Goal: Task Accomplishment & Management: Complete application form

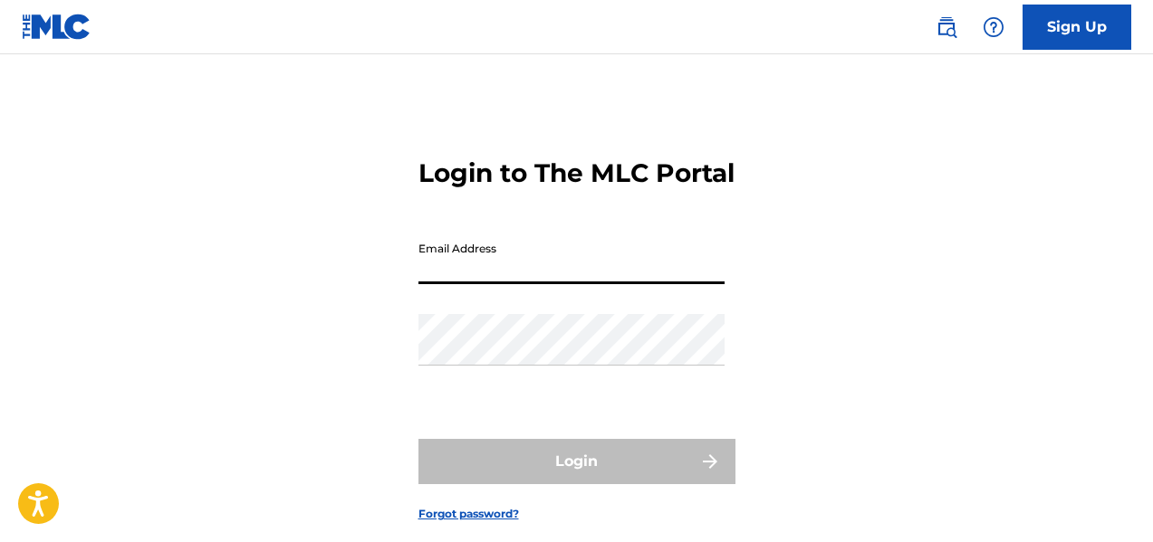
click at [463, 284] on input "Email Address" at bounding box center [571, 259] width 306 height 52
type input "[EMAIL_ADDRESS][DOMAIN_NAME]"
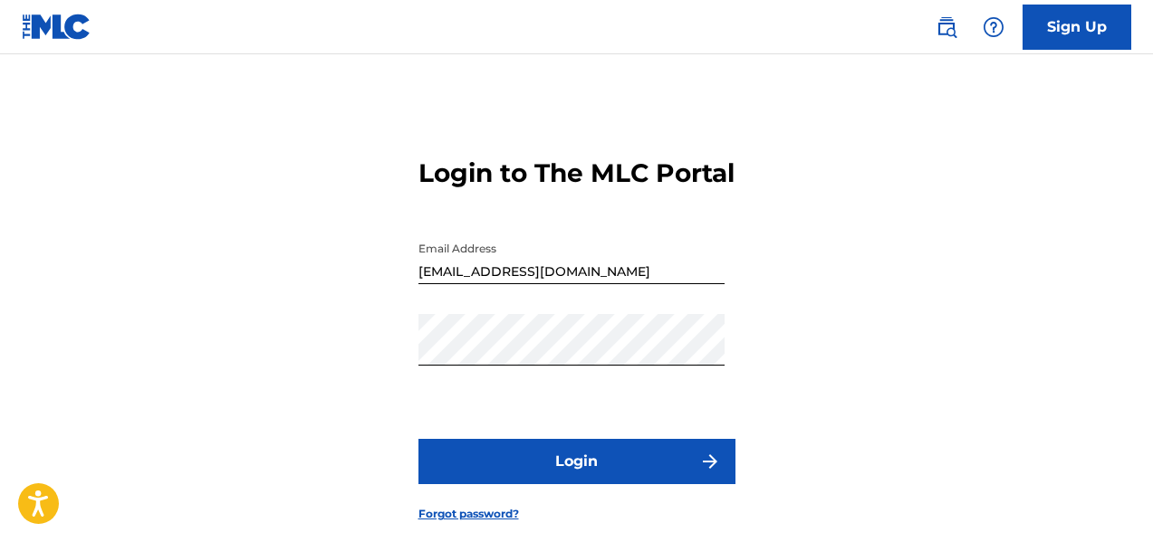
click at [570, 481] on button "Login" at bounding box center [576, 461] width 317 height 45
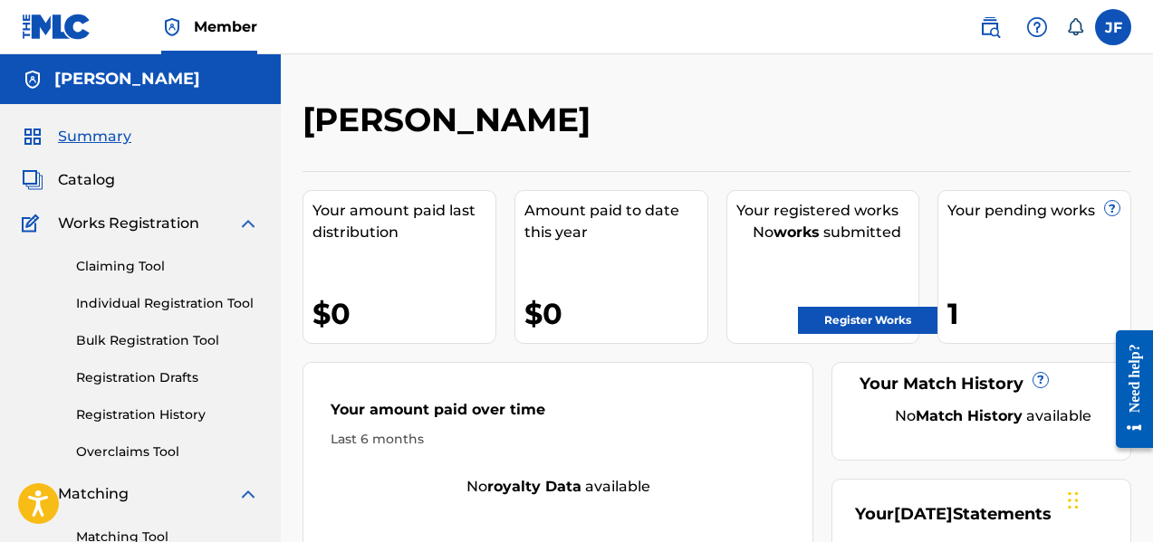
click at [888, 321] on link "Register Works" at bounding box center [867, 320] width 139 height 27
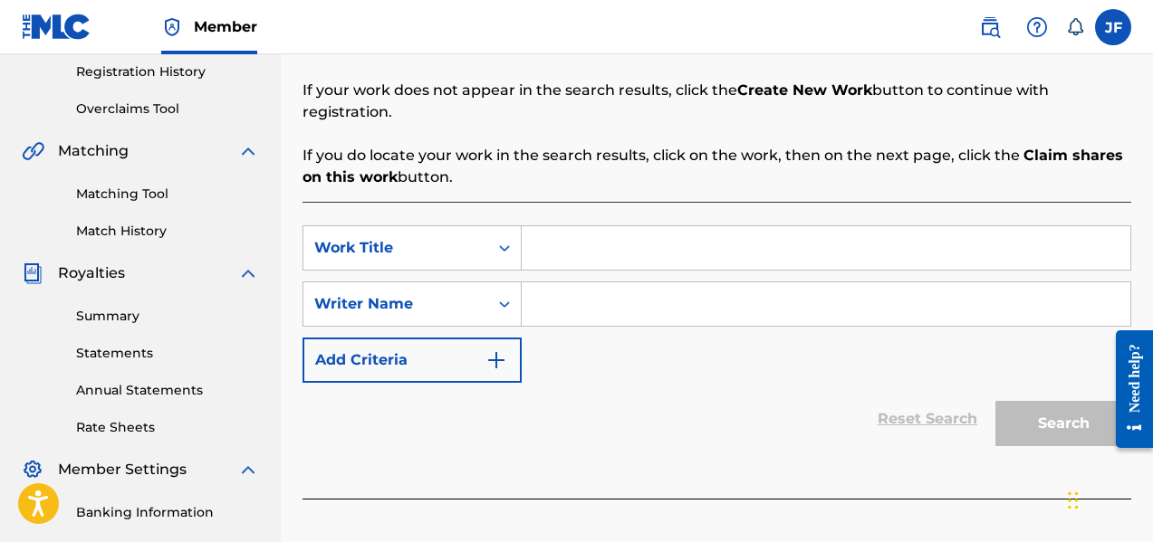
scroll to position [362, 0]
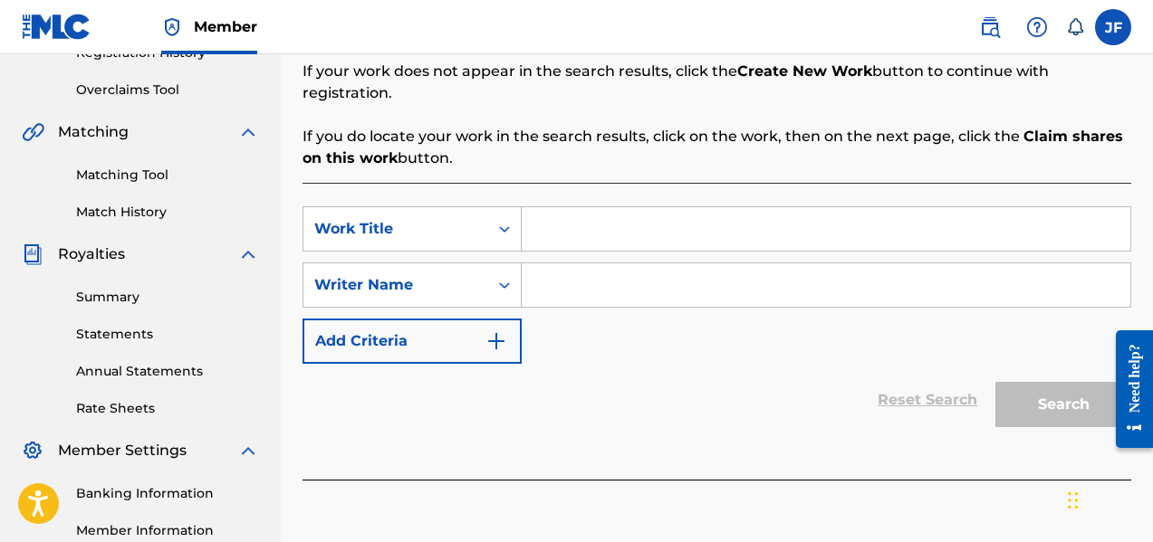
click at [585, 212] on input "Search Form" at bounding box center [826, 228] width 608 height 43
type input "1951"
click at [565, 274] on input "Search Form" at bounding box center [826, 284] width 608 height 43
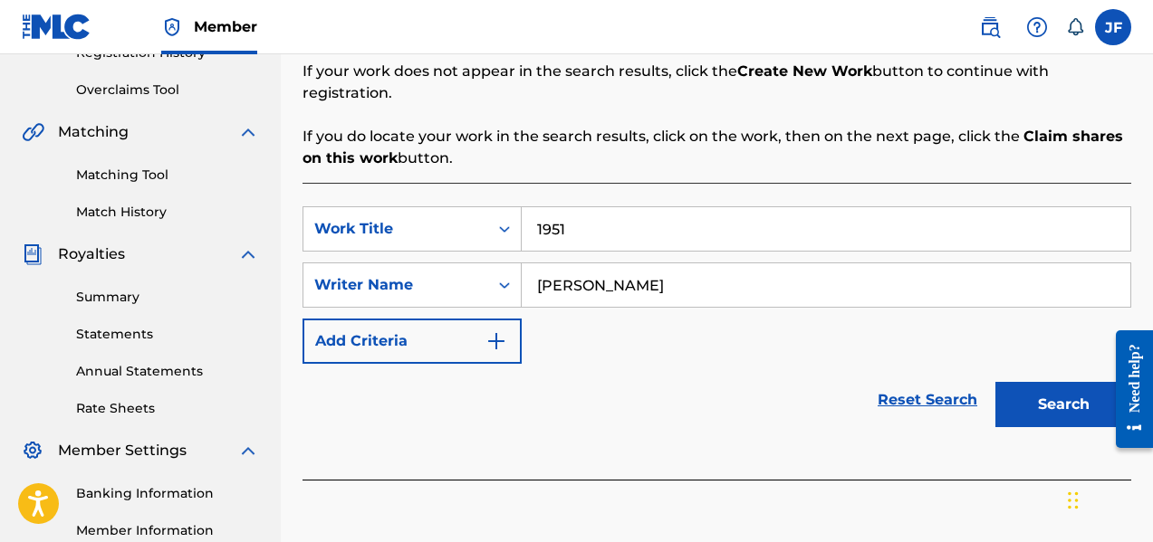
type input "[PERSON_NAME]"
click at [995, 382] on button "Search" at bounding box center [1063, 404] width 136 height 45
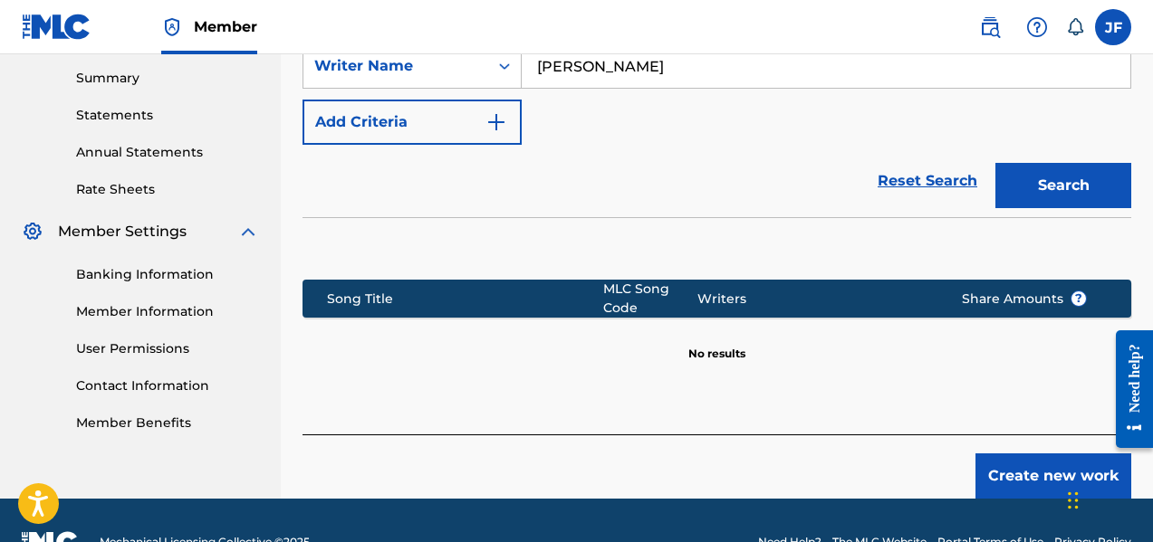
scroll to position [603, 0]
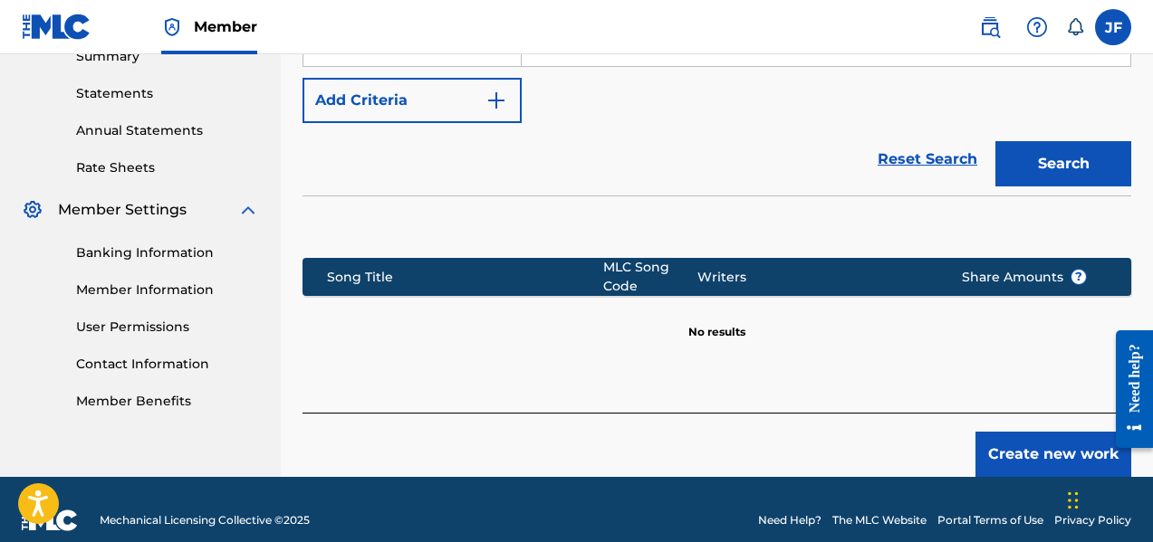
click at [1067, 435] on button "Create new work" at bounding box center [1053, 454] width 156 height 45
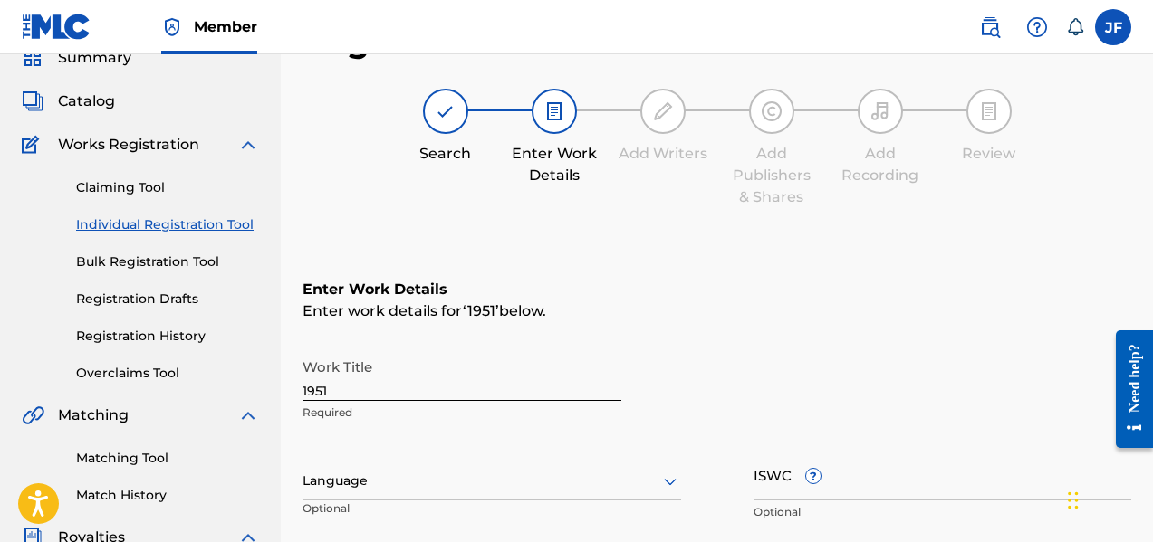
scroll to position [181, 0]
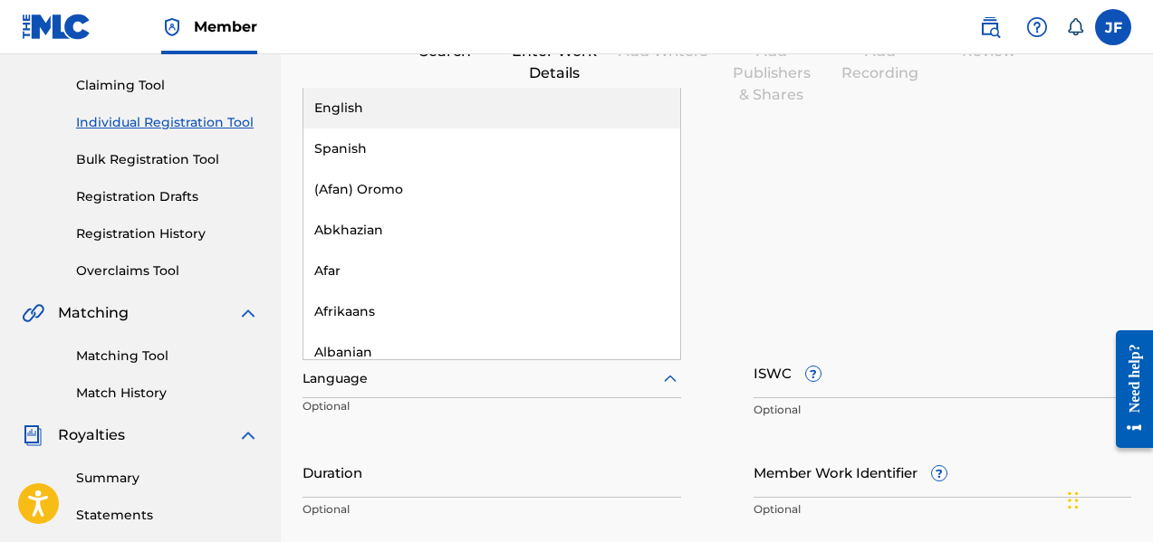
click at [469, 376] on div at bounding box center [491, 379] width 378 height 23
click at [456, 110] on div "English" at bounding box center [491, 108] width 377 height 41
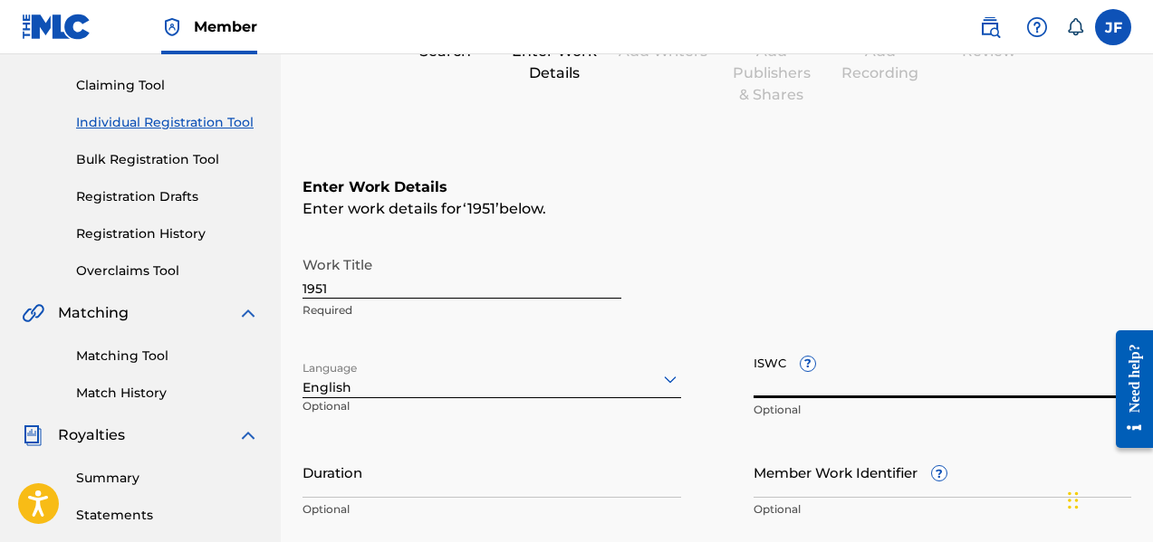
click at [831, 378] on input "ISWC ?" at bounding box center [942, 373] width 378 height 52
paste input "T-313.842.770-6"
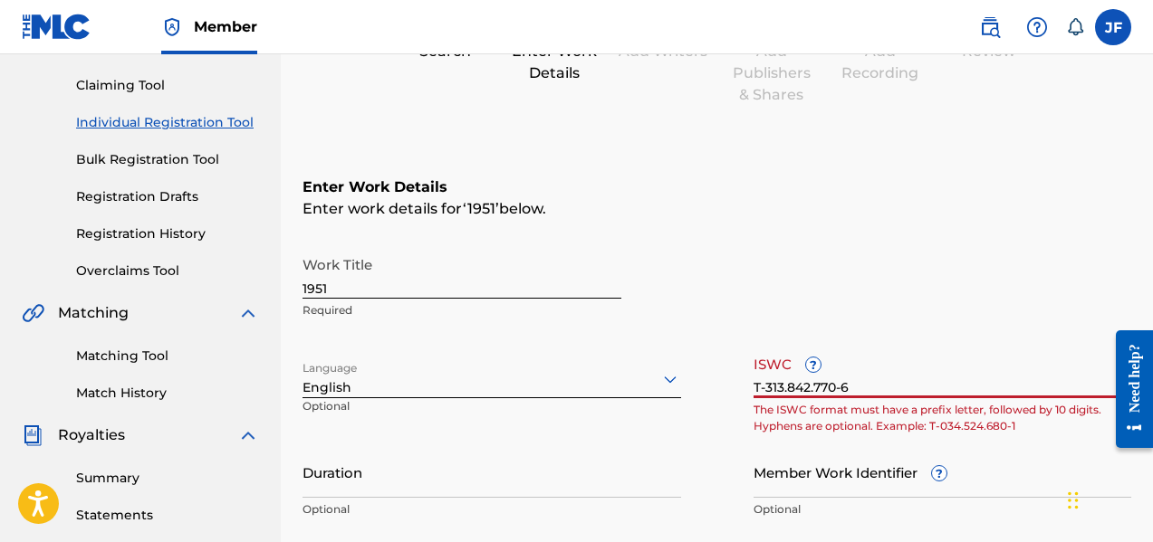
click at [911, 386] on input "T-313.842.770-6" at bounding box center [942, 373] width 378 height 52
click at [916, 359] on input "T-313.842.770-6" at bounding box center [942, 373] width 378 height 52
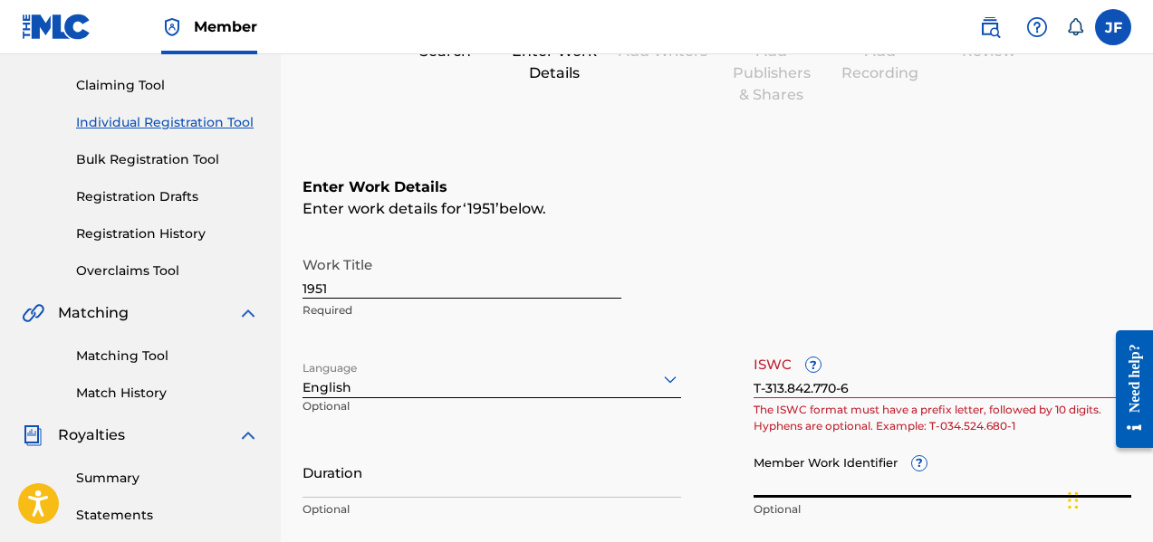
click at [874, 459] on input "Member Work Identifier ?" at bounding box center [942, 472] width 378 height 52
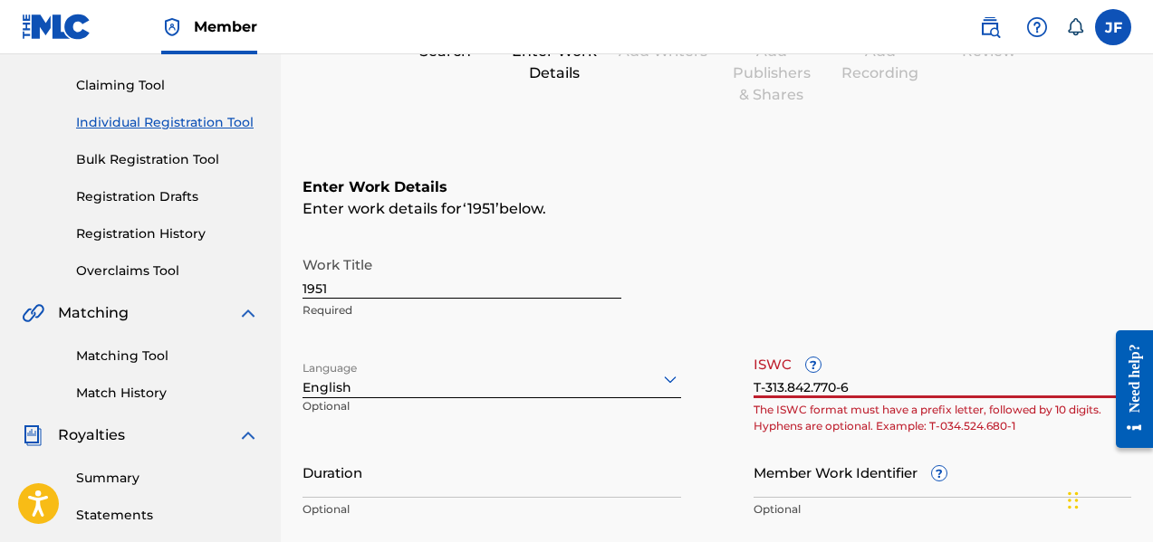
click at [857, 388] on input "T-313.842.770-6" at bounding box center [942, 373] width 378 height 52
type input "T-313.842.770-6"
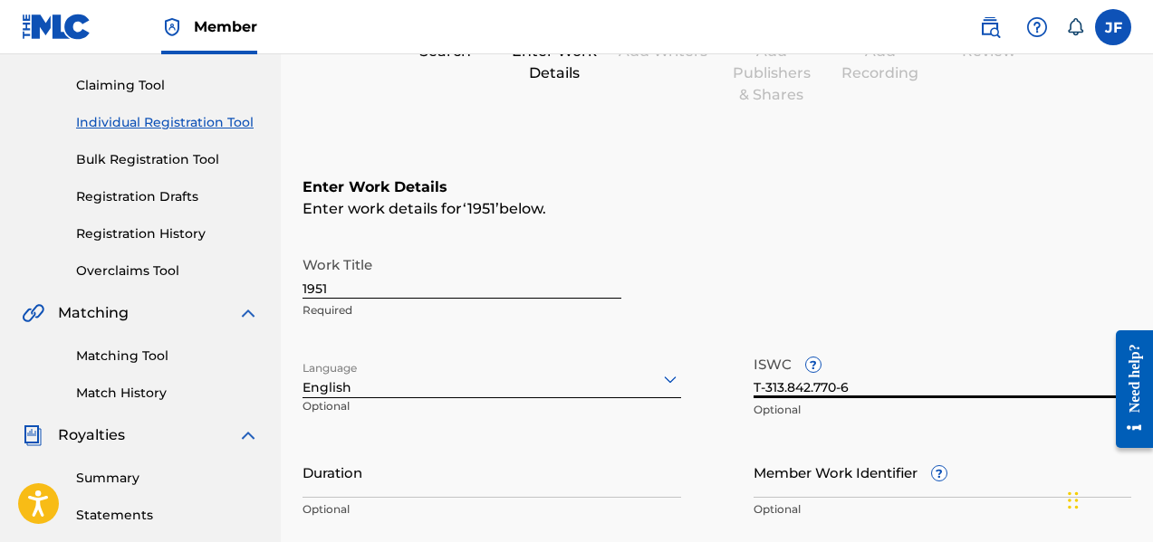
click at [853, 440] on div "Work Title 1951 Required Language English Optional ISWC ? T-313.842.770-6 Optio…" at bounding box center [716, 387] width 828 height 281
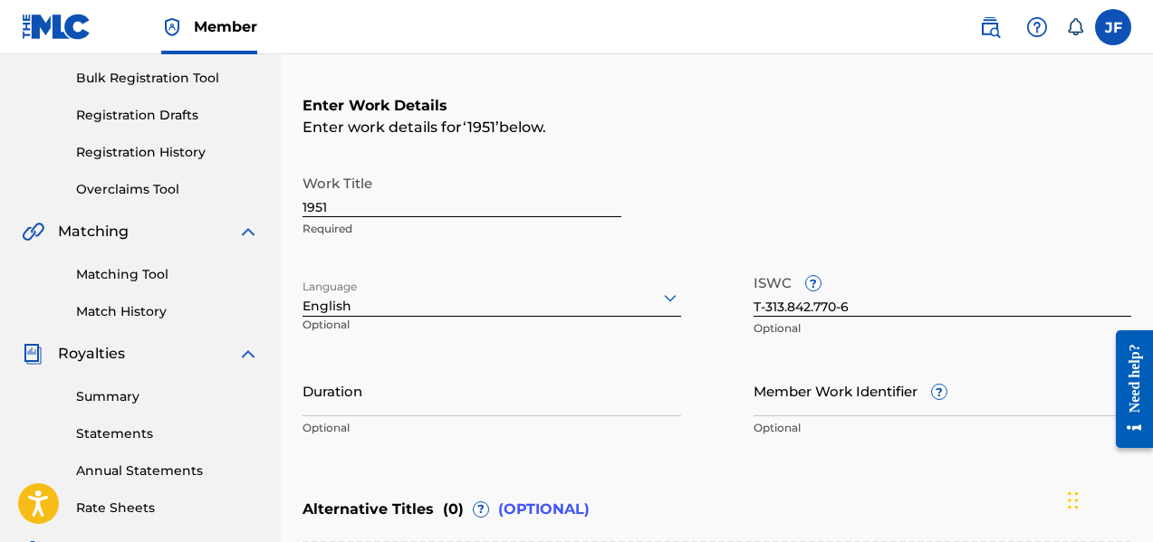
scroll to position [272, 0]
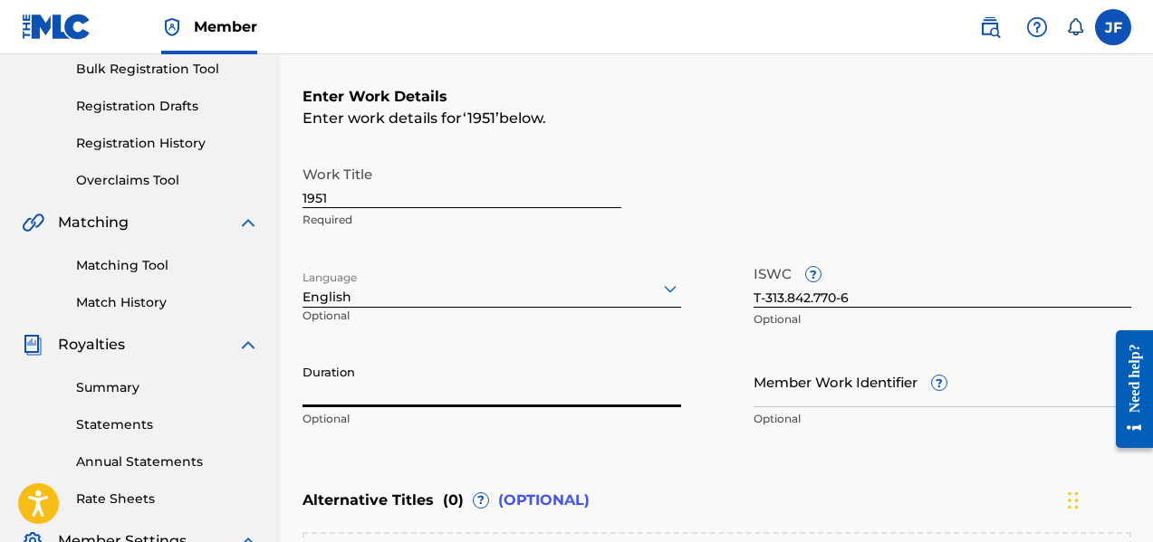
click at [384, 377] on input "Duration" at bounding box center [491, 382] width 378 height 52
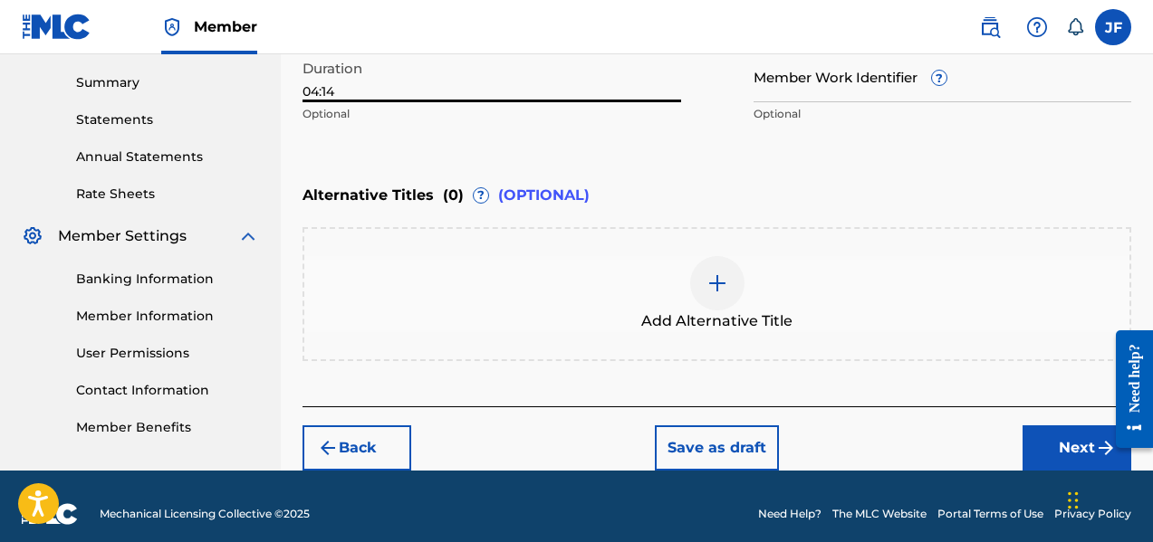
scroll to position [591, 0]
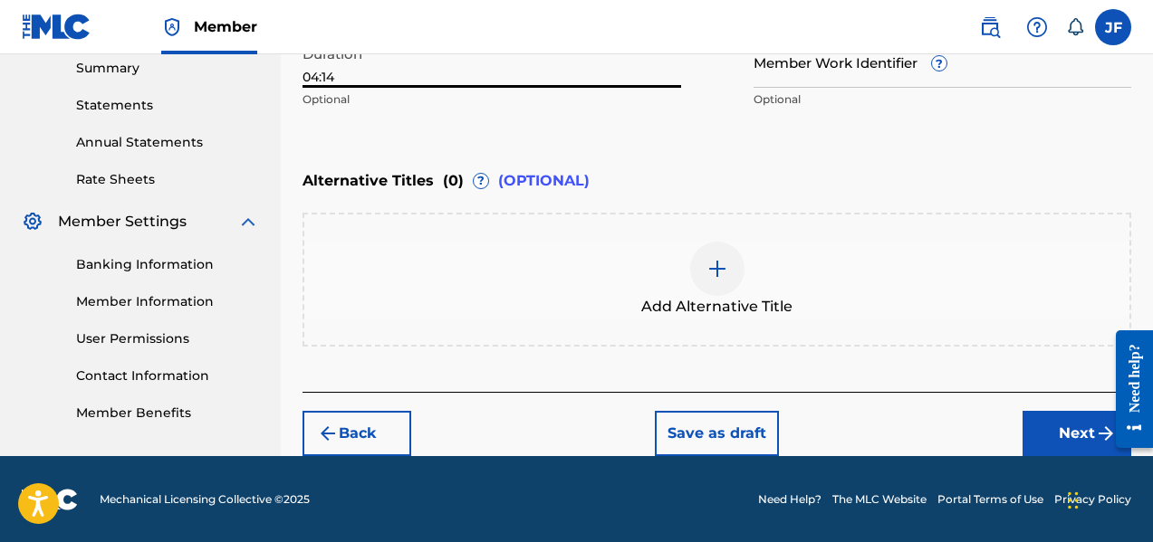
type input "04:14"
click at [1073, 421] on button "Next" at bounding box center [1076, 433] width 109 height 45
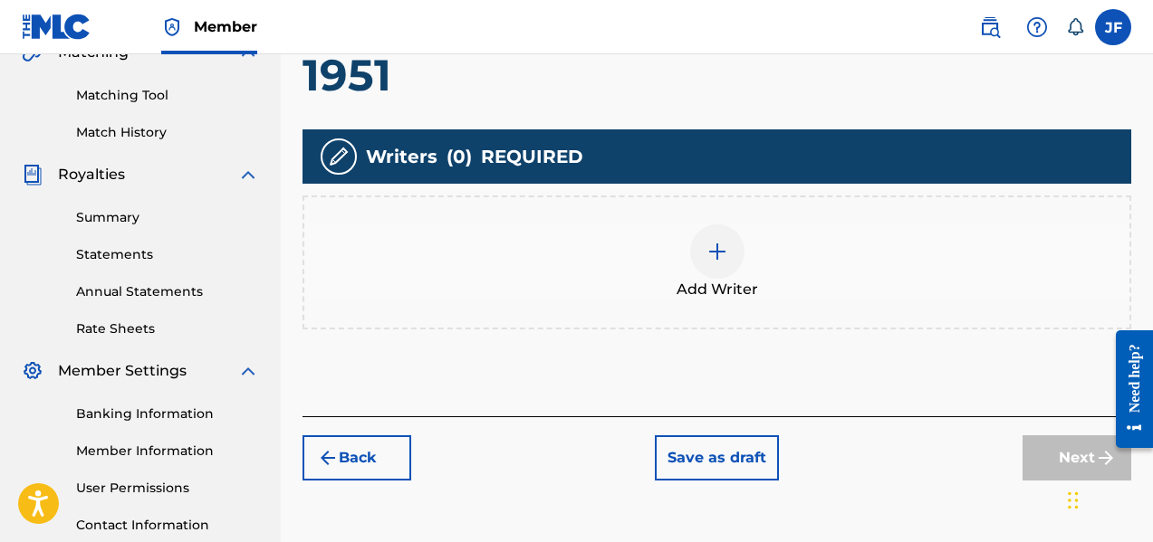
scroll to position [444, 0]
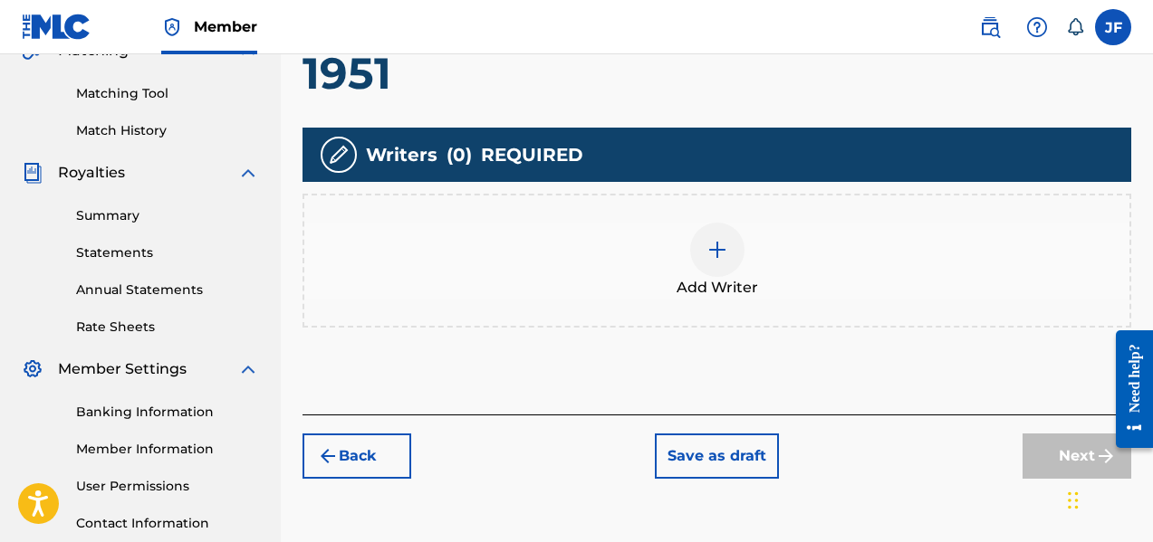
click at [502, 254] on div "Add Writer" at bounding box center [716, 261] width 825 height 76
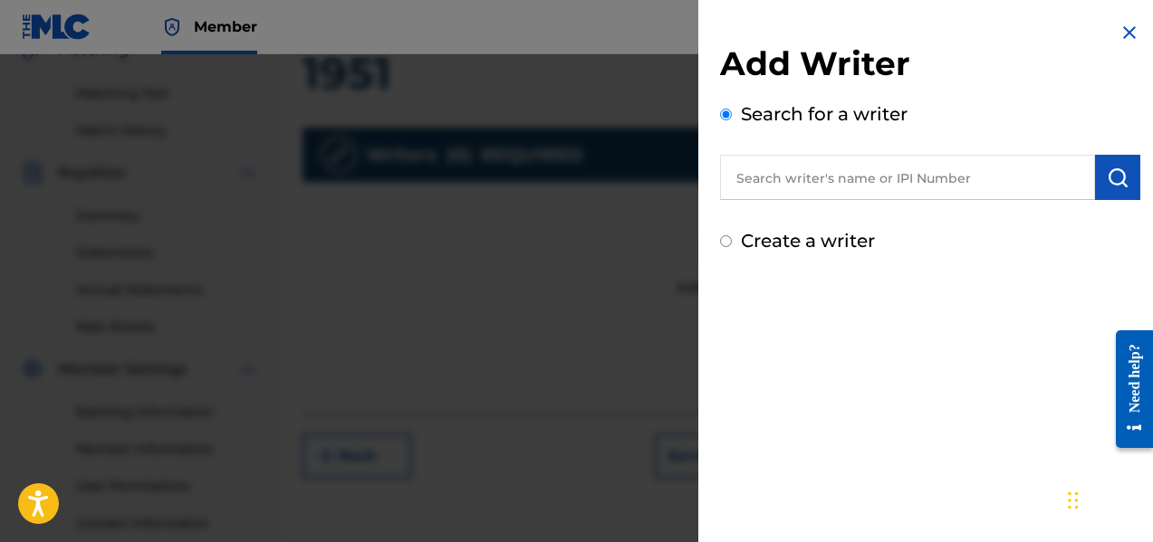
click at [792, 182] on input "text" at bounding box center [907, 177] width 375 height 45
type input "[PERSON_NAME]"
click at [851, 263] on div "Add Writer Search for a writer [PERSON_NAME] Create a writer" at bounding box center [930, 138] width 464 height 276
click at [725, 241] on input "Create a writer" at bounding box center [726, 241] width 12 height 12
radio input "false"
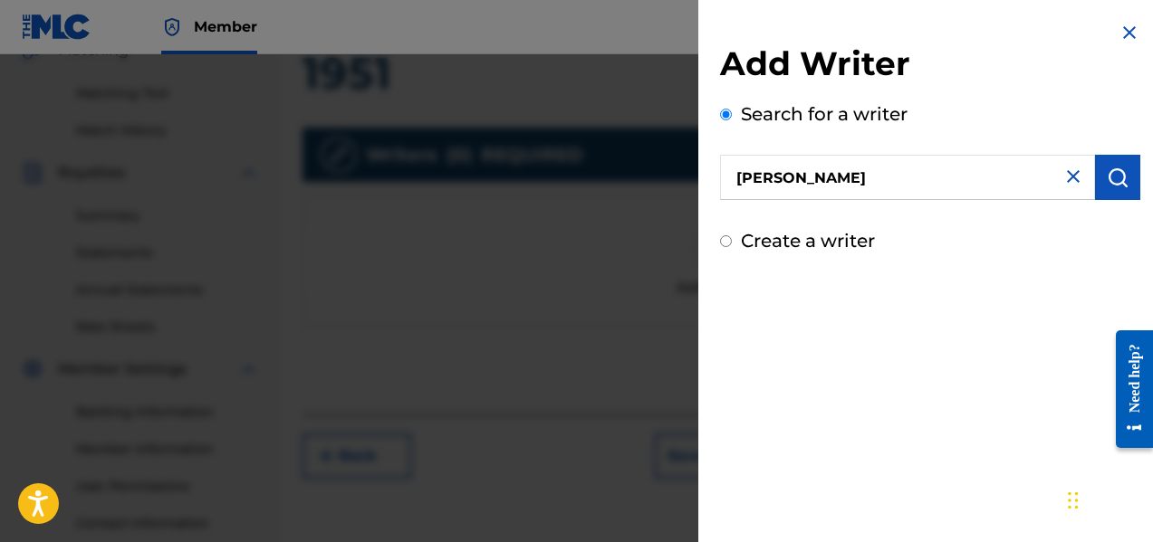
radio input "true"
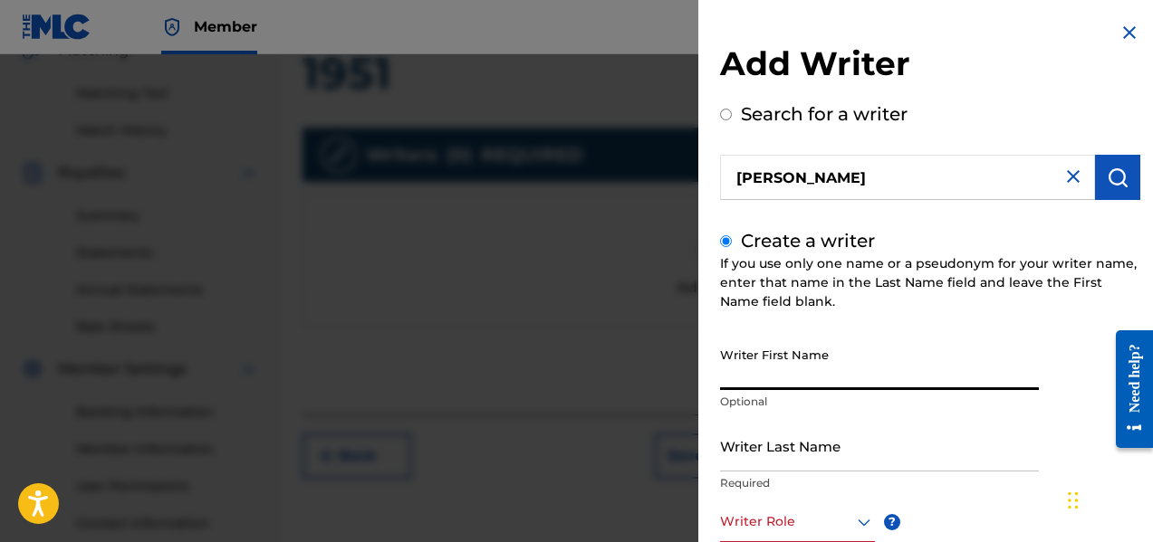
click at [767, 376] on input "Writer First Name" at bounding box center [879, 365] width 319 height 52
type input "[PERSON_NAME]"
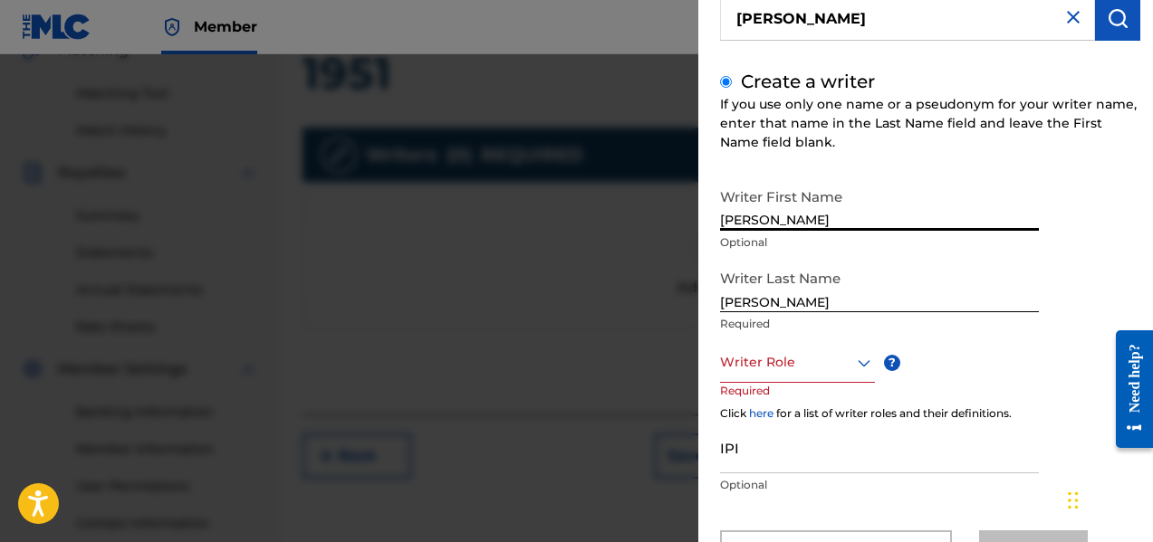
scroll to position [151, 0]
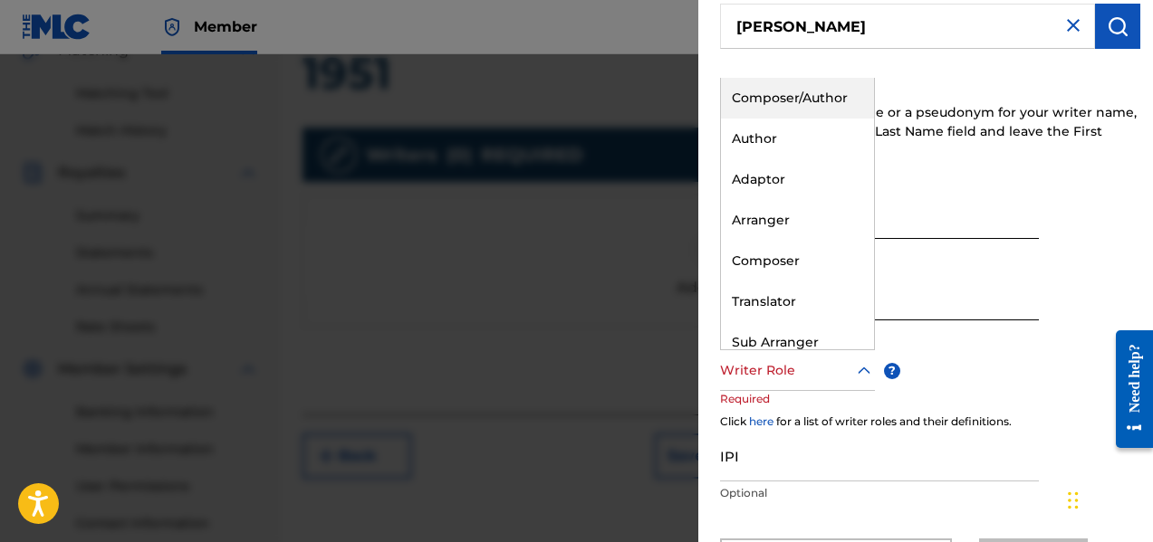
click at [861, 369] on icon at bounding box center [864, 371] width 22 height 22
click at [809, 103] on div "Composer/Author" at bounding box center [797, 98] width 153 height 41
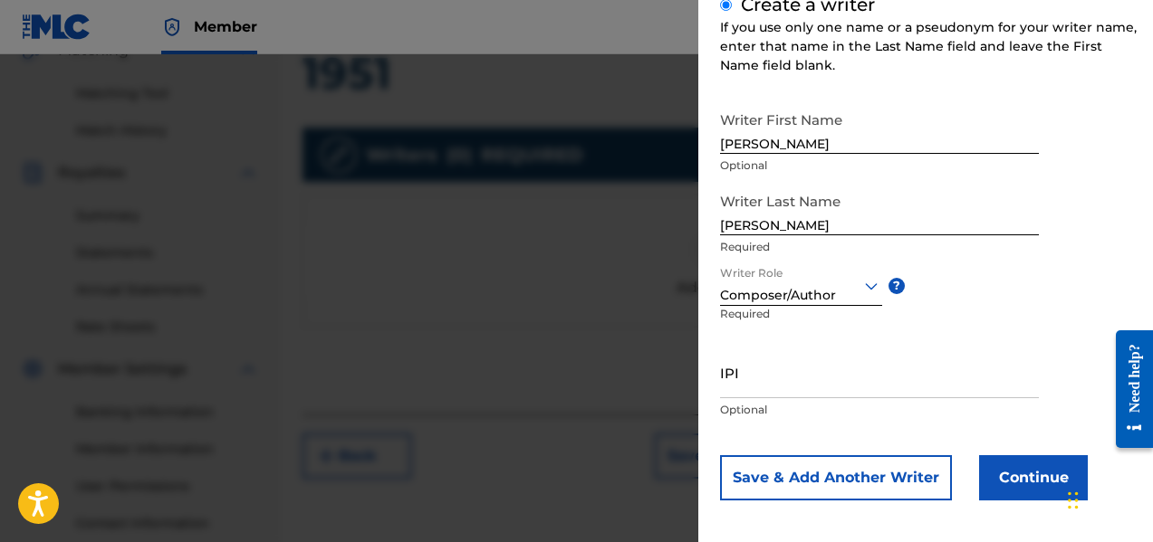
scroll to position [242, 0]
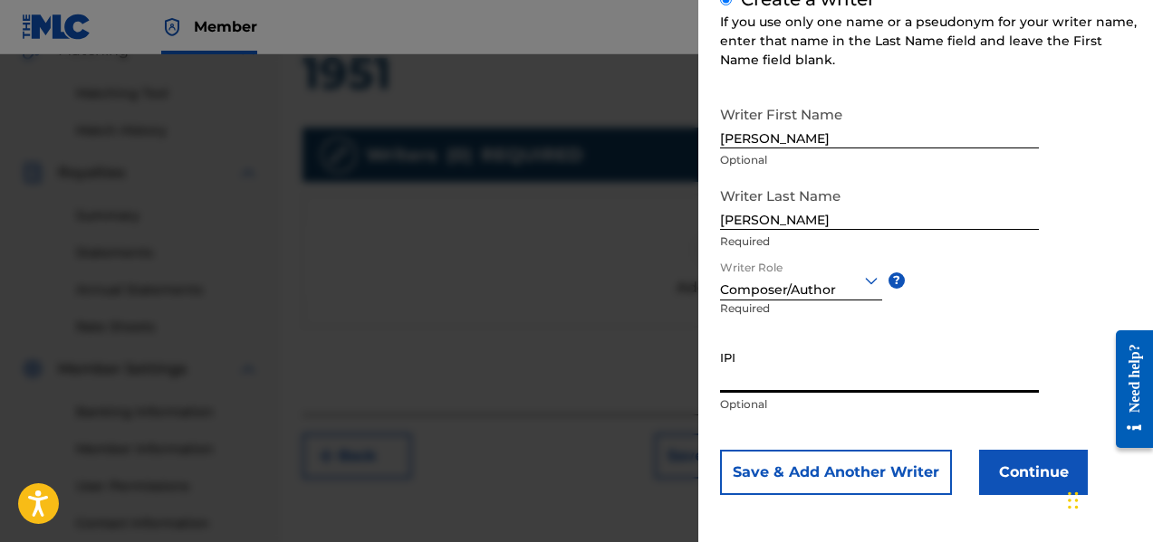
click at [790, 369] on input "IPI" at bounding box center [879, 367] width 319 height 52
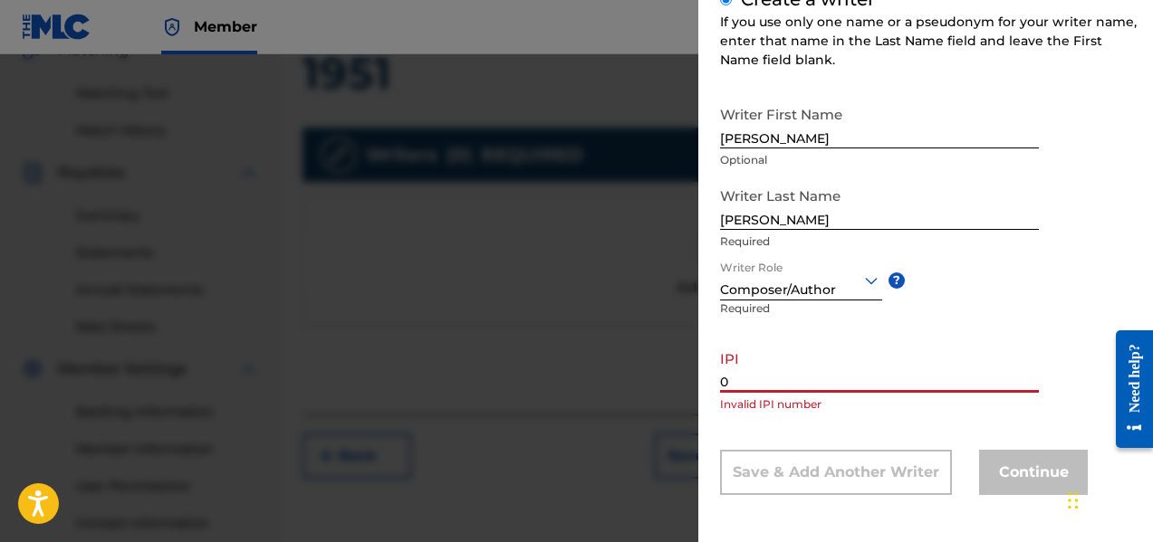
type input "0"
drag, startPoint x: 939, startPoint y: 390, endPoint x: 953, endPoint y: 388, distance: 14.7
click at [950, 389] on input "072030301" at bounding box center [879, 367] width 319 height 52
drag, startPoint x: 901, startPoint y: 352, endPoint x: 919, endPoint y: 347, distance: 18.9
click at [914, 349] on input "072030301" at bounding box center [879, 367] width 319 height 52
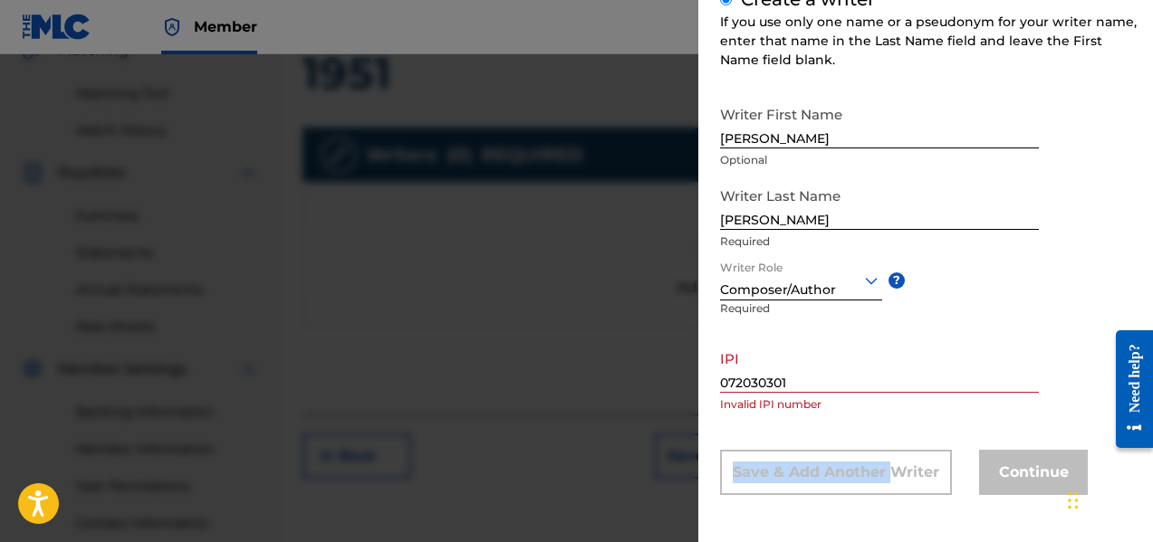
drag, startPoint x: 890, startPoint y: 432, endPoint x: 895, endPoint y: 417, distance: 15.5
click at [895, 417] on div "Writer First Name [PERSON_NAME] Optional Writer Last Name [PERSON_NAME] Require…" at bounding box center [930, 296] width 420 height 398
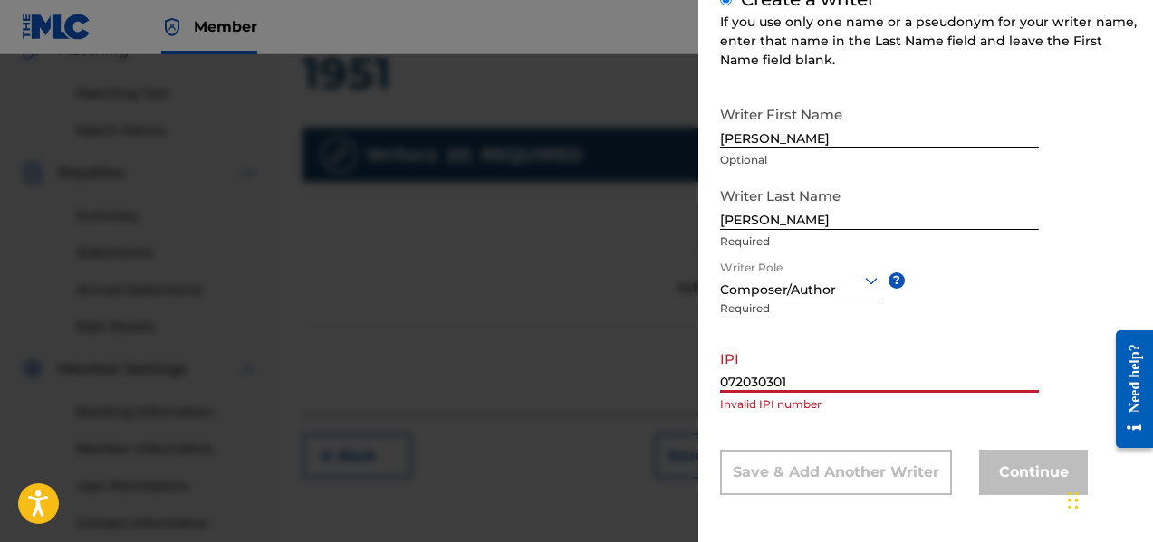
click at [811, 382] on input "072030301" at bounding box center [879, 367] width 319 height 52
click at [750, 383] on input "072030301" at bounding box center [879, 367] width 319 height 52
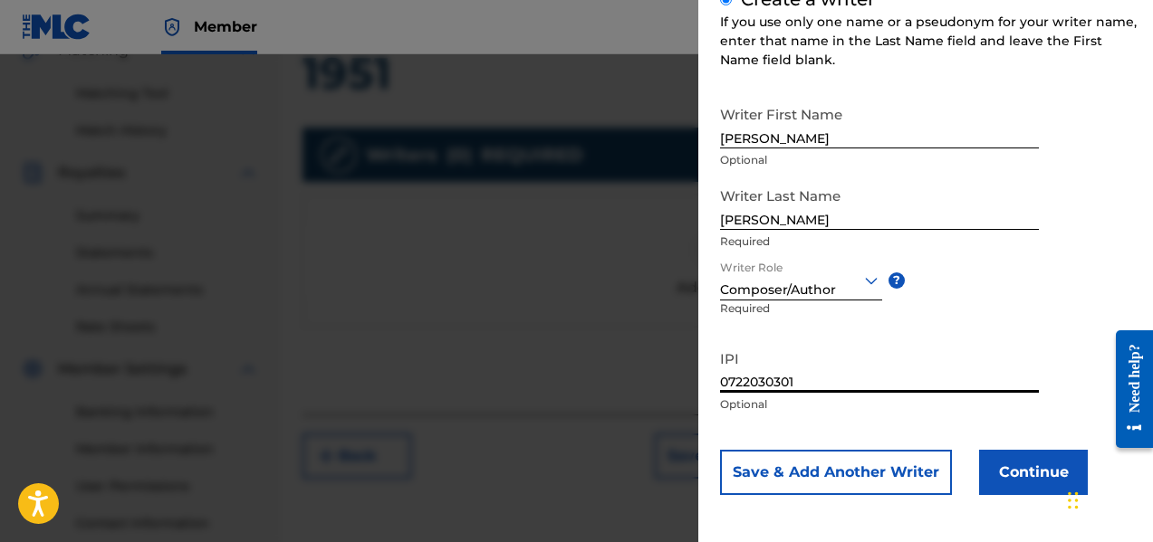
type input "0722030301"
click at [822, 474] on button "Save & Add Another Writer" at bounding box center [836, 472] width 232 height 45
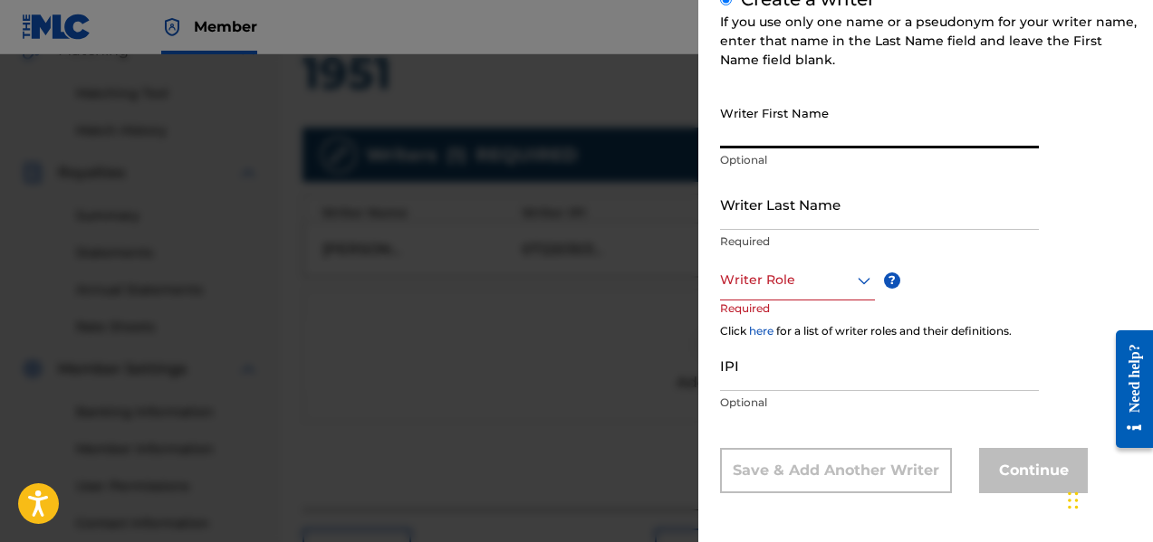
click at [773, 129] on input "Writer First Name" at bounding box center [879, 123] width 319 height 52
type input "[PERSON_NAME]"
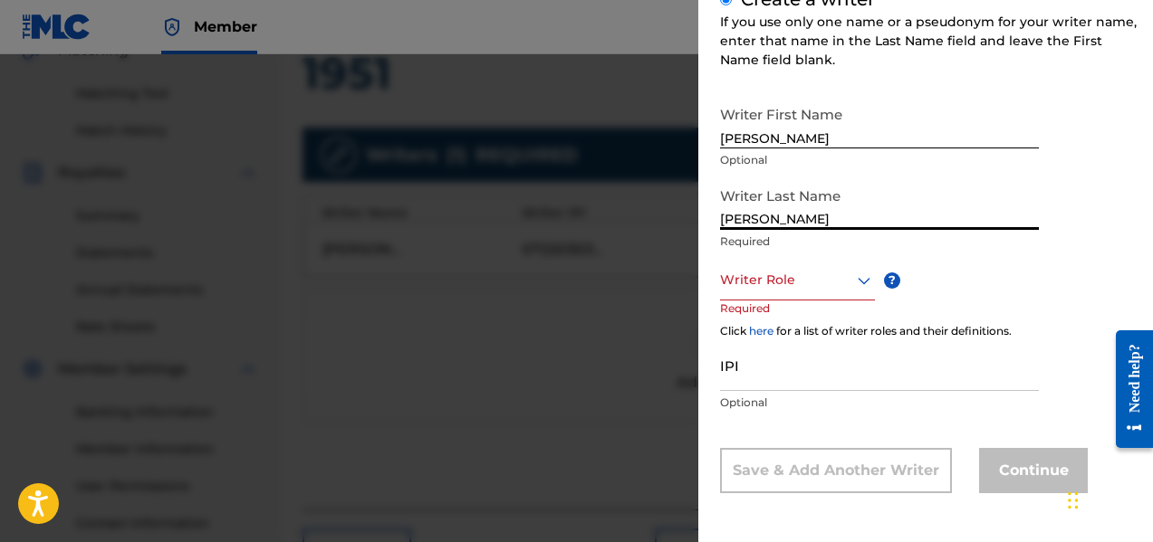
type input "[PERSON_NAME]"
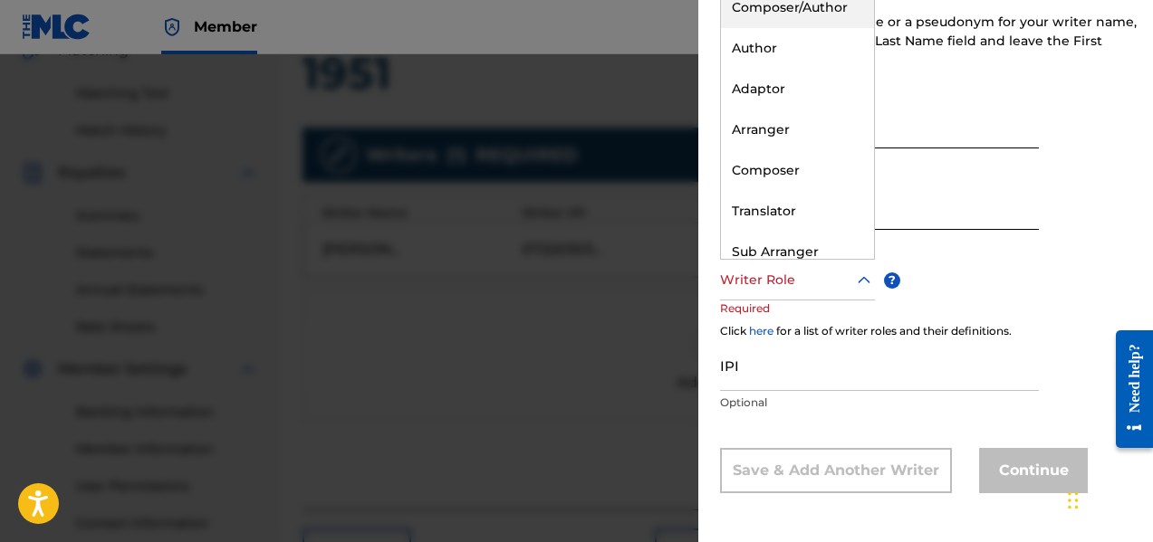
click at [862, 283] on icon at bounding box center [864, 281] width 22 height 22
click at [790, 10] on div "Composer/Author" at bounding box center [797, 7] width 153 height 41
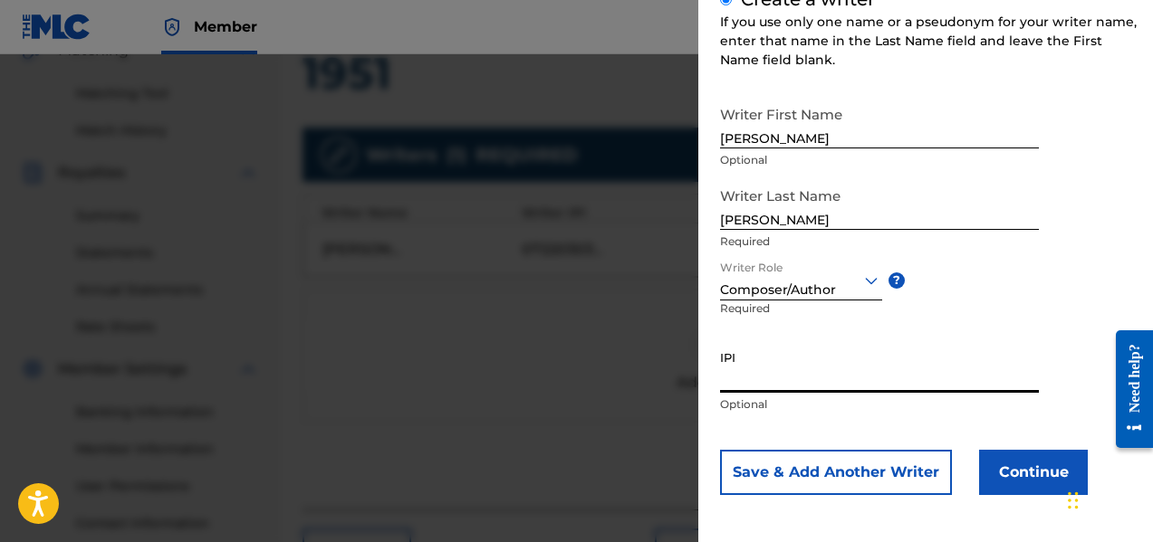
click at [770, 372] on input "IPI" at bounding box center [879, 367] width 319 height 52
paste input "00057421388"
type input "00057421388"
click at [828, 406] on p "Optional" at bounding box center [879, 405] width 319 height 16
click at [1024, 468] on button "Continue" at bounding box center [1033, 472] width 109 height 45
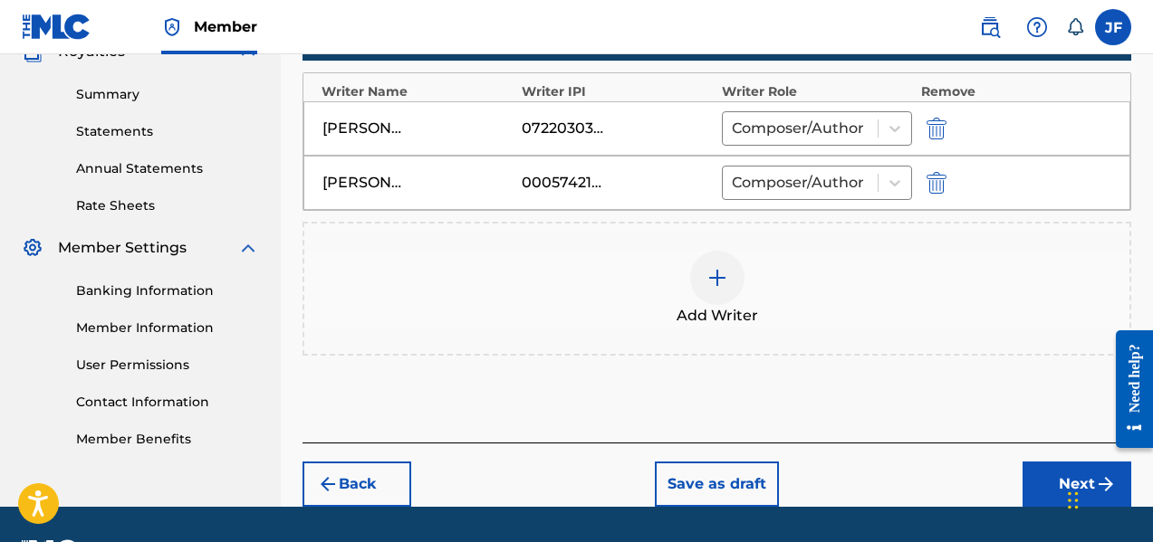
scroll to position [617, 0]
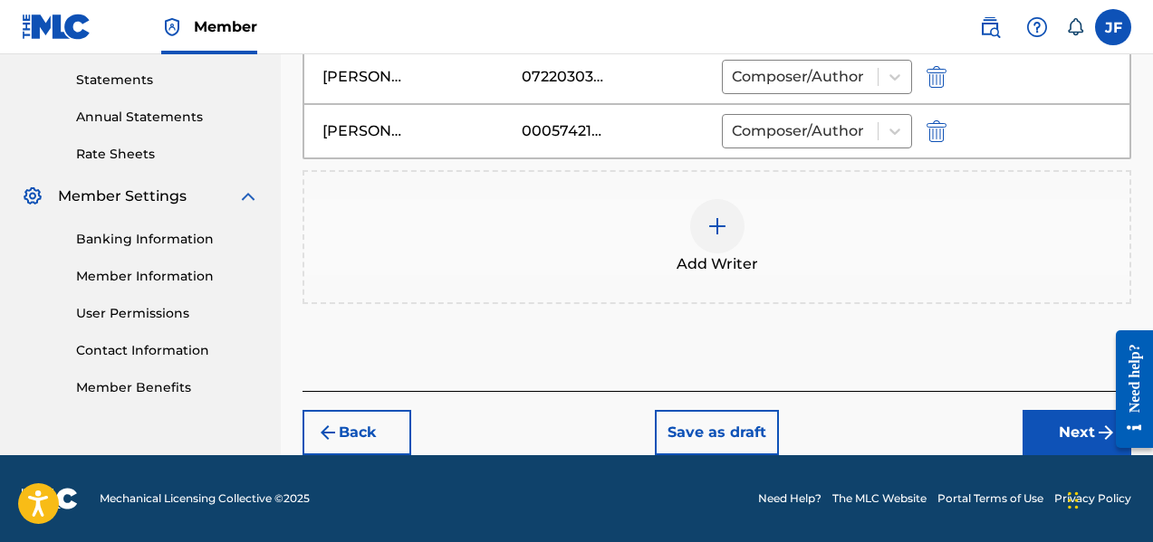
click at [1094, 444] on button "Next" at bounding box center [1076, 432] width 109 height 45
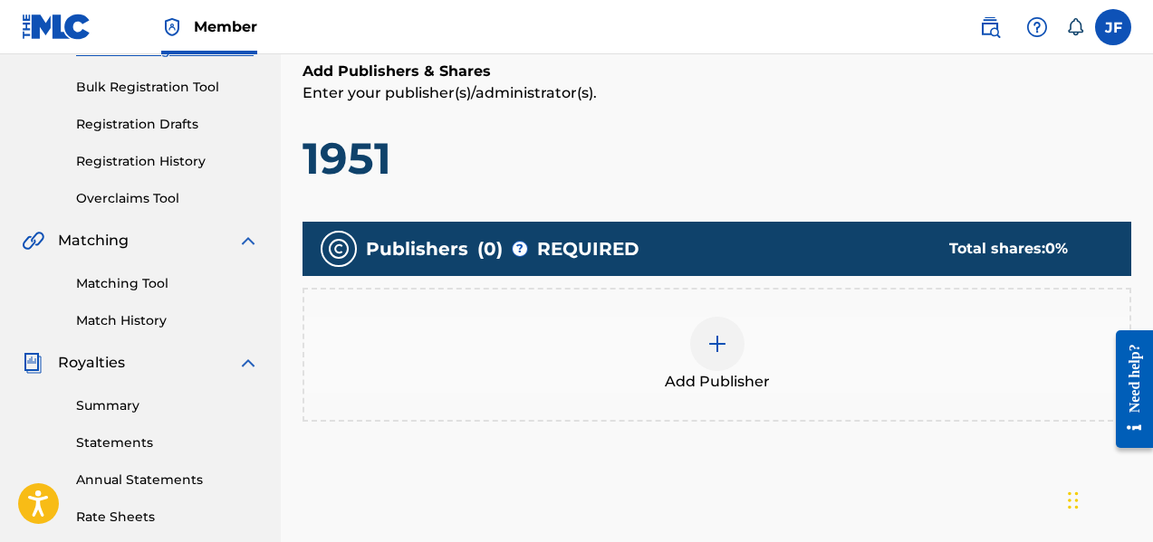
scroll to position [263, 0]
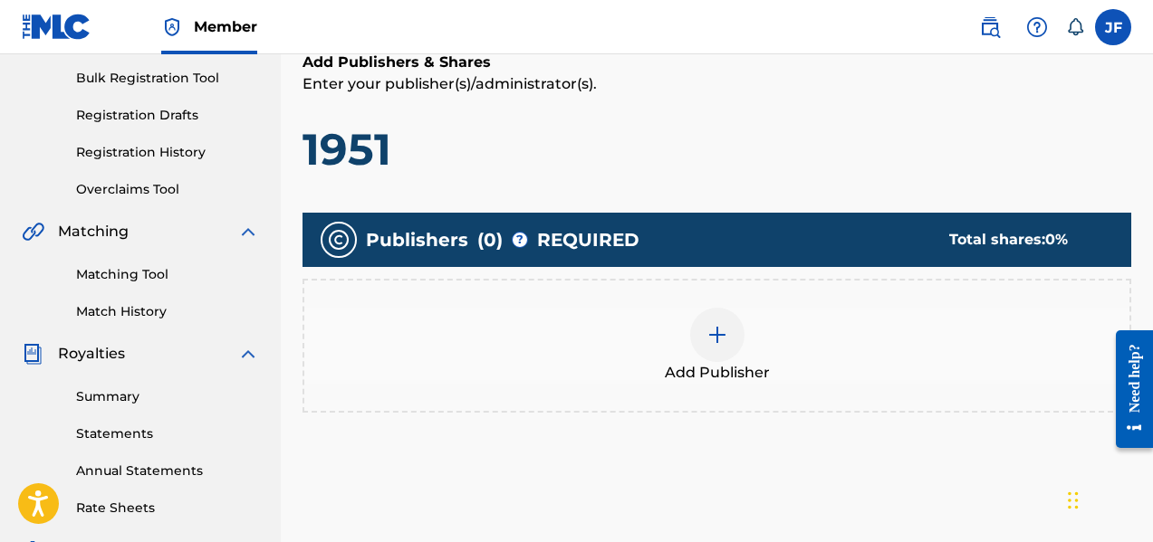
click at [732, 359] on div "Add Publisher" at bounding box center [716, 346] width 825 height 76
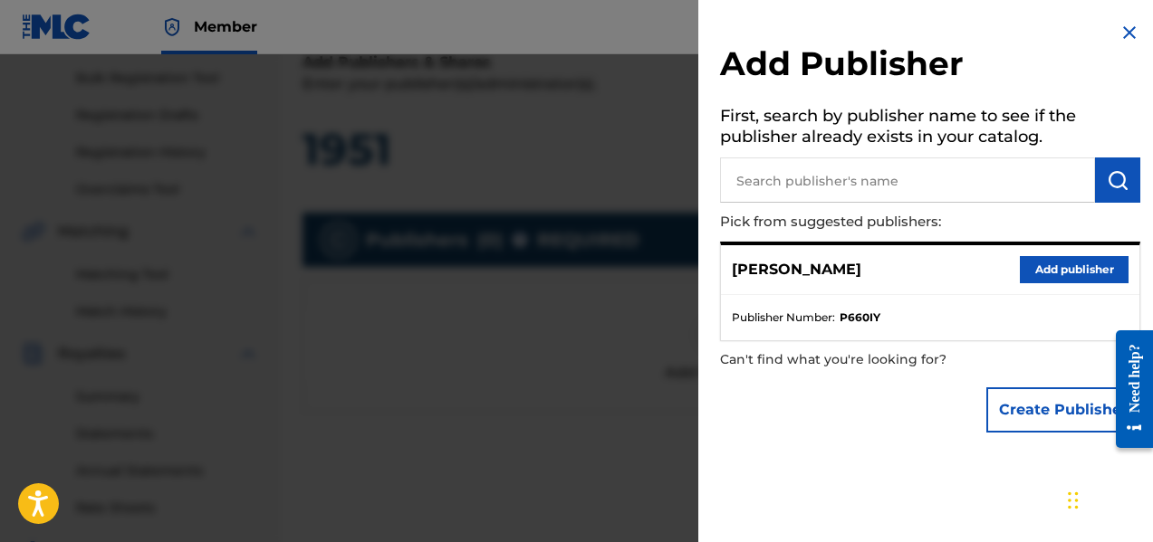
click at [776, 180] on input "text" at bounding box center [907, 180] width 375 height 45
drag, startPoint x: 913, startPoint y: 196, endPoint x: 923, endPoint y: 196, distance: 10.0
click at [917, 197] on input "[PERSON_NAME] Publishing" at bounding box center [907, 180] width 375 height 45
click at [930, 205] on div "Add Publisher First, search by publisher name to see if the publisher already e…" at bounding box center [930, 232] width 464 height 464
type input "[PERSON_NAME] Publishing"
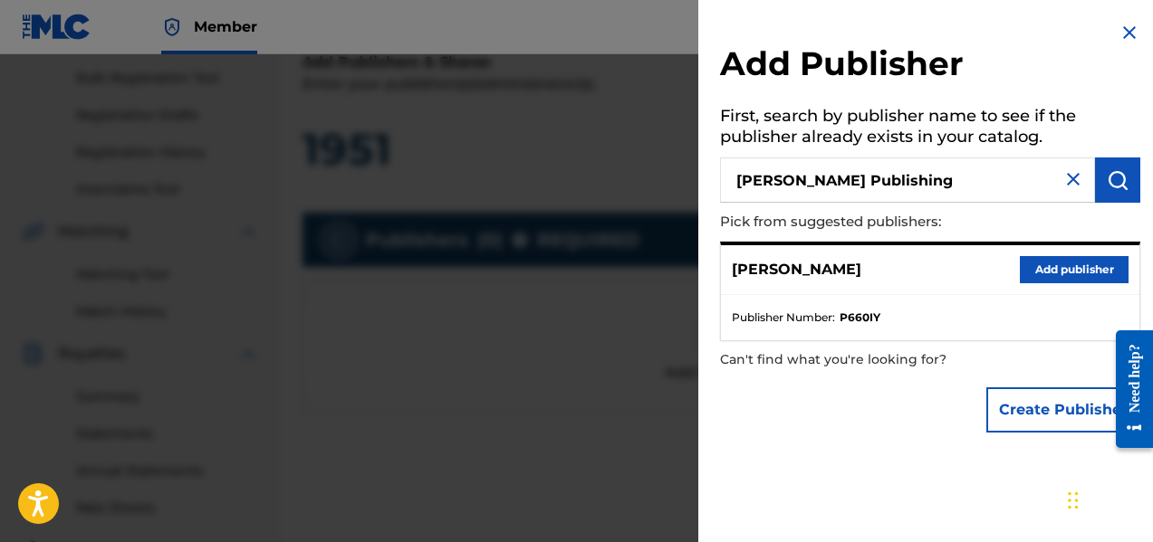
click at [1029, 267] on button "Add publisher" at bounding box center [1073, 269] width 109 height 27
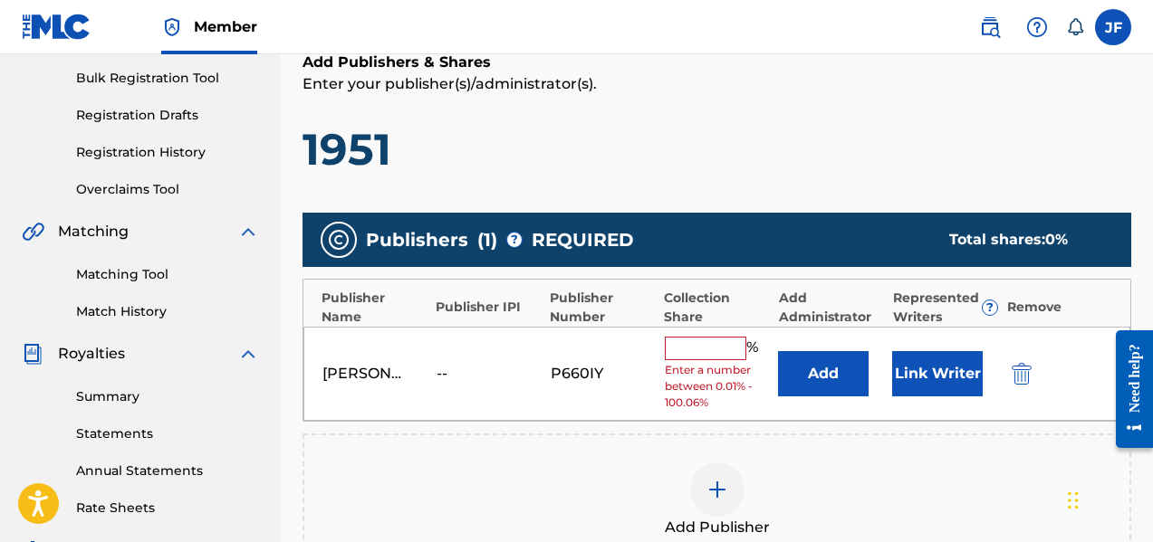
click at [1015, 370] on img "submit" at bounding box center [1021, 374] width 20 height 22
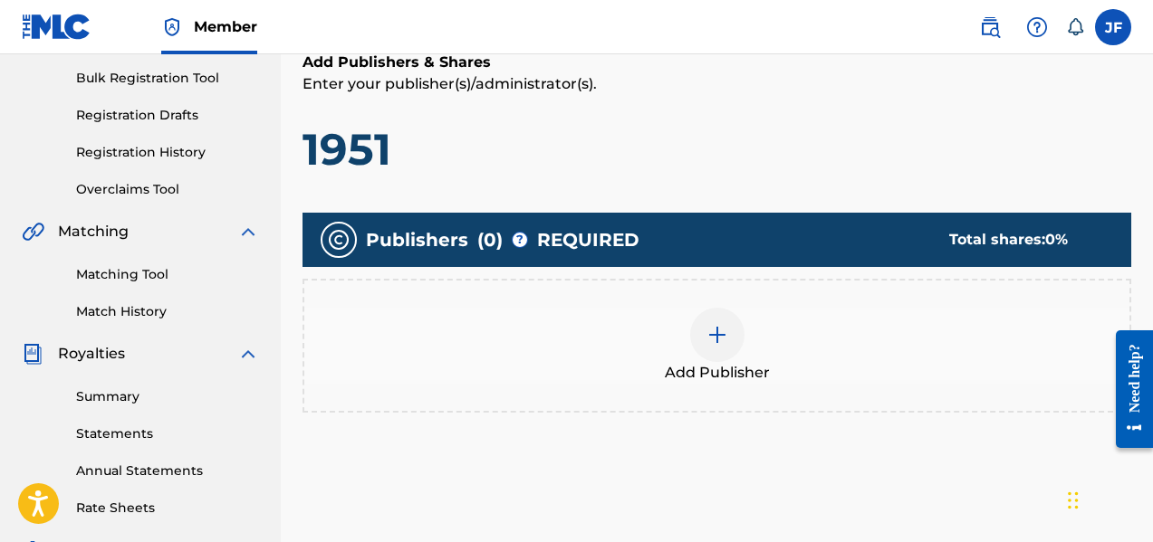
click at [723, 342] on img at bounding box center [717, 335] width 22 height 22
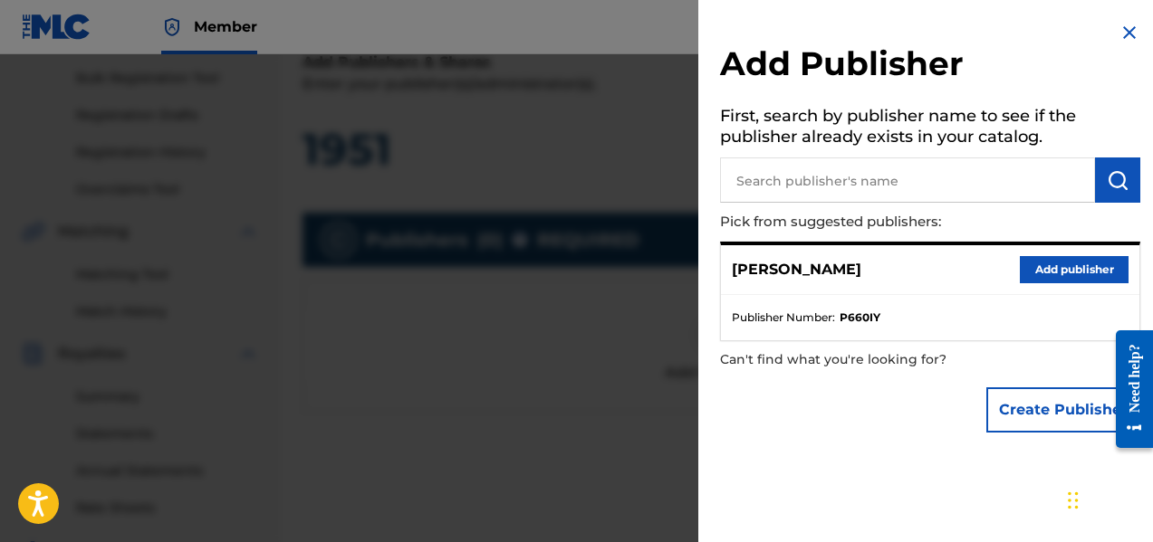
scroll to position [172, 0]
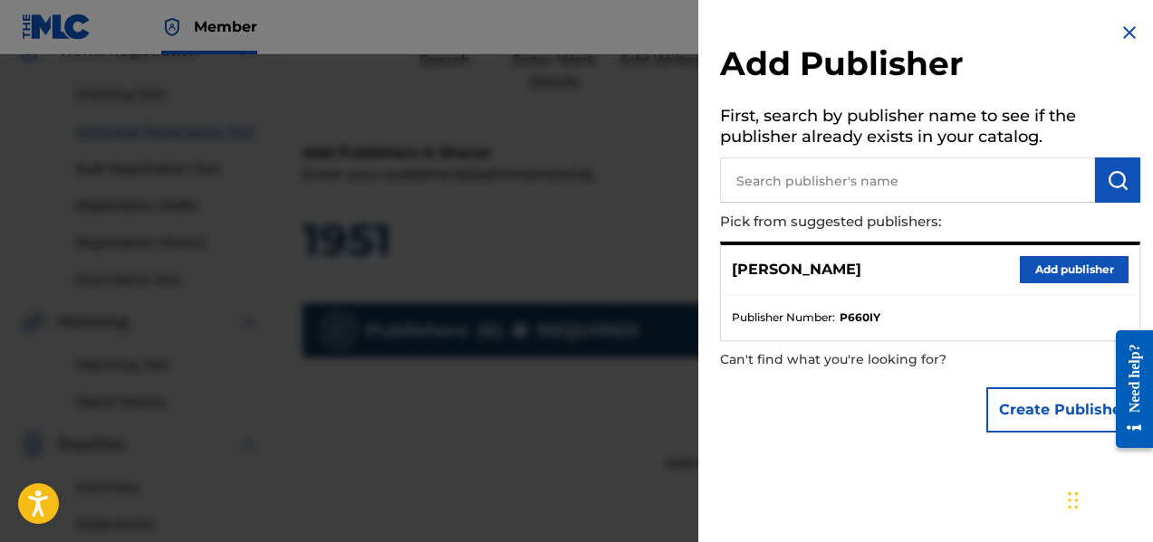
click at [1014, 406] on button "Create Publisher" at bounding box center [1063, 410] width 154 height 45
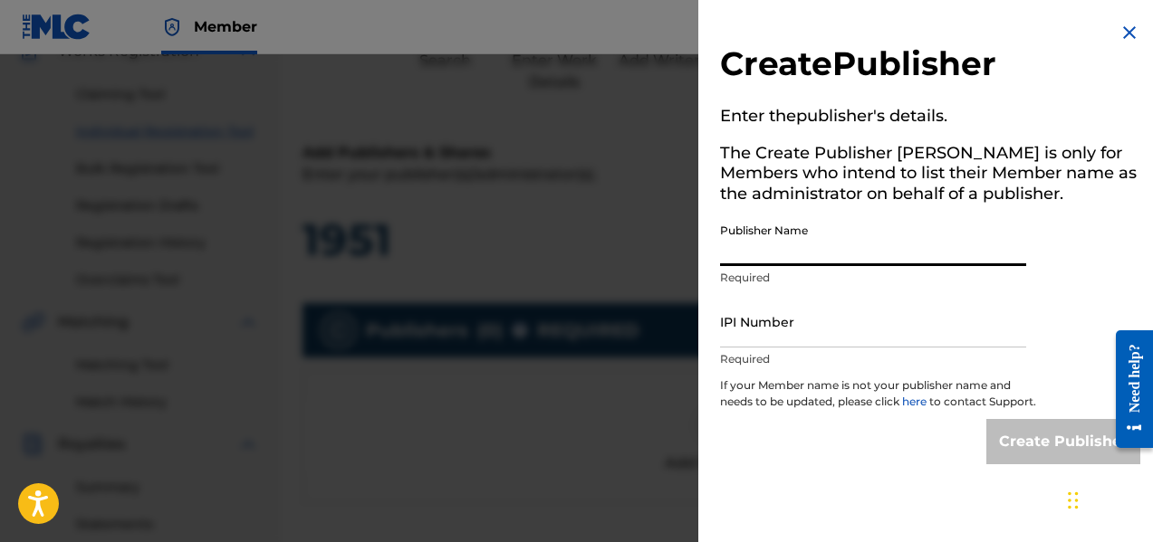
click at [788, 254] on input "Publisher Name" at bounding box center [873, 241] width 306 height 52
type input "[PERSON_NAME] Publishing"
click at [784, 319] on input "IPI Number" at bounding box center [873, 322] width 306 height 52
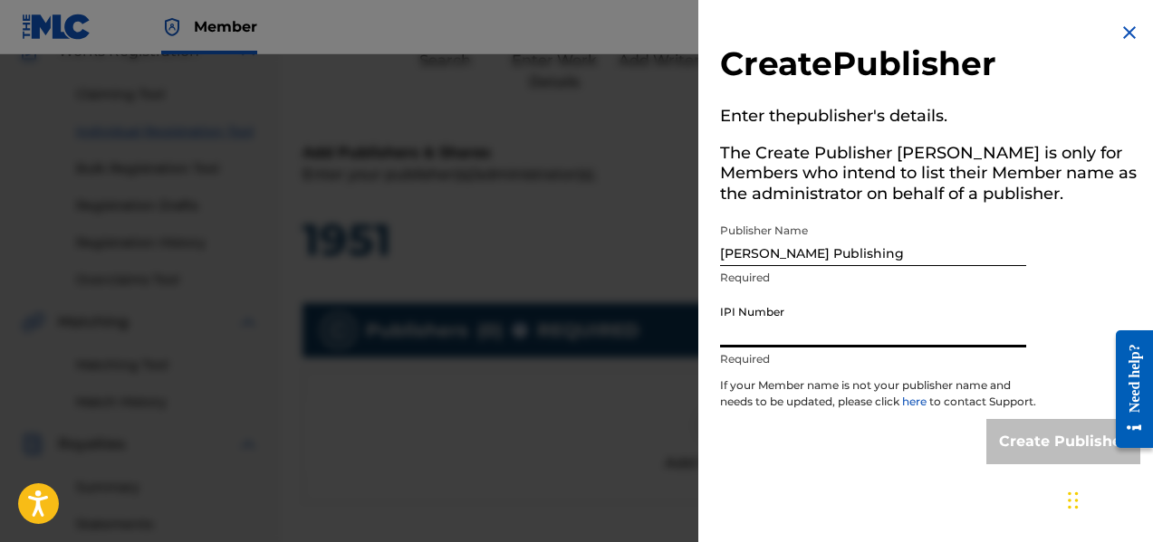
type input "00739435514"
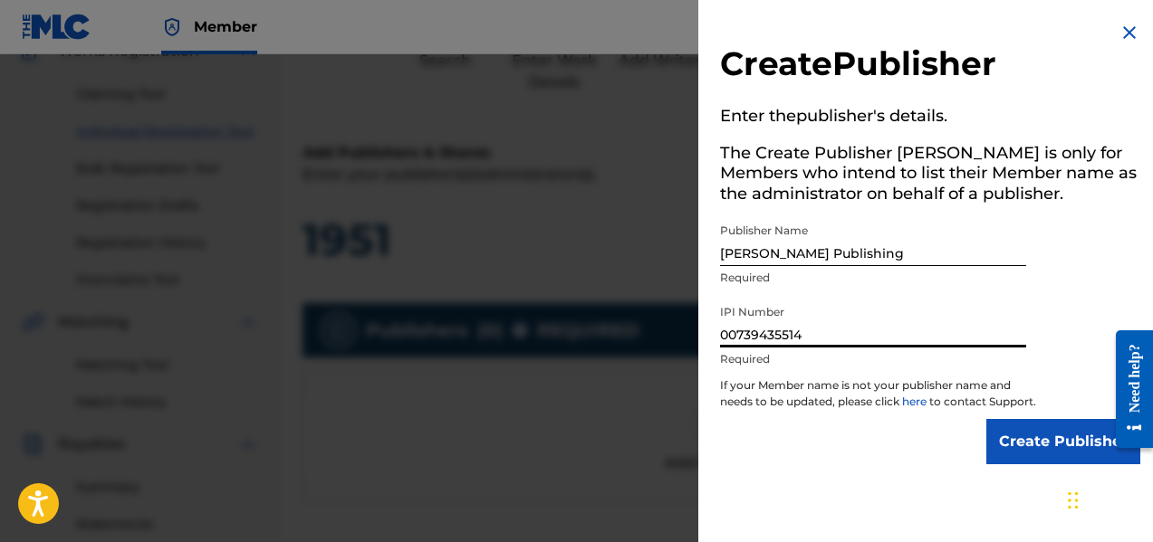
click at [1046, 462] on input "Create Publisher" at bounding box center [1063, 441] width 154 height 45
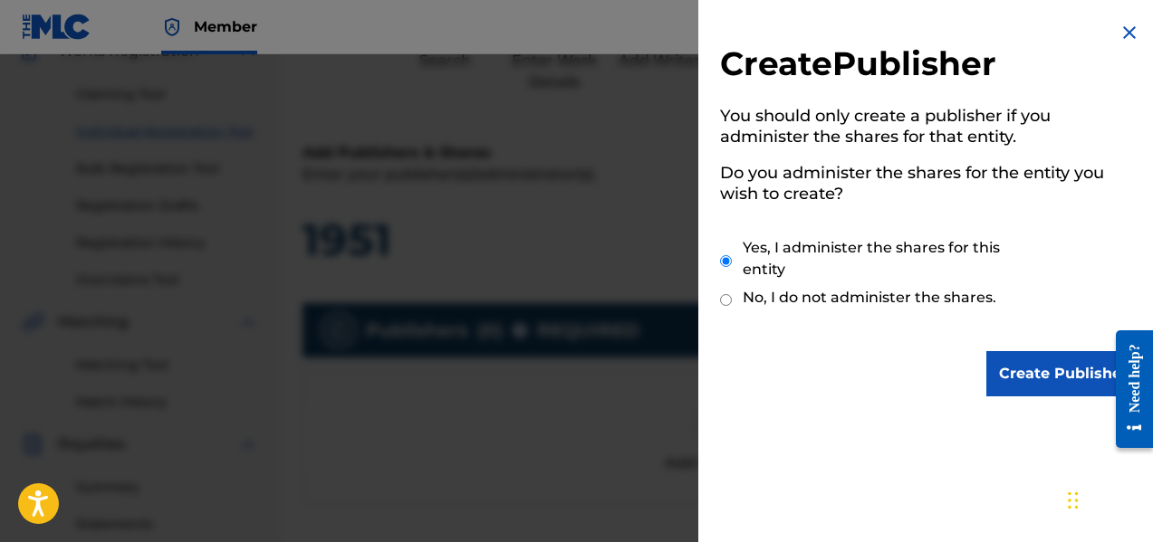
click at [1059, 379] on input "Create Publisher" at bounding box center [1063, 373] width 154 height 45
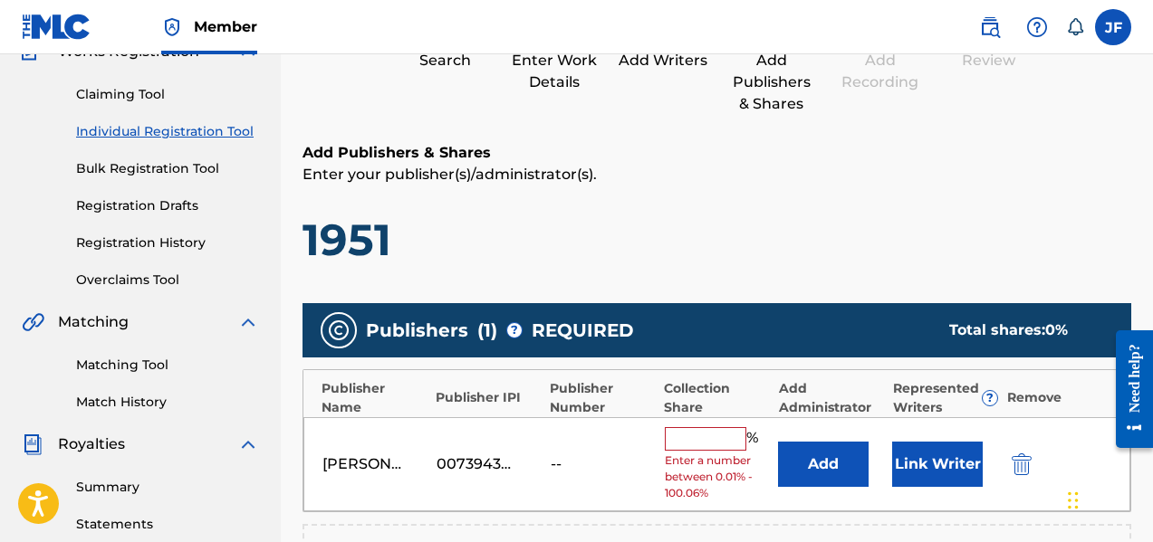
click at [724, 434] on input "text" at bounding box center [705, 439] width 81 height 24
type input "100"
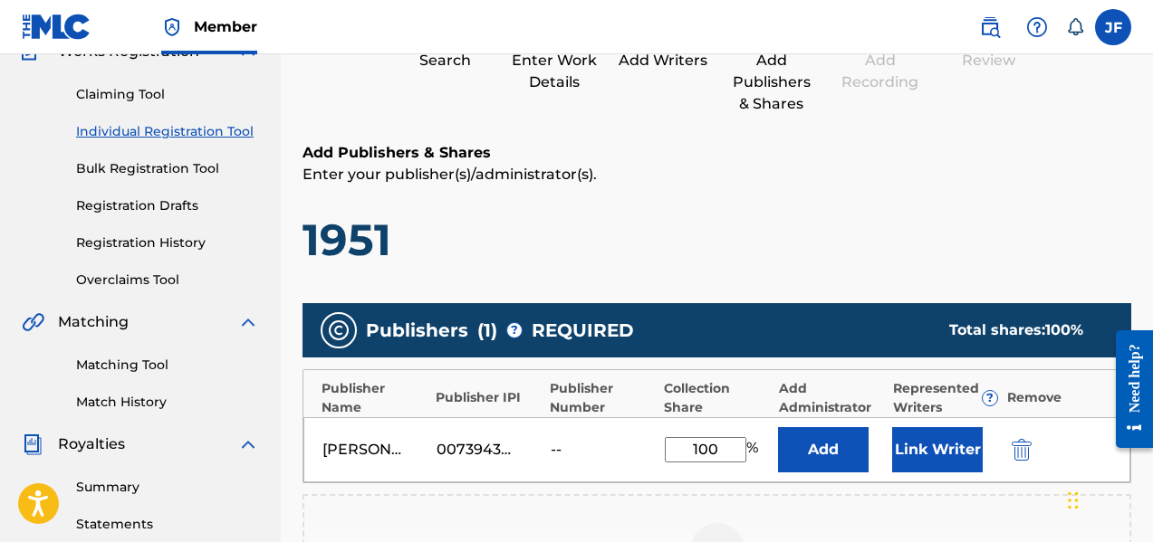
click at [931, 450] on button "Link Writer" at bounding box center [937, 449] width 91 height 45
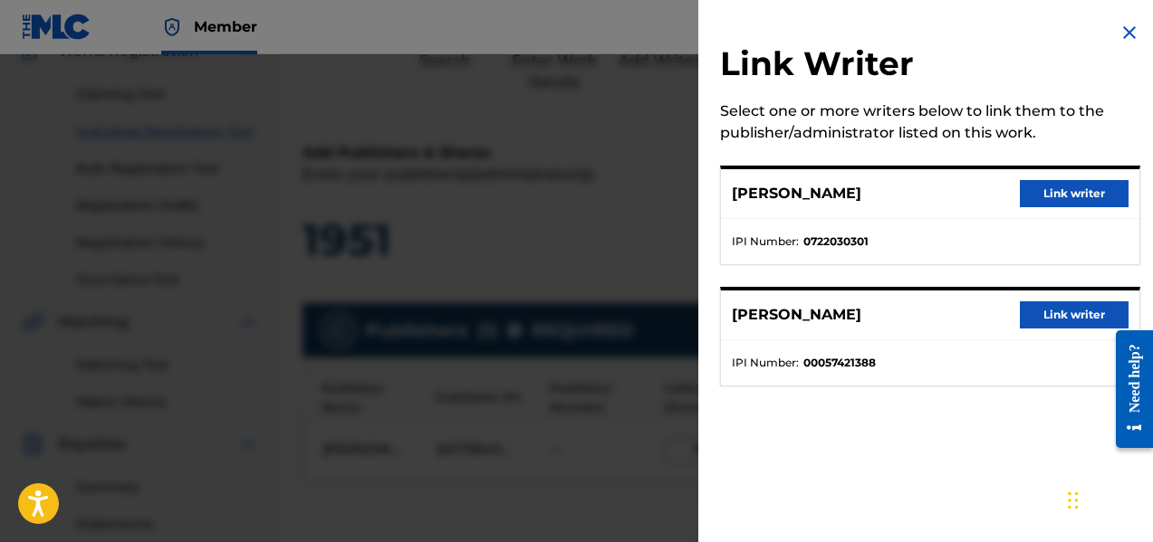
click at [1065, 196] on button "Link writer" at bounding box center [1073, 193] width 109 height 27
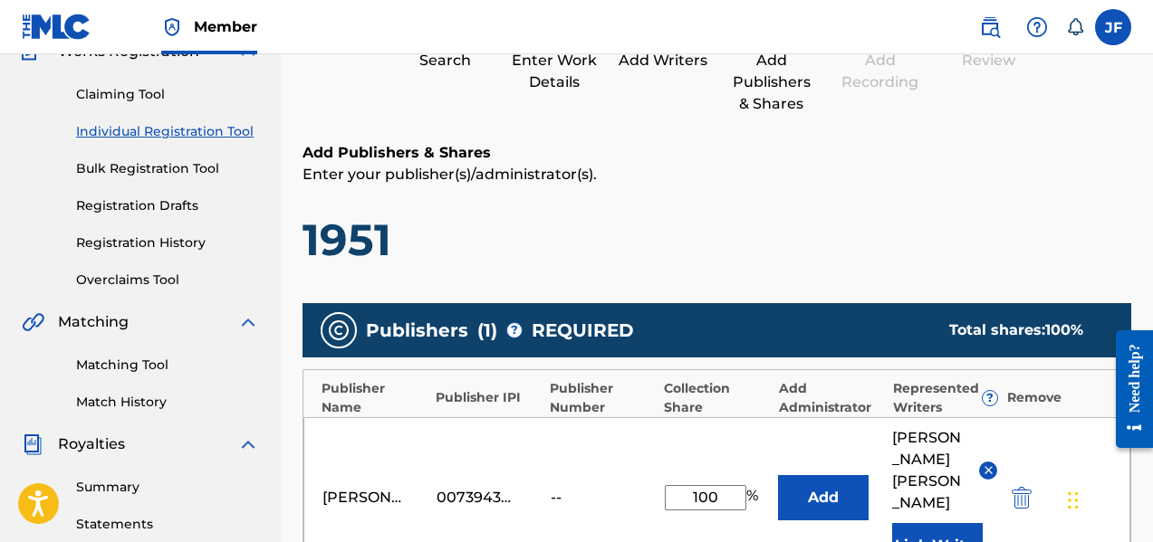
click at [951, 523] on button "Link Writer" at bounding box center [937, 545] width 91 height 45
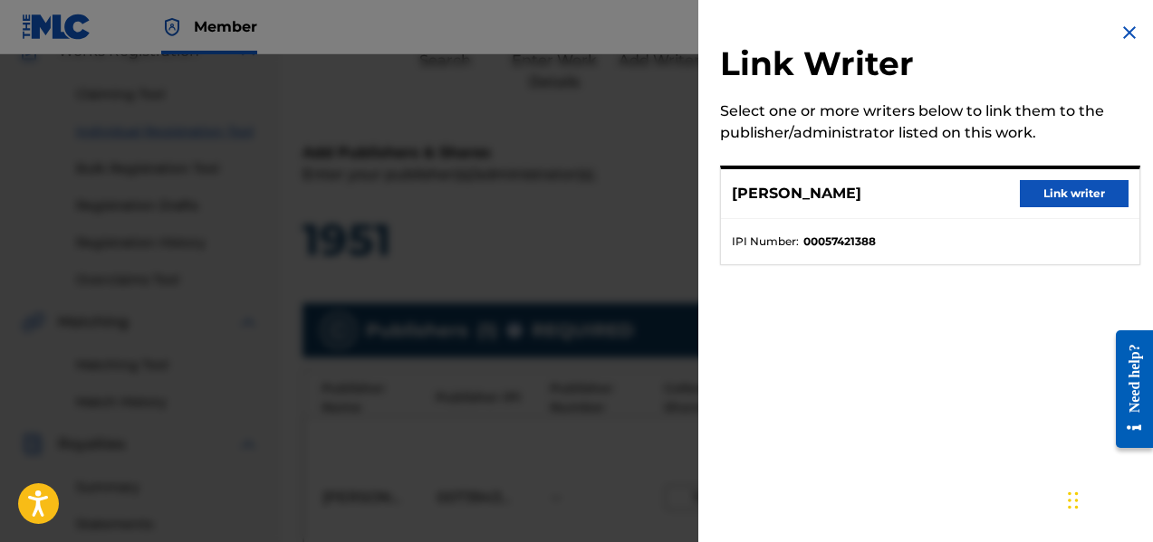
click at [1067, 208] on div "[PERSON_NAME] Link writer" at bounding box center [930, 194] width 418 height 50
click at [1063, 194] on button "Link writer" at bounding box center [1073, 193] width 109 height 27
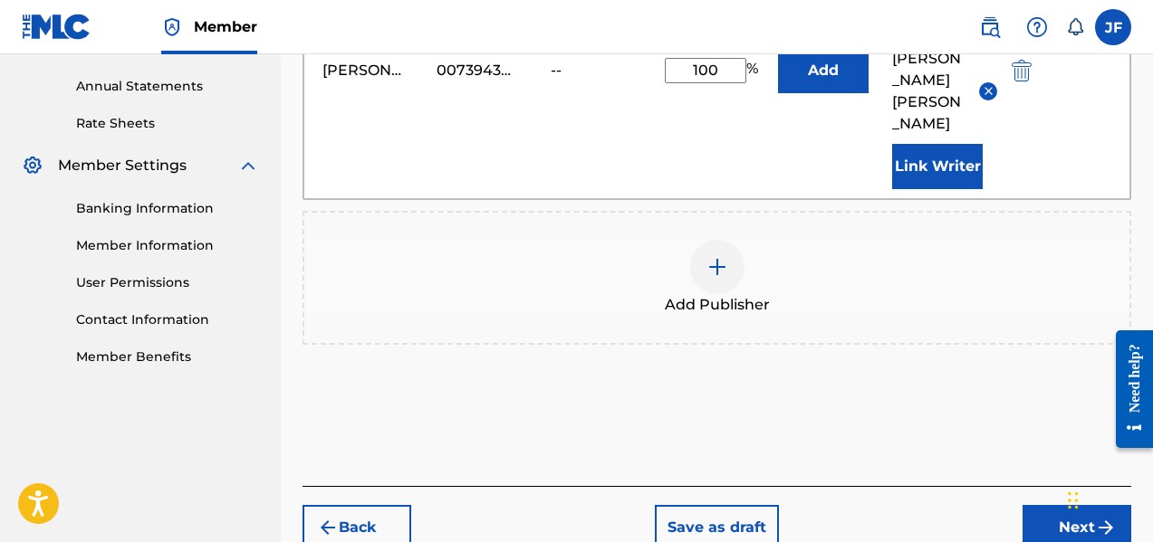
scroll to position [656, 0]
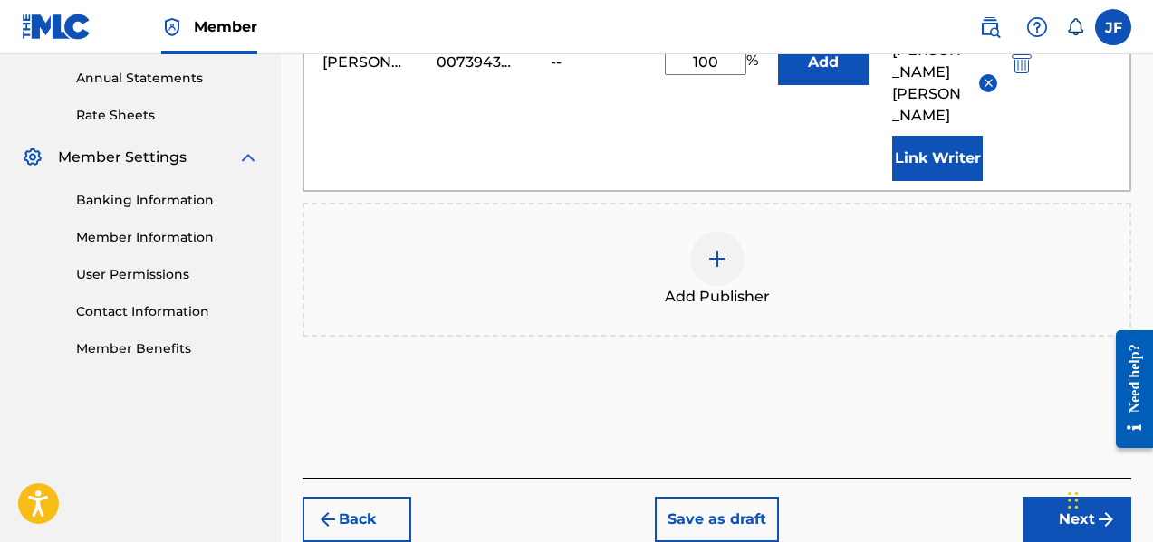
click at [1070, 497] on button "Next" at bounding box center [1076, 519] width 109 height 45
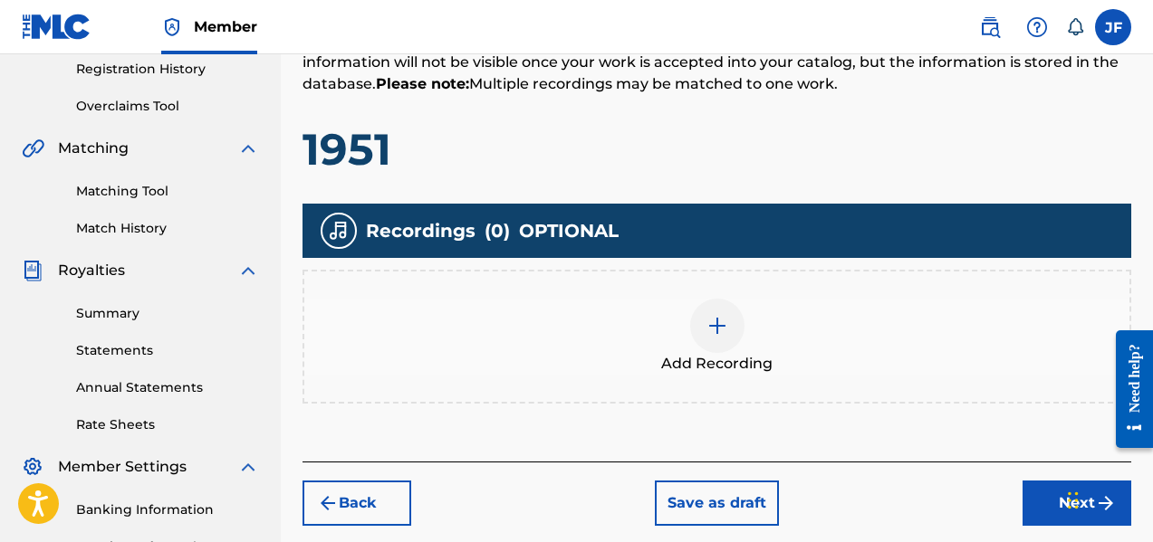
scroll to position [353, 0]
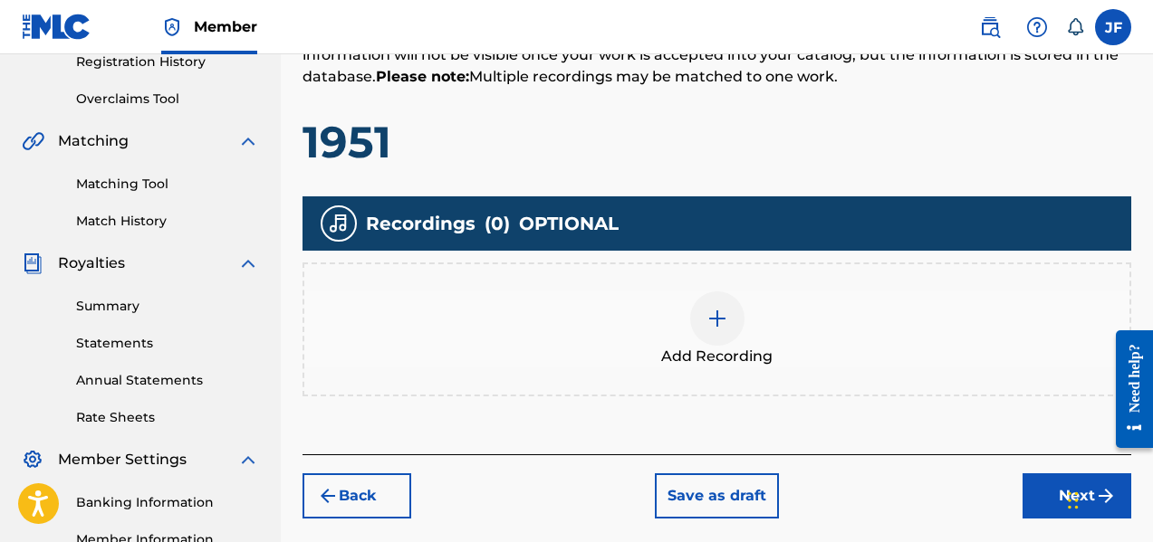
click at [732, 324] on div at bounding box center [717, 319] width 54 height 54
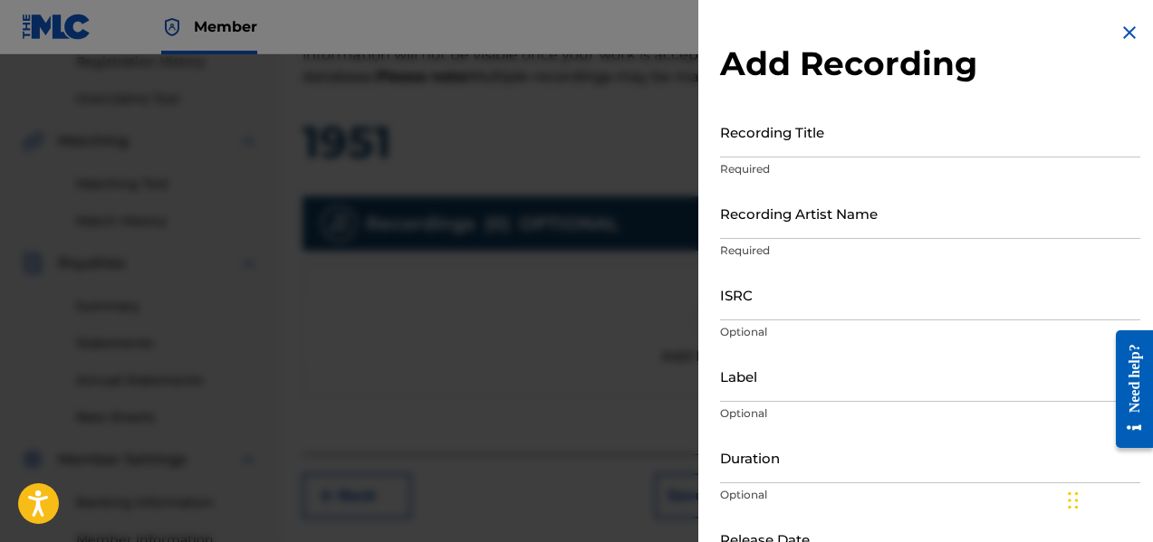
click at [831, 137] on input "Recording Title" at bounding box center [930, 132] width 420 height 52
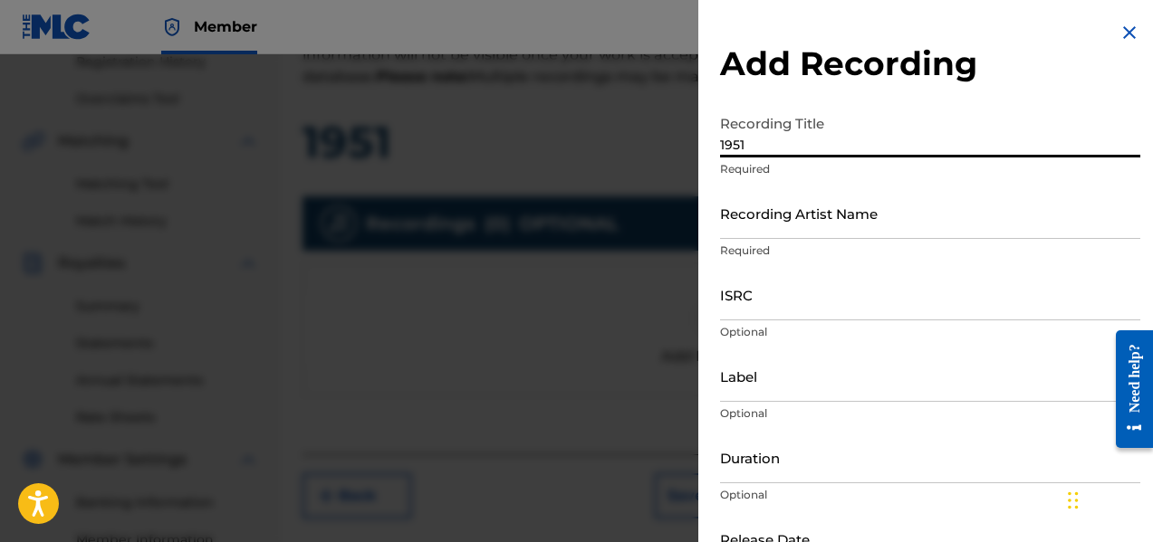
type input "1951"
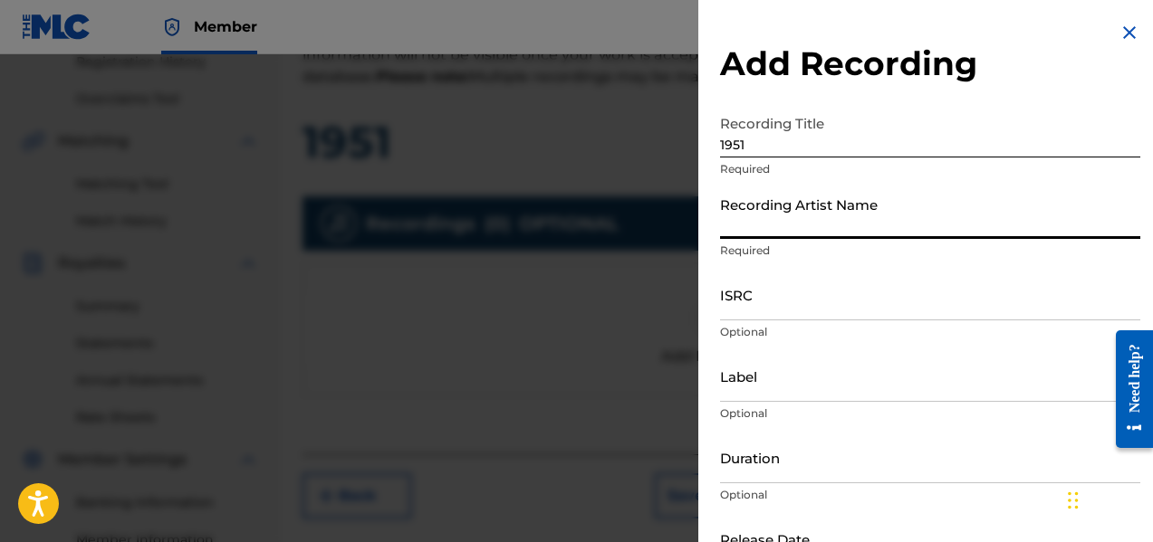
click at [785, 220] on input "Recording Artist Name" at bounding box center [930, 213] width 420 height 52
type input "[PERSON_NAME]"
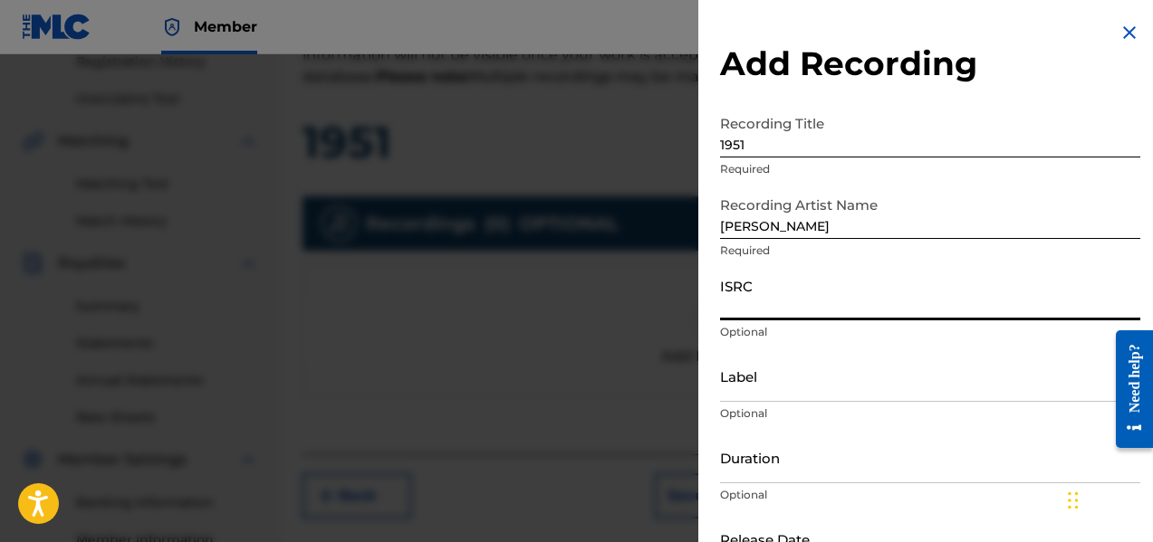
click at [763, 301] on input "ISRC" at bounding box center [930, 295] width 420 height 52
paste input "CH6542285885"
type input "CH6542285885"
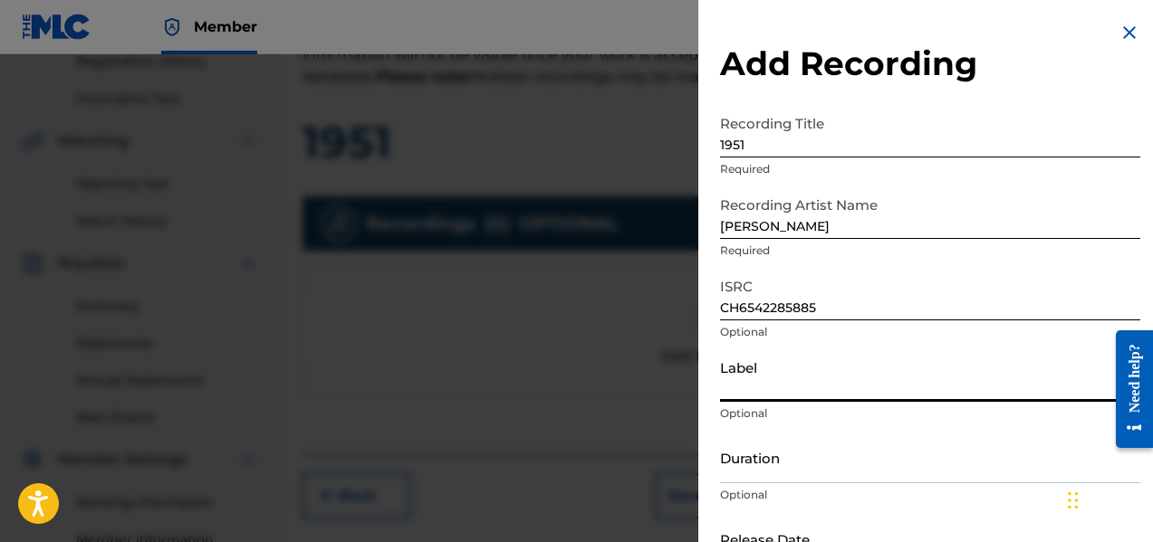
click at [727, 383] on input "Label" at bounding box center [930, 376] width 420 height 52
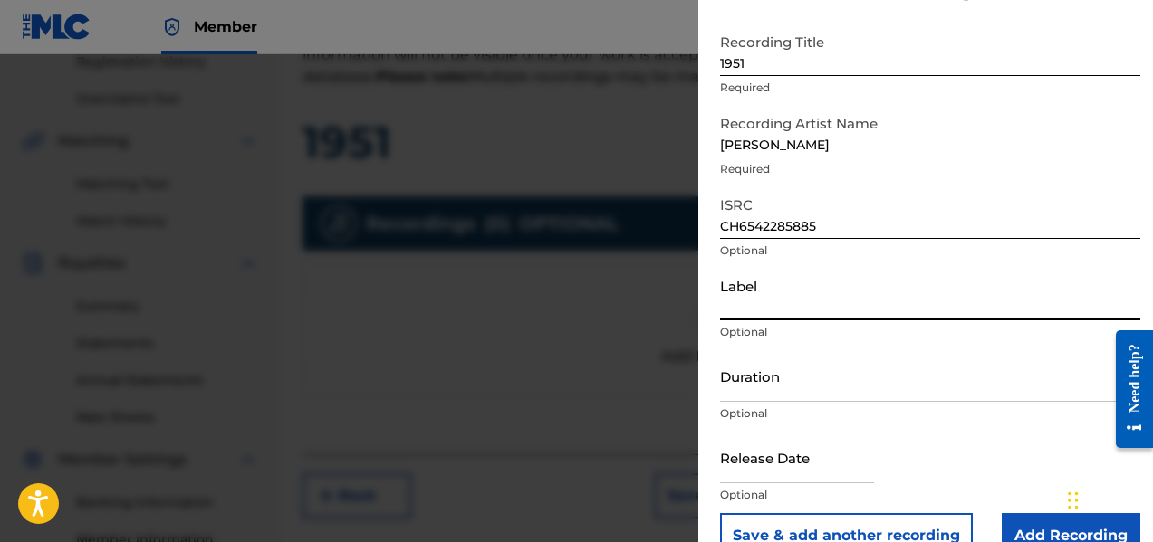
scroll to position [91, 0]
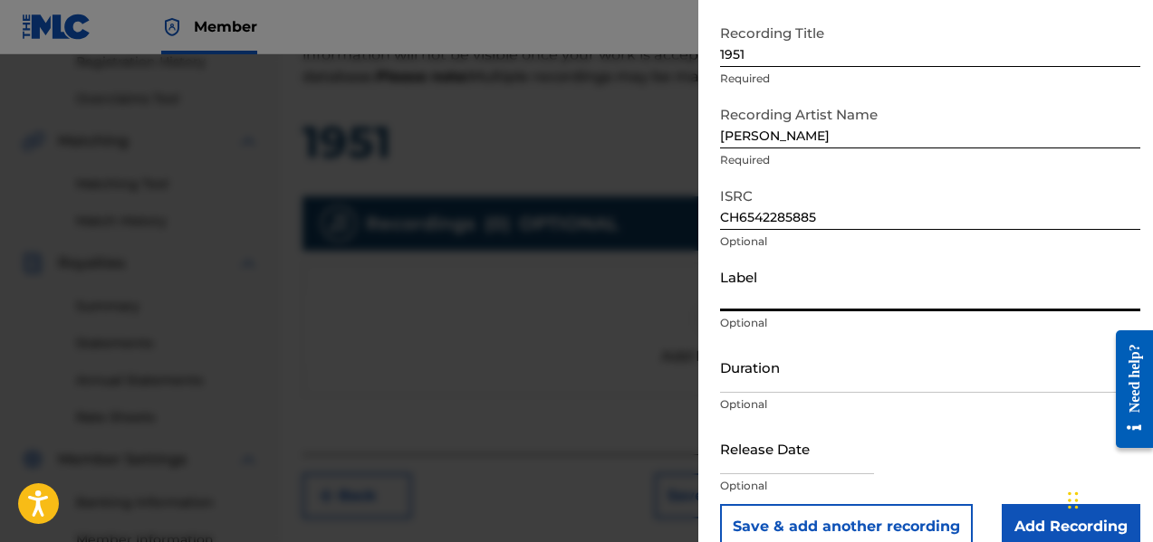
click at [760, 375] on input "Duration" at bounding box center [930, 367] width 420 height 52
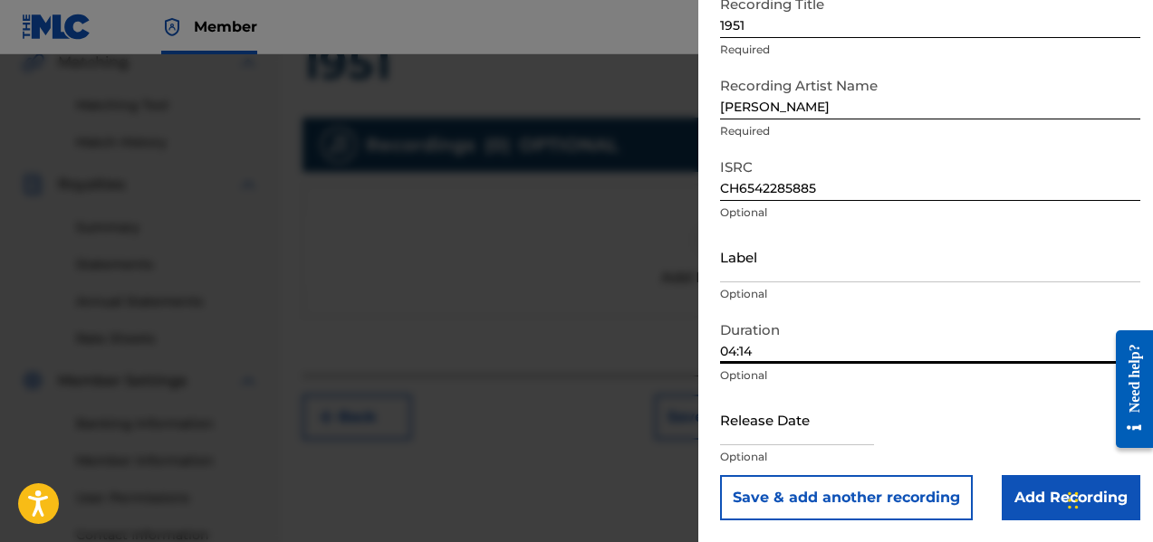
scroll to position [534, 0]
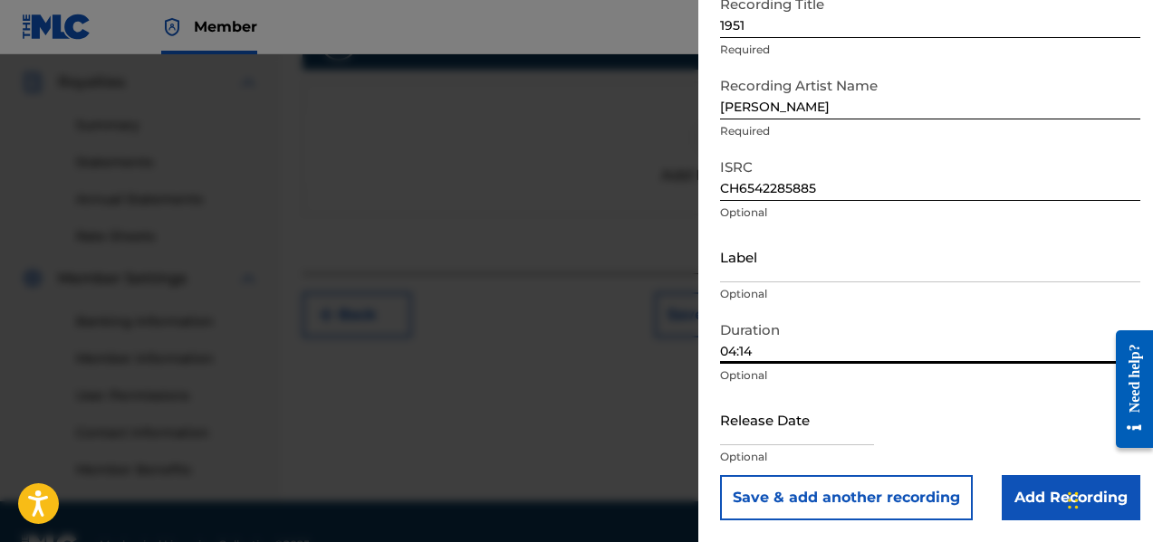
type input "04:14"
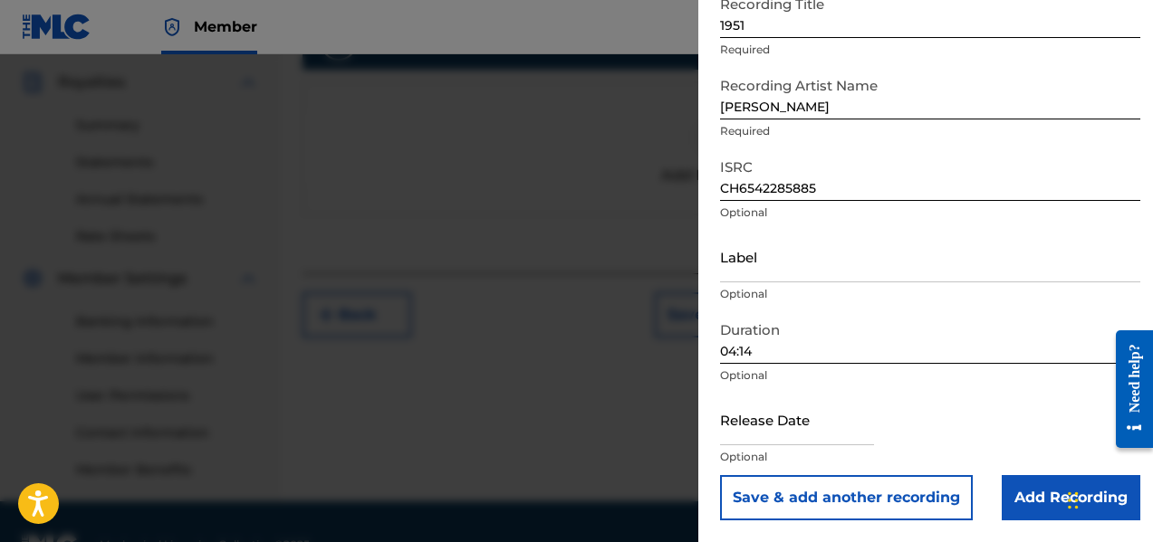
click at [1054, 497] on input "Add Recording" at bounding box center [1070, 497] width 139 height 45
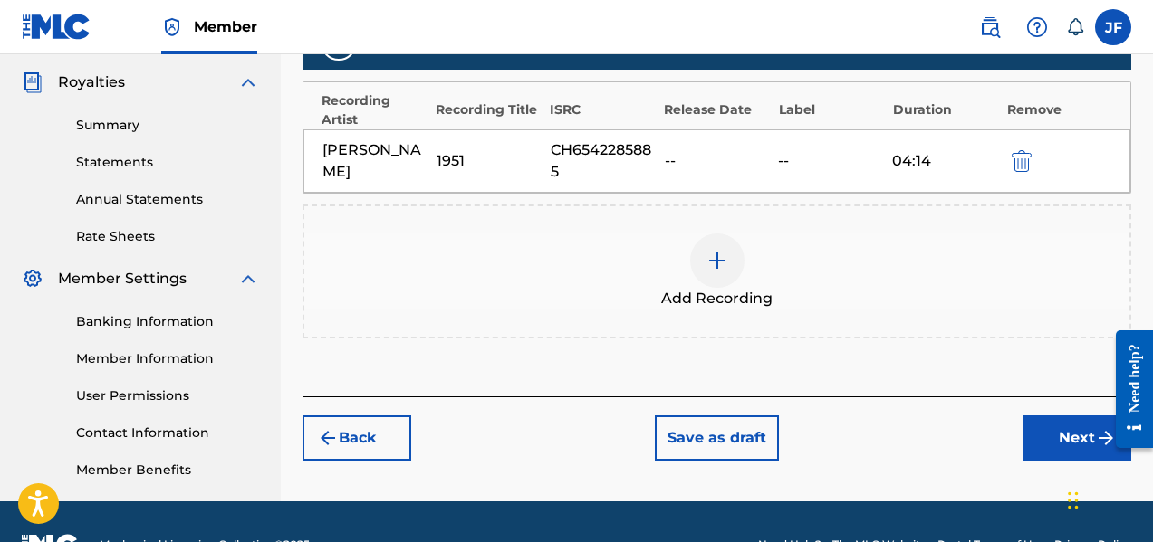
click at [1071, 436] on button "Next" at bounding box center [1076, 438] width 109 height 45
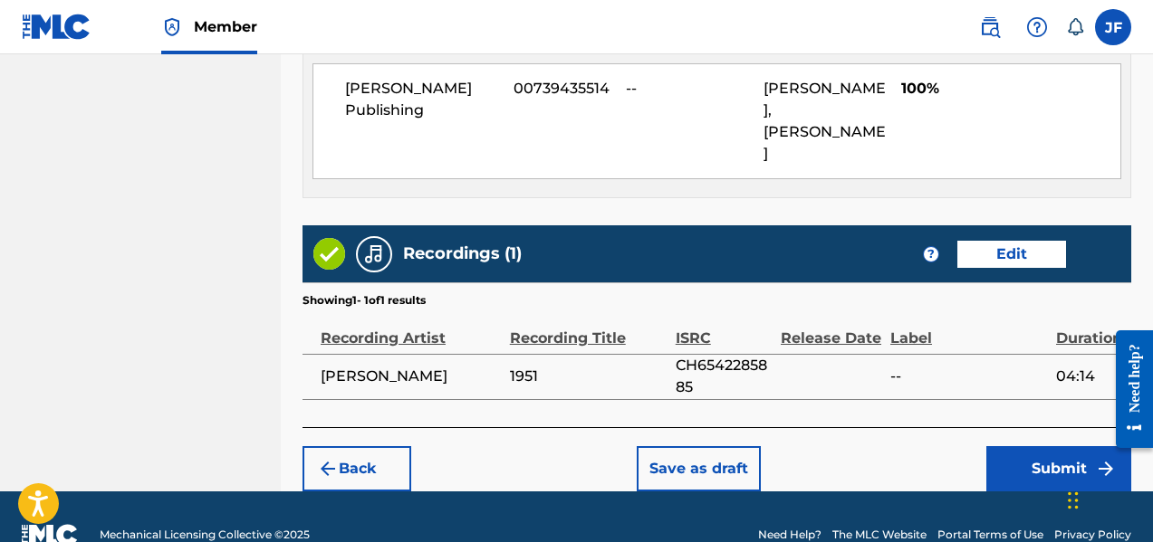
scroll to position [1065, 0]
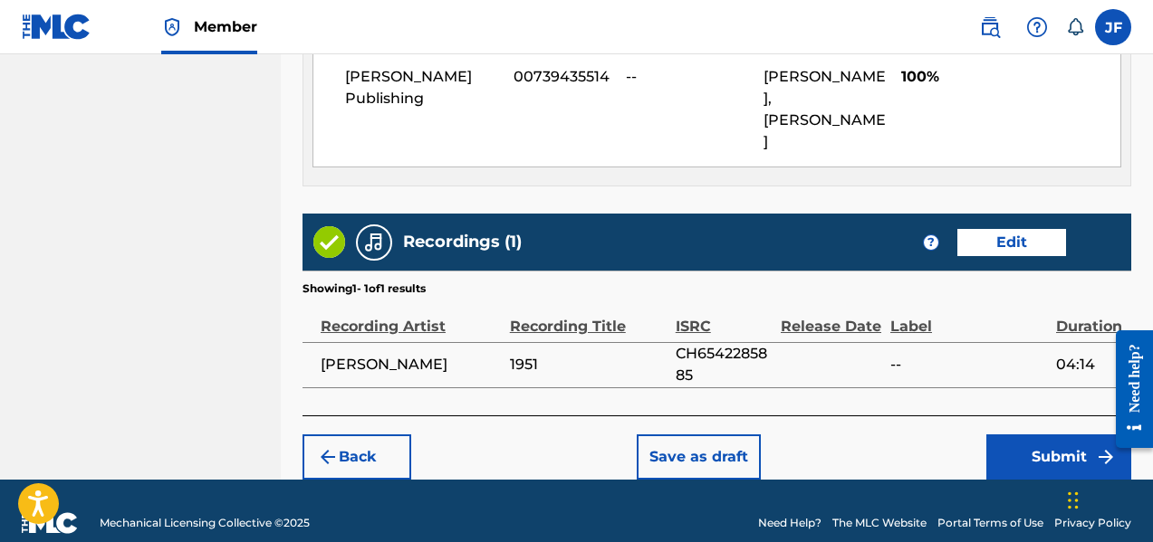
click at [1058, 435] on button "Submit" at bounding box center [1058, 457] width 145 height 45
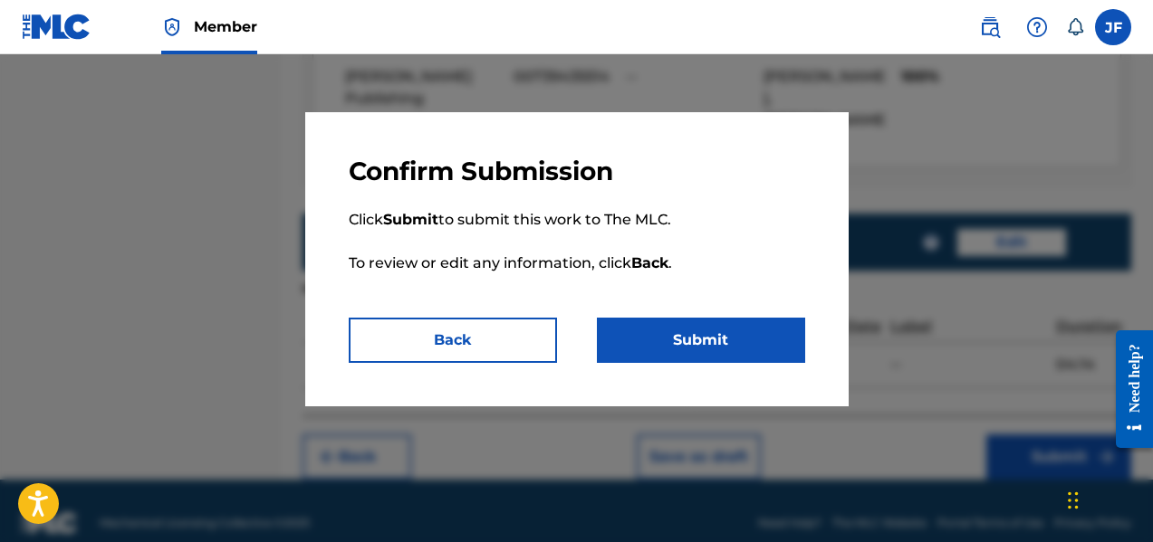
click at [719, 339] on button "Submit" at bounding box center [701, 340] width 208 height 45
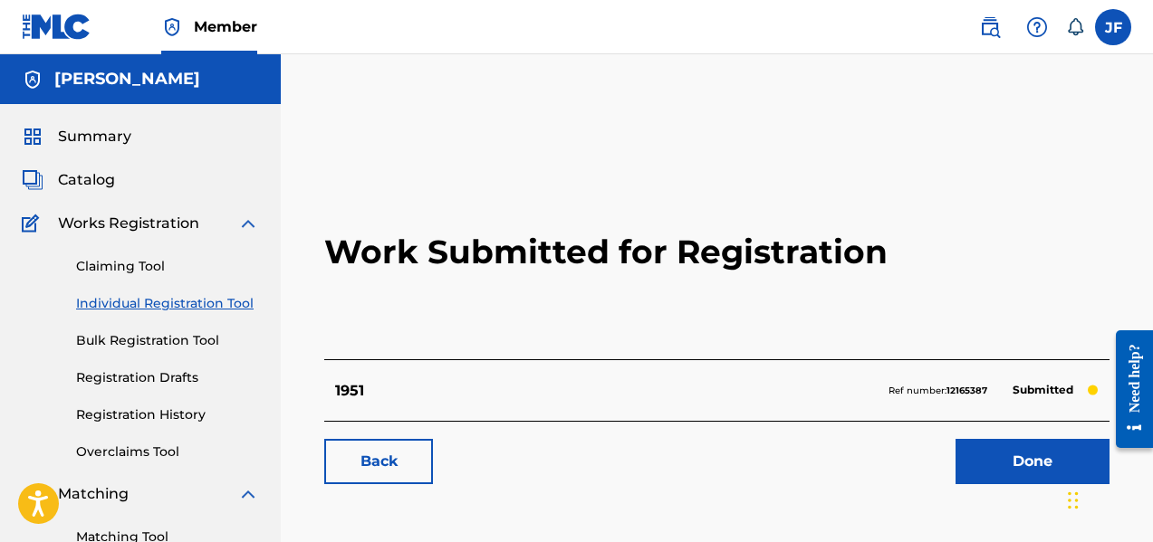
click at [1015, 456] on link "Done" at bounding box center [1032, 461] width 154 height 45
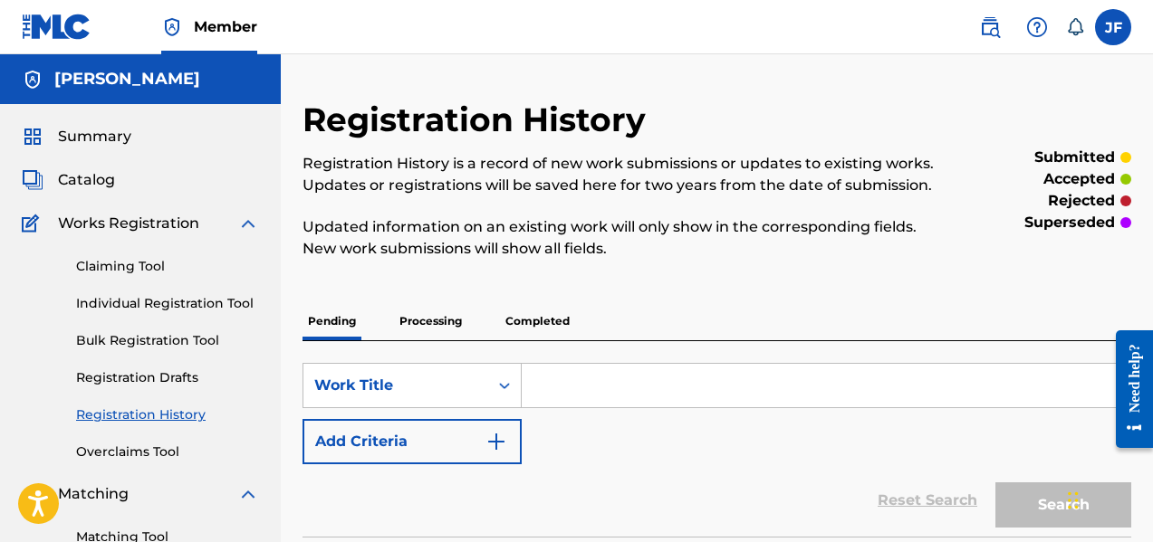
click at [569, 392] on input "Search Form" at bounding box center [826, 385] width 608 height 43
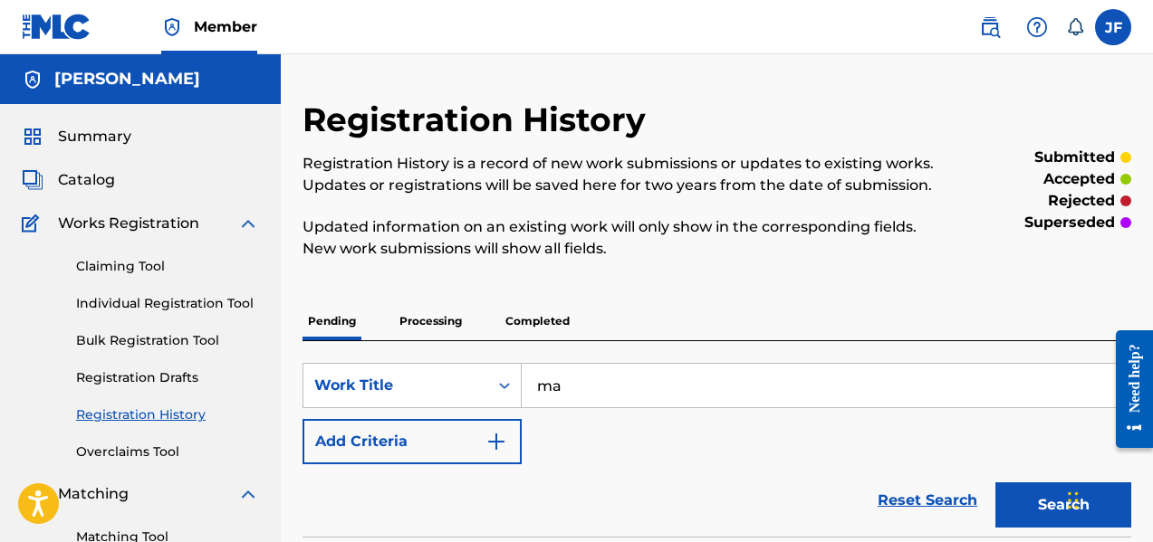
type input "m"
type input "M"
type input "take me back"
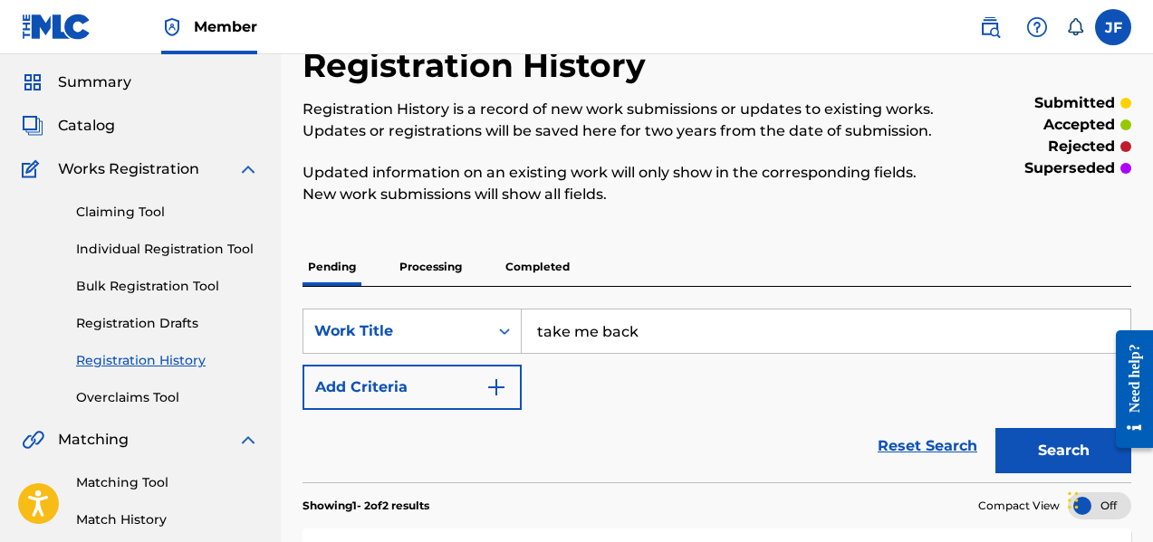
scroll to position [91, 0]
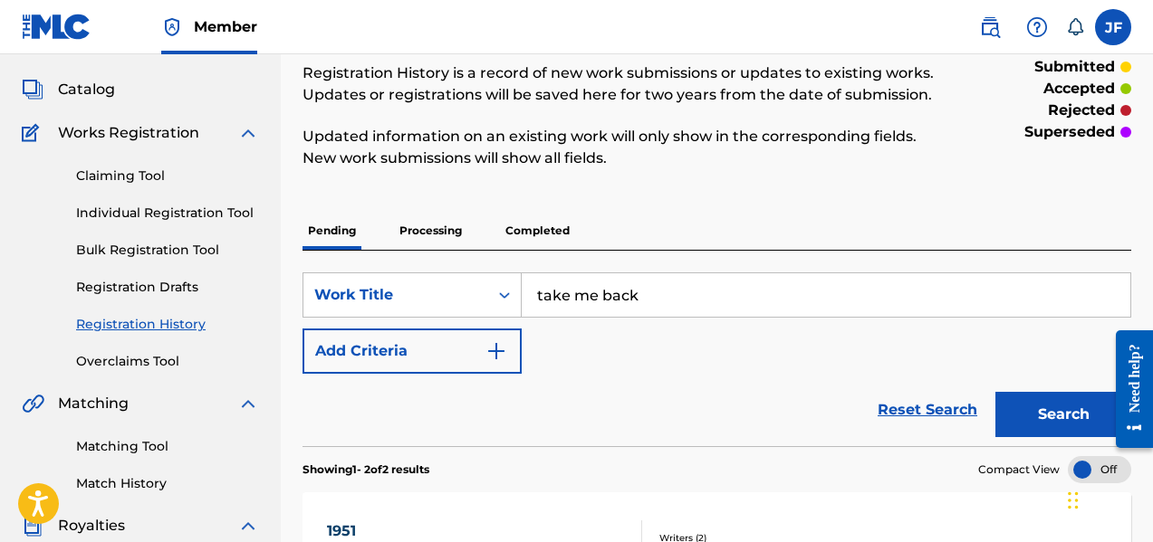
click at [1052, 406] on button "Search" at bounding box center [1063, 414] width 136 height 45
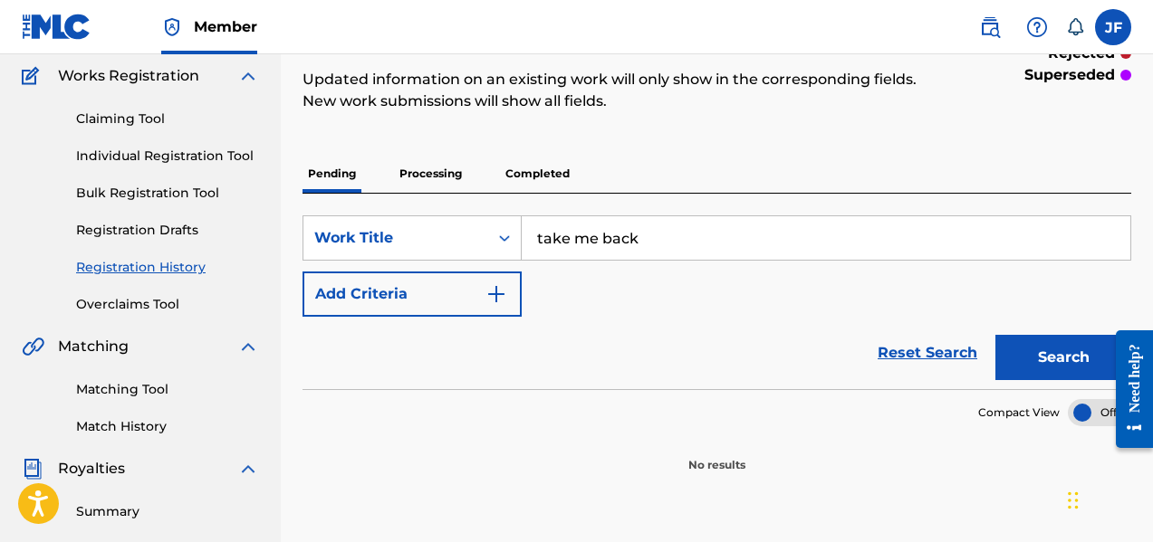
scroll to position [128, 0]
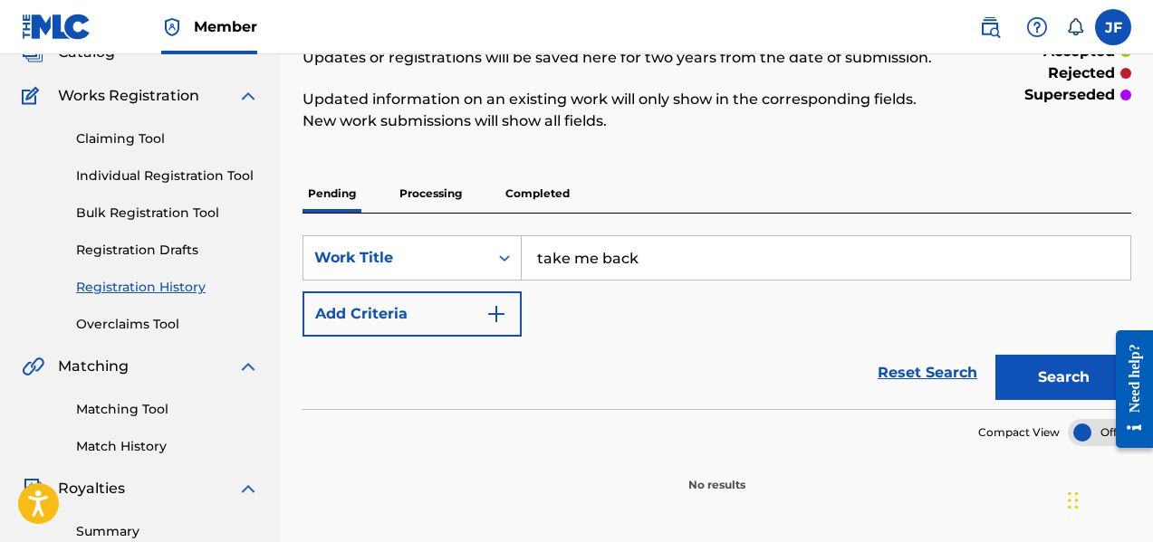
click at [493, 318] on img "Search Form" at bounding box center [496, 314] width 22 height 22
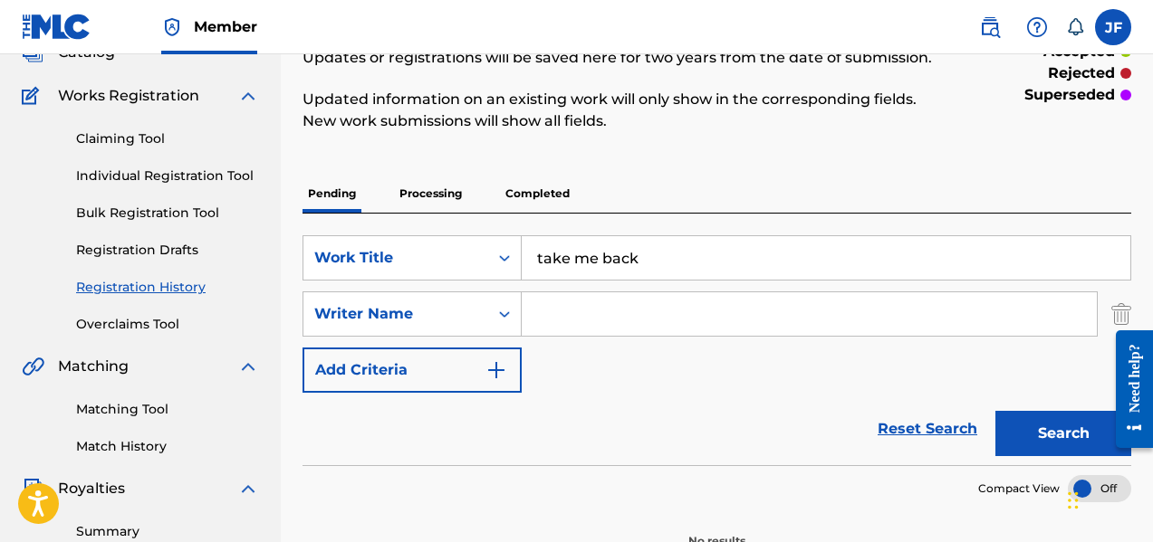
click at [545, 313] on input "Search Form" at bounding box center [809, 313] width 575 height 43
type input "[PERSON_NAME]"
click at [1057, 443] on button "Search" at bounding box center [1063, 433] width 136 height 45
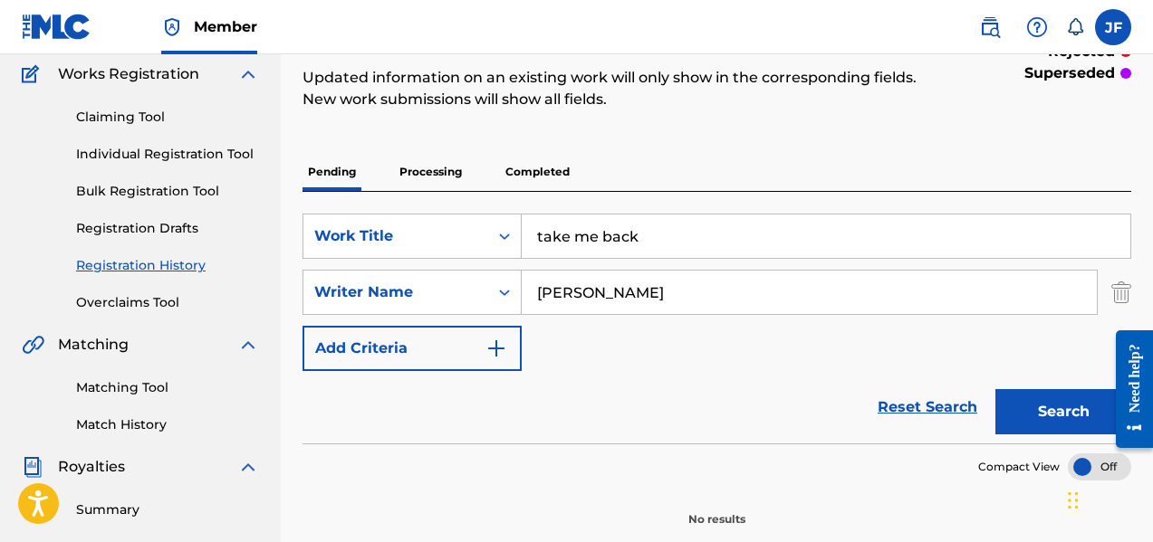
scroll to position [218, 0]
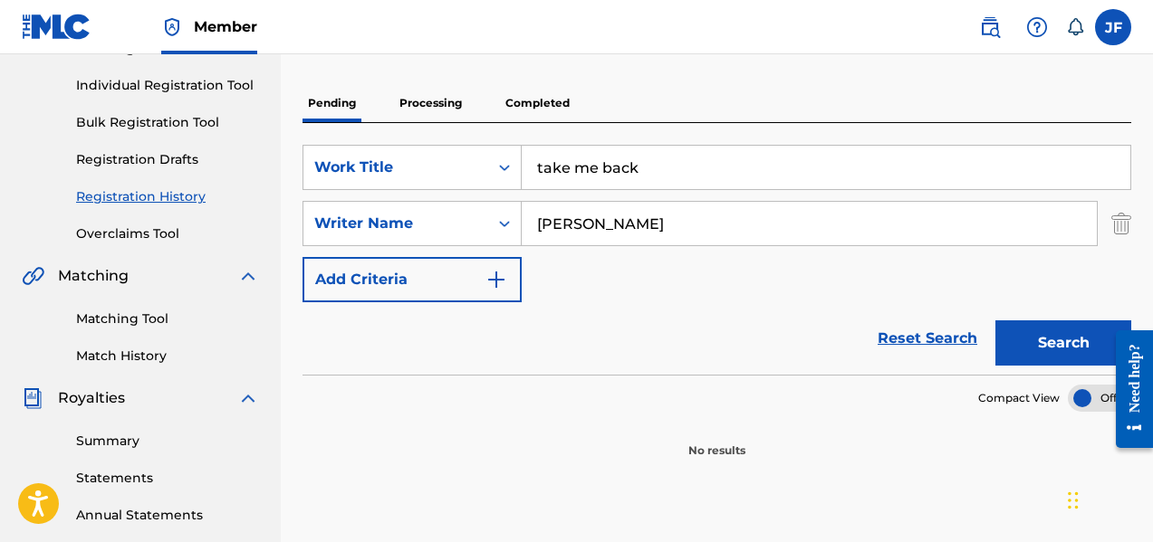
click at [1075, 356] on button "Search" at bounding box center [1063, 343] width 136 height 45
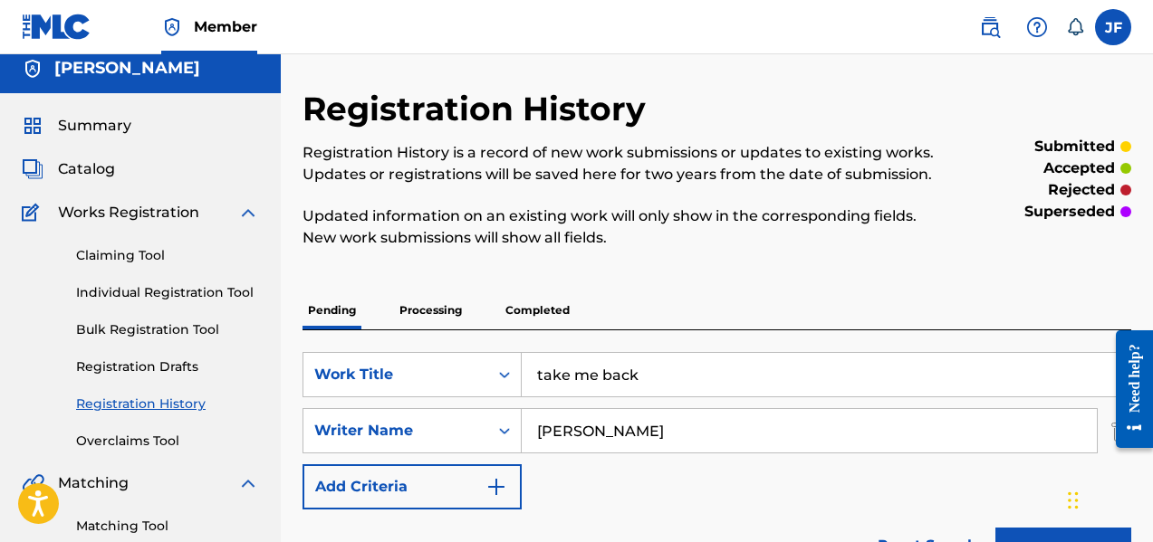
scroll to position [0, 0]
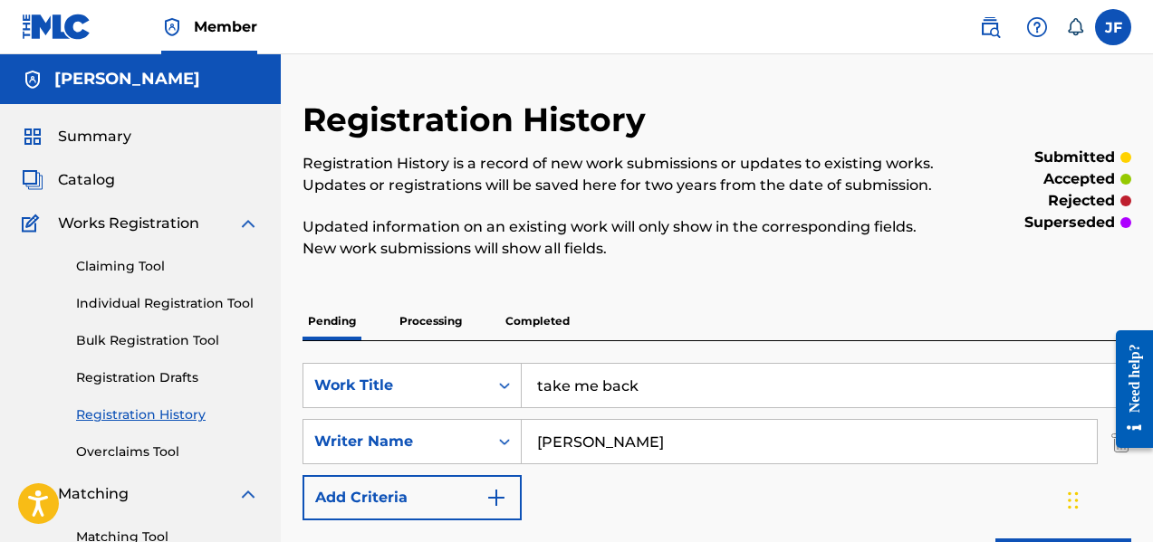
click at [435, 325] on p "Processing" at bounding box center [430, 321] width 73 height 38
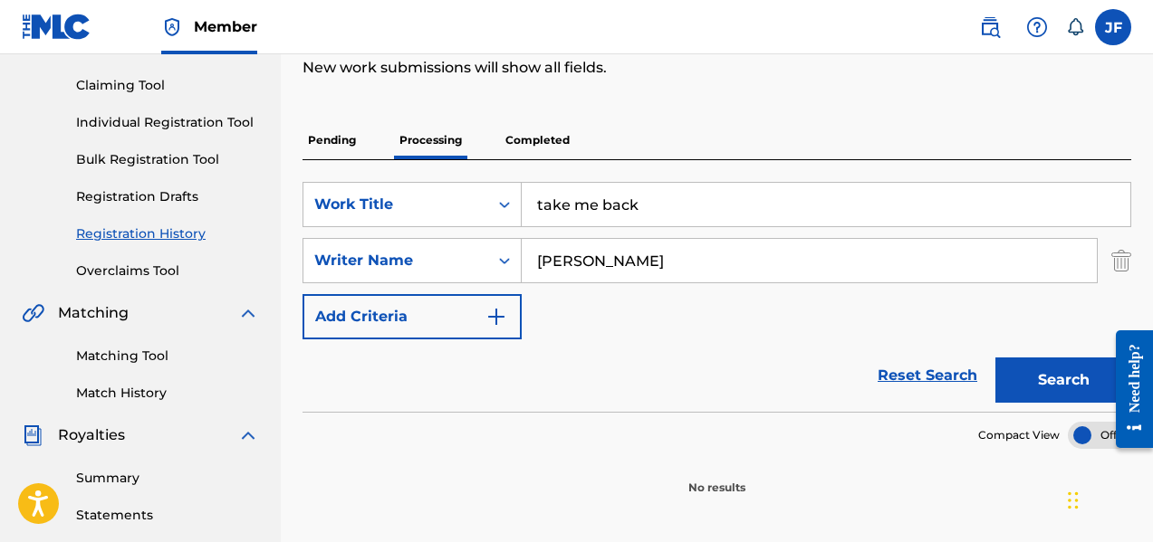
click at [1026, 387] on button "Search" at bounding box center [1063, 380] width 136 height 45
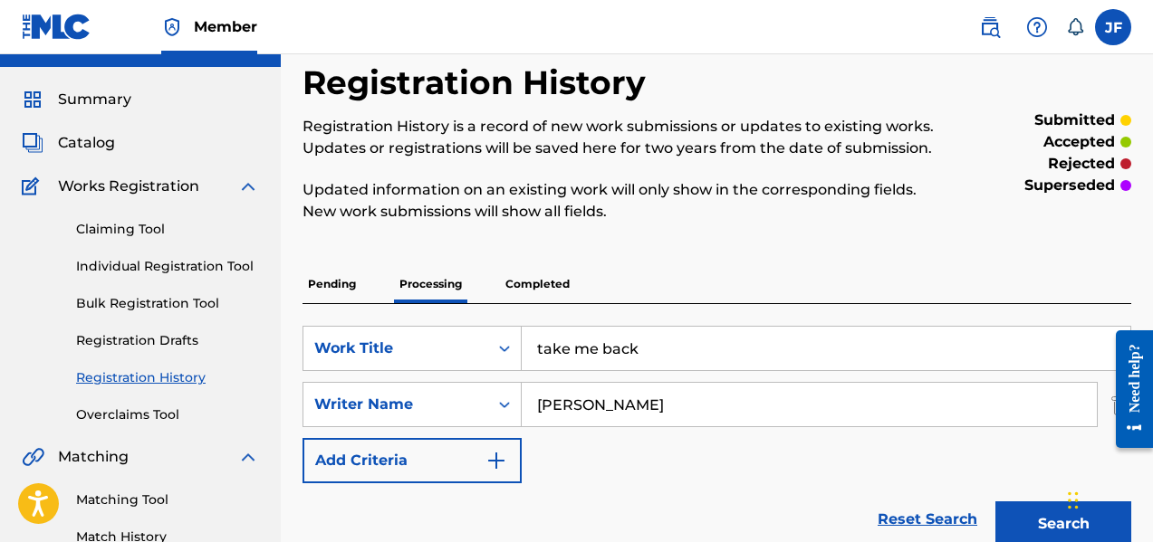
scroll to position [0, 0]
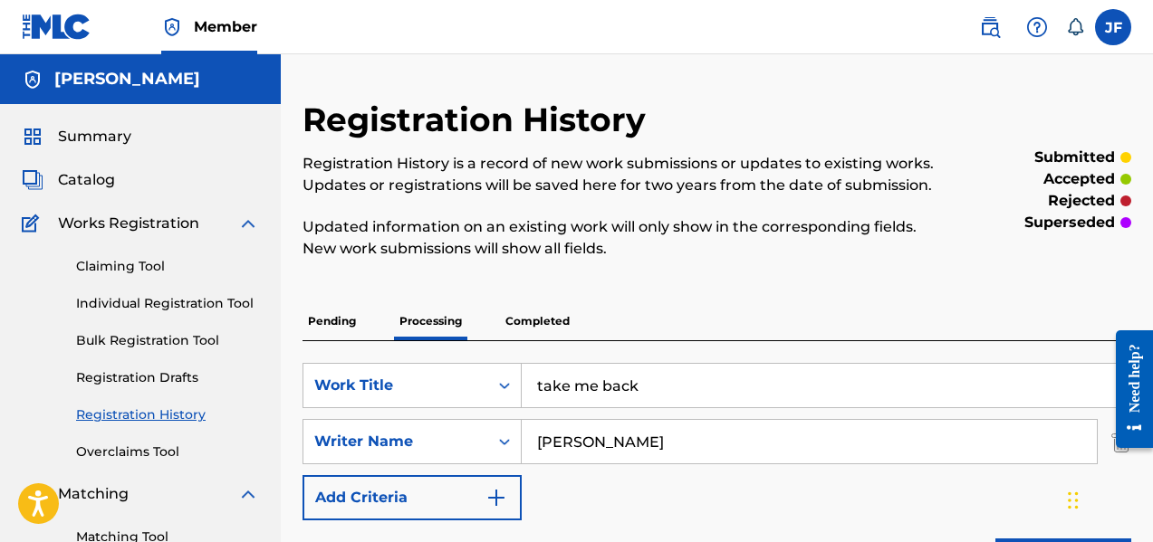
click at [318, 313] on p "Pending" at bounding box center [331, 321] width 59 height 38
drag, startPoint x: 640, startPoint y: 387, endPoint x: 423, endPoint y: 363, distance: 218.6
click at [423, 363] on div "SearchWithCriteria58624270-787b-43d2-badf-9433c38c10fa Work Title take me back" at bounding box center [716, 385] width 828 height 45
type input "Take Me Back"
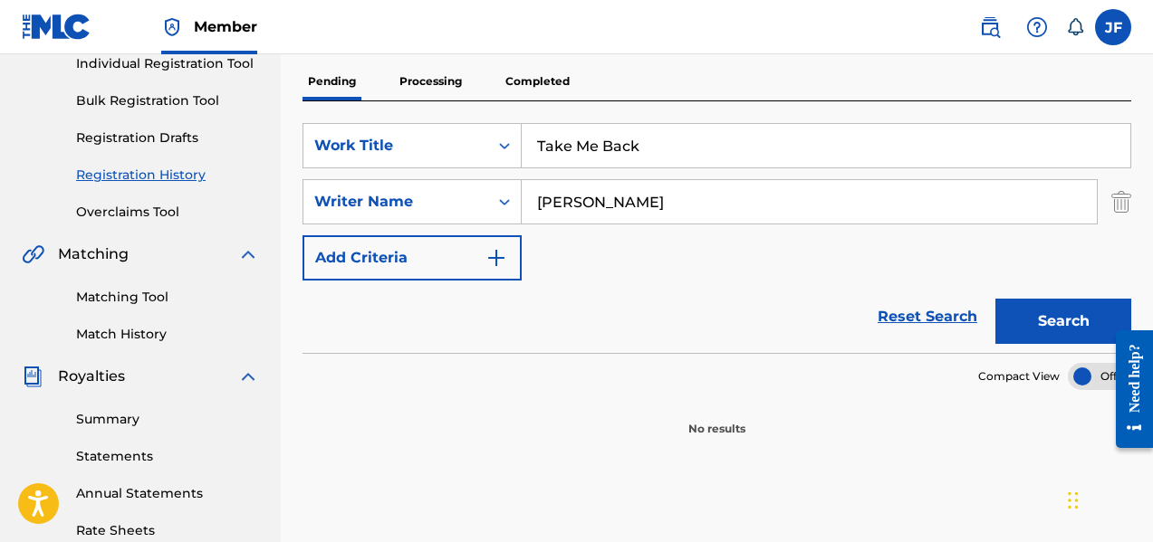
scroll to position [272, 0]
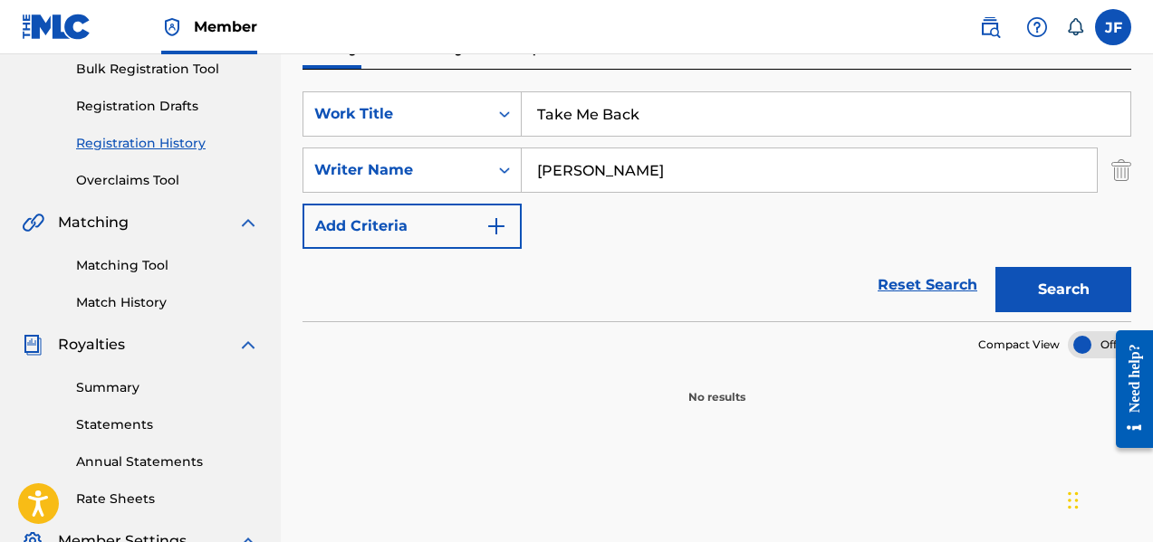
click at [1055, 278] on button "Search" at bounding box center [1063, 289] width 136 height 45
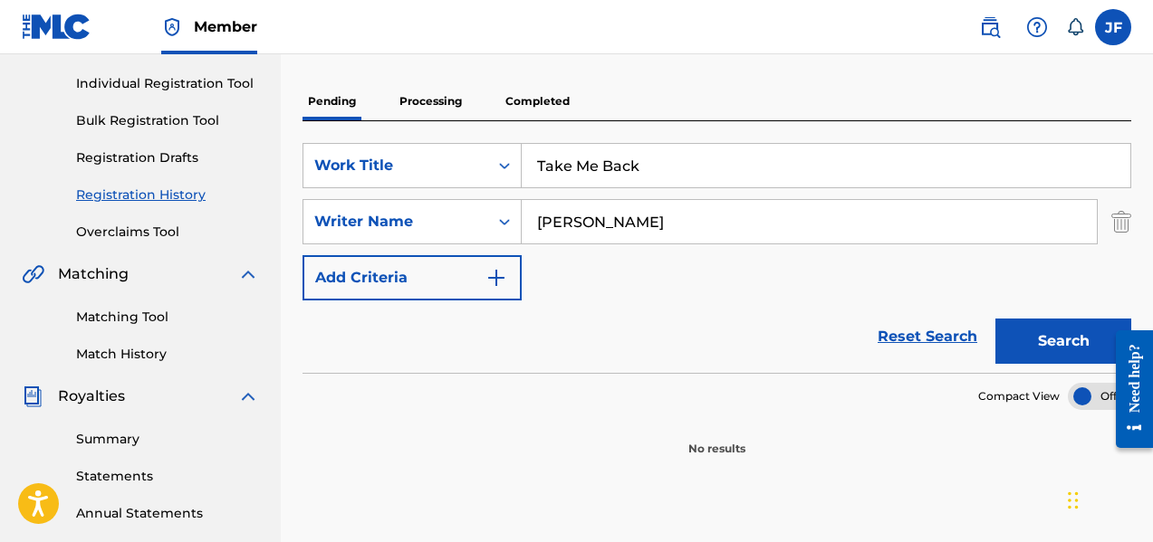
scroll to position [218, 0]
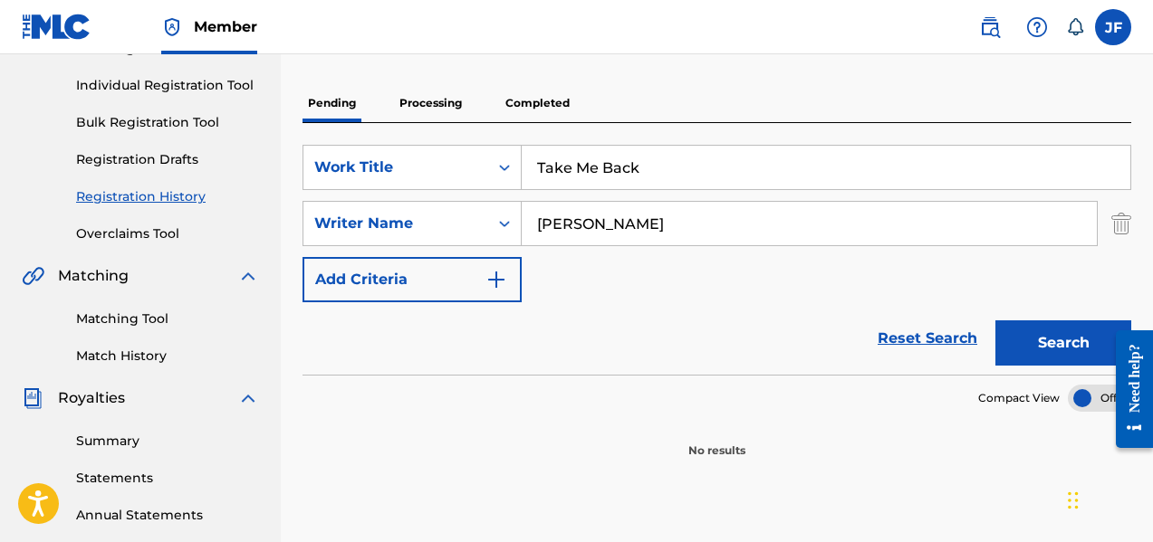
click at [502, 280] on img "Search Form" at bounding box center [496, 280] width 22 height 22
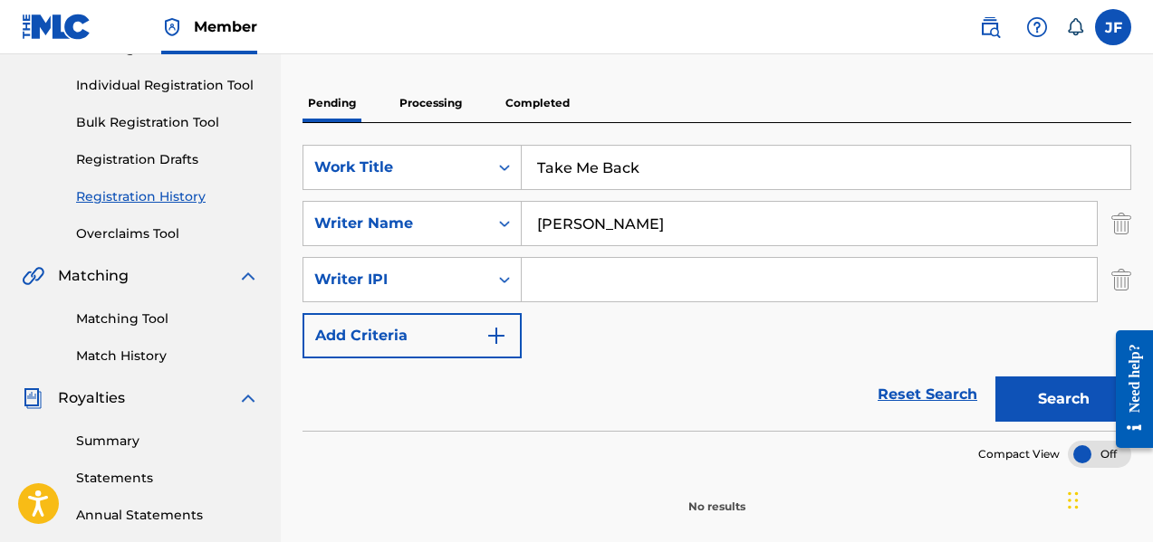
click at [541, 283] on input "Search Form" at bounding box center [809, 279] width 575 height 43
type input "0722030301"
click at [1036, 414] on button "Search" at bounding box center [1063, 399] width 136 height 45
click at [931, 402] on link "Reset Search" at bounding box center [927, 395] width 118 height 40
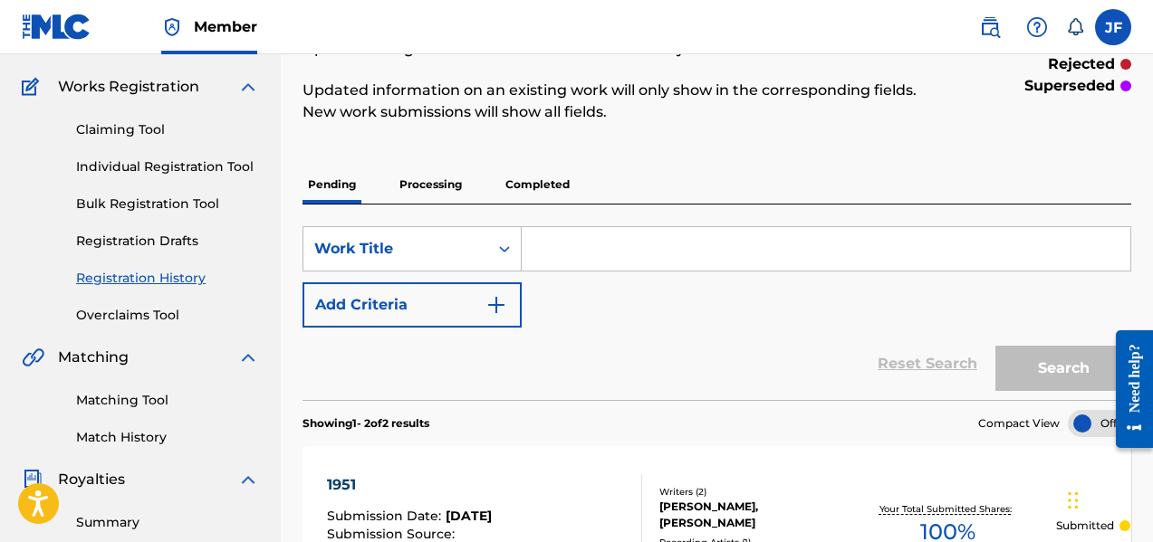
scroll to position [128, 0]
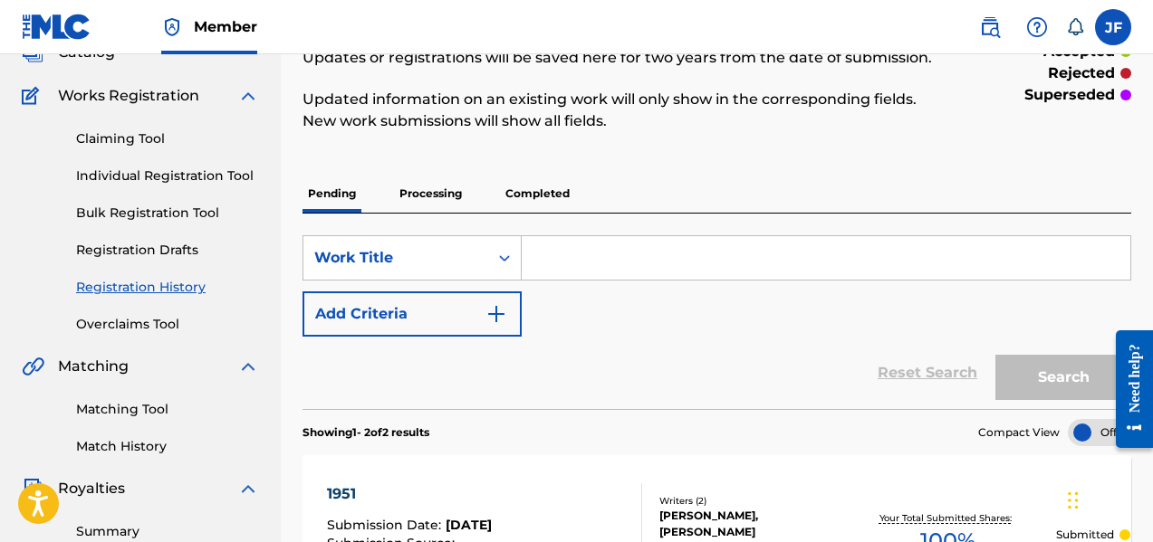
click at [561, 261] on input "Search Form" at bounding box center [826, 257] width 608 height 43
type input "Take Me Back"
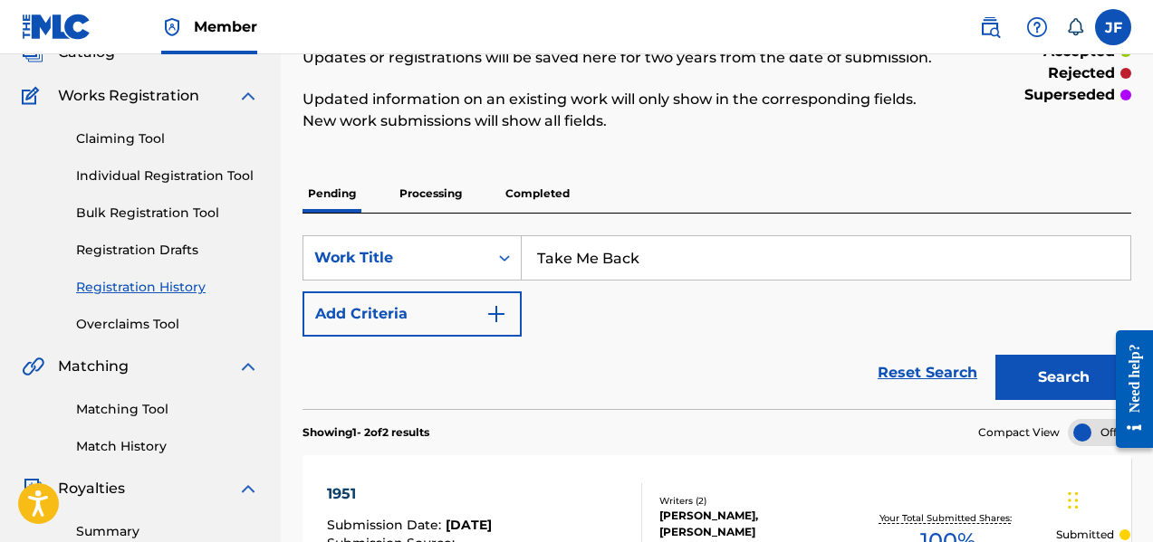
click at [505, 316] on img "Search Form" at bounding box center [496, 314] width 22 height 22
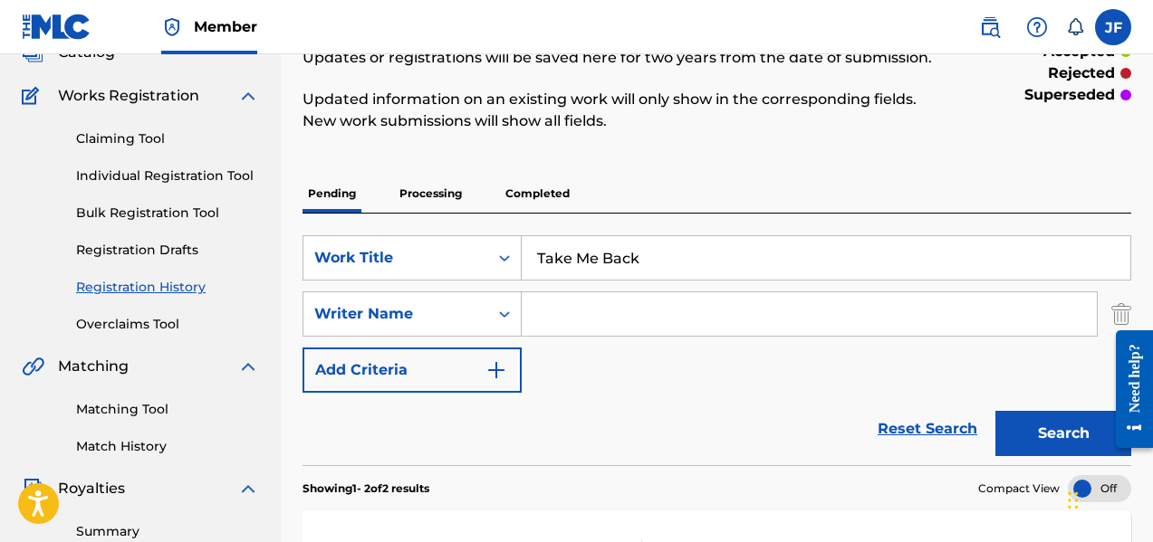
click at [550, 317] on input "Search Form" at bounding box center [809, 313] width 575 height 43
type input "[PERSON_NAME]"
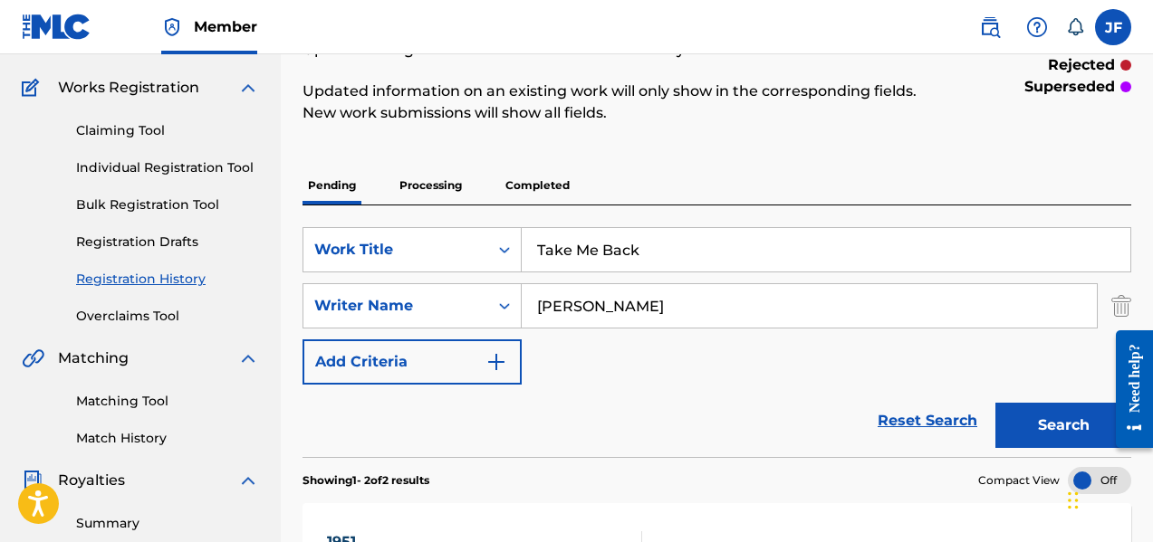
scroll to position [218, 0]
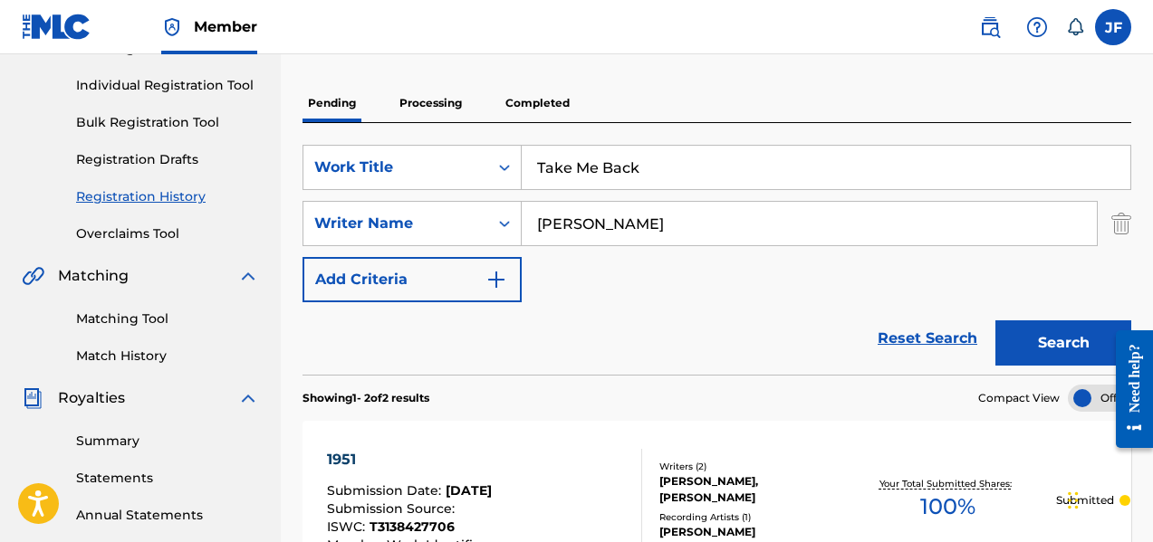
click at [1077, 352] on button "Search" at bounding box center [1063, 343] width 136 height 45
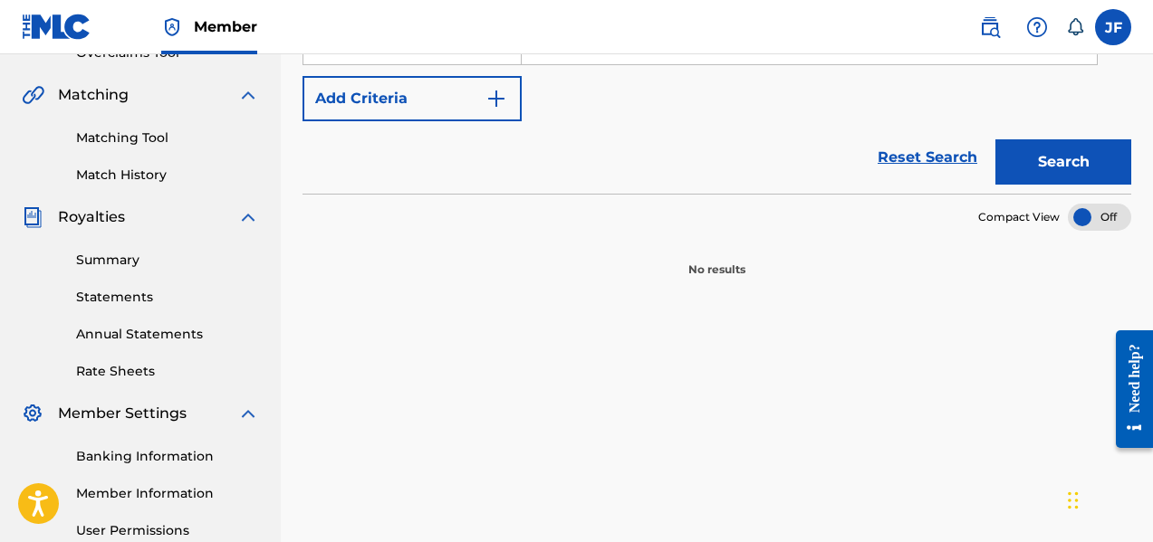
scroll to position [309, 0]
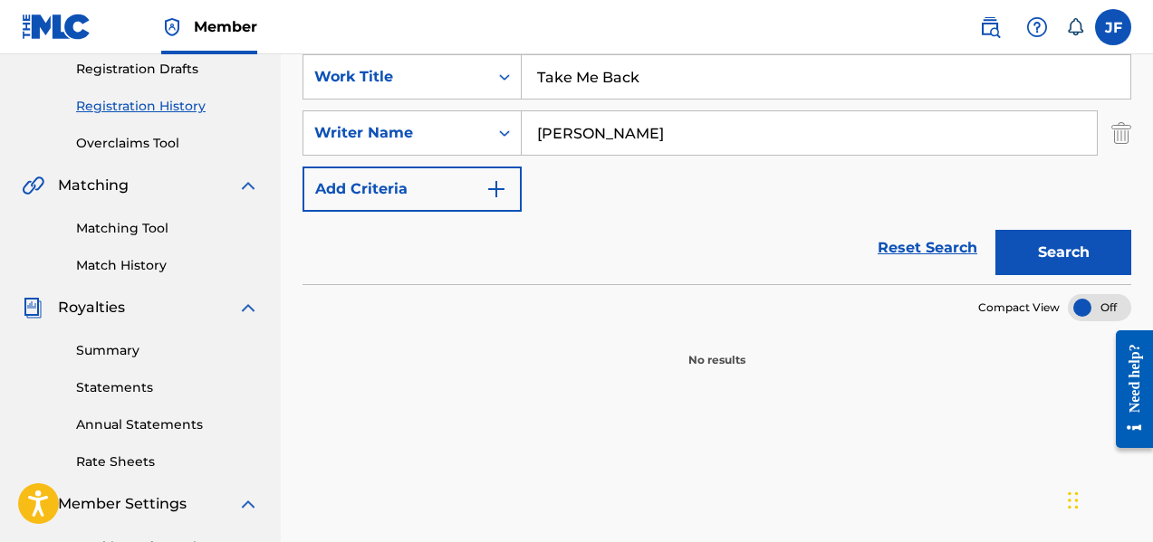
click at [1099, 305] on div at bounding box center [1098, 307] width 63 height 27
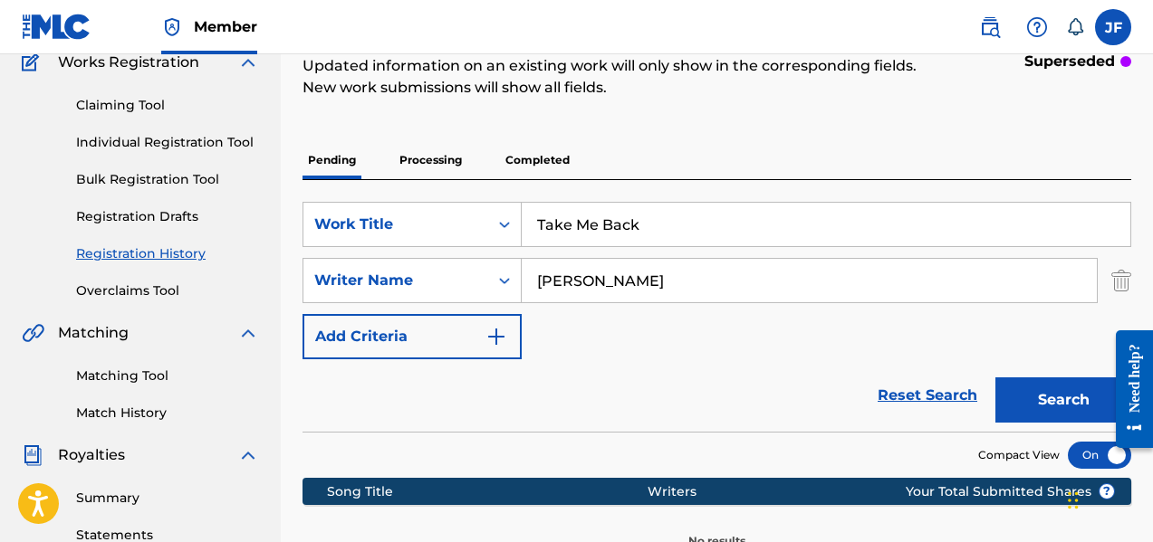
scroll to position [128, 0]
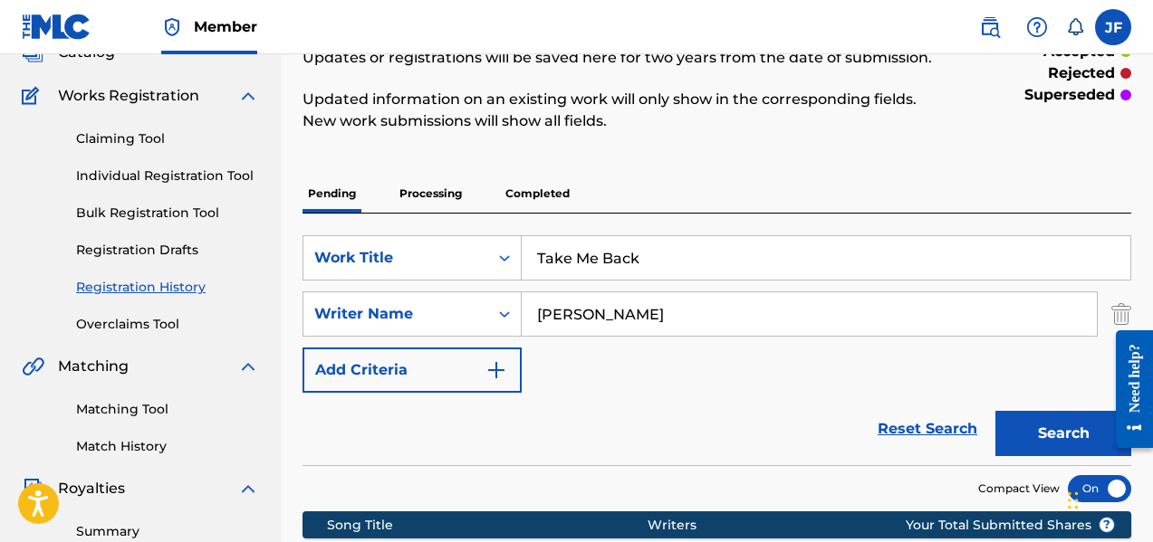
click at [1055, 438] on button "Search" at bounding box center [1063, 433] width 136 height 45
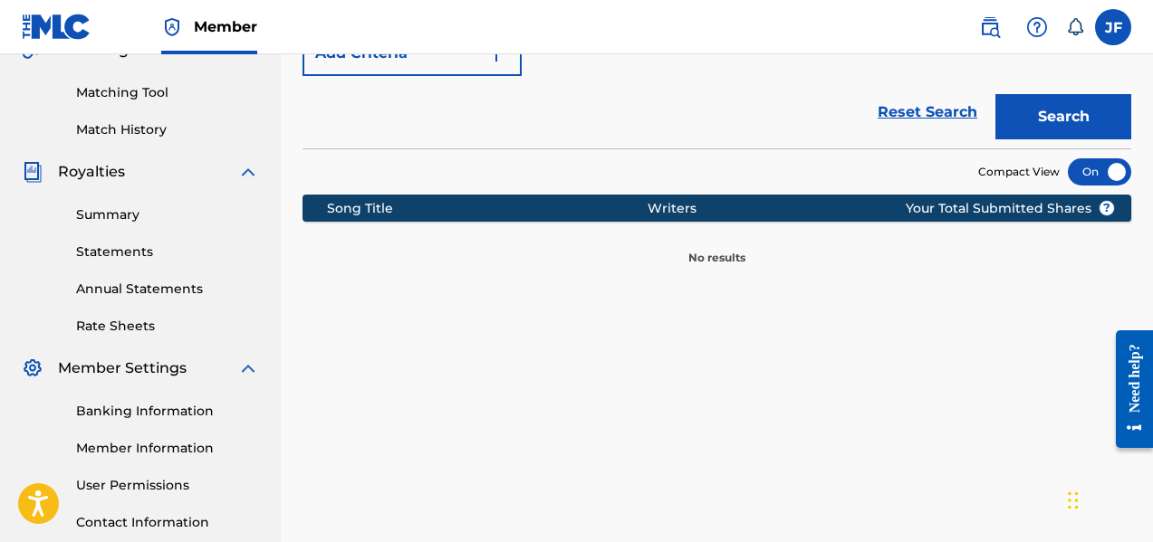
scroll to position [309, 0]
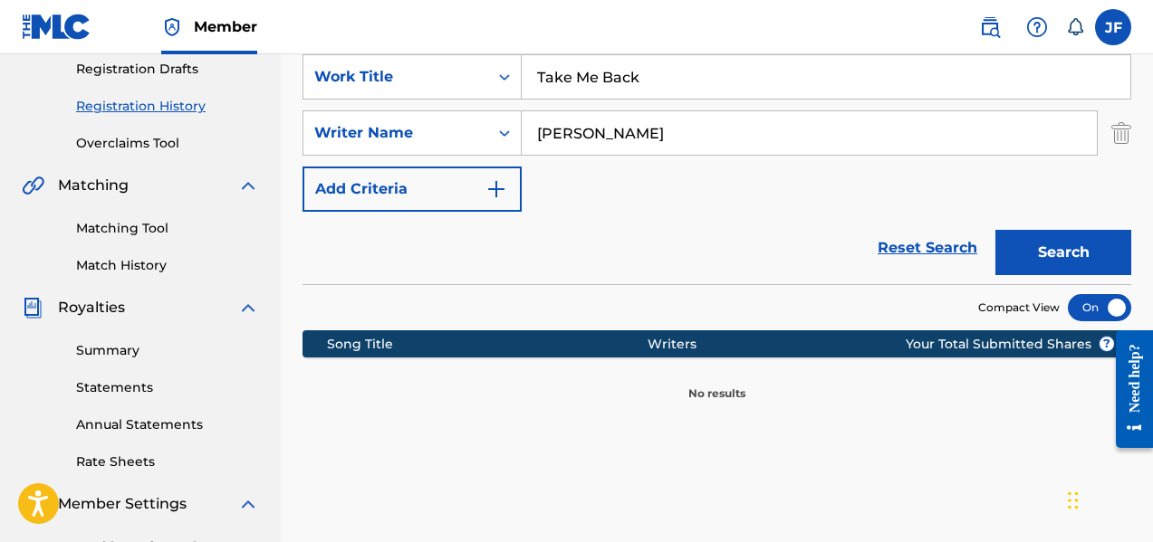
click at [1077, 502] on div "Chat Widget" at bounding box center [1107, 498] width 91 height 87
click at [1074, 511] on div "Chat Widget" at bounding box center [1107, 498] width 91 height 87
click at [1074, 513] on div "Chat Widget" at bounding box center [1101, 498] width 91 height 87
click at [693, 289] on section "Compact View" at bounding box center [716, 302] width 828 height 37
drag, startPoint x: 1035, startPoint y: 344, endPoint x: 950, endPoint y: 349, distance: 85.3
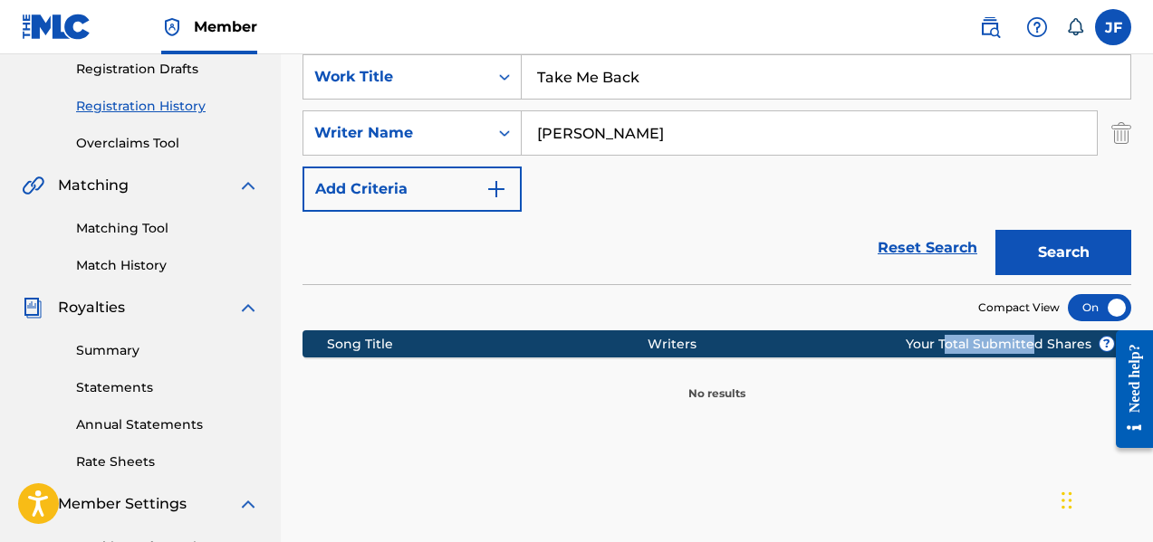
click at [950, 349] on span "? Your Total Submitted Shares" at bounding box center [1009, 344] width 209 height 19
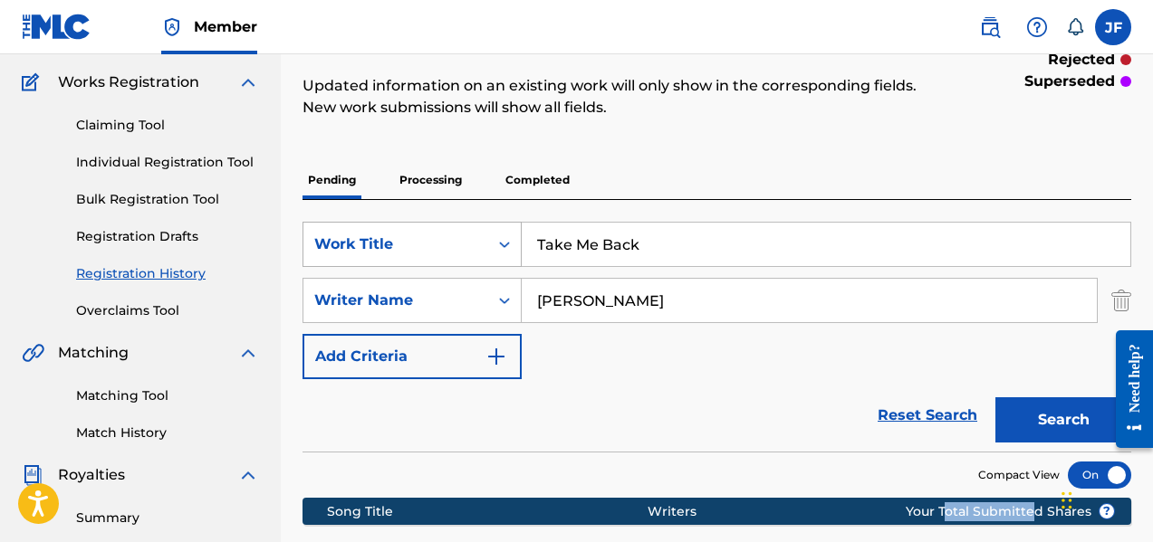
scroll to position [0, 0]
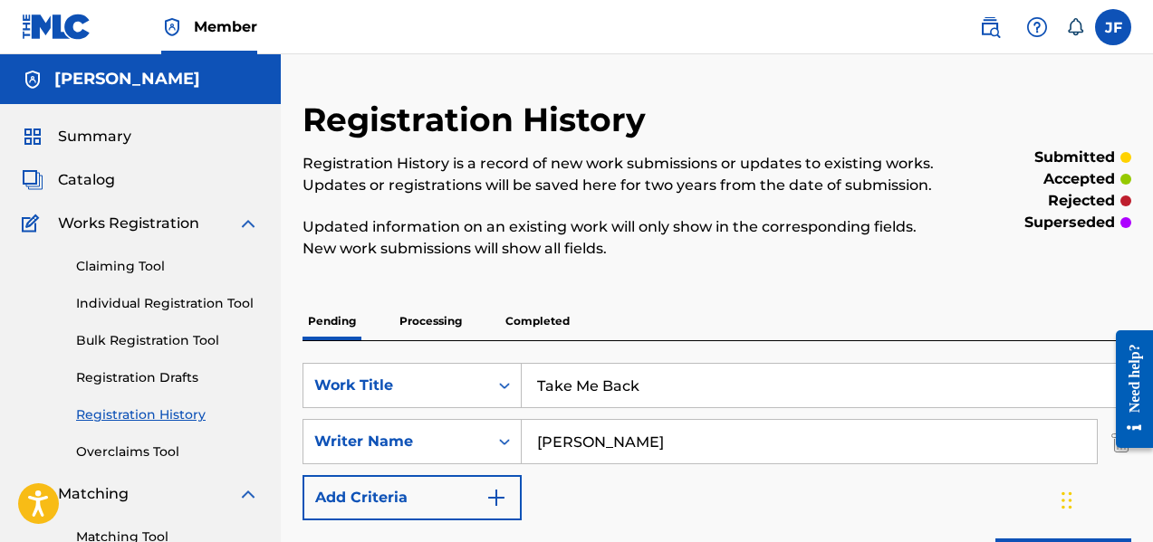
click at [247, 225] on img at bounding box center [248, 224] width 22 height 22
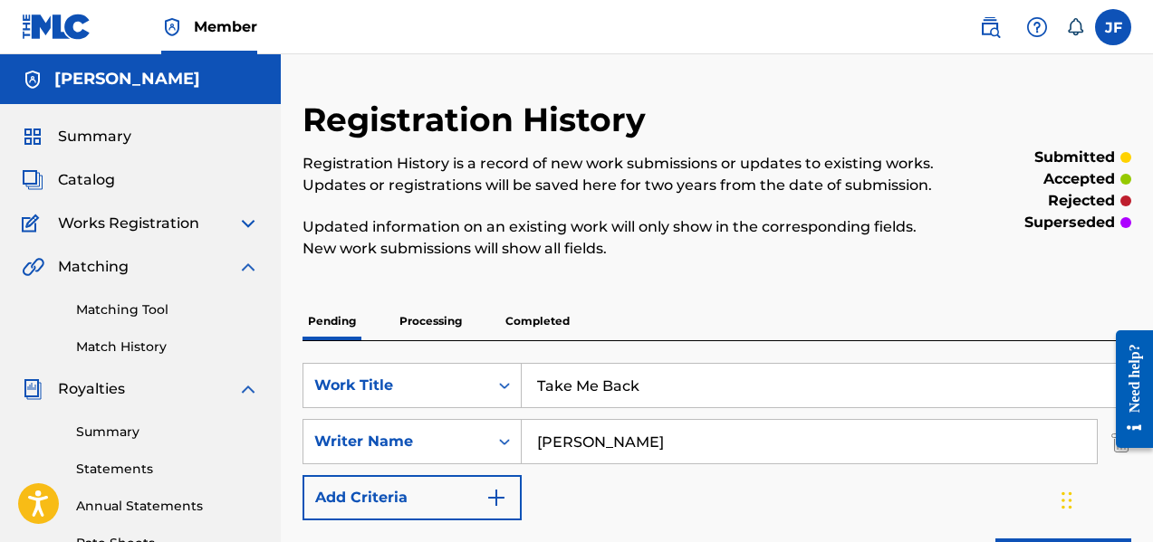
click at [95, 173] on span "Catalog" at bounding box center [86, 180] width 57 height 22
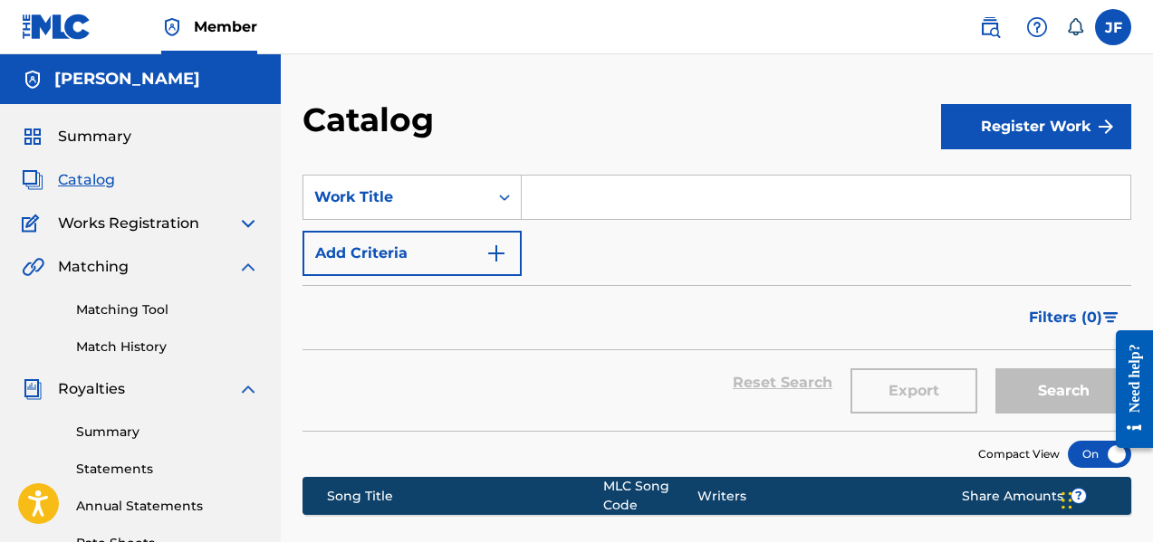
click at [561, 201] on input "Search Form" at bounding box center [826, 197] width 608 height 43
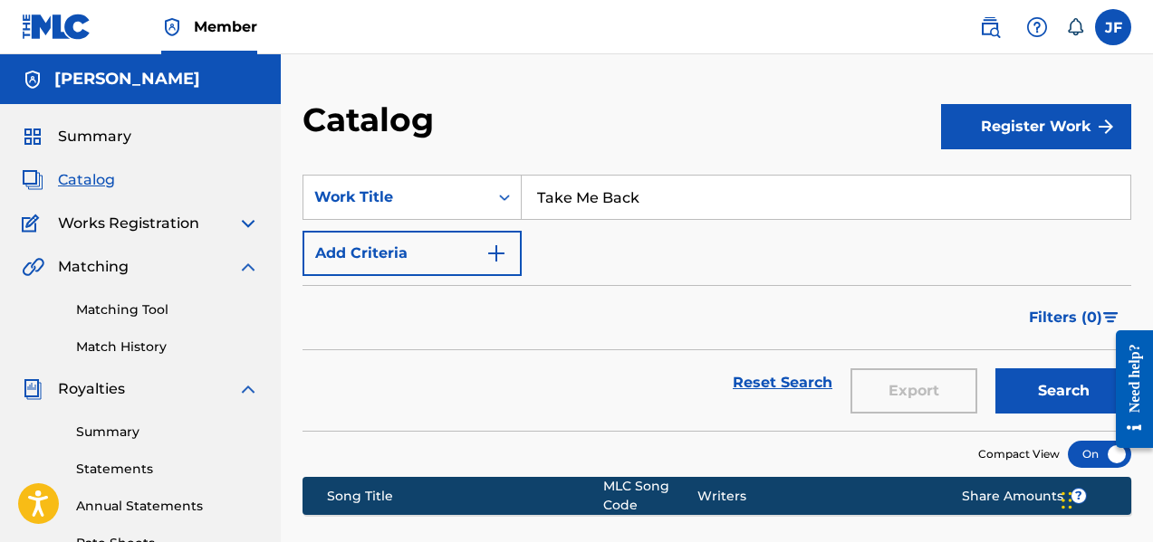
type input "Take Me Back"
click at [498, 249] on img "Search Form" at bounding box center [496, 254] width 22 height 22
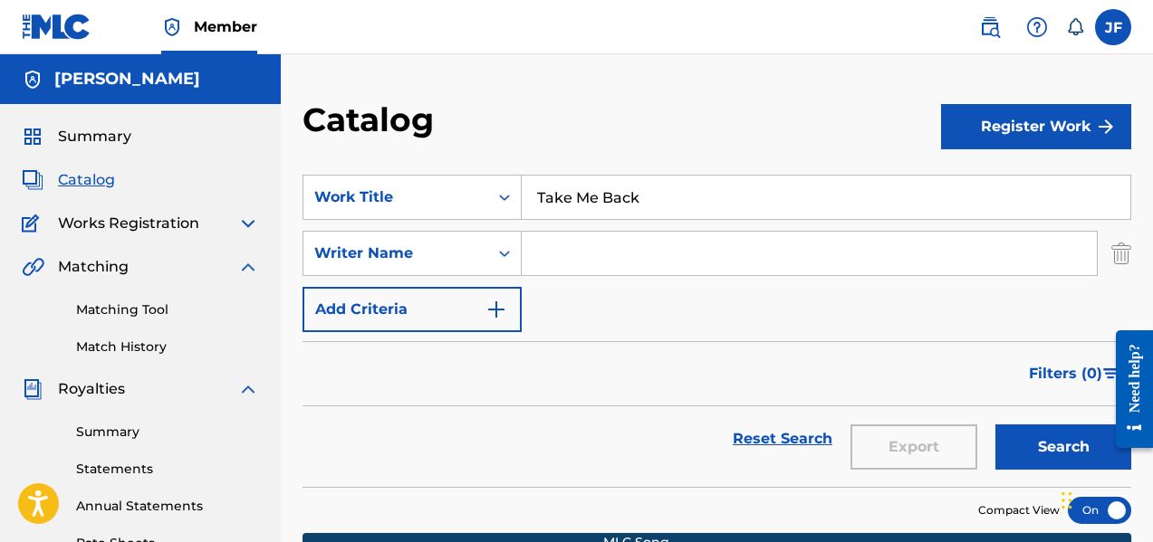
click at [574, 265] on input "Search Form" at bounding box center [809, 253] width 575 height 43
type input "[PERSON_NAME]"
click at [995, 425] on button "Search" at bounding box center [1063, 447] width 136 height 45
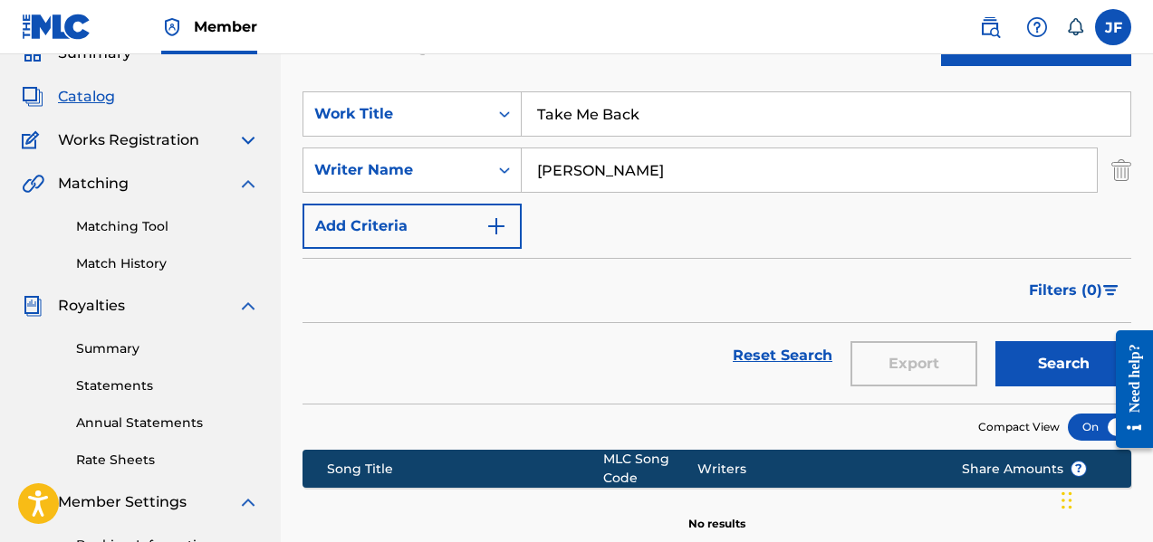
scroll to position [81, 0]
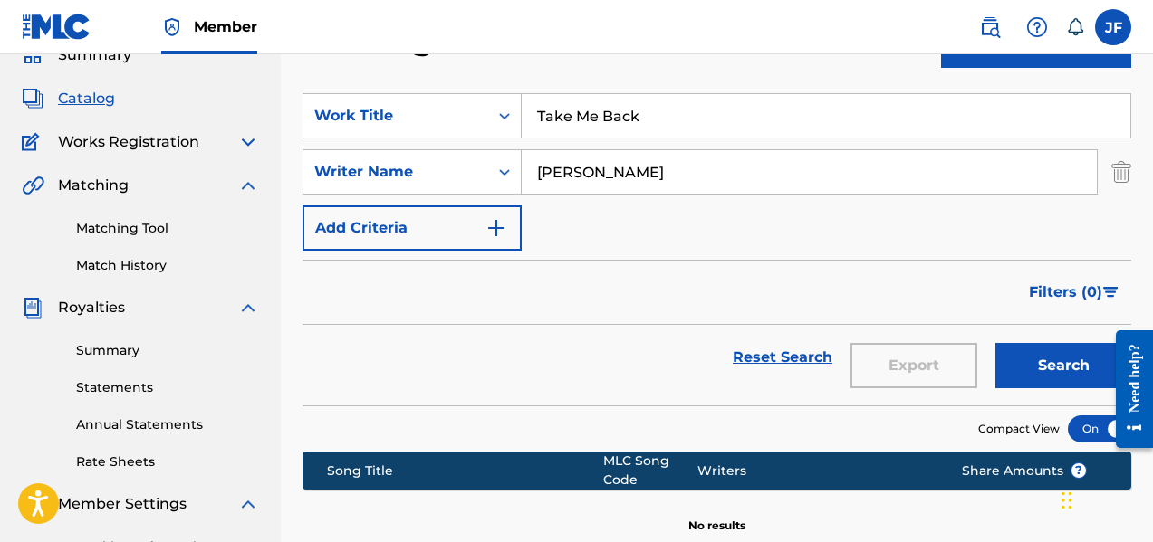
click at [1049, 355] on button "Search" at bounding box center [1063, 365] width 136 height 45
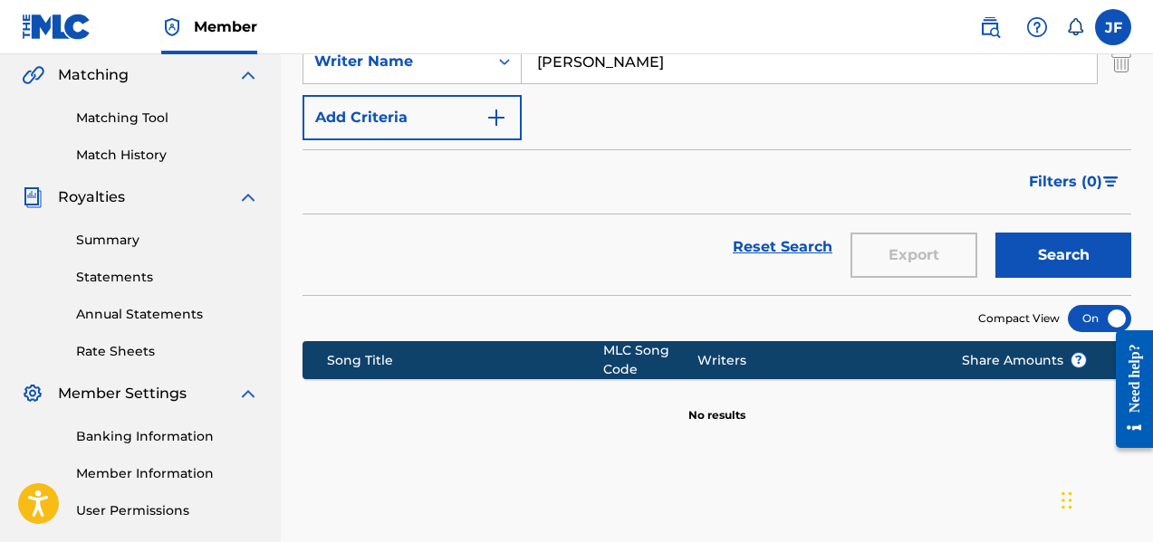
scroll to position [172, 0]
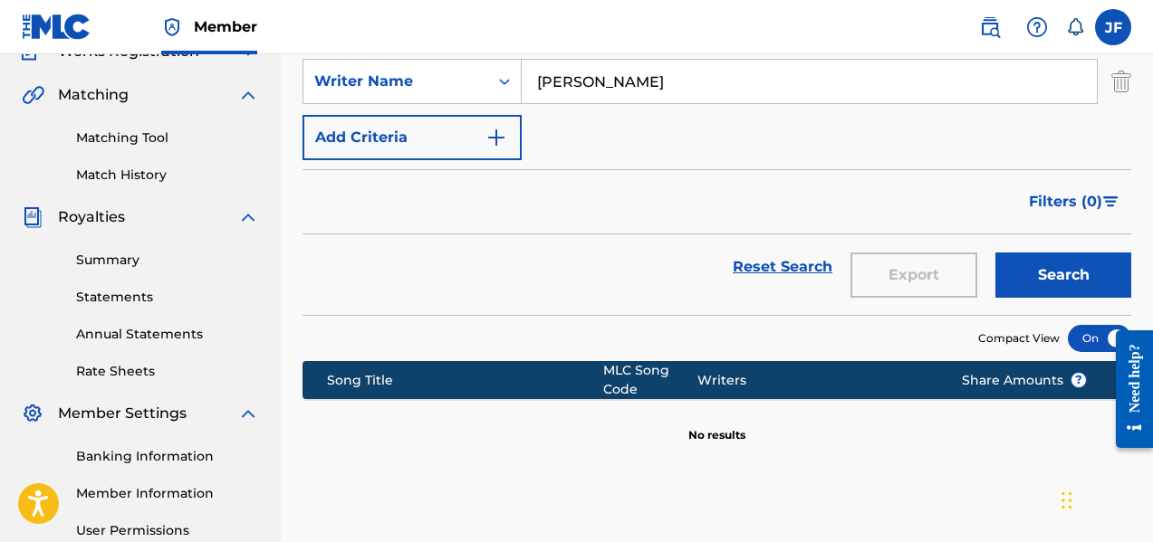
click at [930, 284] on div "Export" at bounding box center [913, 266] width 145 height 65
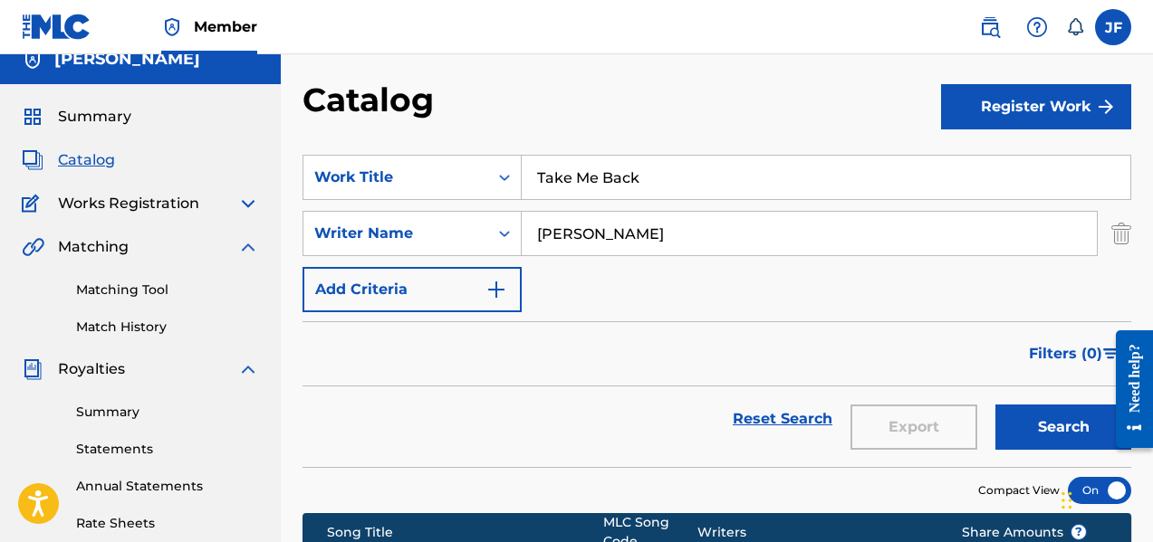
scroll to position [0, 0]
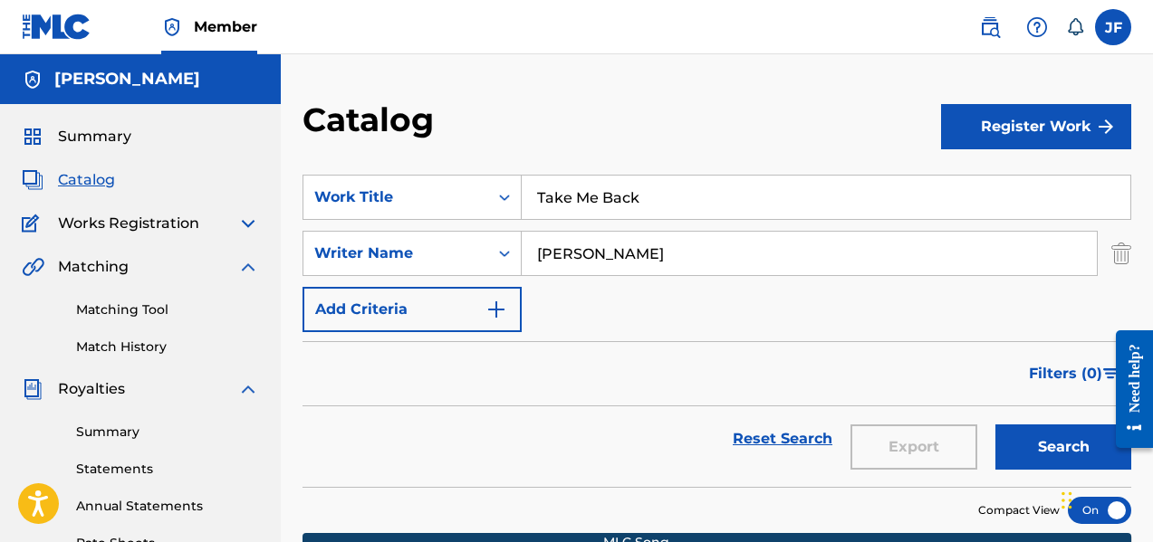
click at [123, 225] on span "Works Registration" at bounding box center [128, 224] width 141 height 22
click at [99, 273] on span "Matching" at bounding box center [93, 267] width 71 height 22
click at [149, 304] on link "Matching Tool" at bounding box center [167, 310] width 183 height 19
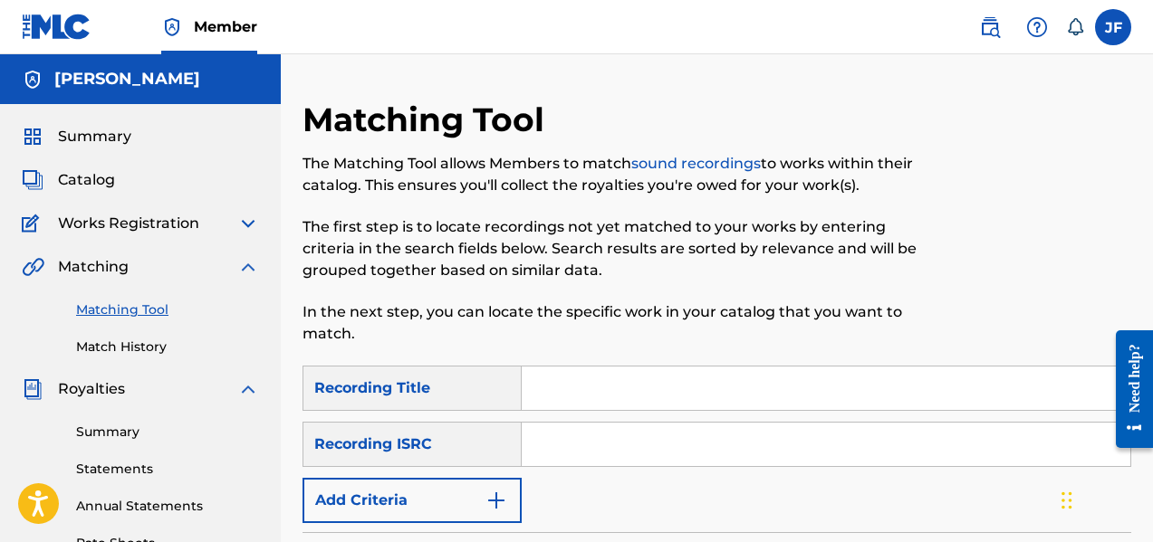
click at [610, 404] on input "Search Form" at bounding box center [826, 388] width 608 height 43
type input "Take Me Back"
click at [597, 443] on input "Search Form" at bounding box center [826, 444] width 608 height 43
type input "[PERSON_NAME]"
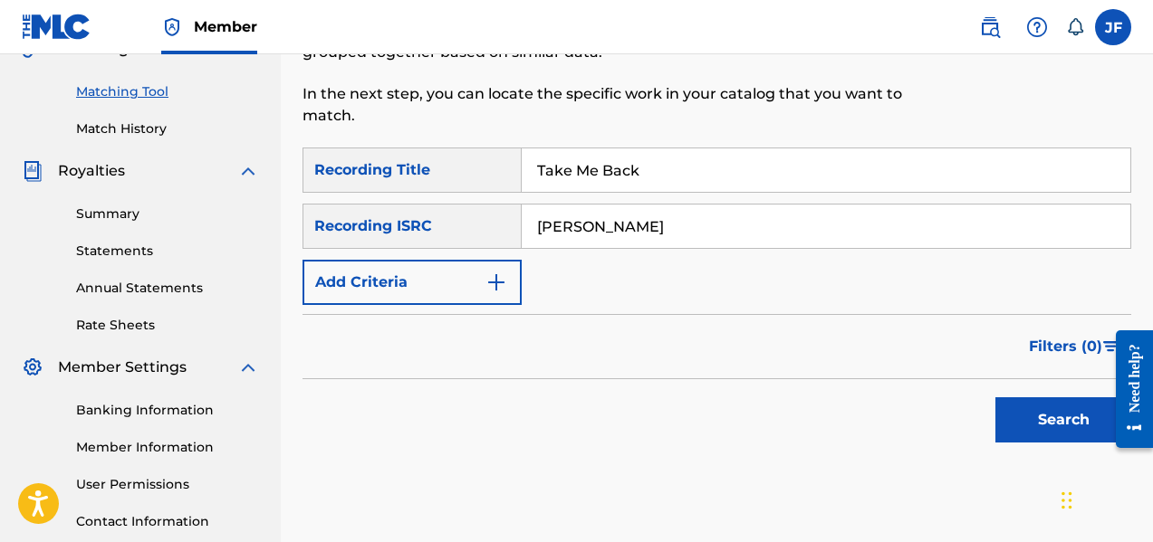
scroll to position [272, 0]
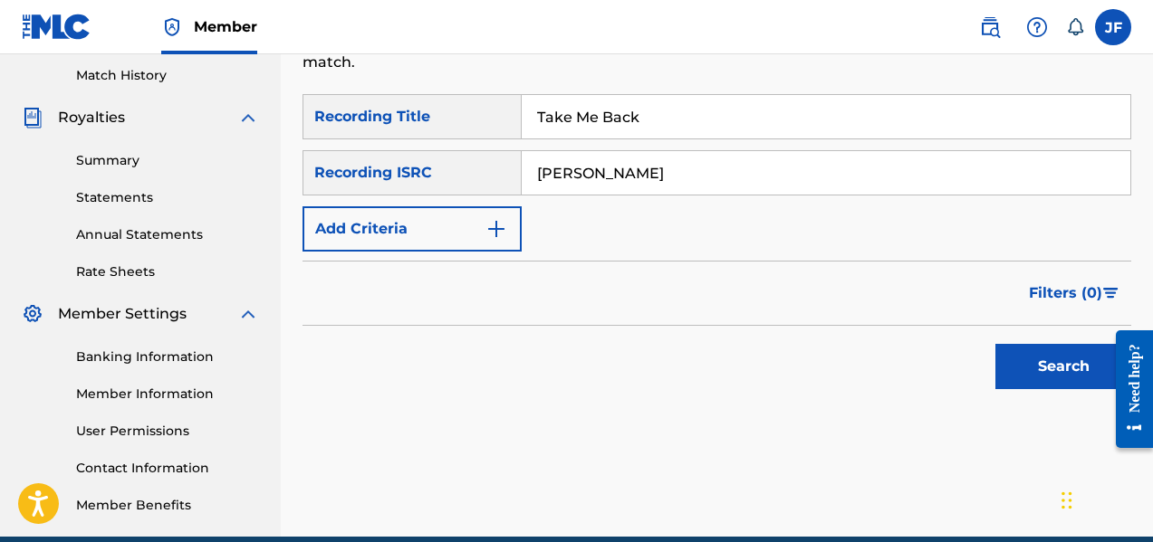
click at [1023, 365] on button "Search" at bounding box center [1063, 366] width 136 height 45
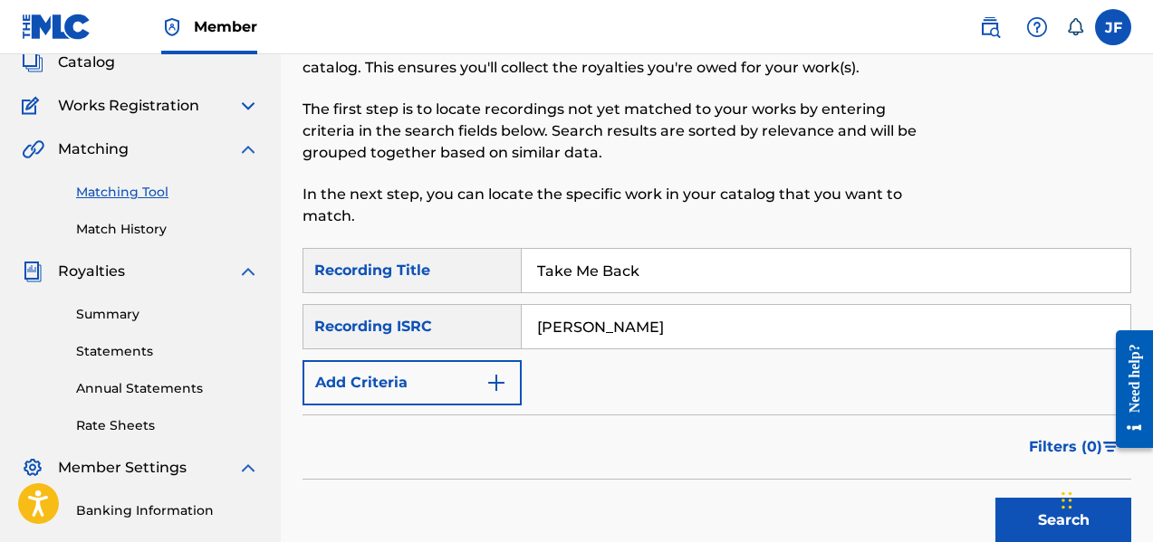
scroll to position [0, 0]
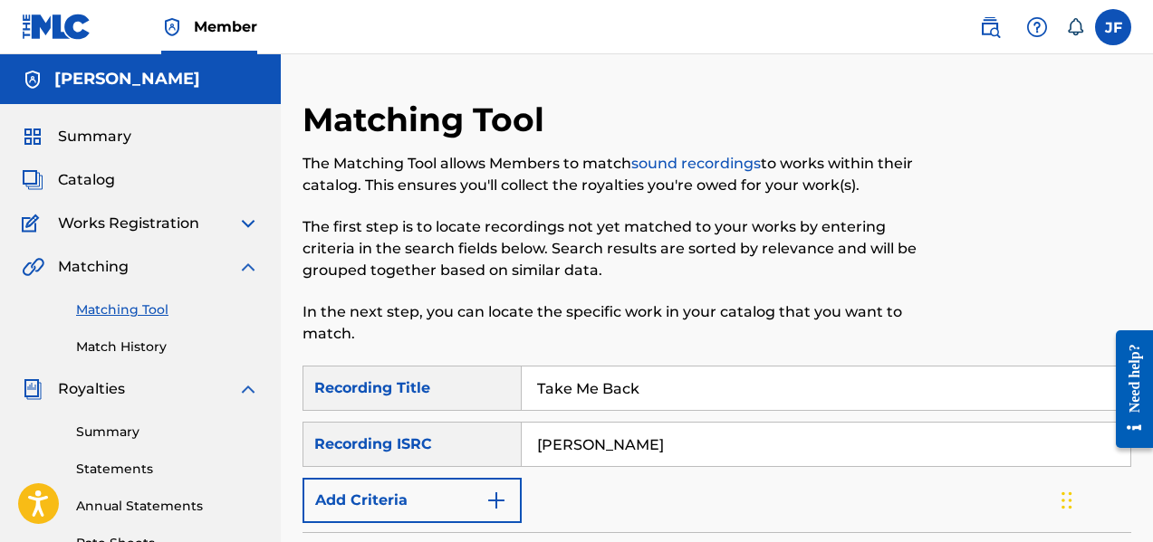
drag, startPoint x: 645, startPoint y: 392, endPoint x: 496, endPoint y: 388, distance: 148.5
click at [496, 388] on div "SearchWithCriteria2e6c2e37-0294-499f-bdf4-90eb12718f28 Recording Title Take Me …" at bounding box center [716, 388] width 828 height 45
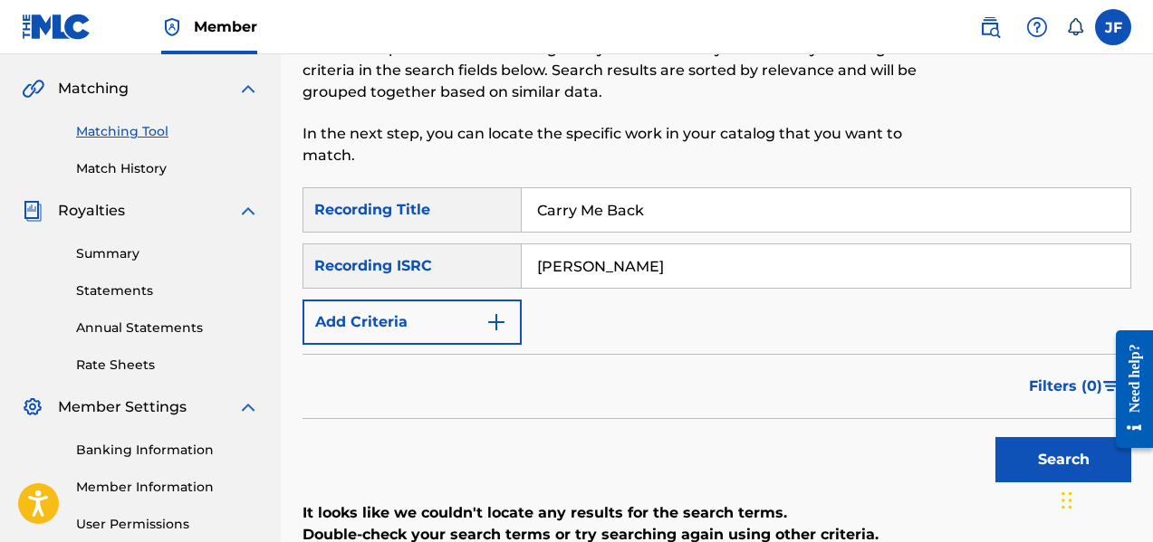
scroll to position [181, 0]
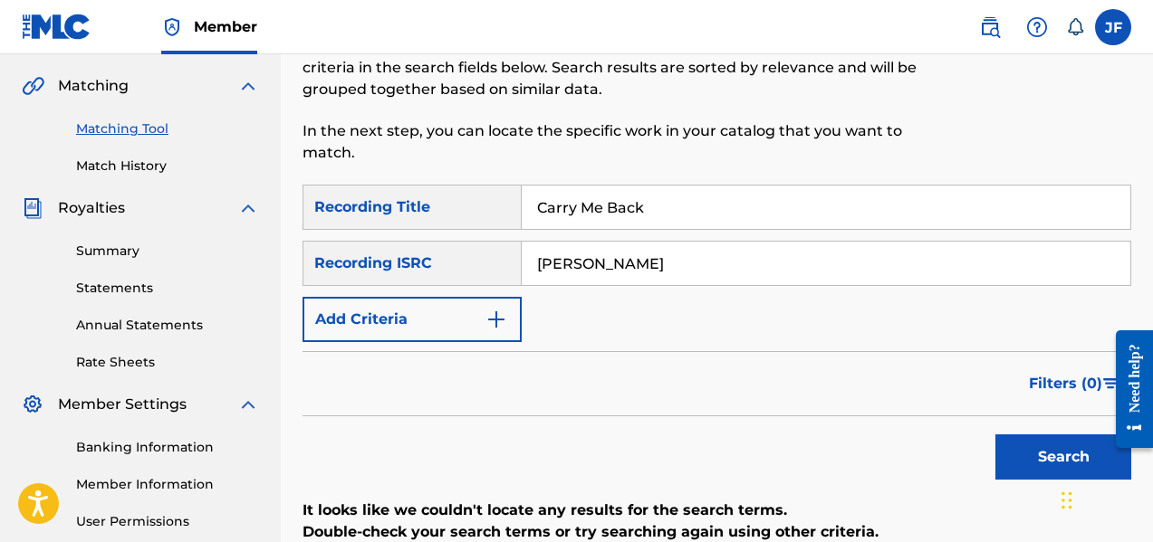
type input "Carry Me Back"
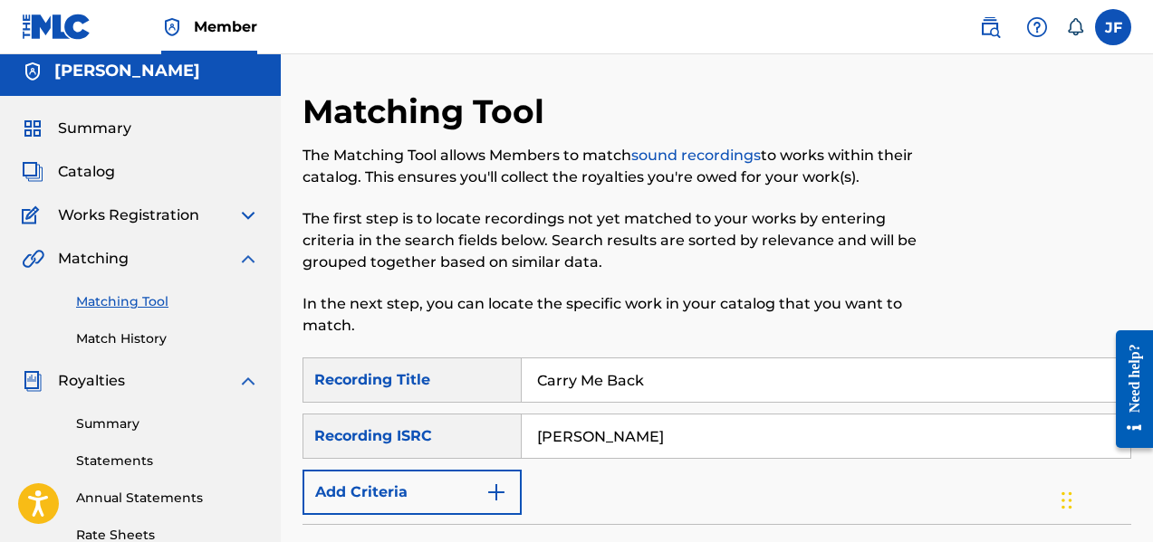
scroll to position [0, 0]
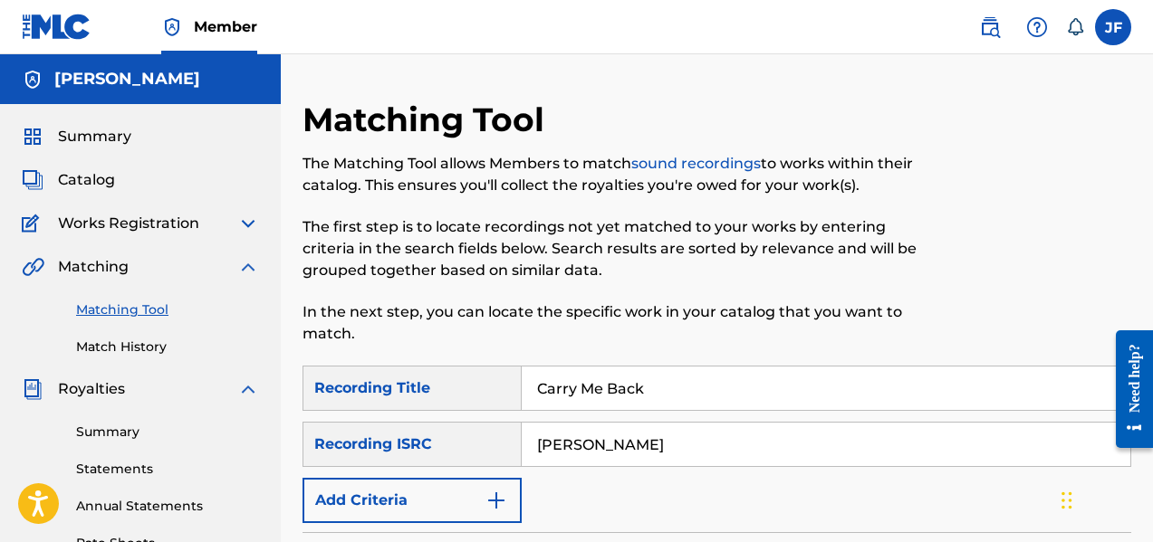
click at [133, 231] on span "Works Registration" at bounding box center [128, 224] width 141 height 22
click at [249, 225] on img at bounding box center [248, 224] width 22 height 22
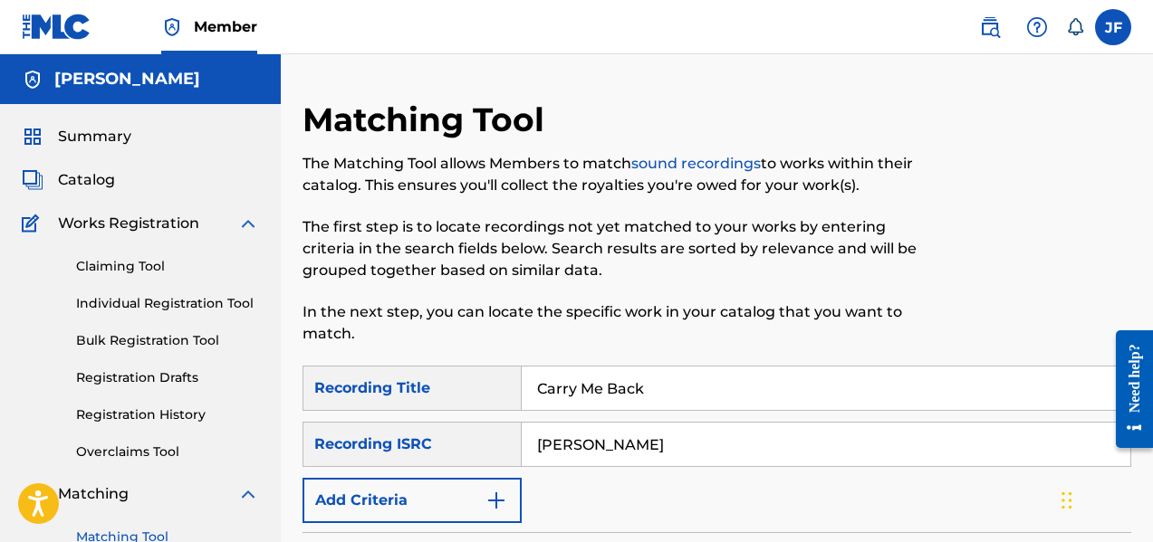
click at [175, 298] on link "Individual Registration Tool" at bounding box center [167, 303] width 183 height 19
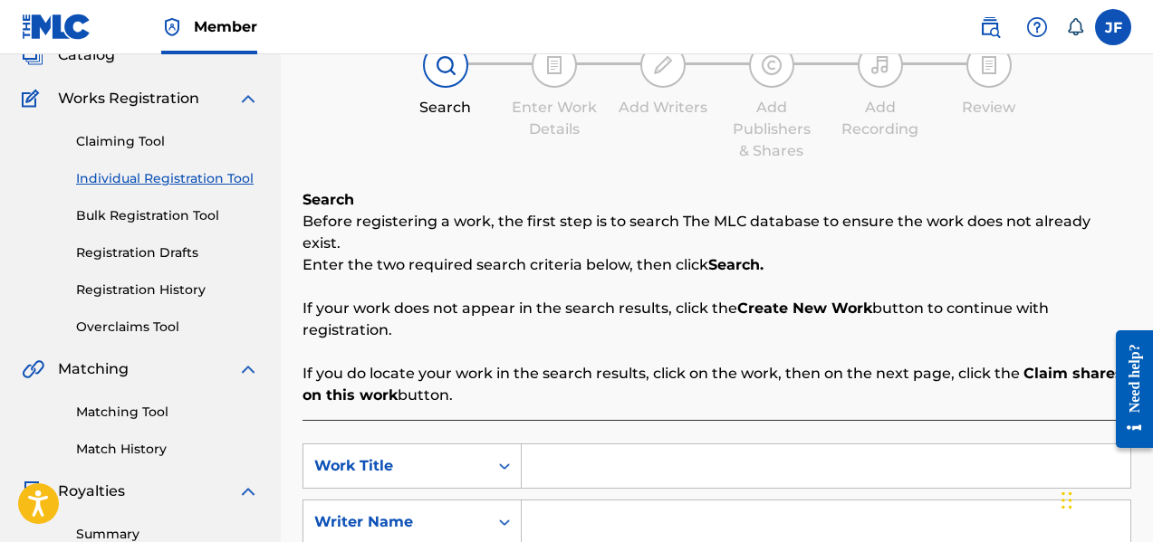
scroll to position [181, 0]
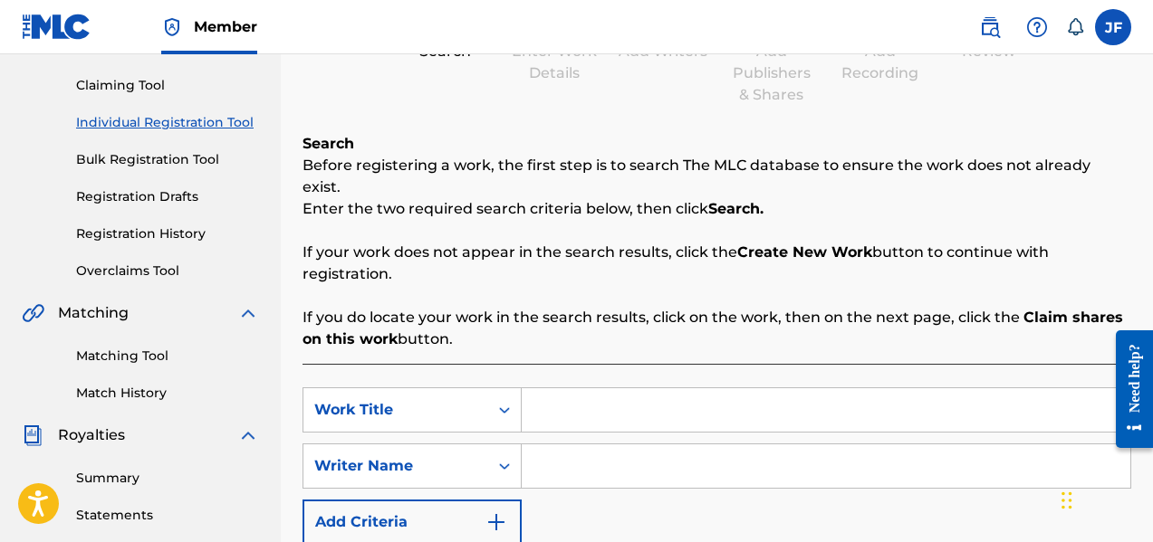
click at [570, 392] on input "Search Form" at bounding box center [826, 409] width 608 height 43
type input "Take Me Back"
type input "[PERSON_NAME]"
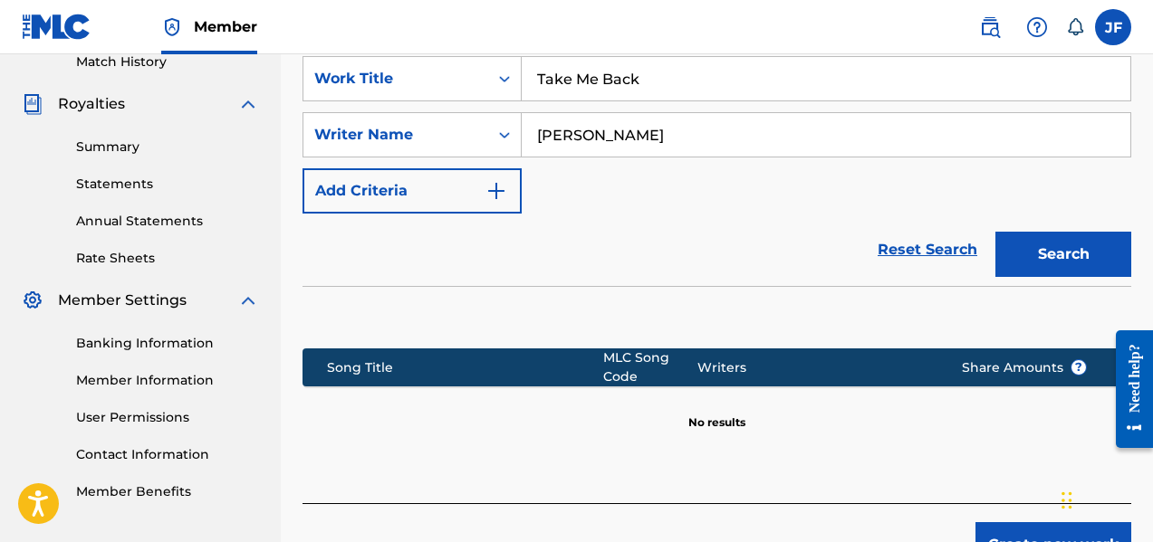
scroll to position [603, 0]
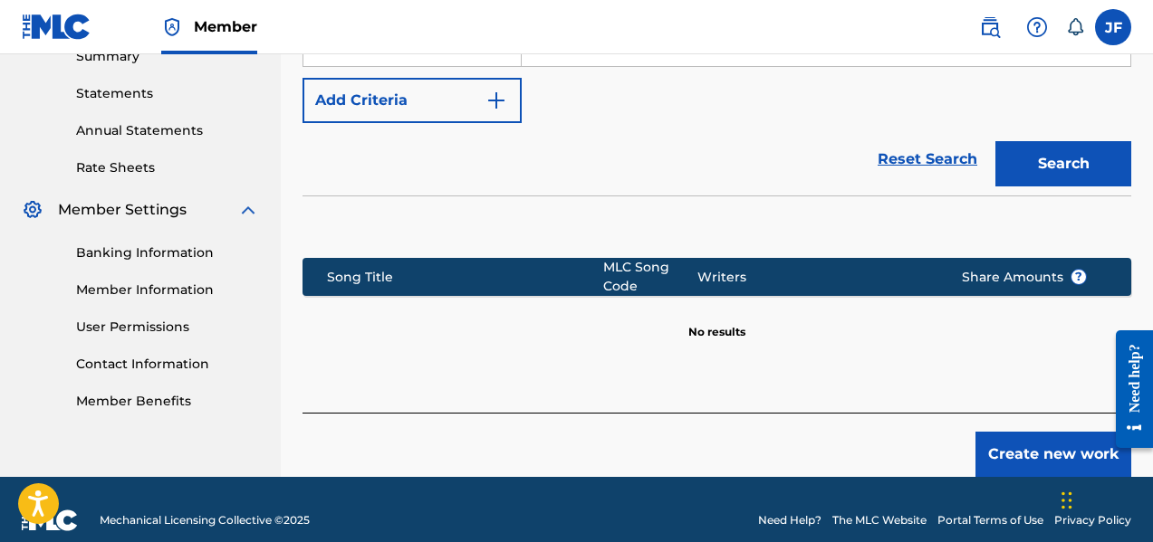
click at [1083, 141] on button "Search" at bounding box center [1063, 163] width 136 height 45
click at [1054, 432] on button "Create new work" at bounding box center [1053, 454] width 156 height 45
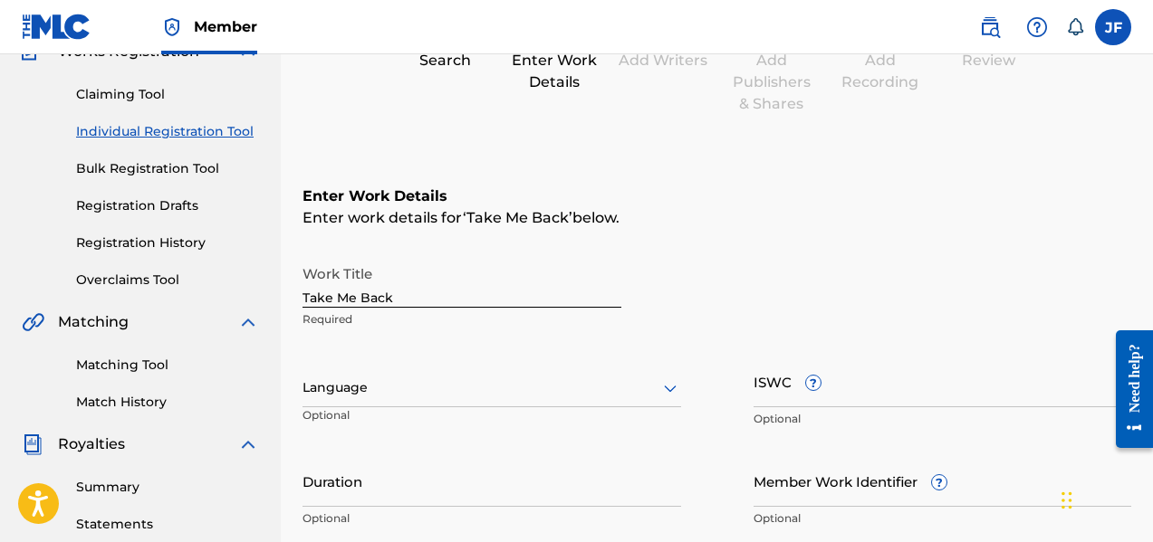
scroll to position [181, 0]
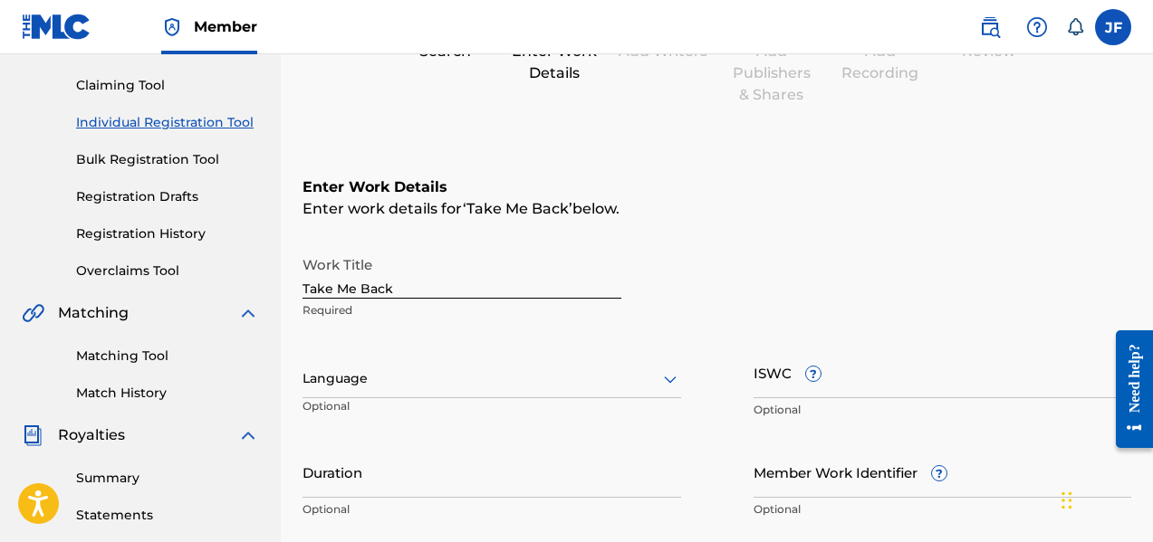
click at [500, 357] on div "Language Optional" at bounding box center [491, 387] width 378 height 81
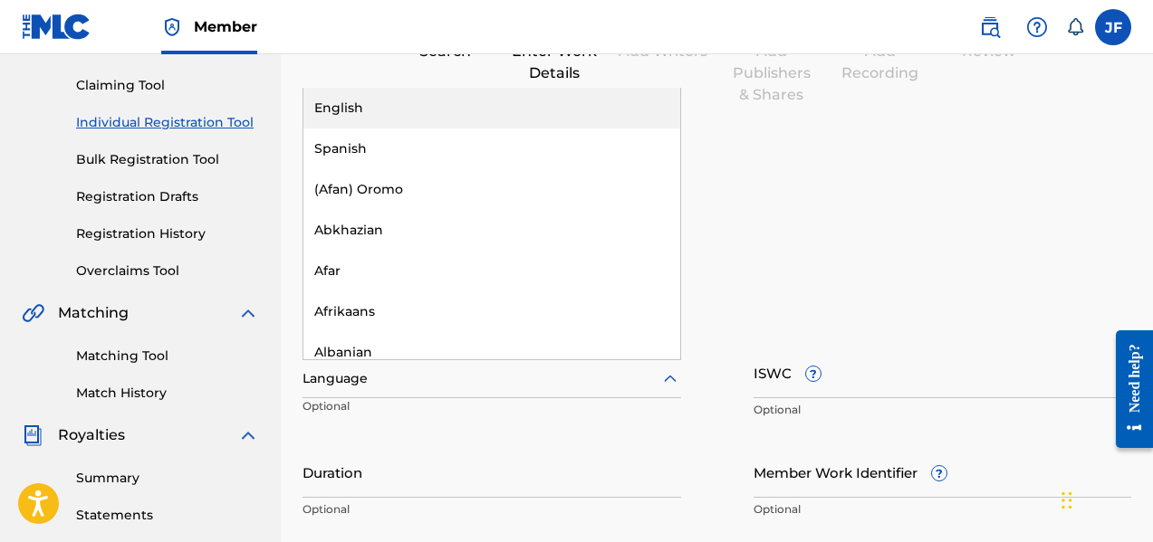
click at [380, 381] on div at bounding box center [491, 379] width 378 height 23
click at [369, 107] on div "English" at bounding box center [491, 108] width 377 height 41
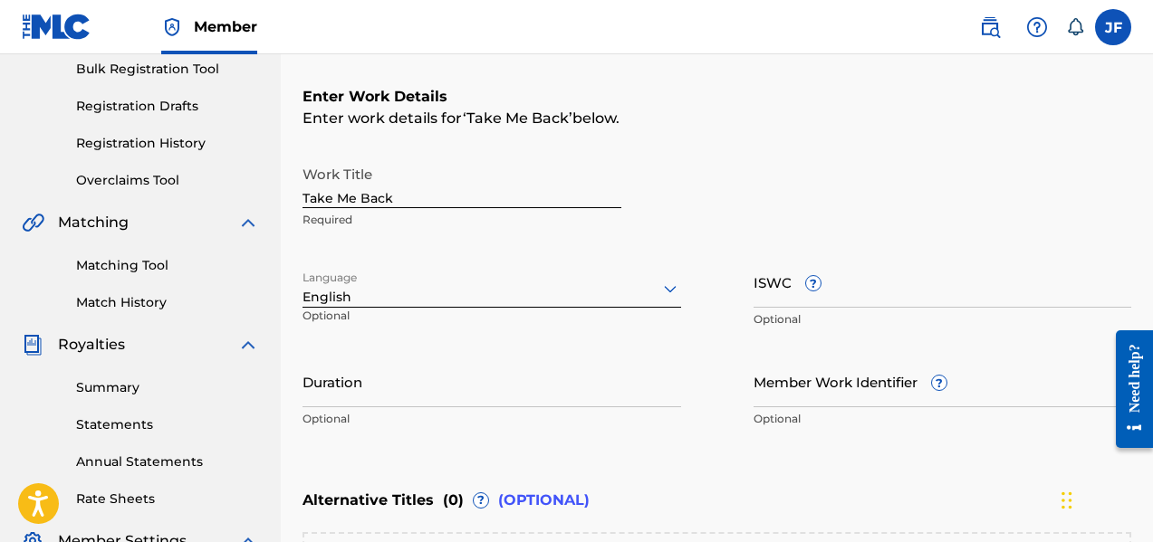
scroll to position [362, 0]
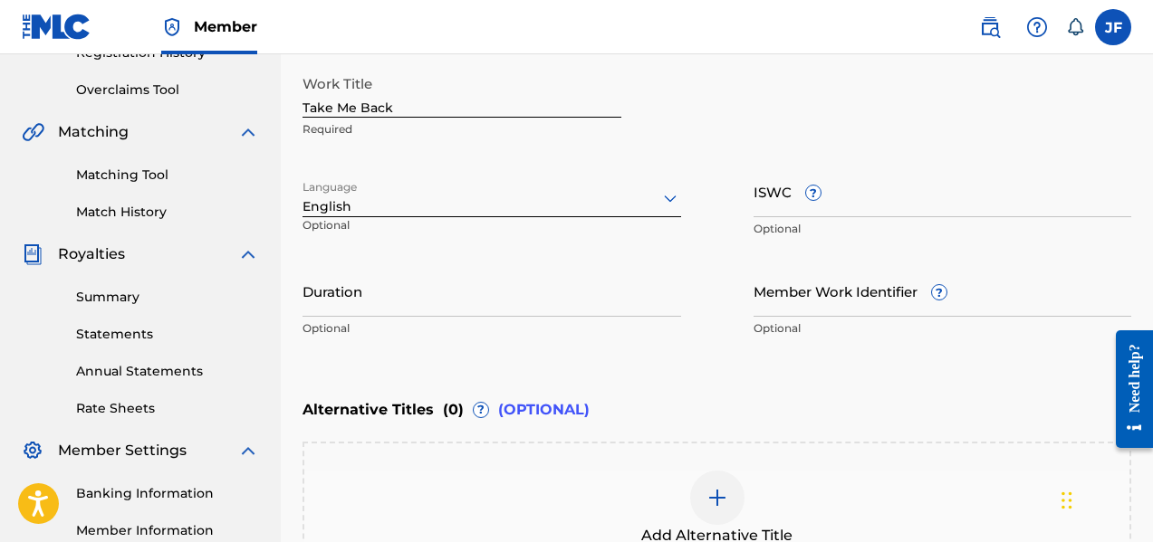
click at [387, 286] on input "Duration" at bounding box center [491, 291] width 378 height 52
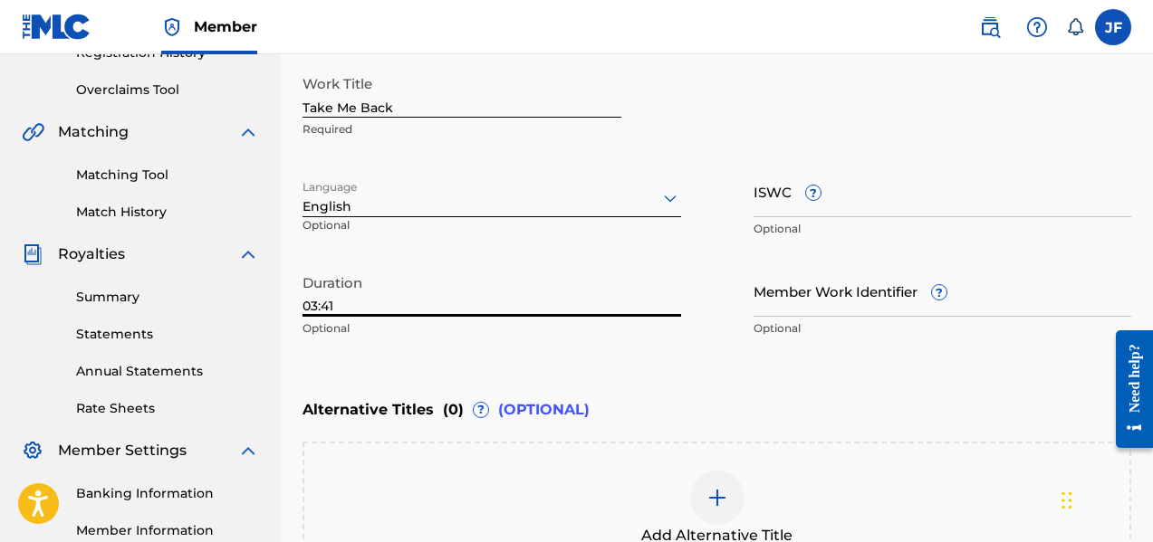
type input "03:41"
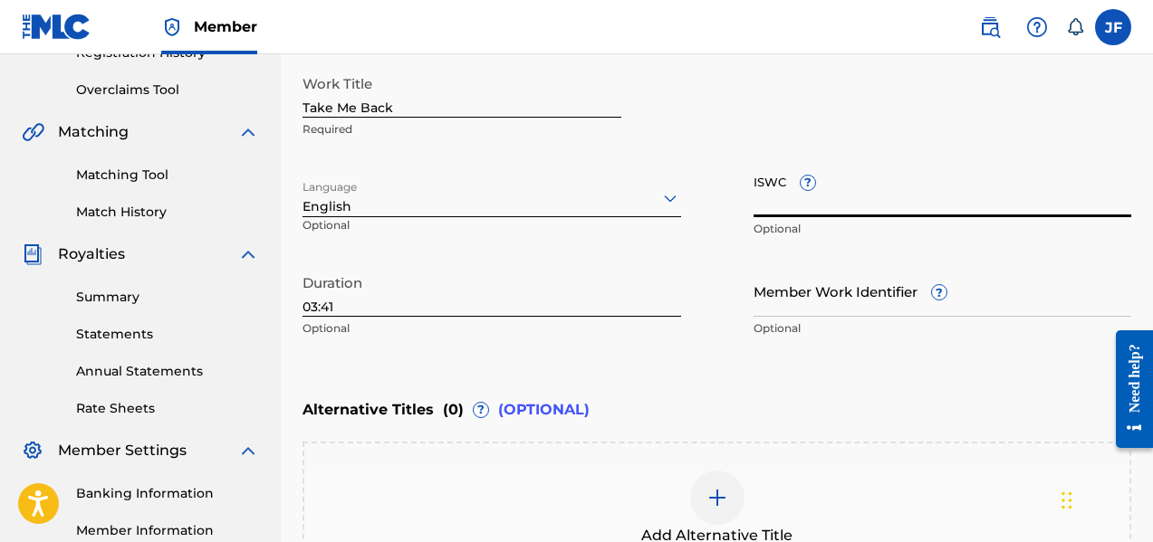
click at [840, 190] on input "ISWC ?" at bounding box center [942, 192] width 378 height 52
paste input "T-914.138.090-7"
type input "T-914.138.090-7"
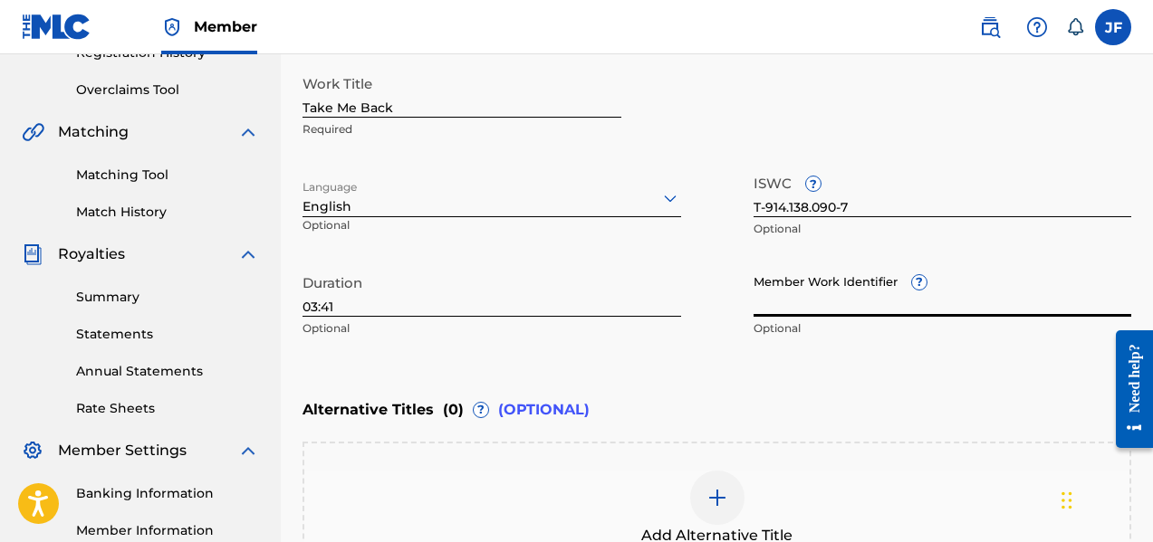
click at [800, 294] on input "Member Work Identifier ?" at bounding box center [942, 291] width 378 height 52
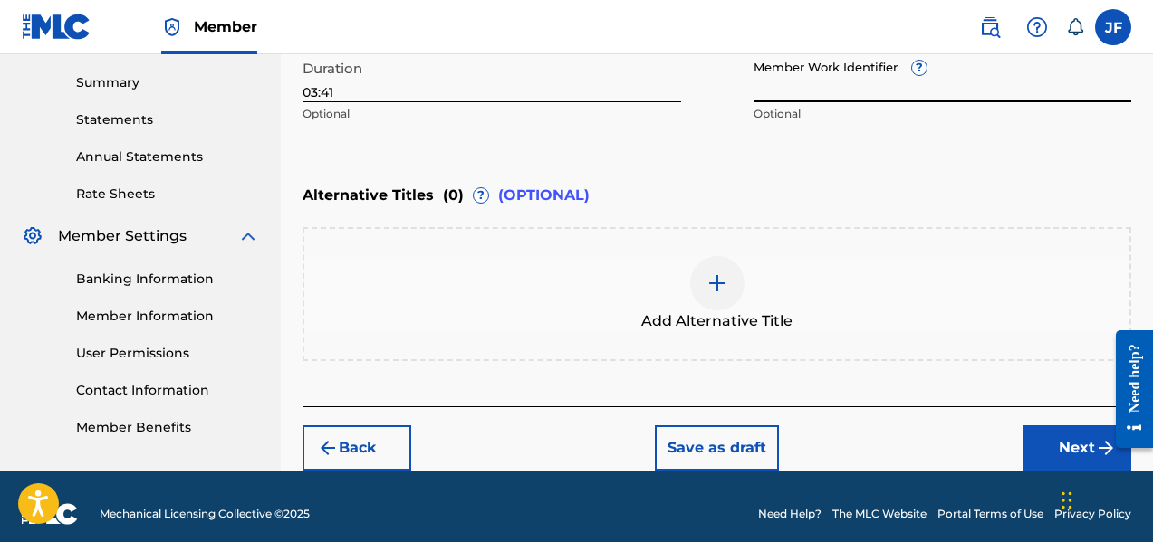
scroll to position [591, 0]
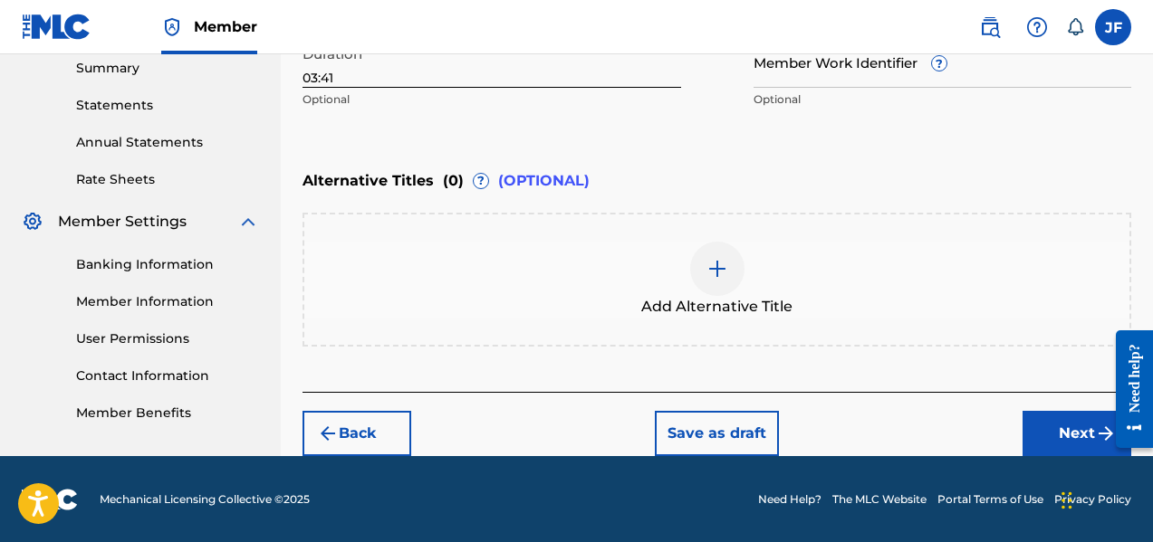
click at [1067, 432] on button "Next" at bounding box center [1076, 433] width 109 height 45
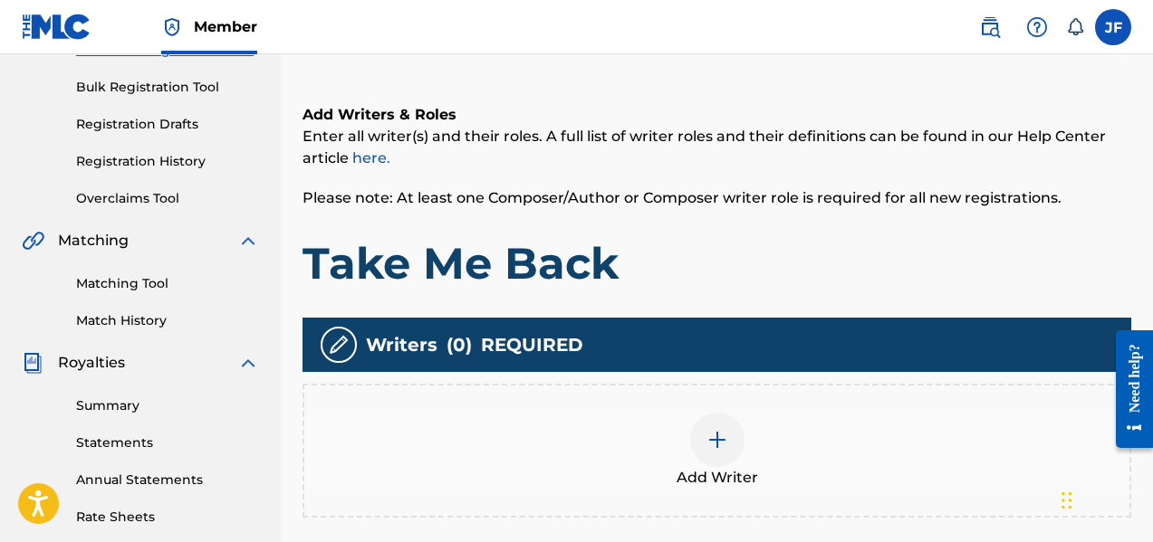
scroll to position [263, 0]
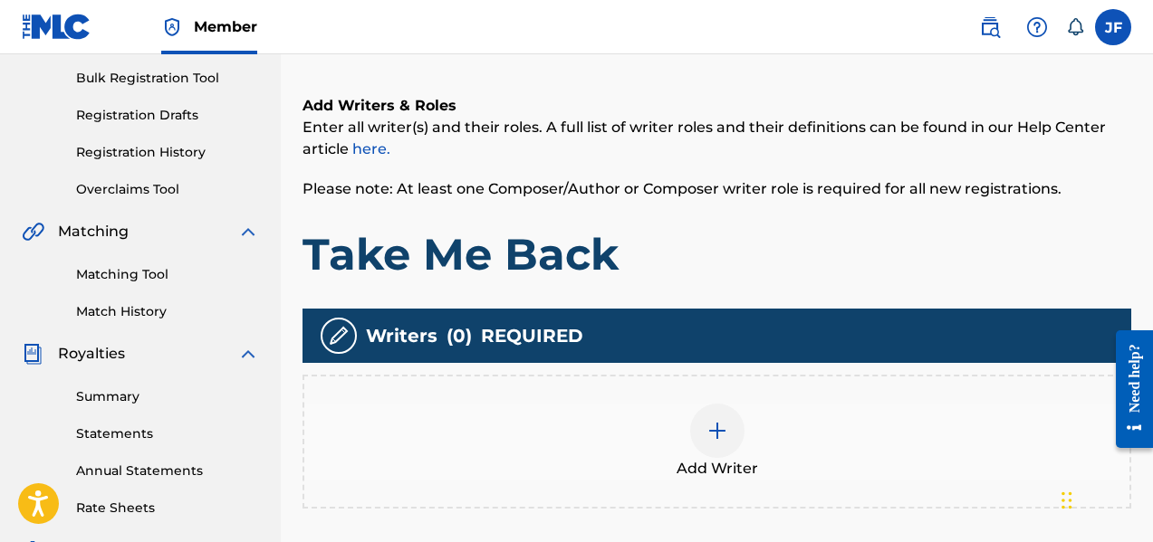
click at [698, 435] on div at bounding box center [717, 431] width 54 height 54
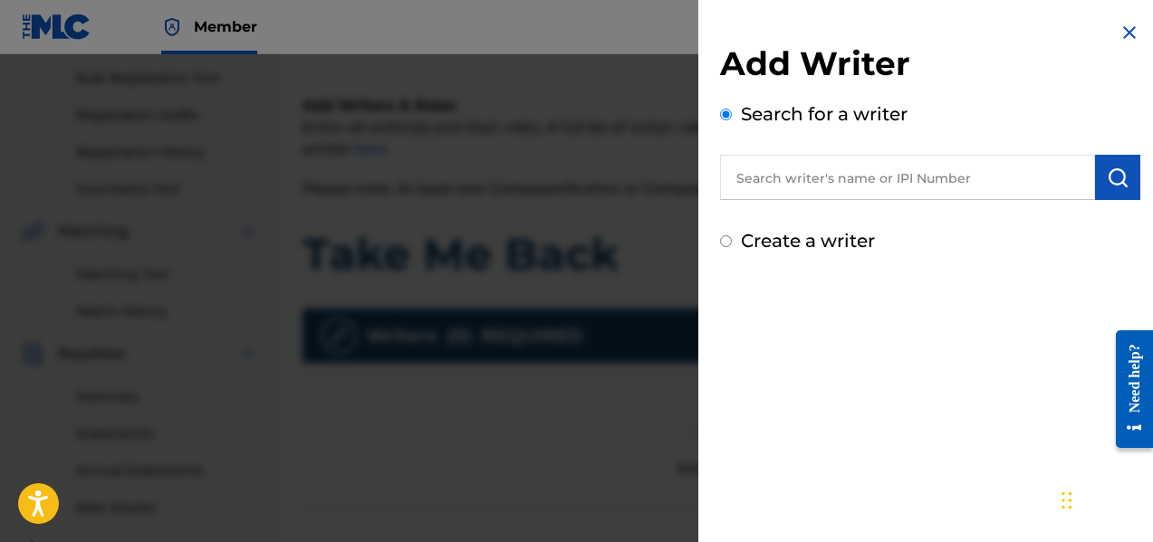
click at [790, 186] on input "text" at bounding box center [907, 177] width 375 height 45
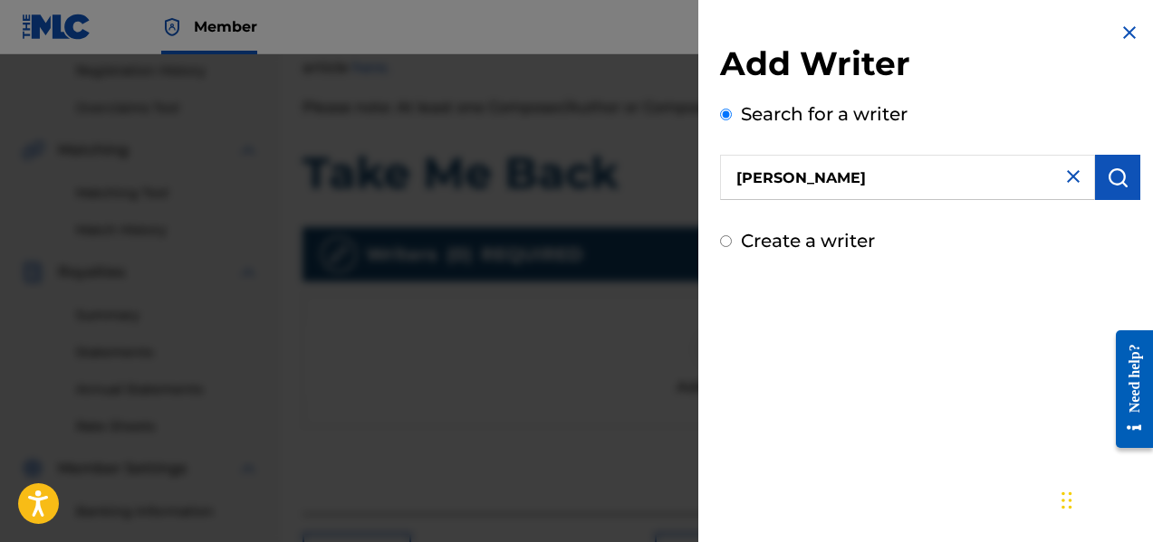
scroll to position [353, 0]
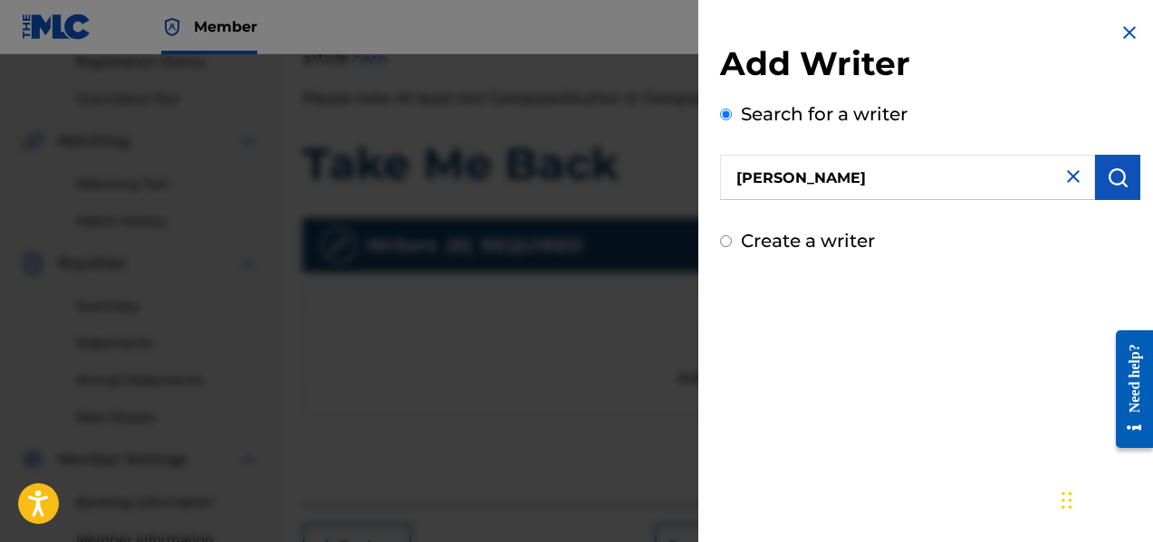
type input "[PERSON_NAME]"
click at [728, 244] on input "Create a writer" at bounding box center [726, 241] width 12 height 12
radio input "false"
radio input "true"
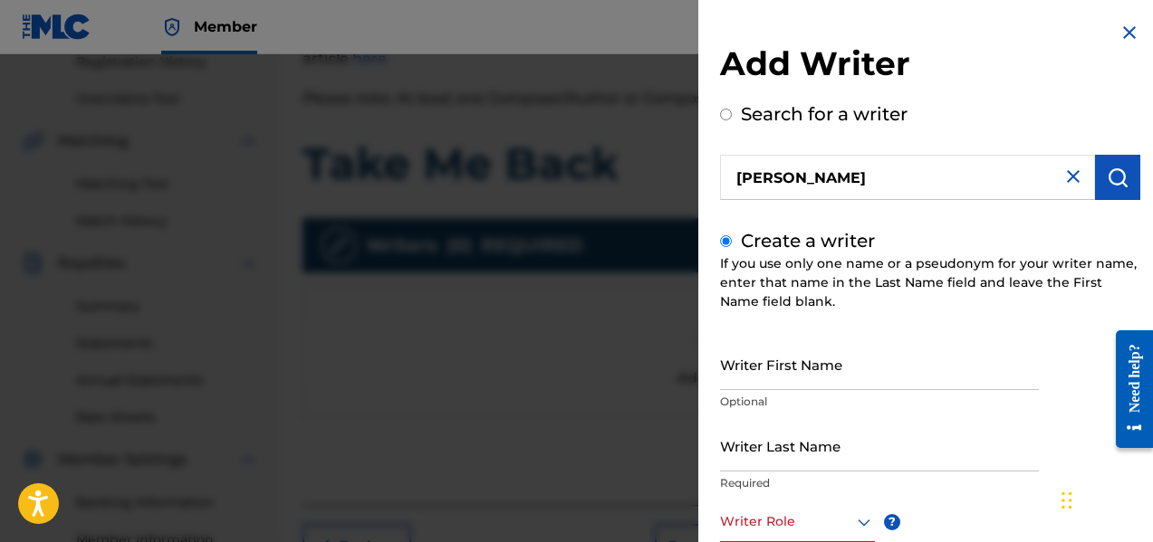
click at [780, 368] on input "Writer First Name" at bounding box center [879, 365] width 319 height 52
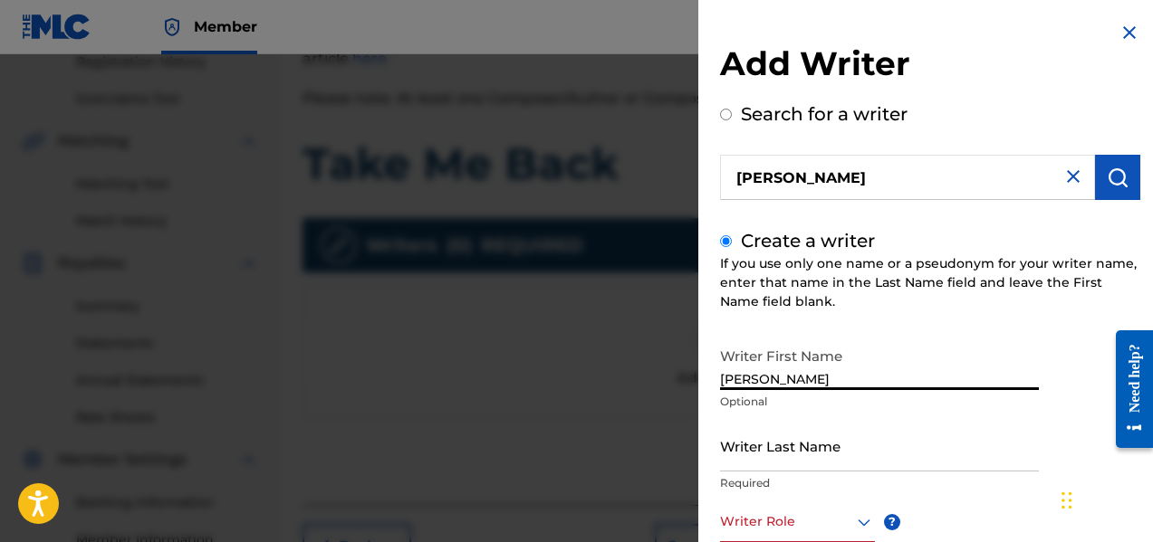
type input "[PERSON_NAME]"
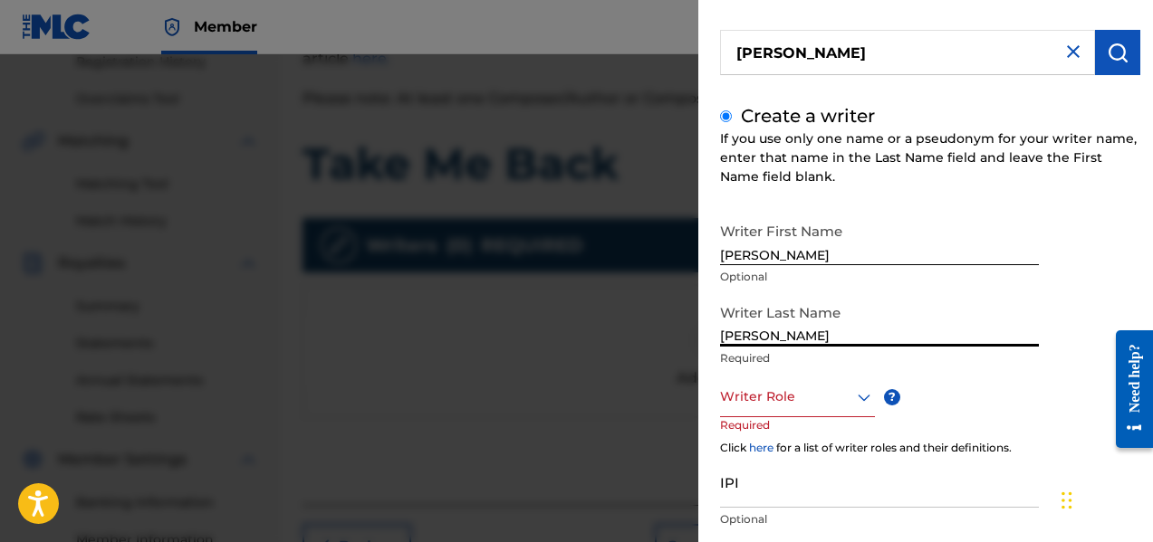
scroll to position [181, 0]
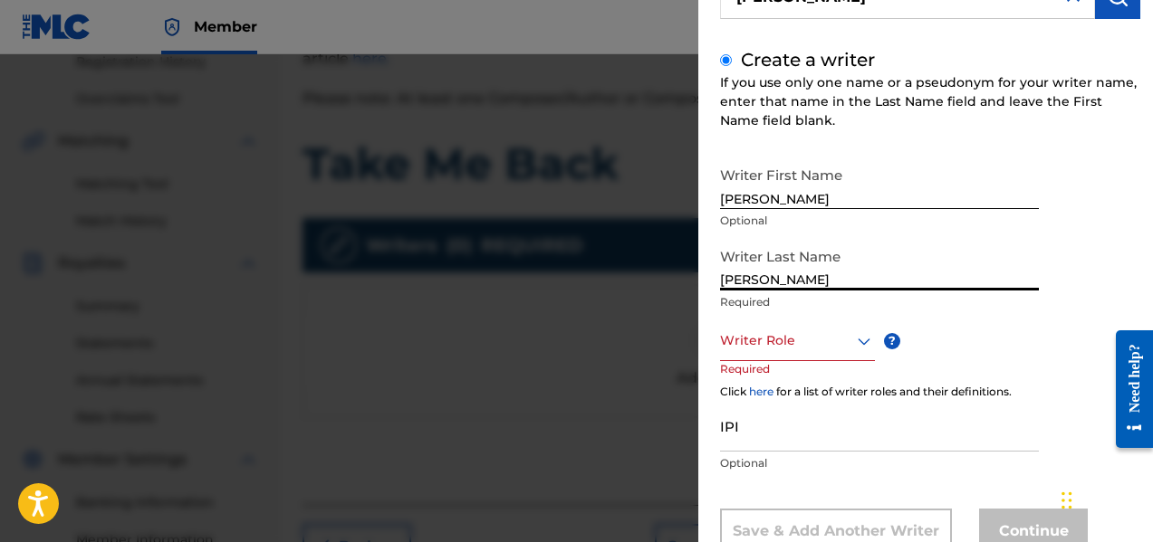
type input "[PERSON_NAME]"
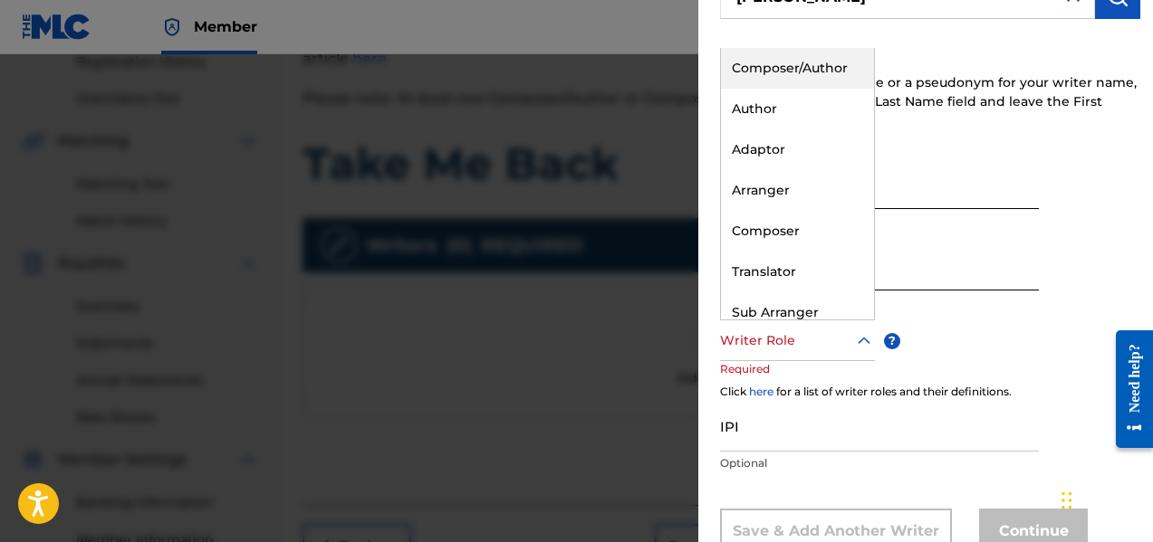
click at [864, 346] on icon at bounding box center [864, 341] width 22 height 22
click at [822, 62] on div "Composer/Author" at bounding box center [797, 68] width 153 height 41
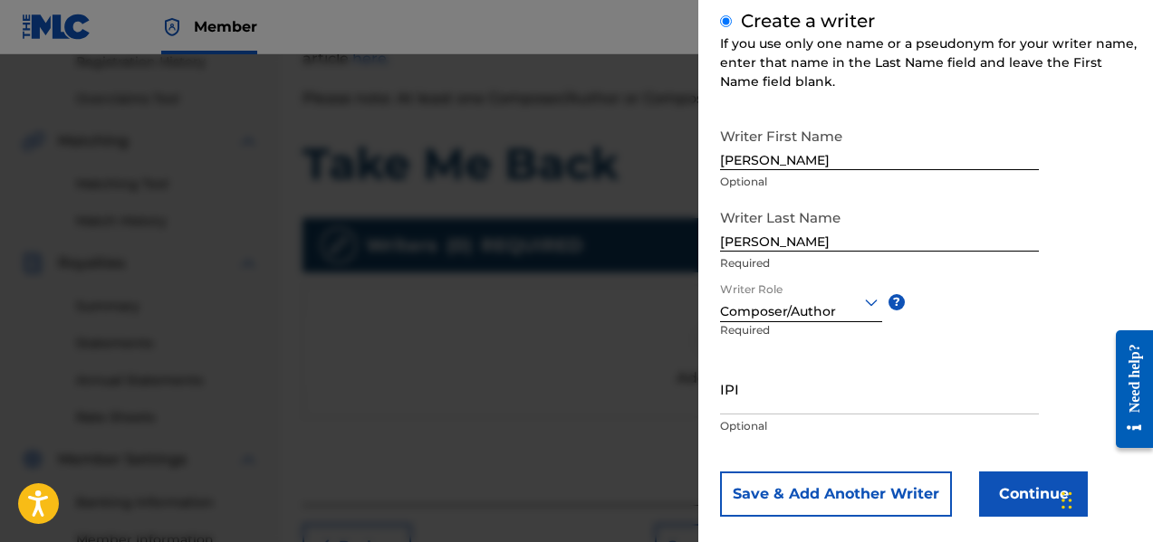
scroll to position [244, 0]
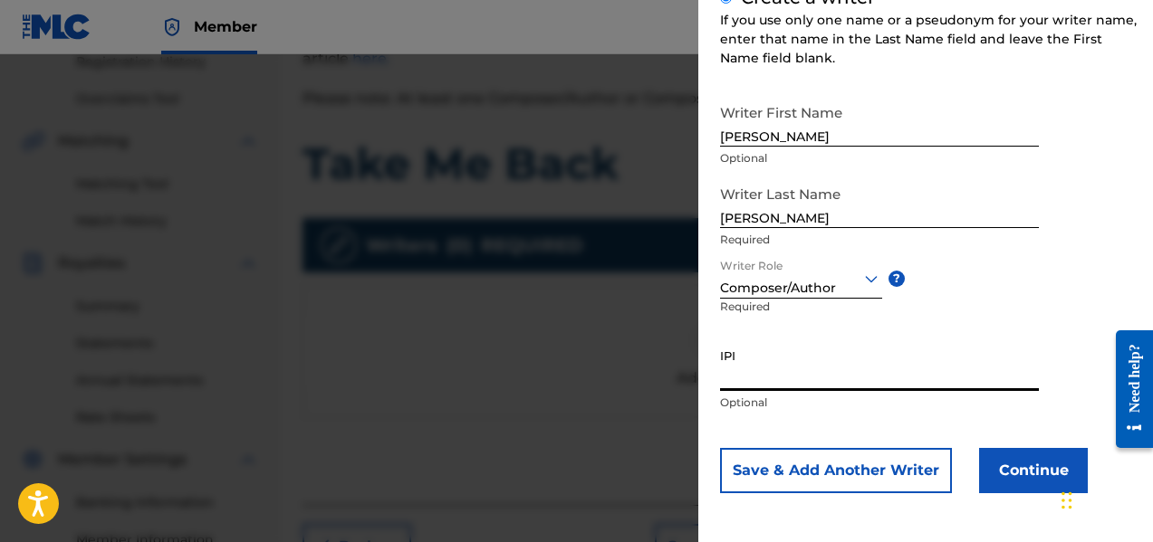
click at [773, 382] on input "IPI" at bounding box center [879, 366] width 319 height 52
type input "0722030301"
click at [817, 473] on button "Save & Add Another Writer" at bounding box center [836, 470] width 232 height 45
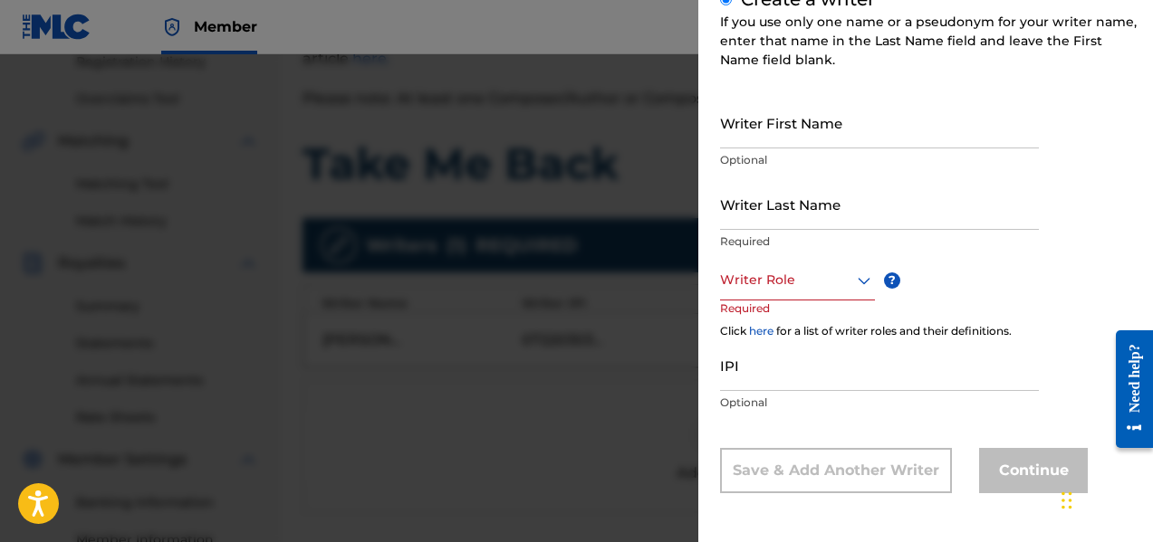
scroll to position [242, 0]
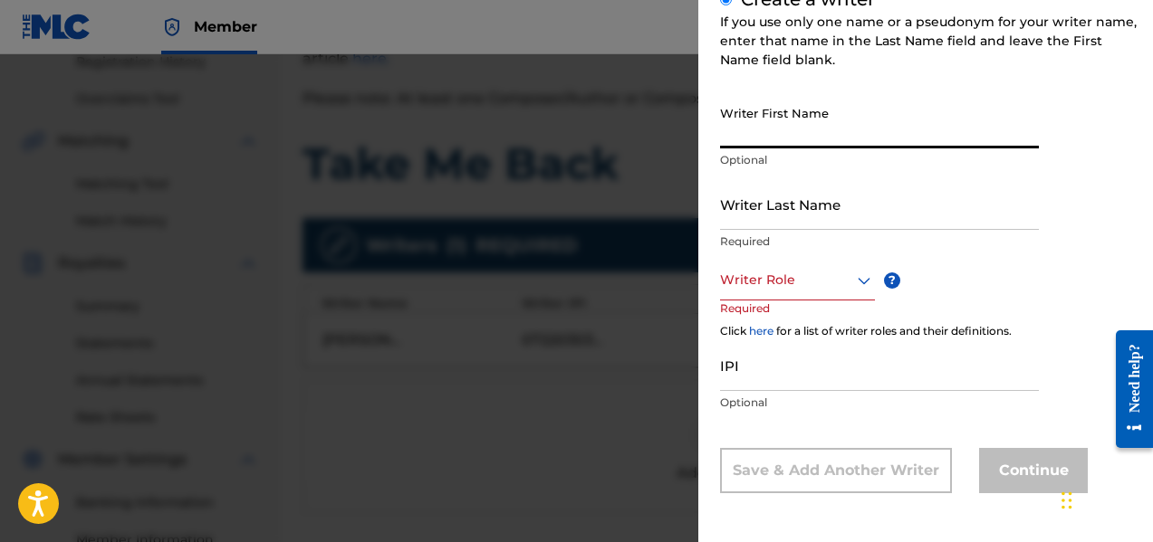
click at [779, 136] on input "Writer First Name" at bounding box center [879, 123] width 319 height 52
type input "[PERSON_NAME]"
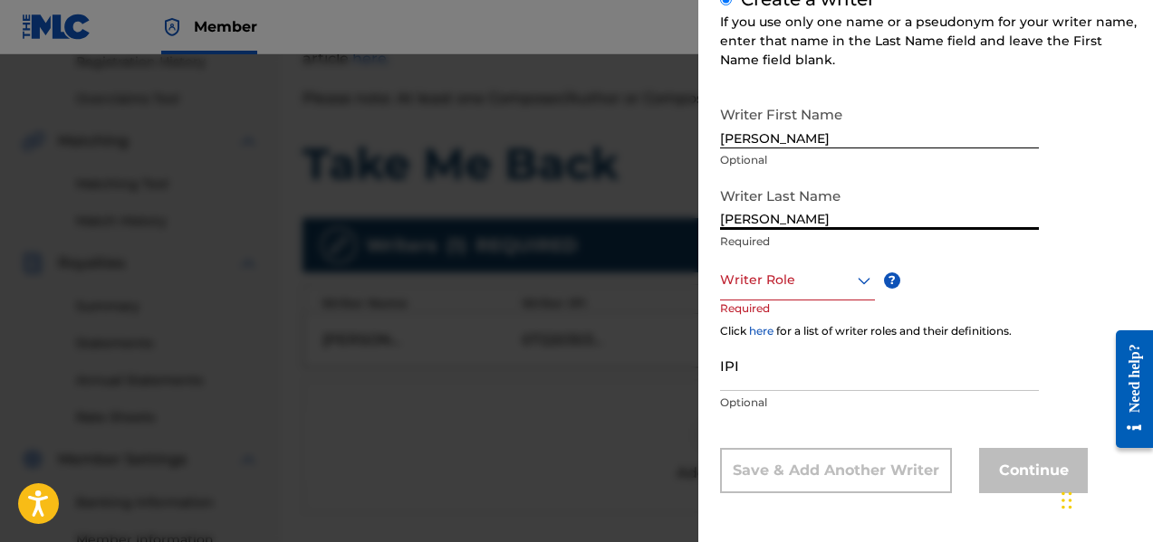
type input "[PERSON_NAME]"
drag, startPoint x: 823, startPoint y: 285, endPoint x: 837, endPoint y: 282, distance: 14.1
click at [835, 282] on div at bounding box center [797, 280] width 155 height 23
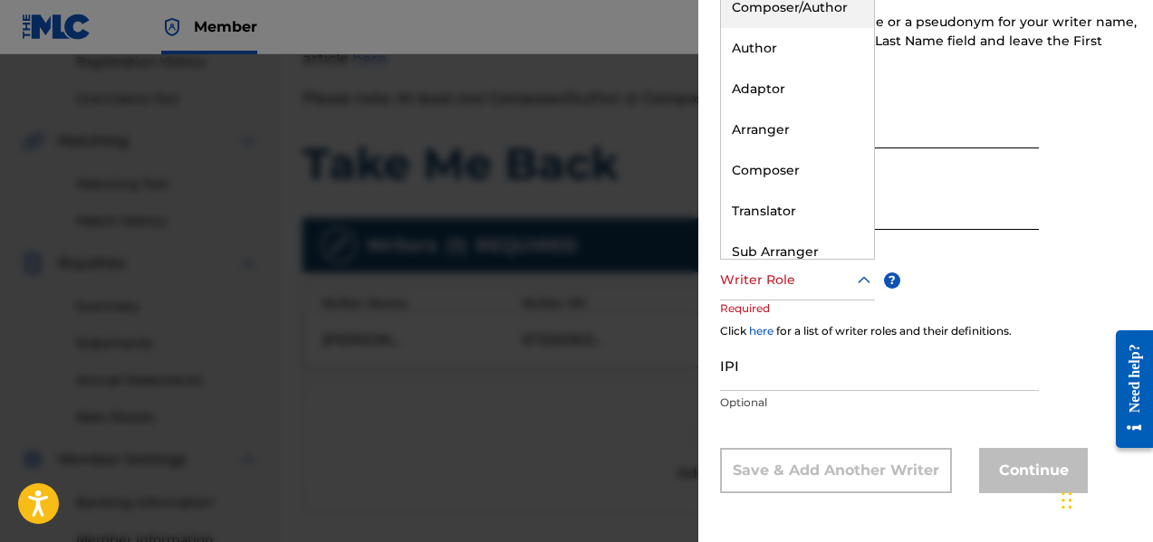
click at [805, 5] on div "Composer/Author" at bounding box center [797, 7] width 153 height 41
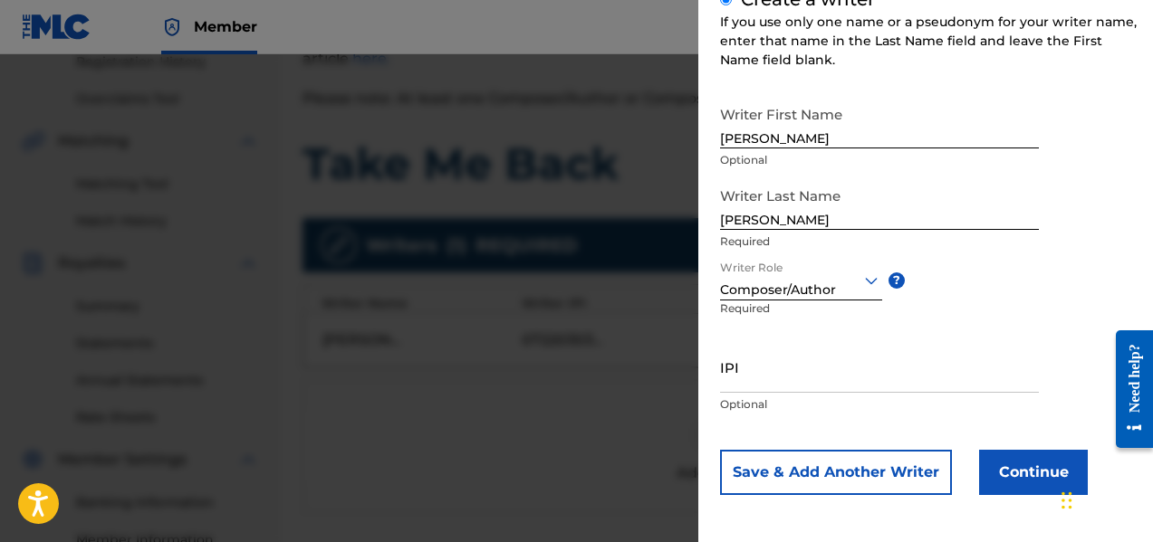
click at [774, 372] on input "IPI" at bounding box center [879, 367] width 319 height 52
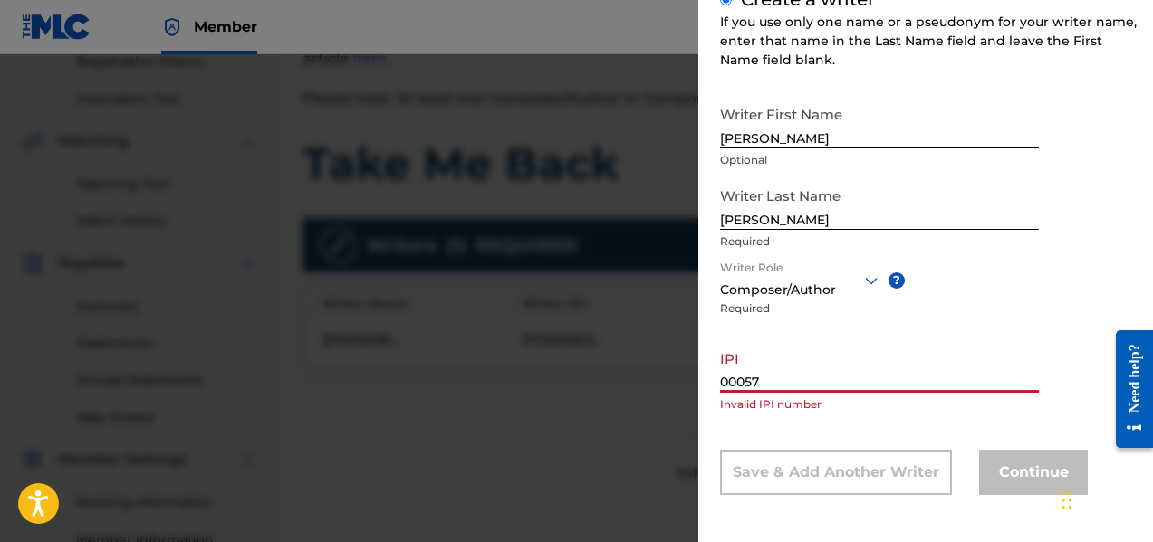
scroll to position [244, 0]
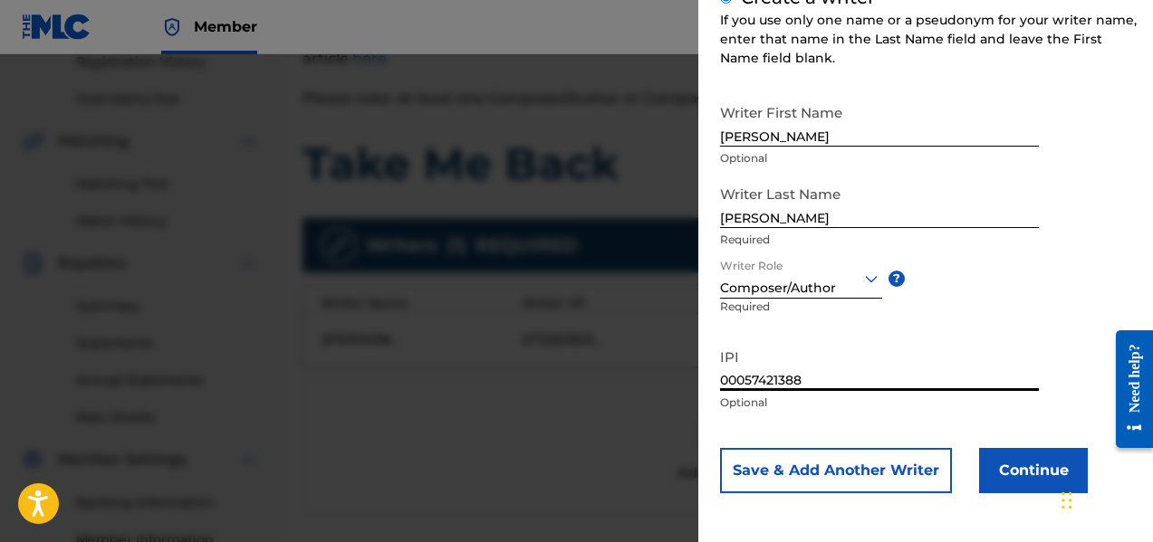
type input "00057421388"
click at [1043, 480] on button "Continue" at bounding box center [1033, 470] width 109 height 45
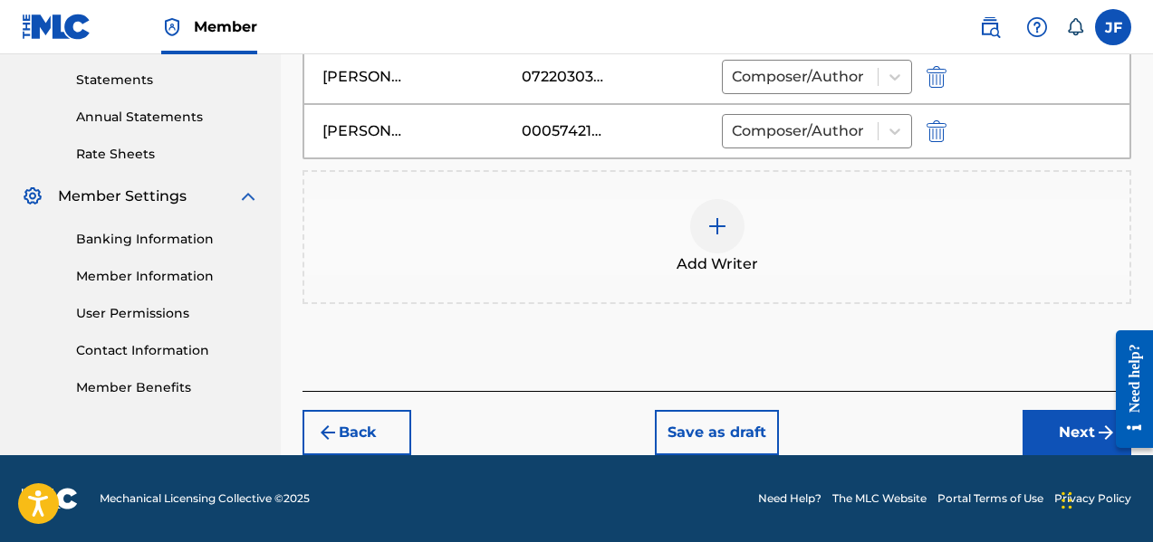
click at [1056, 432] on button "Next" at bounding box center [1076, 432] width 109 height 45
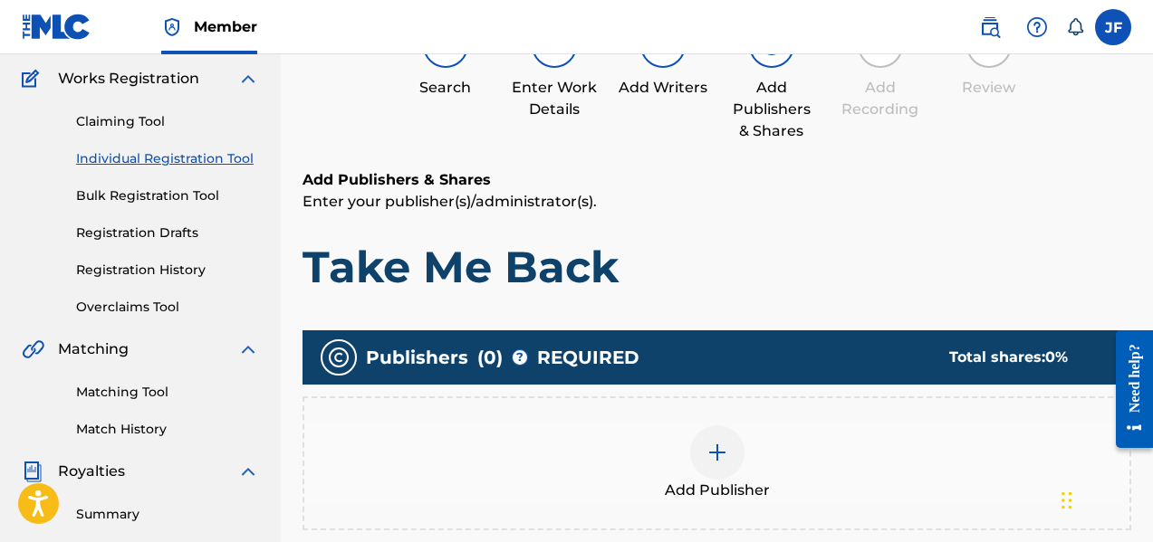
scroll to position [353, 0]
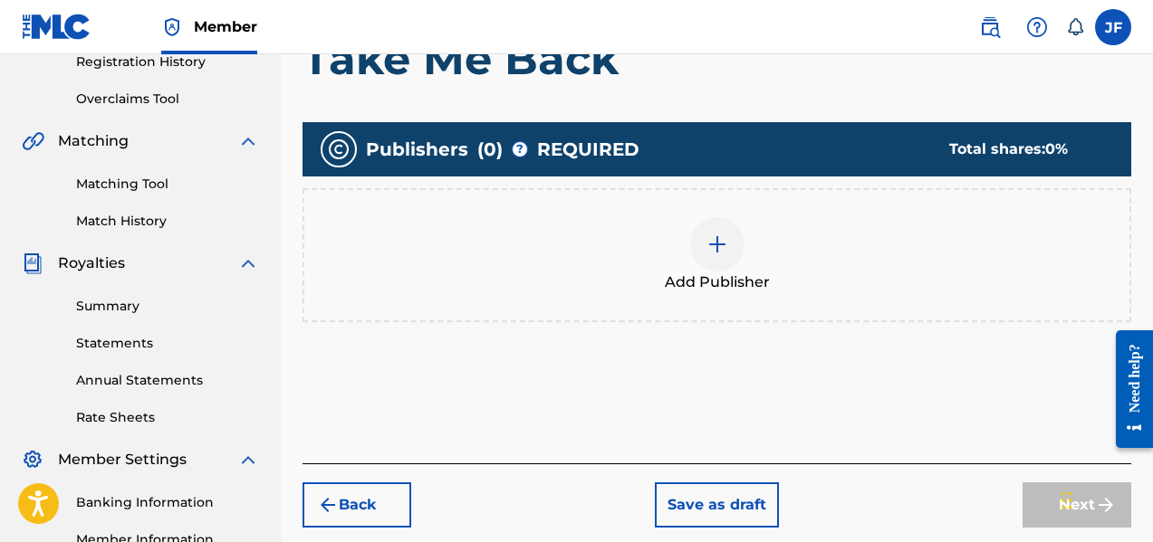
click at [522, 254] on div "Add Publisher" at bounding box center [716, 255] width 825 height 76
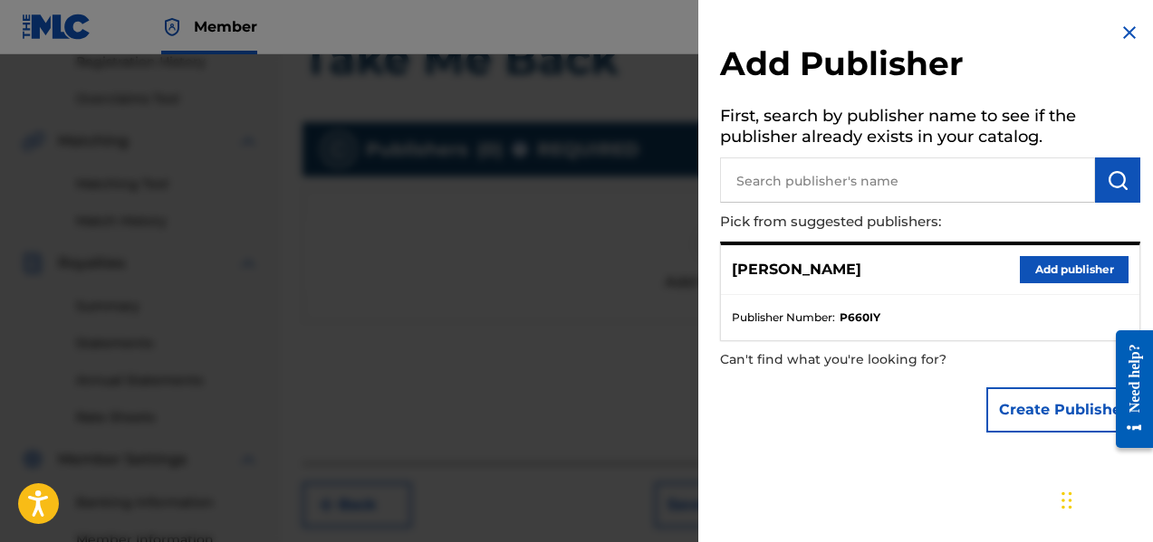
click at [1077, 270] on button "Add publisher" at bounding box center [1073, 269] width 109 height 27
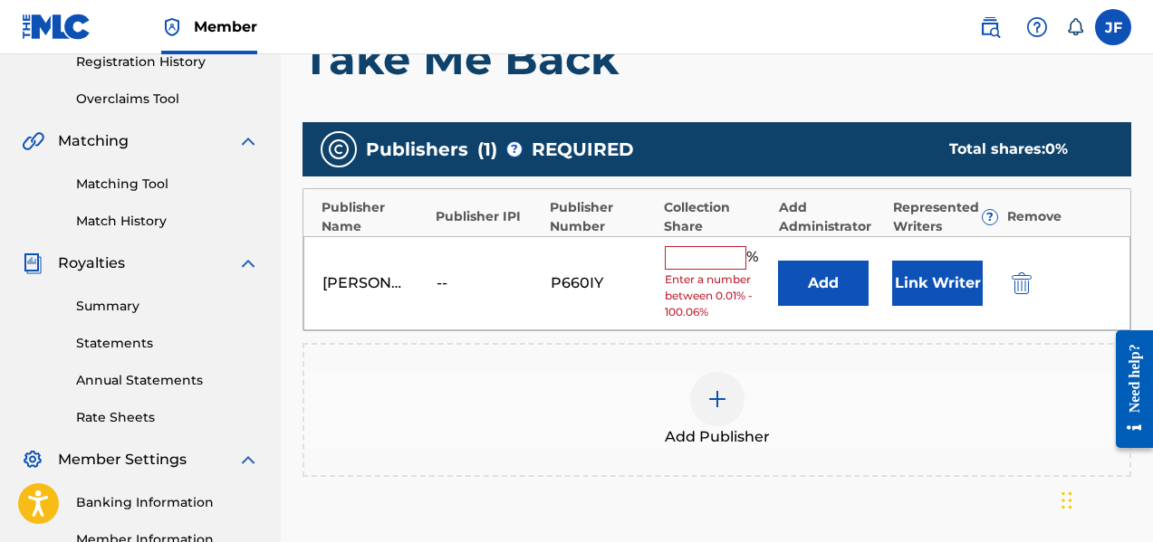
click at [479, 276] on div "--" at bounding box center [476, 284] width 81 height 22
click at [371, 275] on div "[PERSON_NAME]" at bounding box center [362, 284] width 81 height 22
click at [368, 268] on div "[PERSON_NAME] -- P660IY % Enter a number between 0.01% - 100.06% Add Link Writer" at bounding box center [716, 283] width 827 height 95
click at [681, 255] on input "text" at bounding box center [705, 258] width 81 height 24
type input "100"
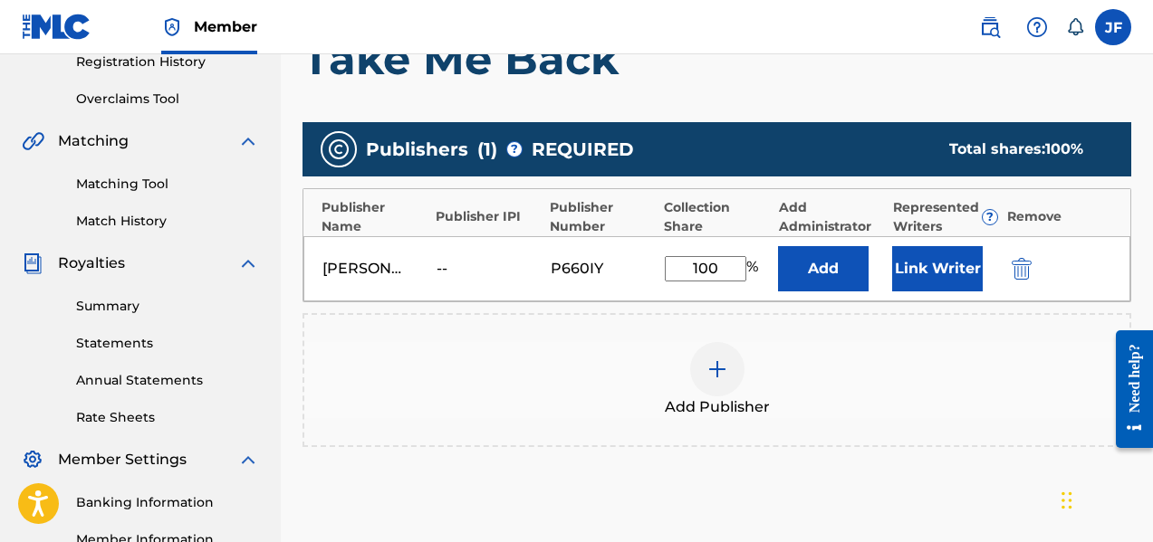
click at [947, 267] on button "Link Writer" at bounding box center [937, 268] width 91 height 45
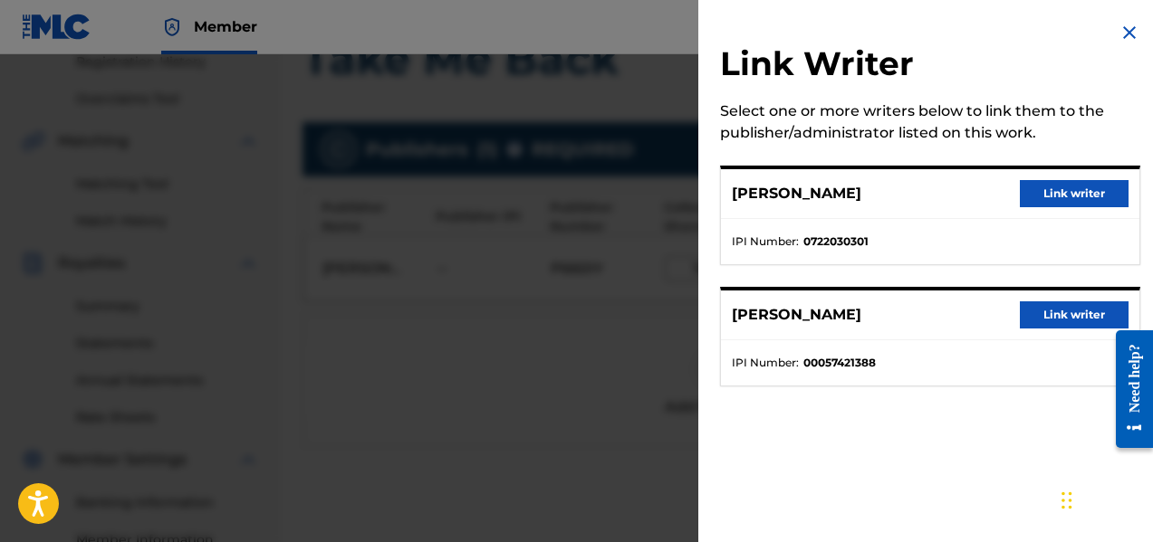
click at [1050, 191] on button "Link writer" at bounding box center [1073, 193] width 109 height 27
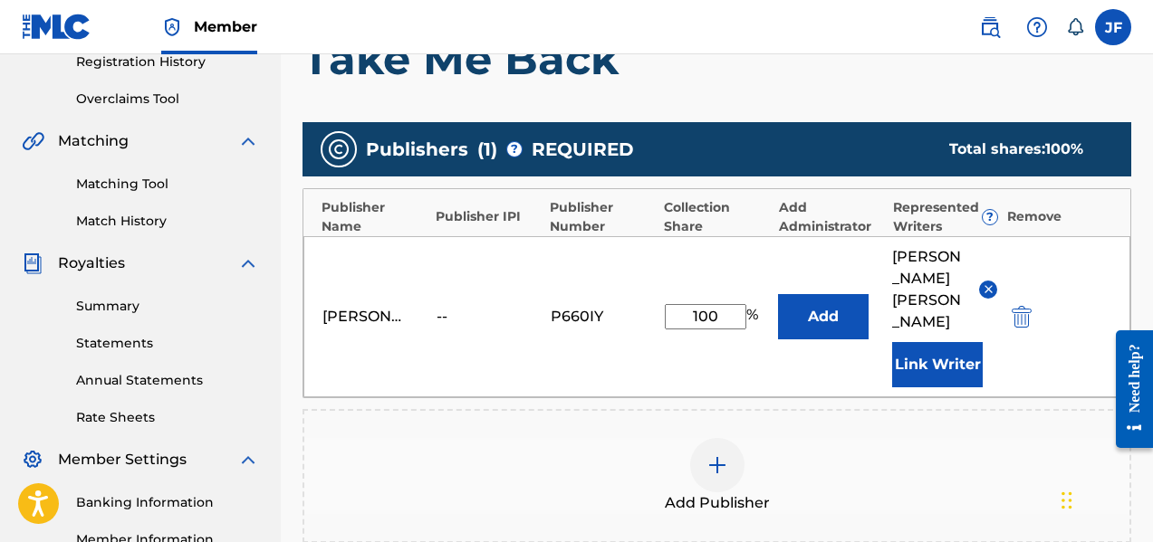
click at [946, 342] on button "Link Writer" at bounding box center [937, 364] width 91 height 45
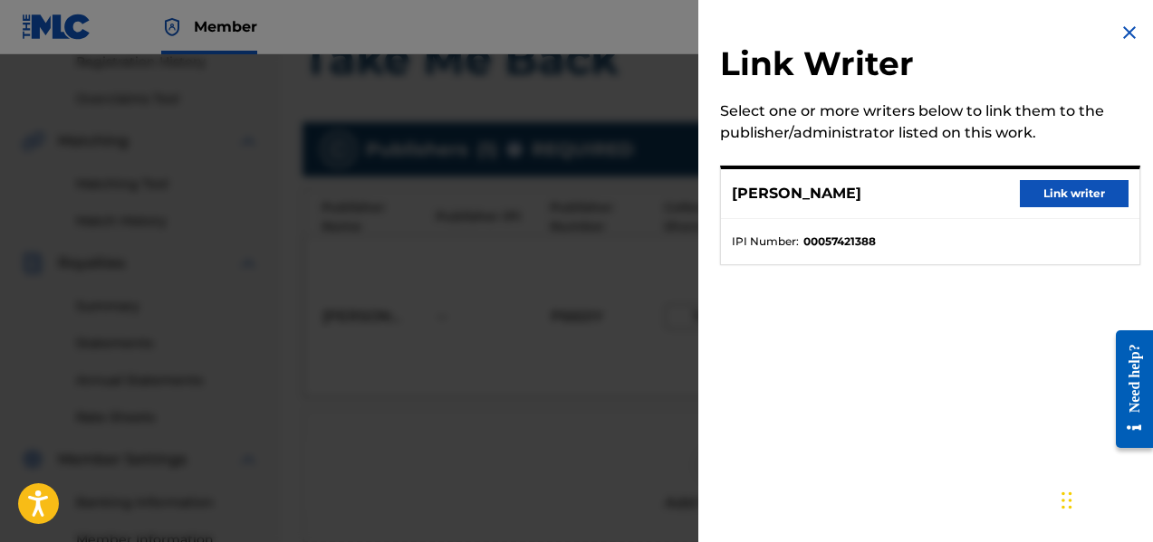
click at [1059, 184] on button "Link writer" at bounding box center [1073, 193] width 109 height 27
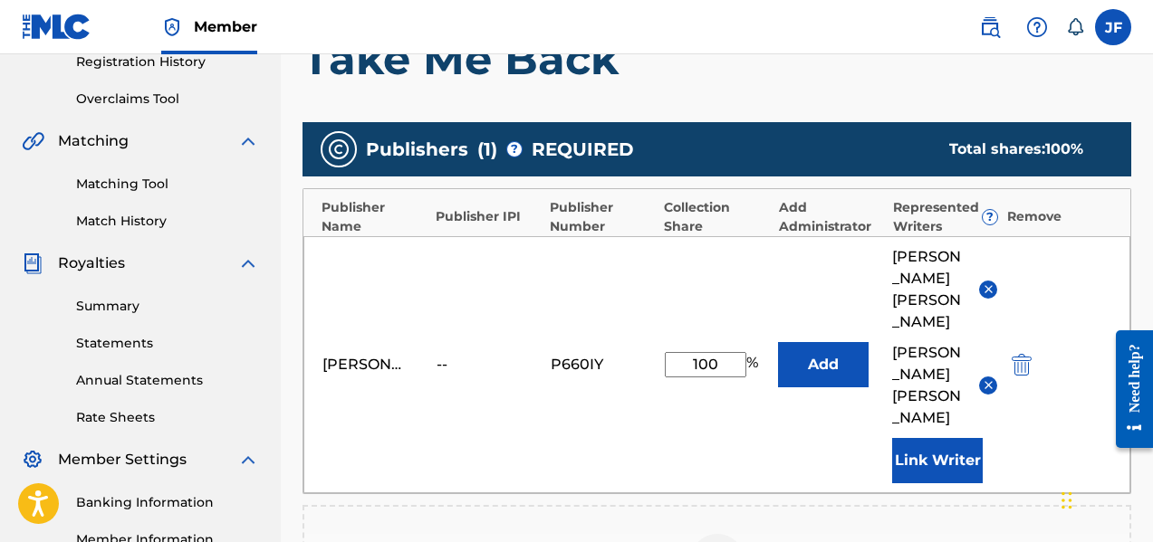
click at [726, 366] on div "[PERSON_NAME] -- P660IY 100 % Add [PERSON_NAME] [PERSON_NAME] Link Writer" at bounding box center [716, 364] width 827 height 257
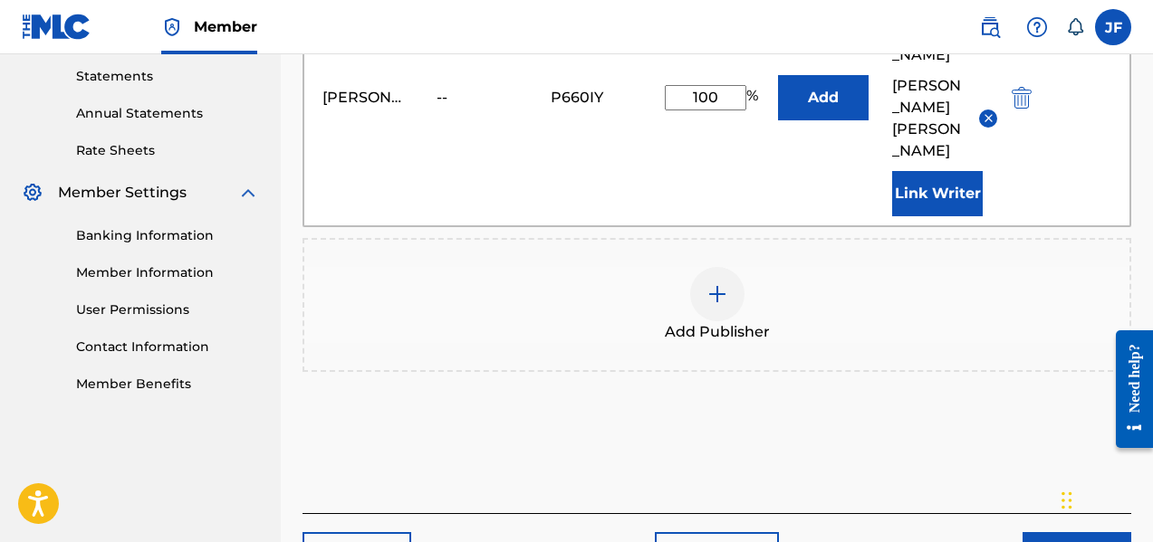
scroll to position [656, 0]
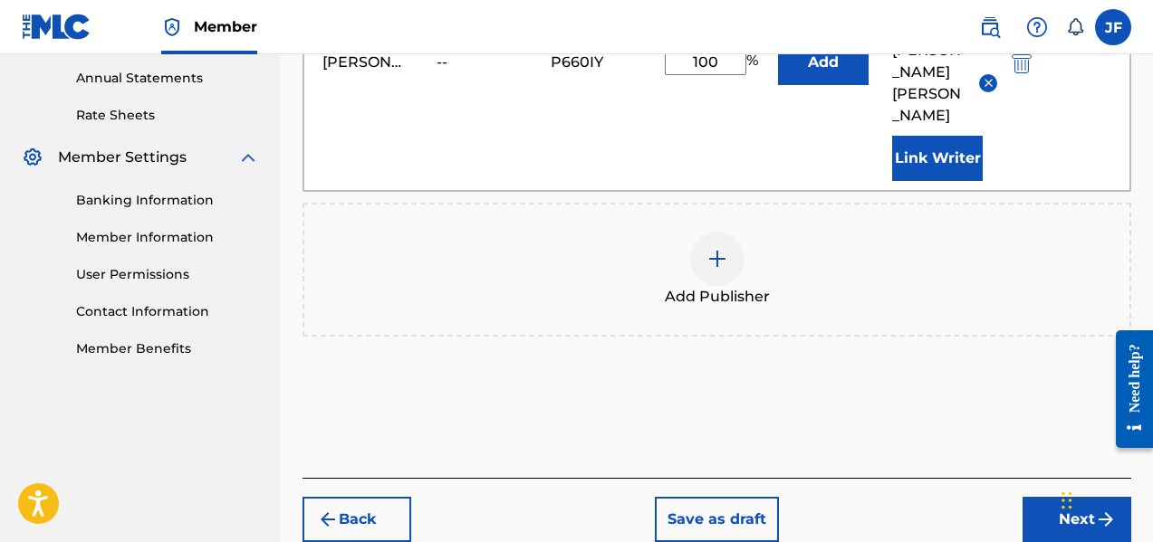
click at [1085, 497] on button "Next" at bounding box center [1076, 519] width 109 height 45
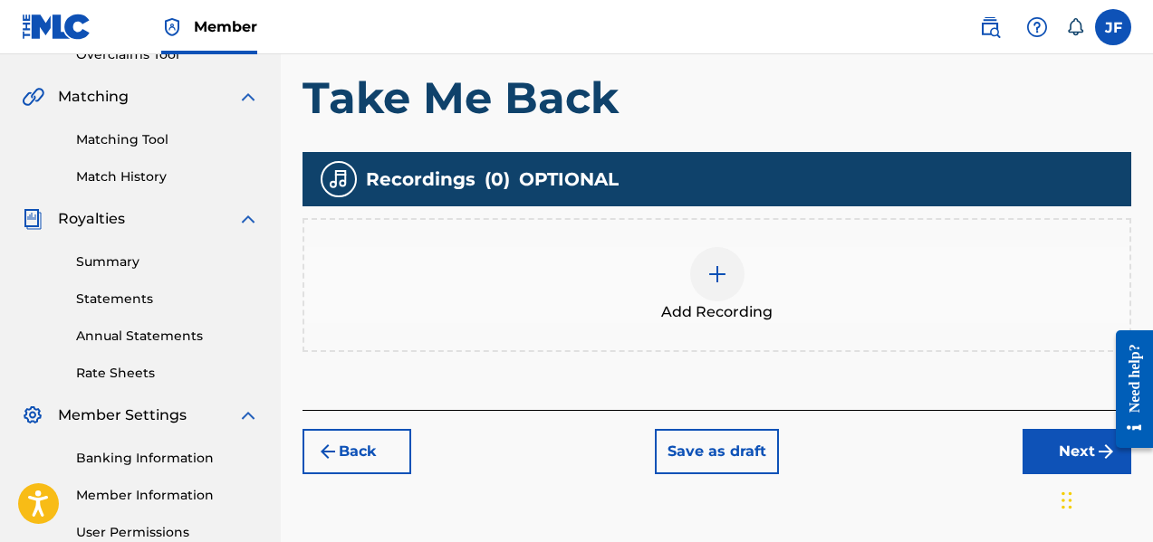
scroll to position [444, 0]
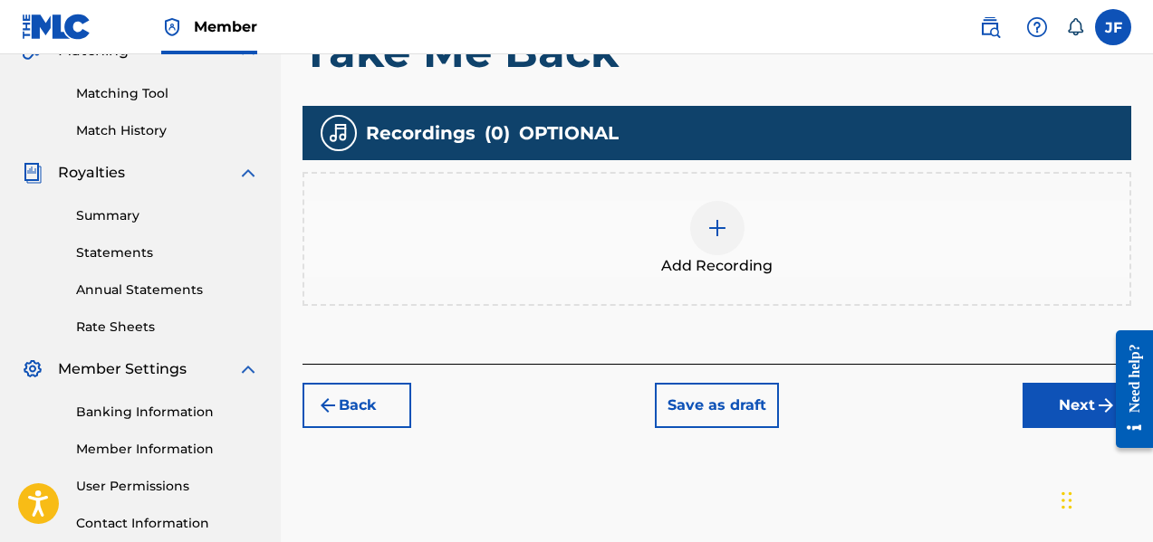
click at [1085, 409] on button "Next" at bounding box center [1076, 405] width 109 height 45
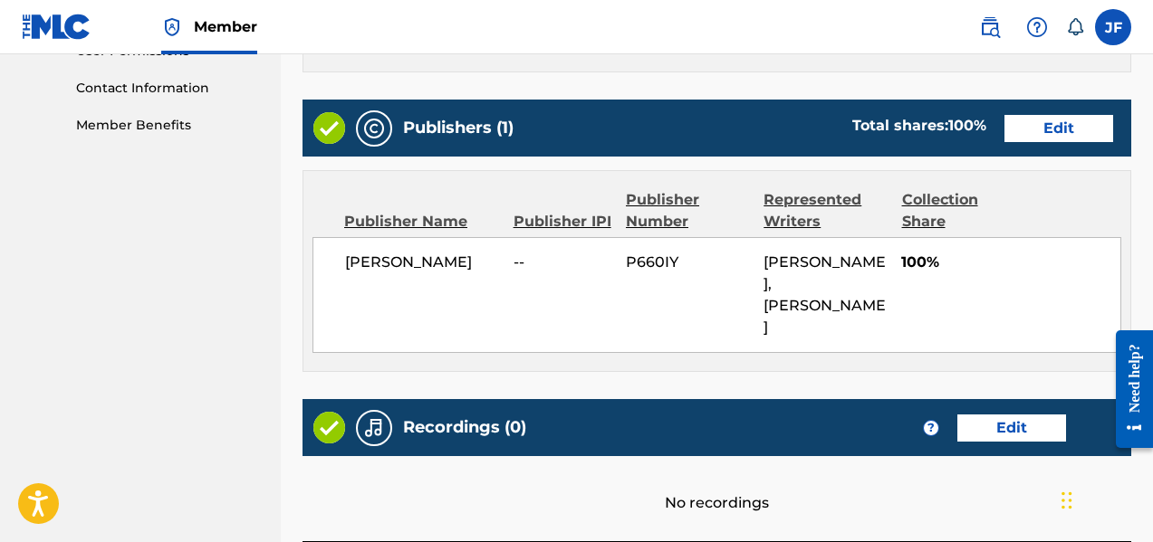
scroll to position [896, 0]
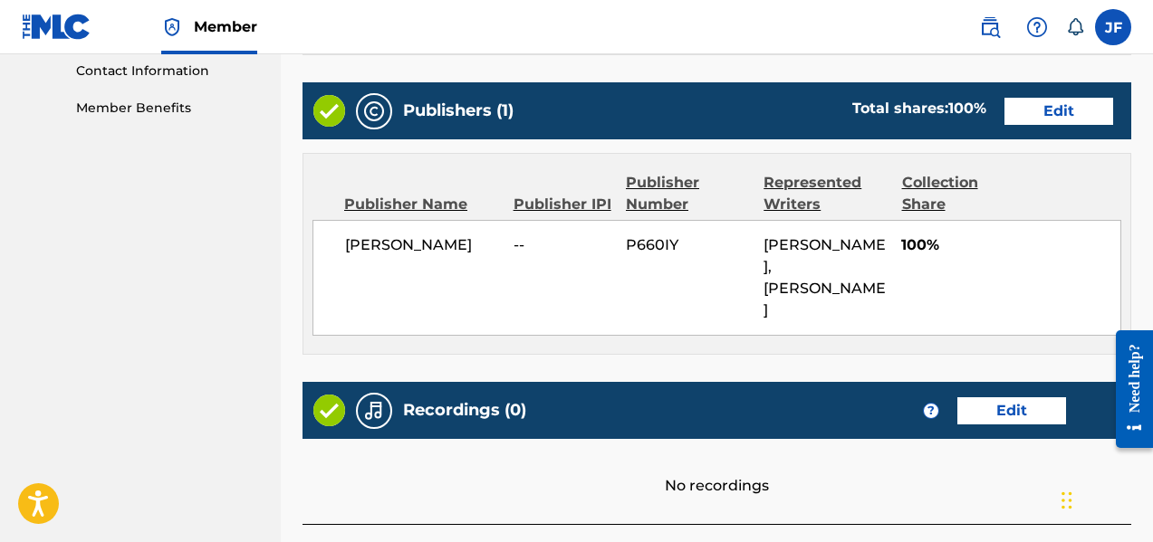
click at [1068, 104] on button "Edit" at bounding box center [1058, 111] width 109 height 27
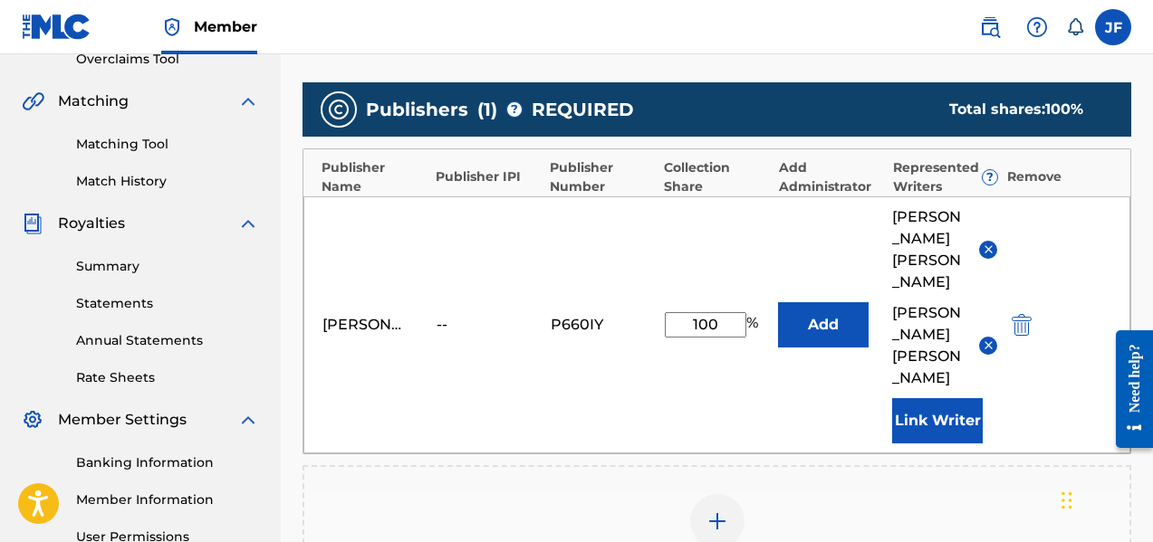
scroll to position [384, 0]
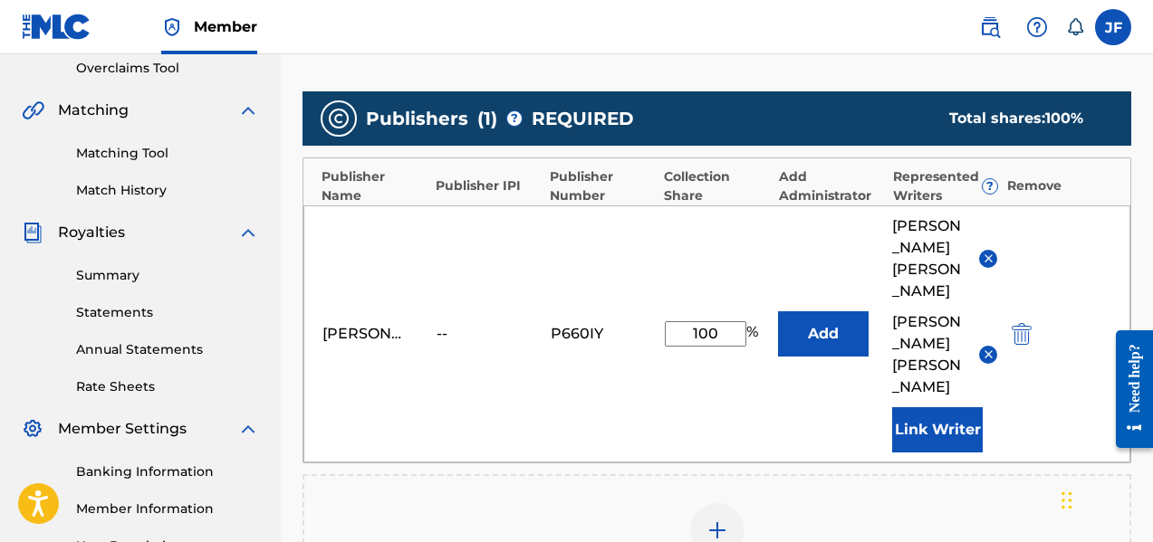
click at [462, 323] on div "--" at bounding box center [476, 334] width 81 height 22
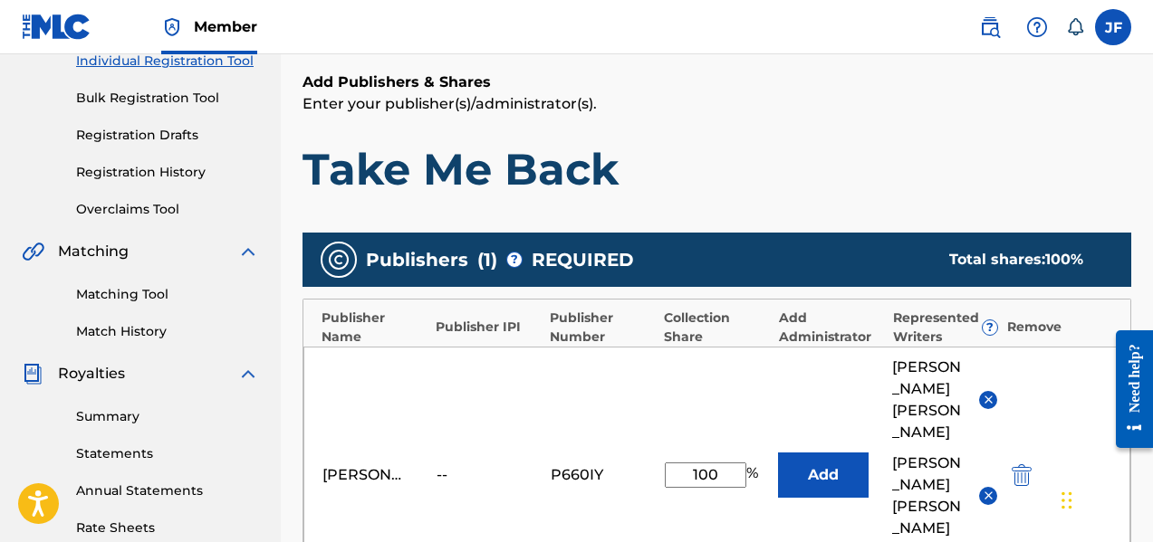
scroll to position [293, 0]
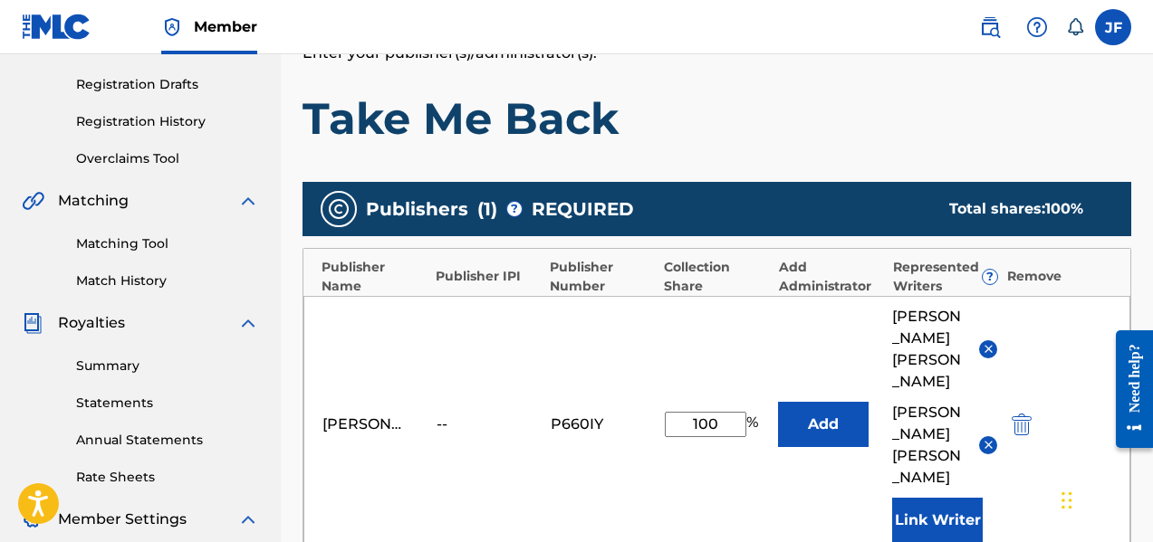
drag, startPoint x: 384, startPoint y: 381, endPoint x: 397, endPoint y: 382, distance: 12.7
click at [386, 414] on div "[PERSON_NAME]" at bounding box center [362, 425] width 81 height 22
click at [446, 414] on div "--" at bounding box center [476, 425] width 81 height 22
click at [445, 414] on div "--" at bounding box center [476, 425] width 81 height 22
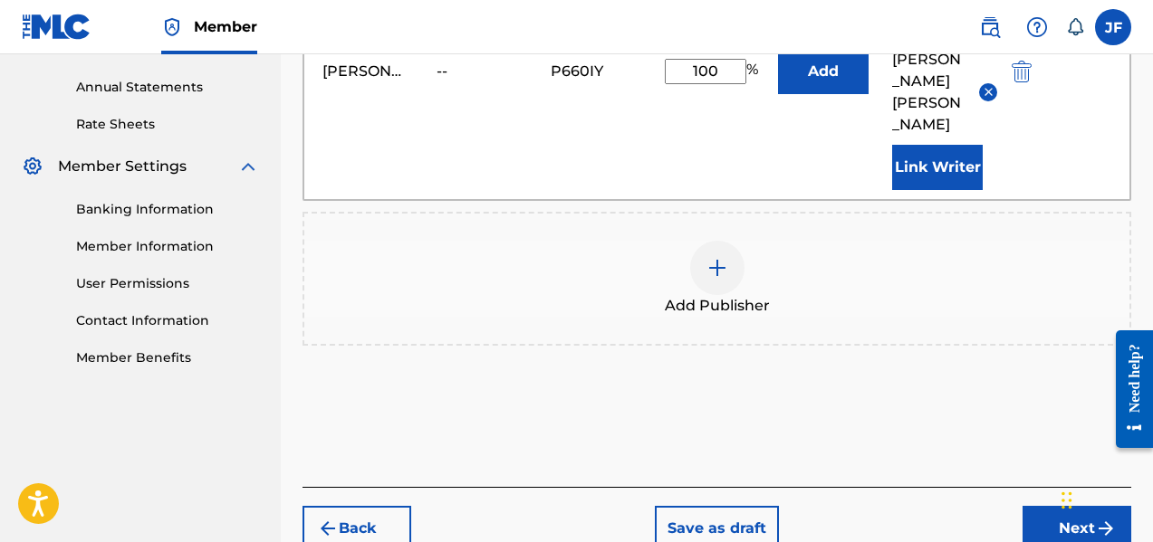
scroll to position [656, 0]
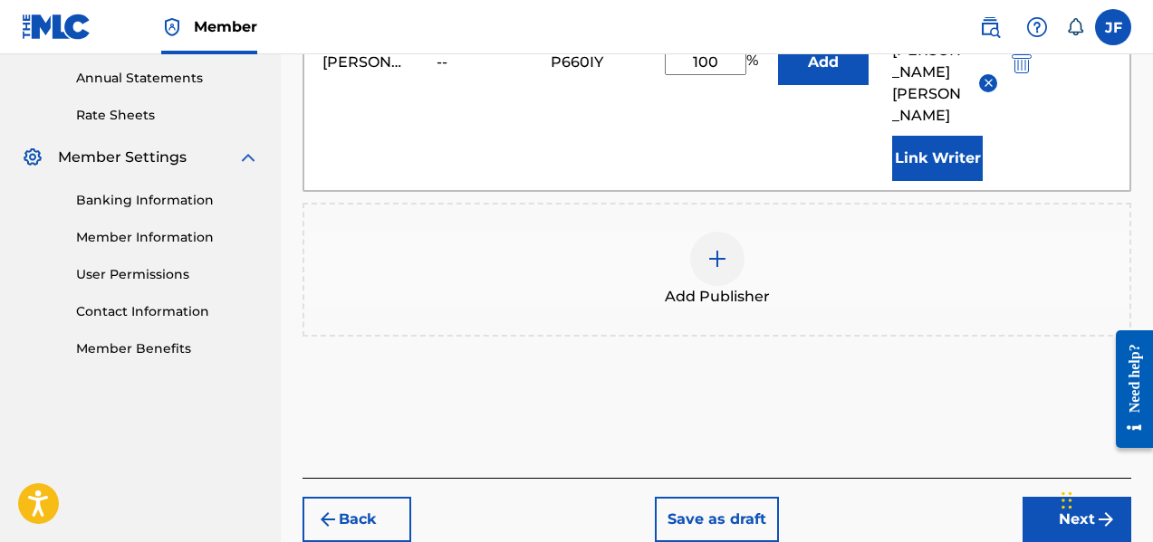
click at [388, 497] on button "Back" at bounding box center [356, 519] width 109 height 45
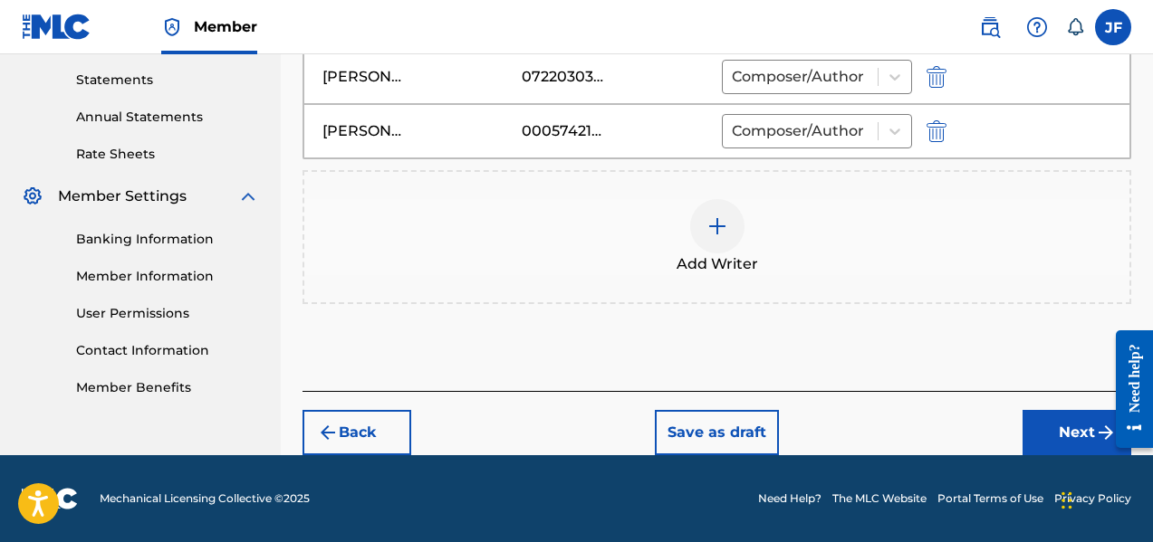
click at [374, 431] on button "Back" at bounding box center [356, 432] width 109 height 45
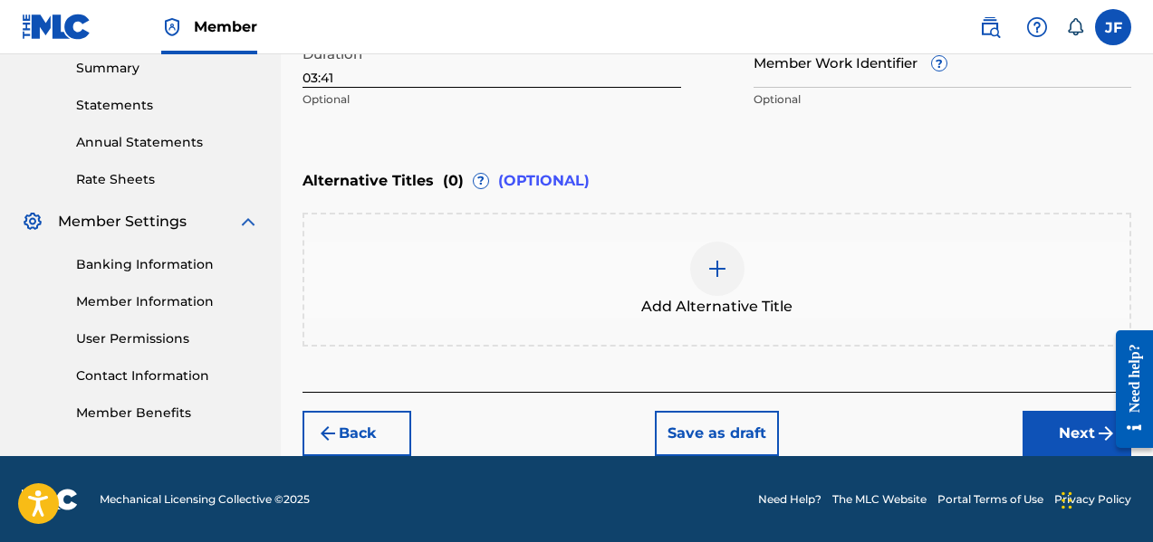
click at [378, 433] on button "Back" at bounding box center [356, 433] width 109 height 45
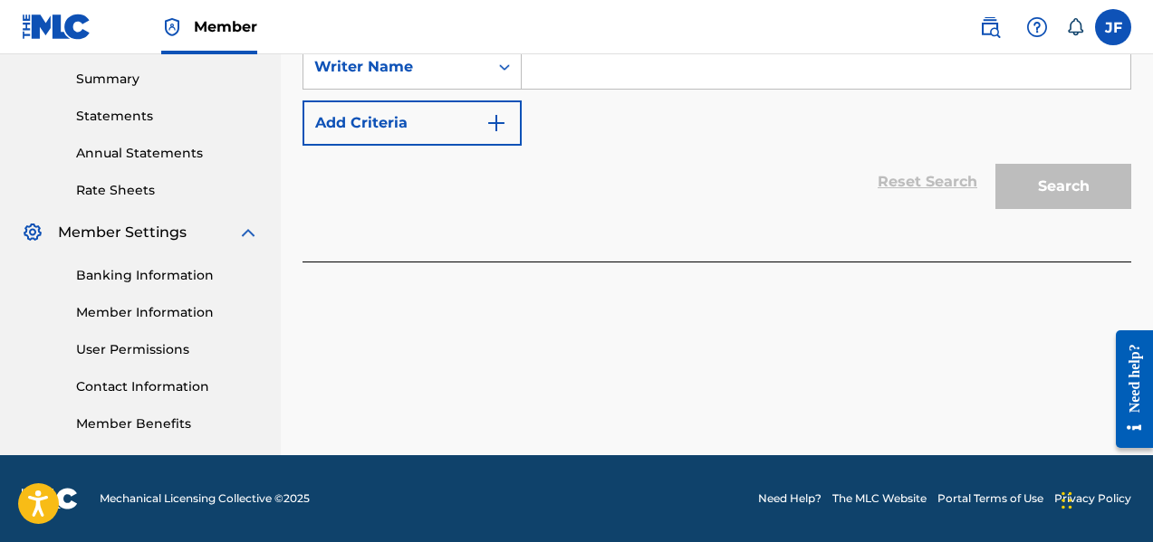
scroll to position [399, 0]
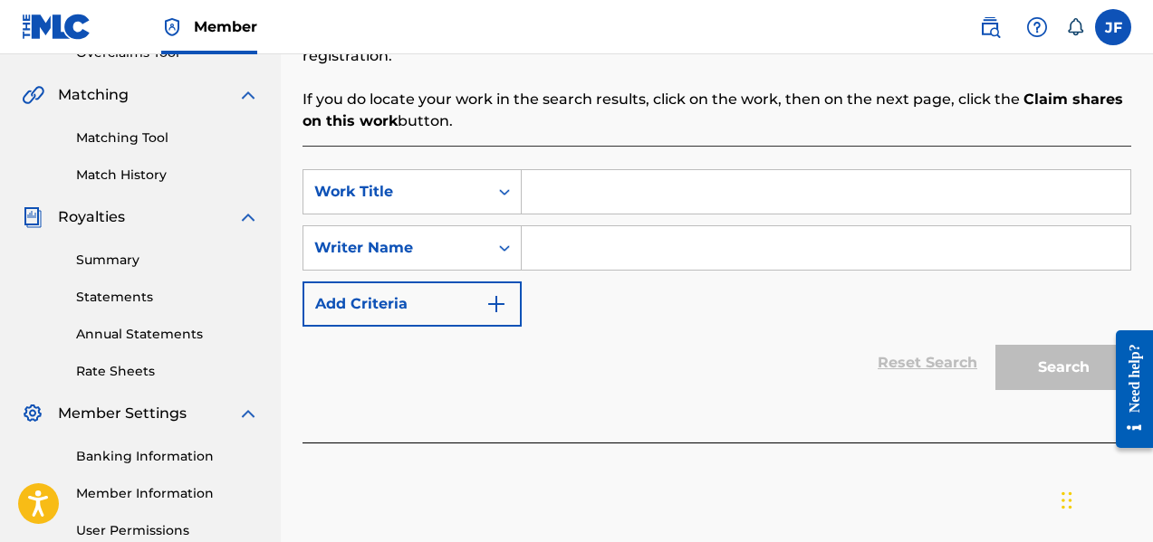
click at [911, 376] on div "Reset Search Search" at bounding box center [716, 363] width 828 height 72
click at [609, 170] on input "Search Form" at bounding box center [826, 191] width 608 height 43
type input "Take me back"
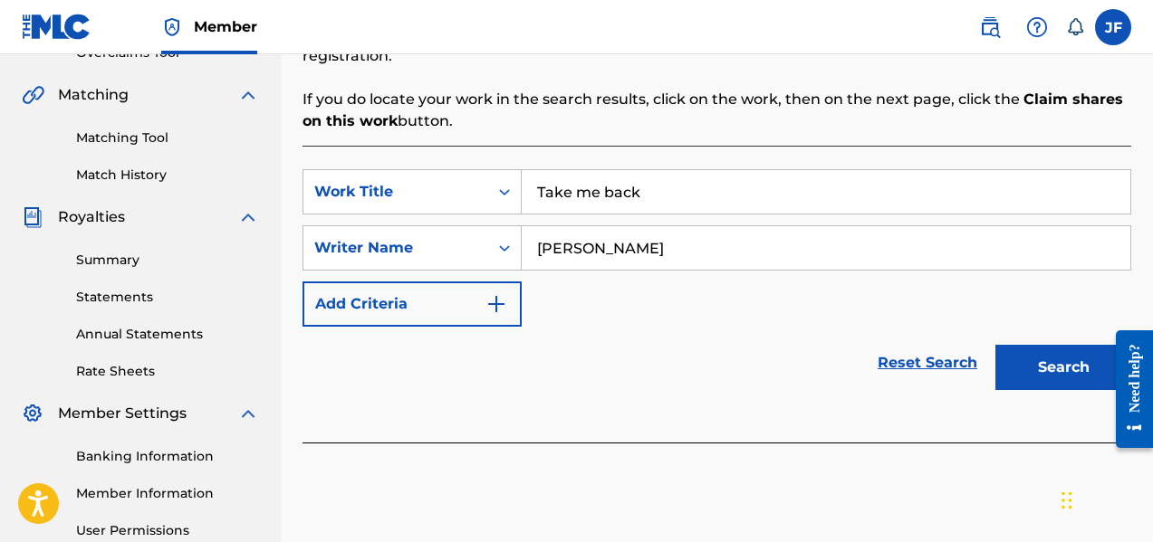
type input "[PERSON_NAME]"
click at [1044, 360] on button "Search" at bounding box center [1063, 367] width 136 height 45
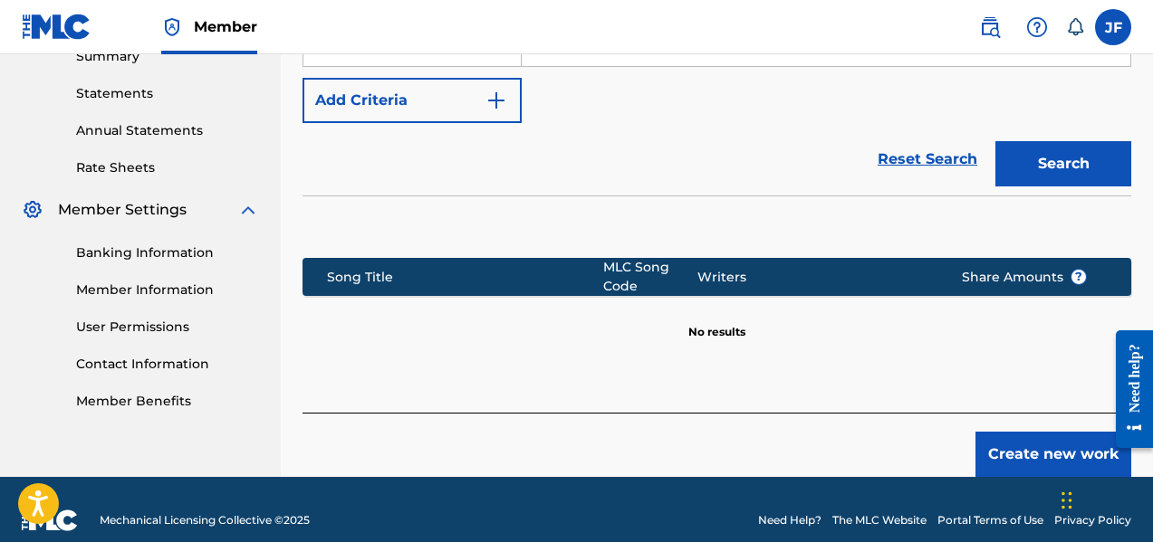
click at [1020, 432] on button "Create new work" at bounding box center [1053, 454] width 156 height 45
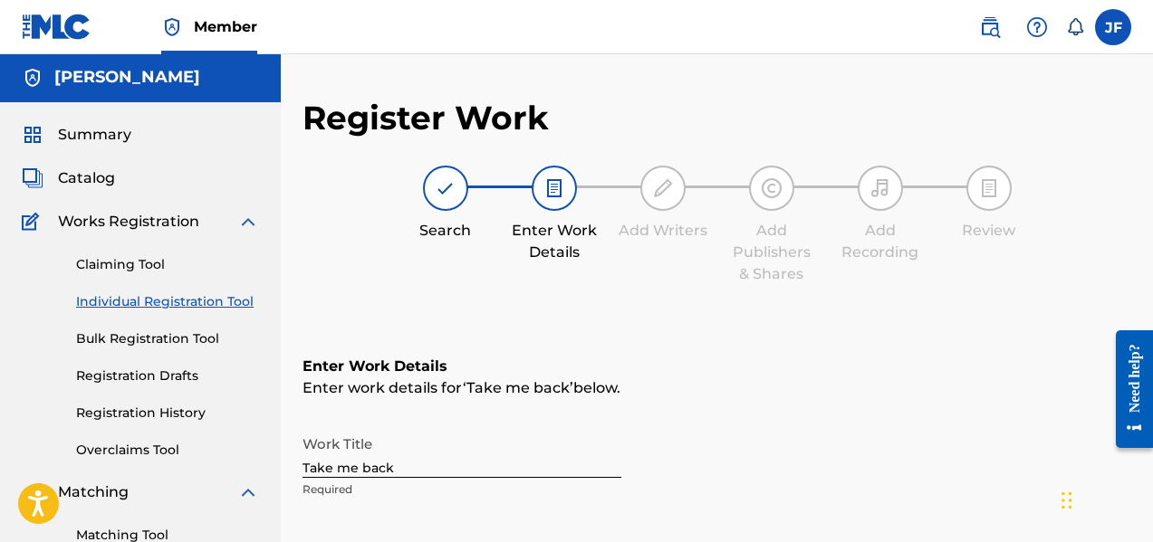
scroll to position [0, 0]
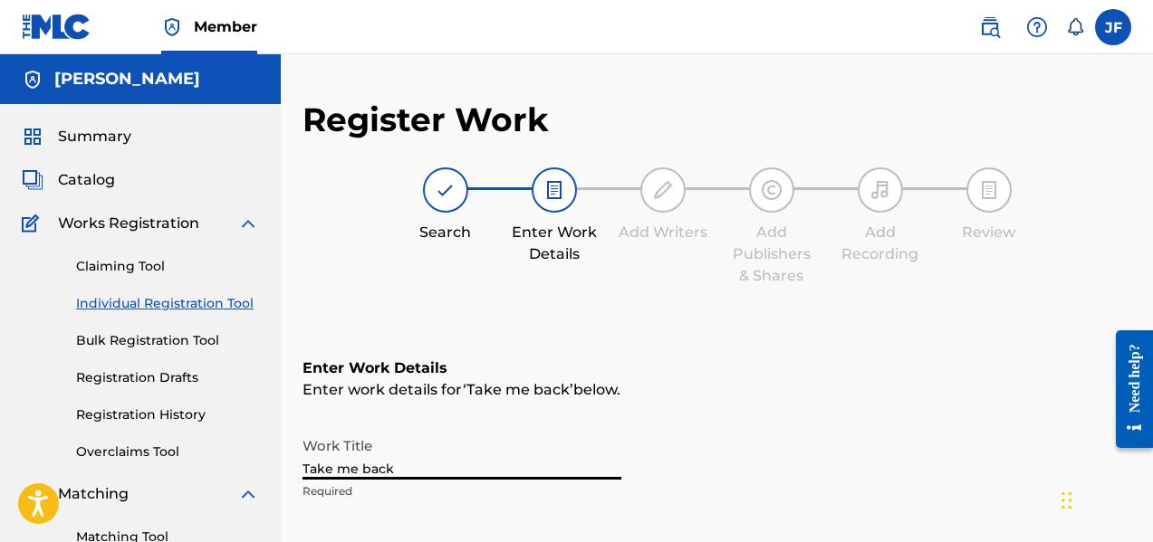
click at [368, 474] on input "Take me back" at bounding box center [461, 454] width 319 height 52
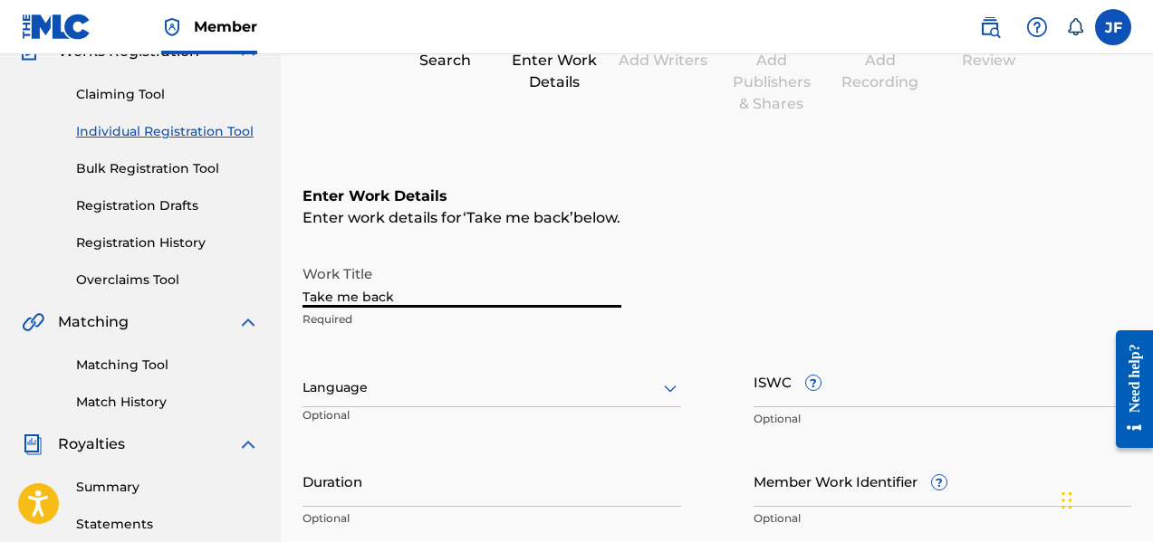
scroll to position [181, 0]
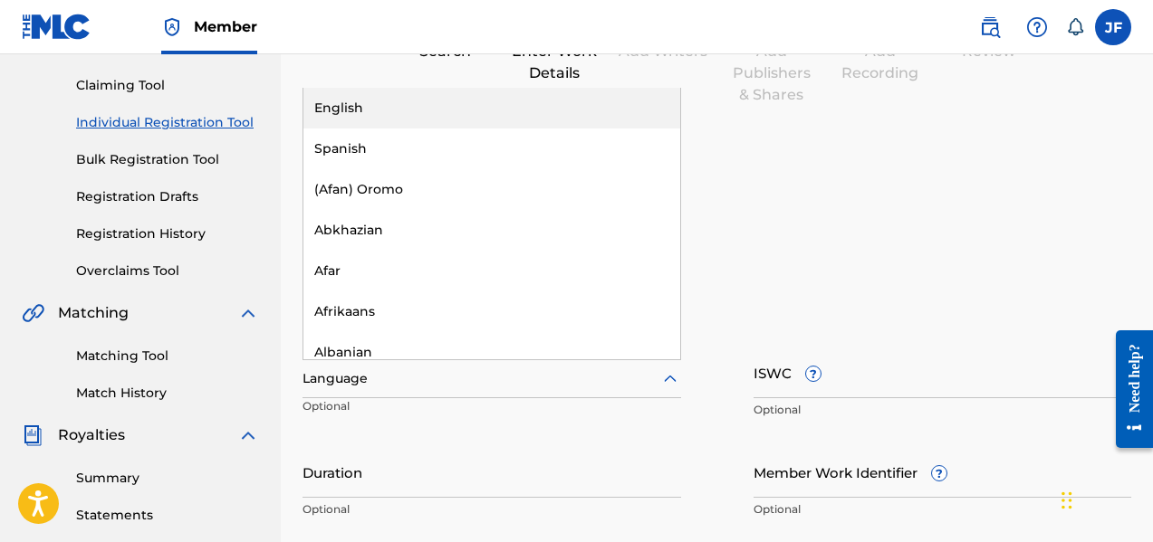
click at [426, 367] on div "Language" at bounding box center [491, 379] width 378 height 38
click at [444, 102] on div "English" at bounding box center [491, 108] width 377 height 41
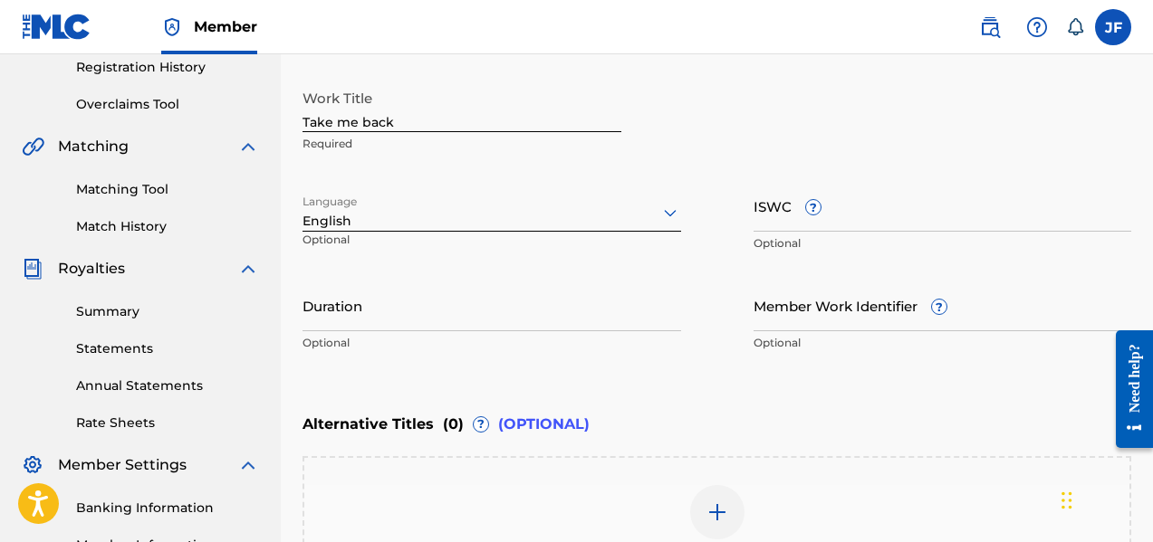
scroll to position [362, 0]
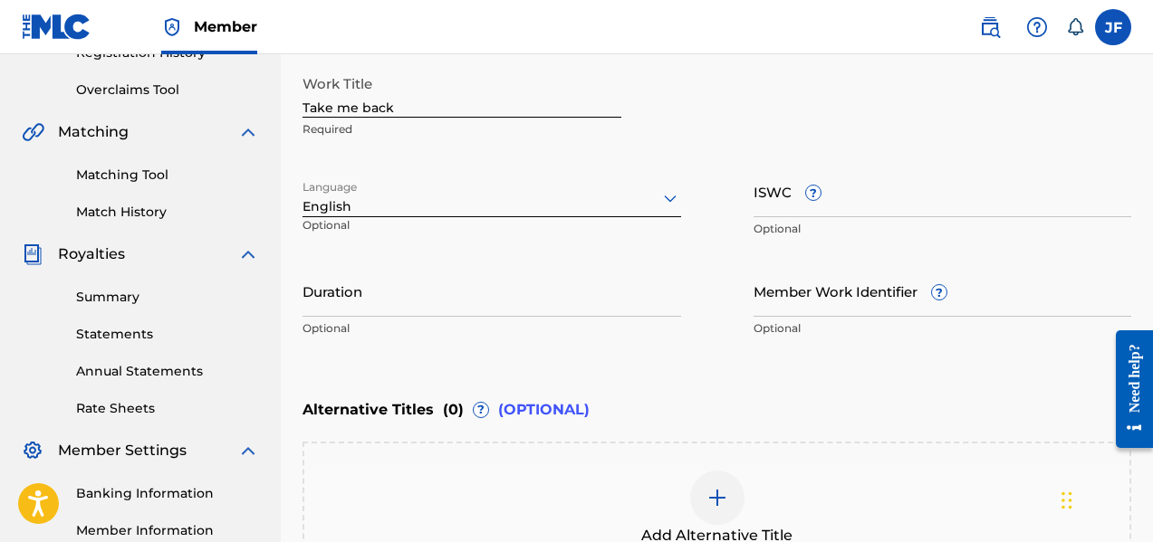
click at [548, 269] on input "Duration" at bounding box center [491, 291] width 378 height 52
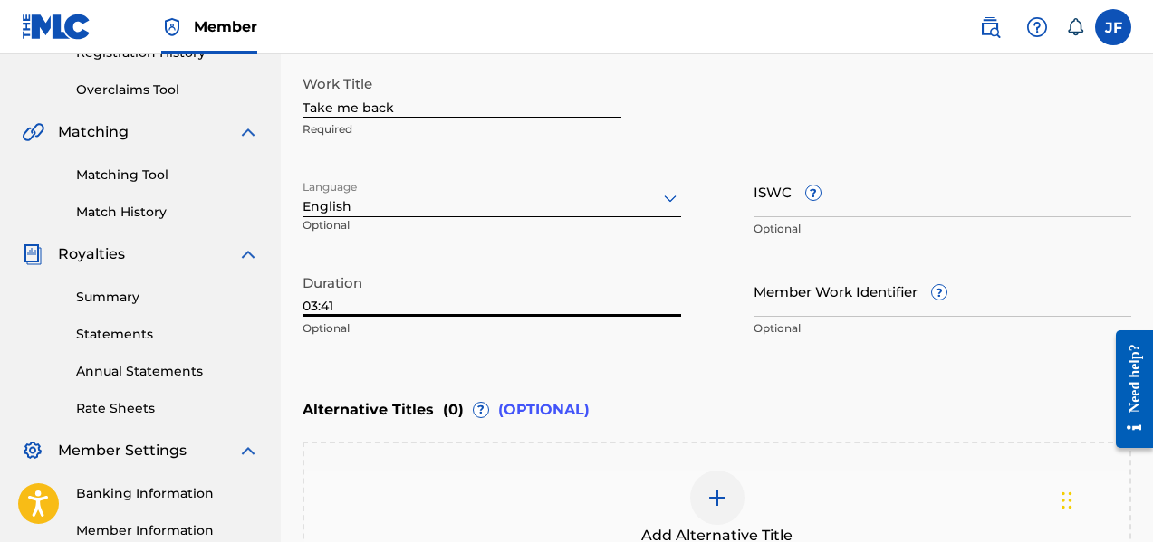
type input "03:41"
click at [846, 200] on input "ISWC ?" at bounding box center [942, 192] width 378 height 52
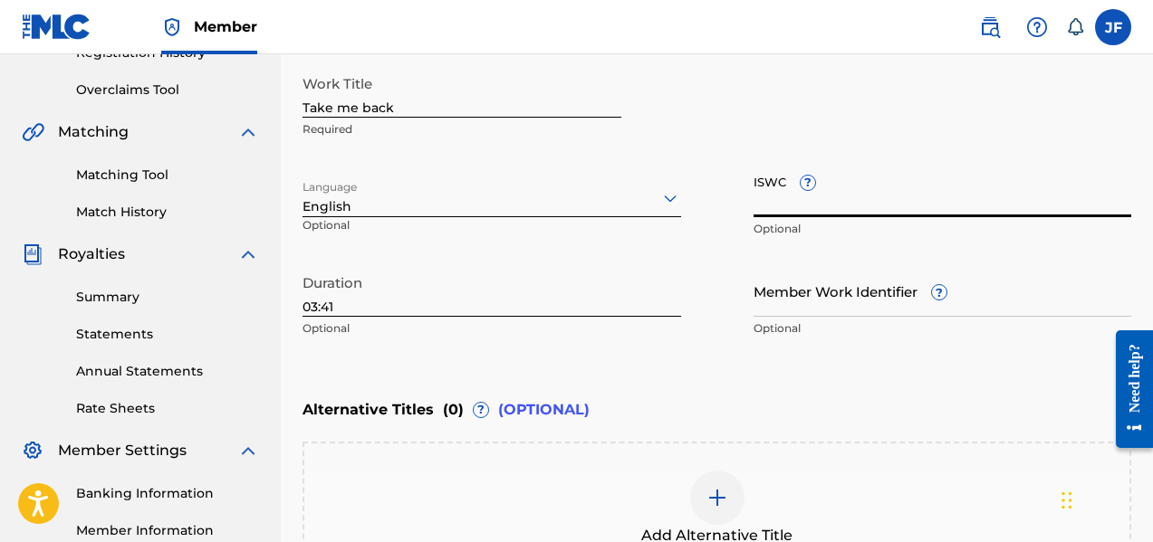
paste input "T-914.138.090-7"
type input "T-914.138.090-7"
click at [797, 282] on input "Member Work Identifier ?" at bounding box center [942, 291] width 378 height 52
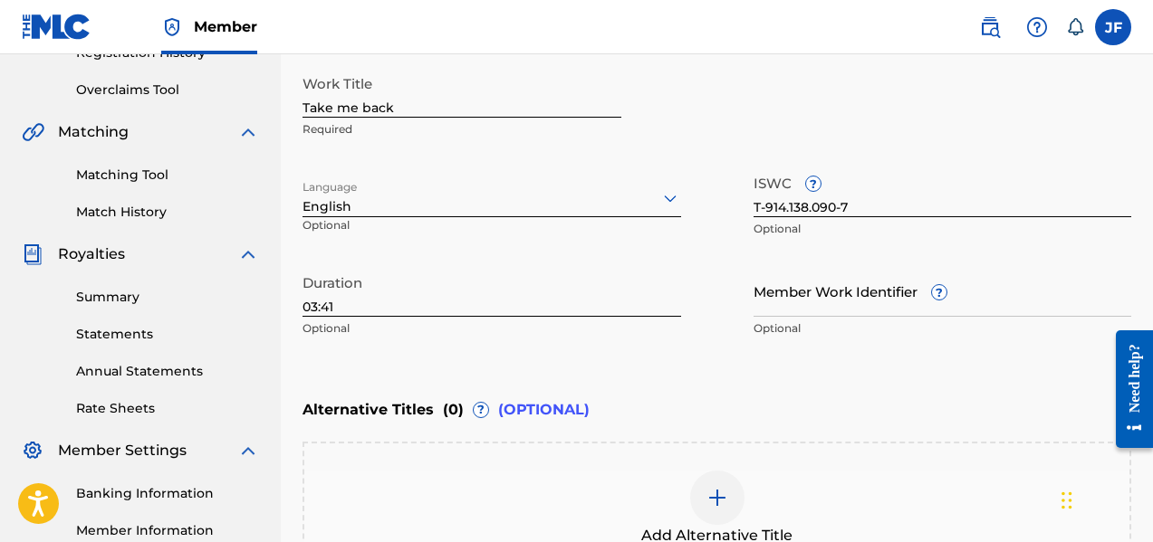
click at [449, 346] on div "Duration 03:41 Optional" at bounding box center [491, 305] width 378 height 81
click at [820, 348] on div "Enter Work Details Enter work details for ‘ Take me back ’ below. Work Title Ta…" at bounding box center [716, 171] width 828 height 438
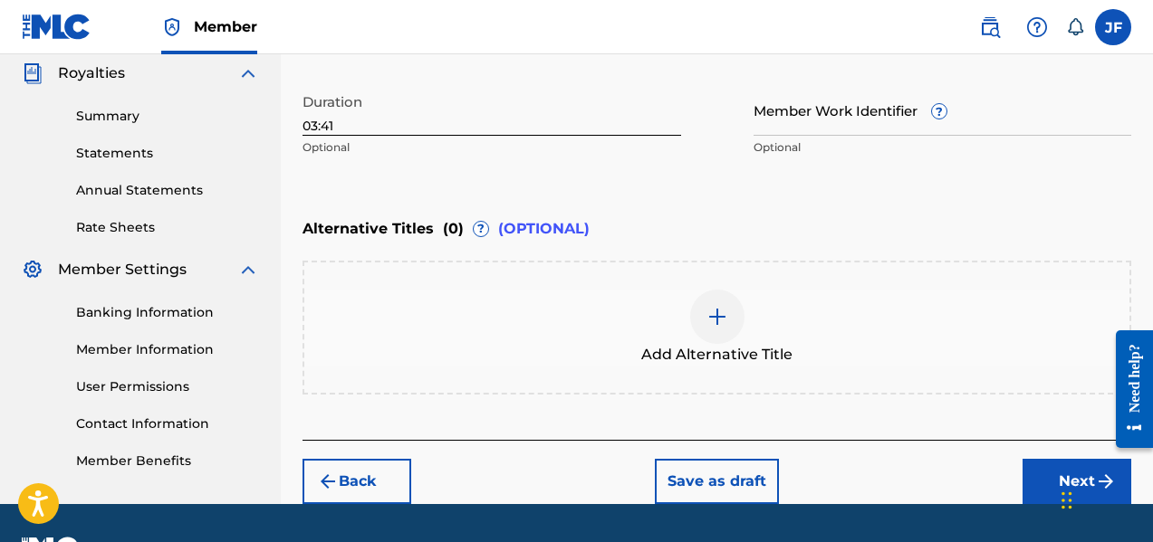
scroll to position [591, 0]
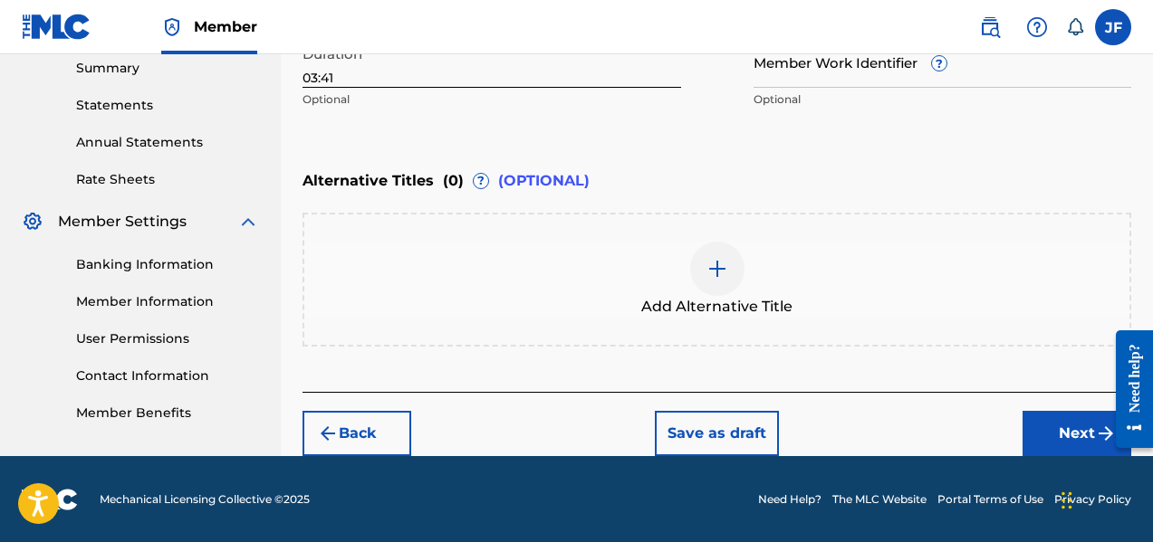
click at [1069, 430] on button "Next" at bounding box center [1076, 433] width 109 height 45
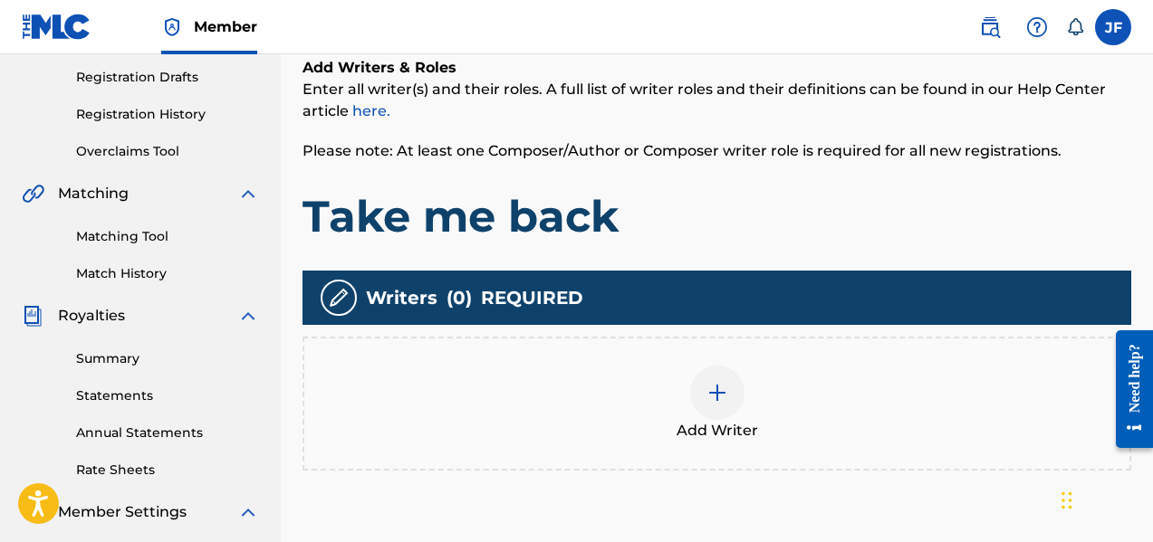
scroll to position [353, 0]
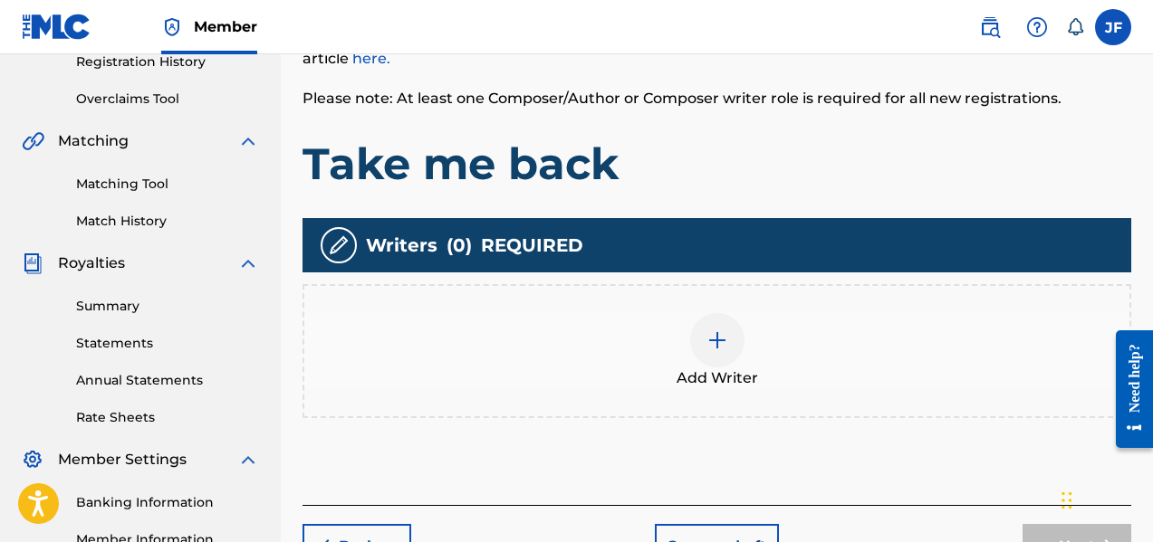
click at [729, 345] on div at bounding box center [717, 340] width 54 height 54
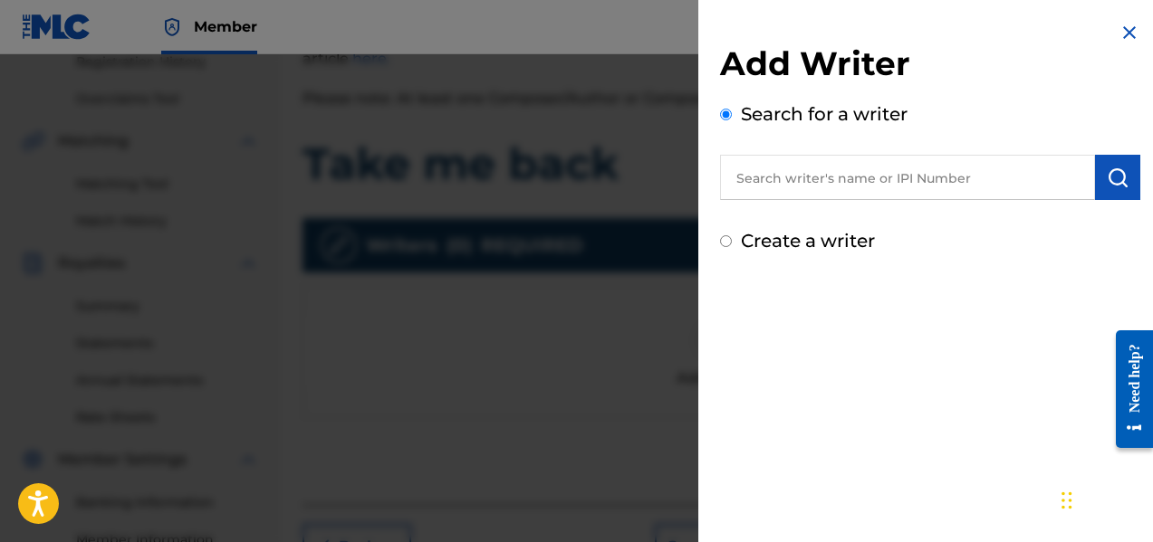
click at [723, 245] on input "Create a writer" at bounding box center [726, 241] width 12 height 12
radio input "false"
radio input "true"
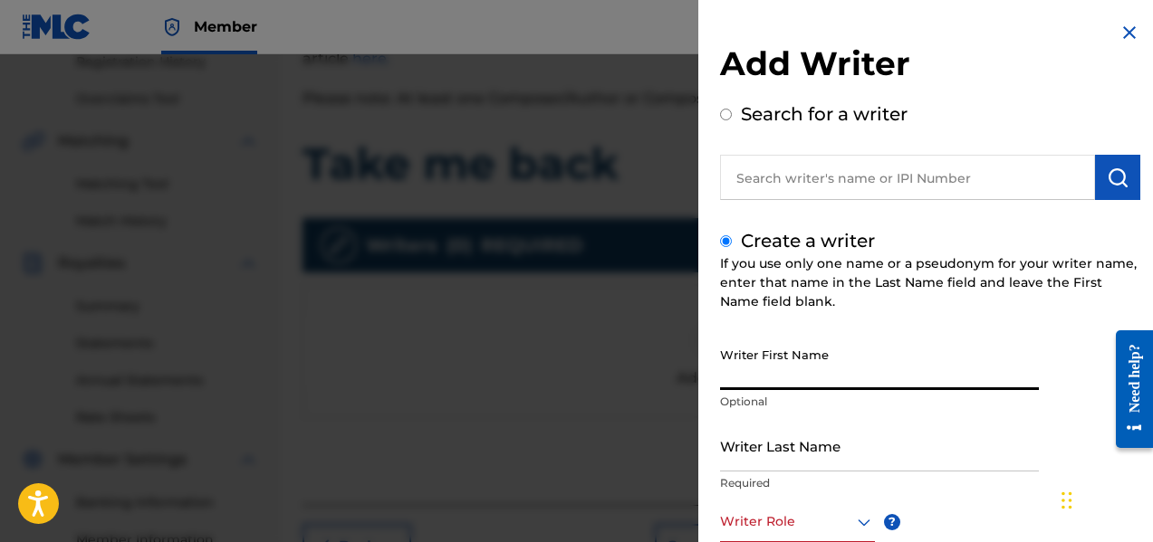
click at [743, 366] on input "Writer First Name" at bounding box center [879, 365] width 319 height 52
type input "[PERSON_NAME]"
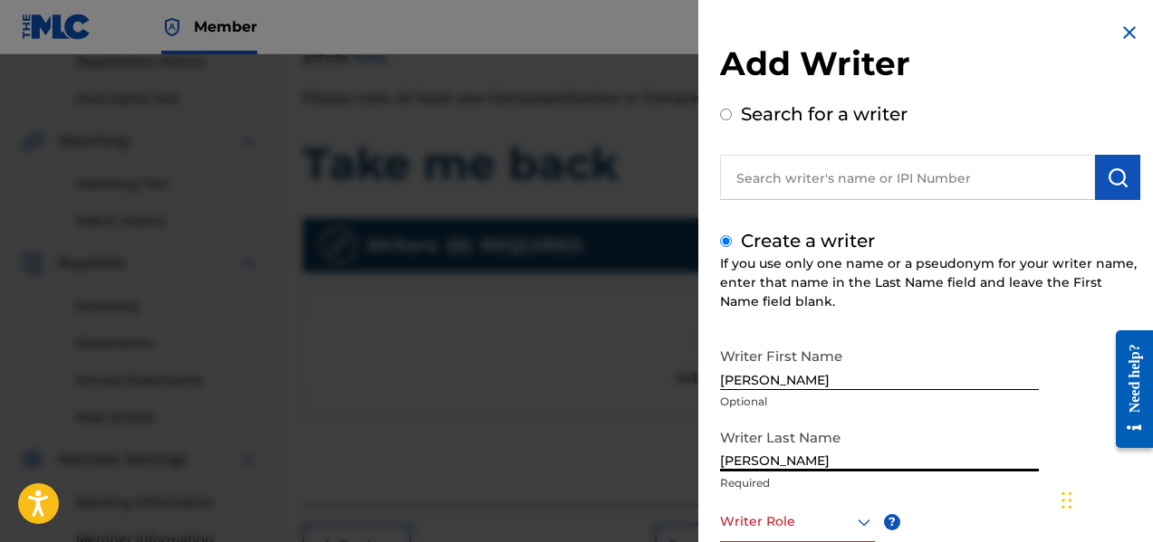
type input "[PERSON_NAME]"
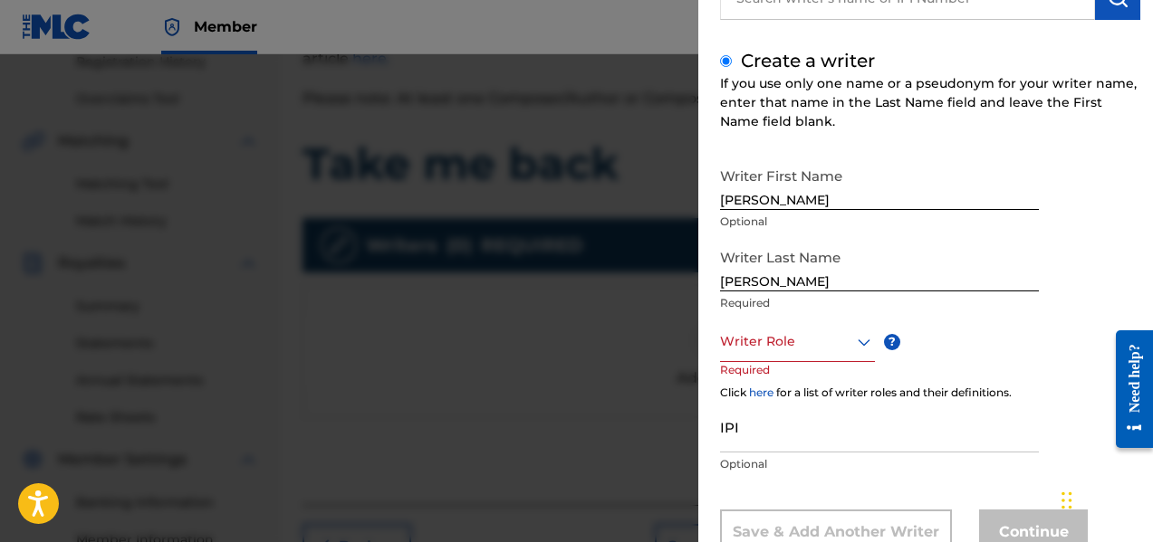
scroll to position [181, 0]
click at [863, 342] on icon at bounding box center [864, 341] width 22 height 22
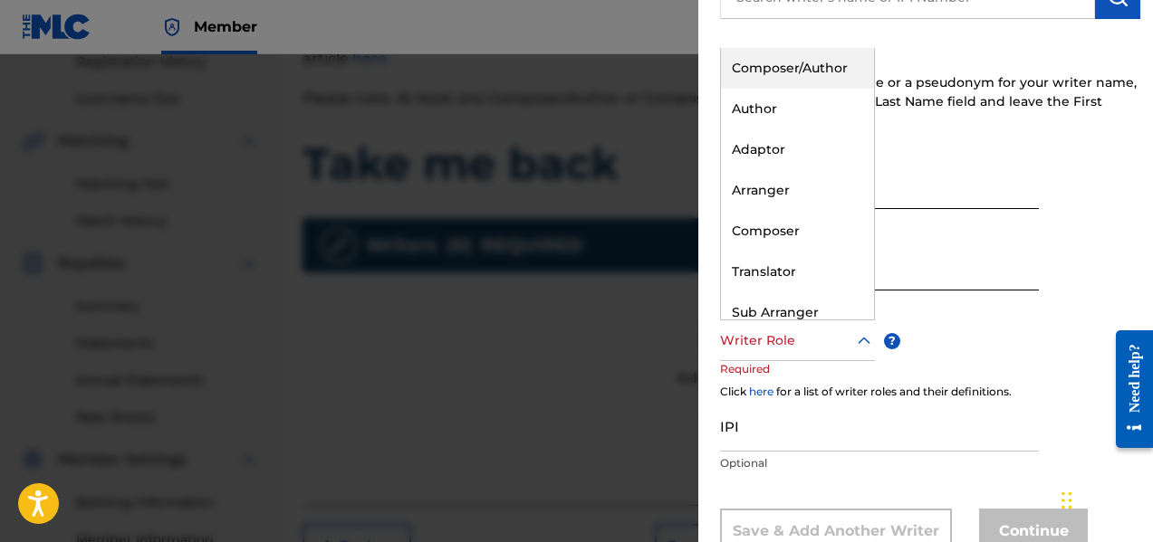
click at [782, 72] on div "Composer/Author" at bounding box center [797, 68] width 153 height 41
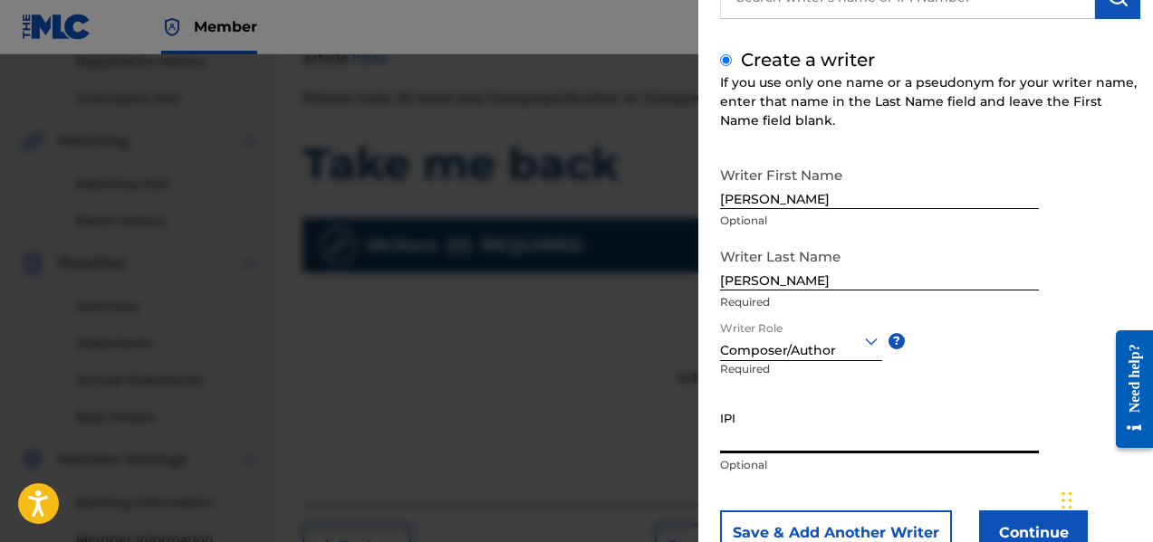
click at [774, 432] on input "IPI" at bounding box center [879, 428] width 319 height 52
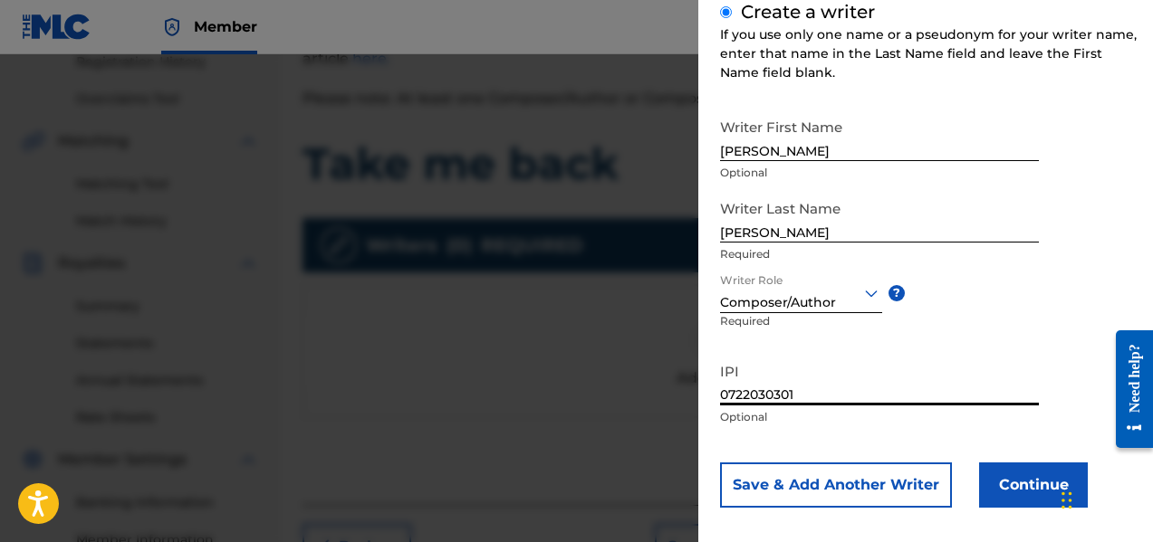
scroll to position [244, 0]
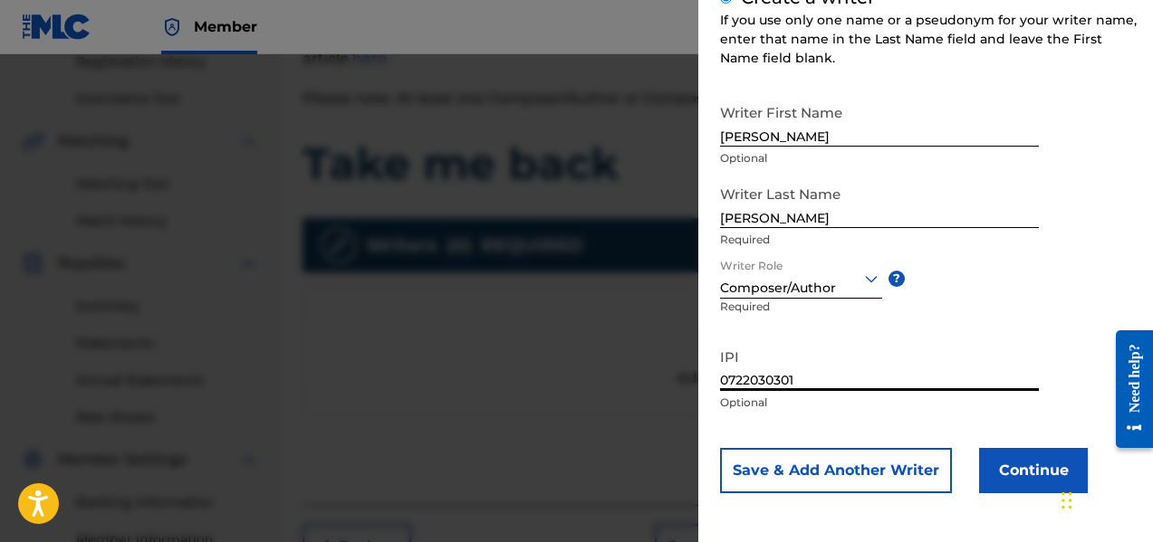
type input "0722030301"
click at [892, 477] on button "Save & Add Another Writer" at bounding box center [836, 470] width 232 height 45
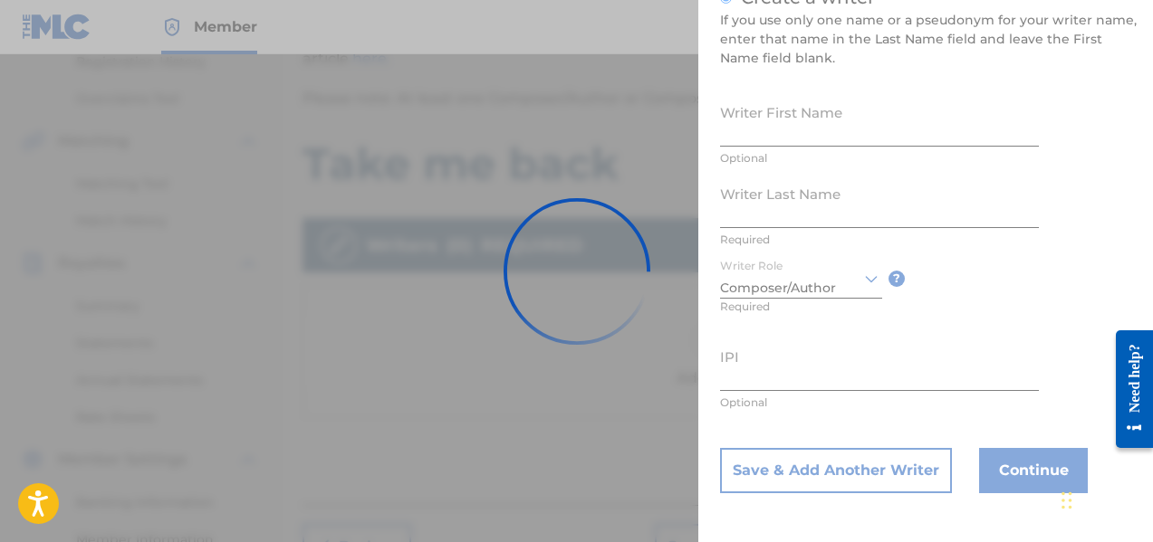
scroll to position [242, 0]
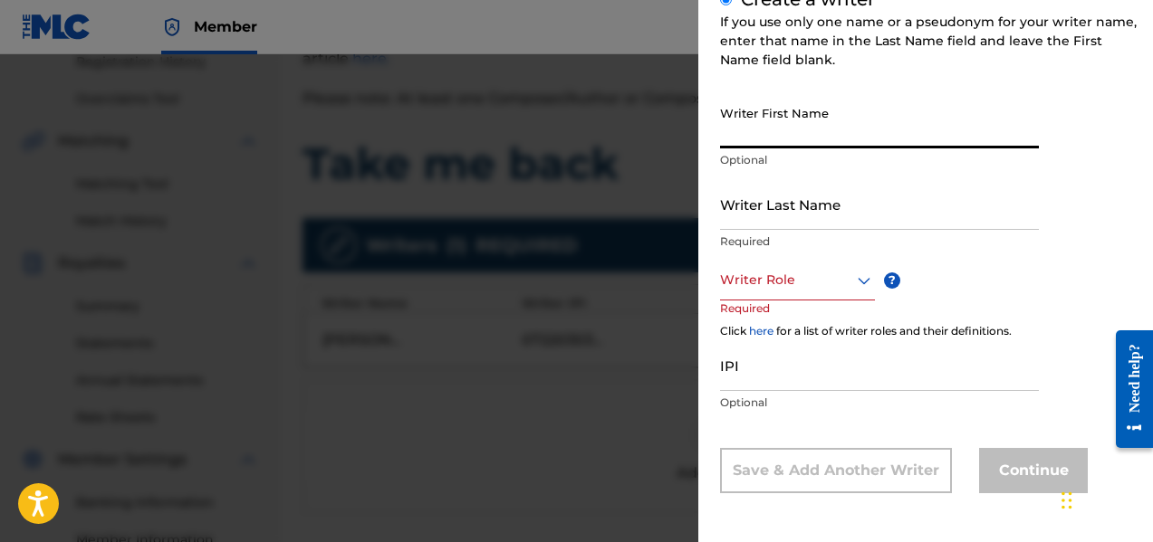
click at [765, 140] on input "Writer First Name" at bounding box center [879, 123] width 319 height 52
type input "F"
type input "[PERSON_NAME]"
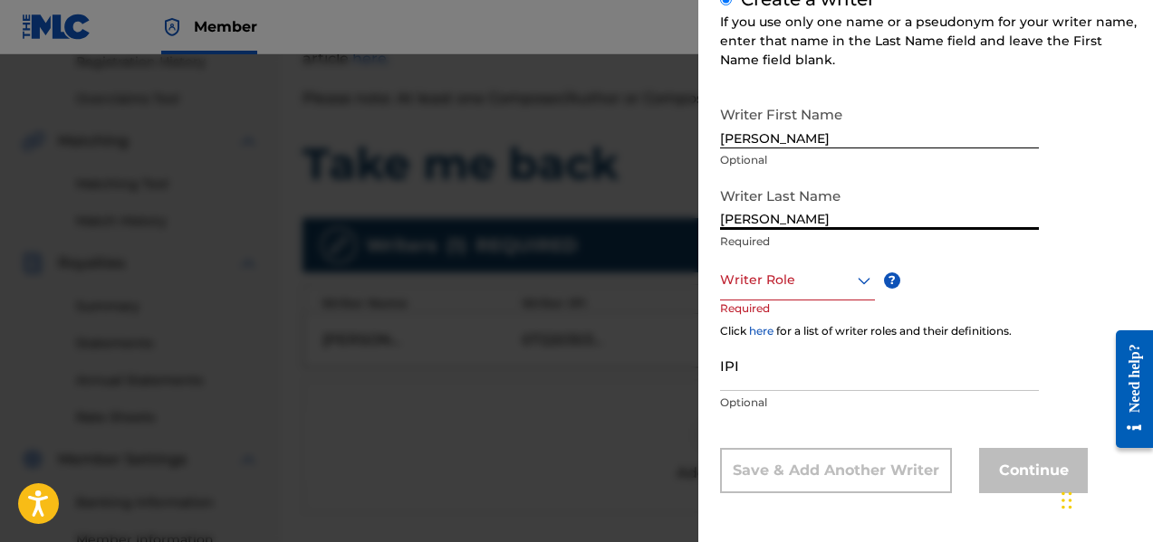
type input "[PERSON_NAME]"
click at [842, 269] on div "Writer Role" at bounding box center [797, 280] width 155 height 41
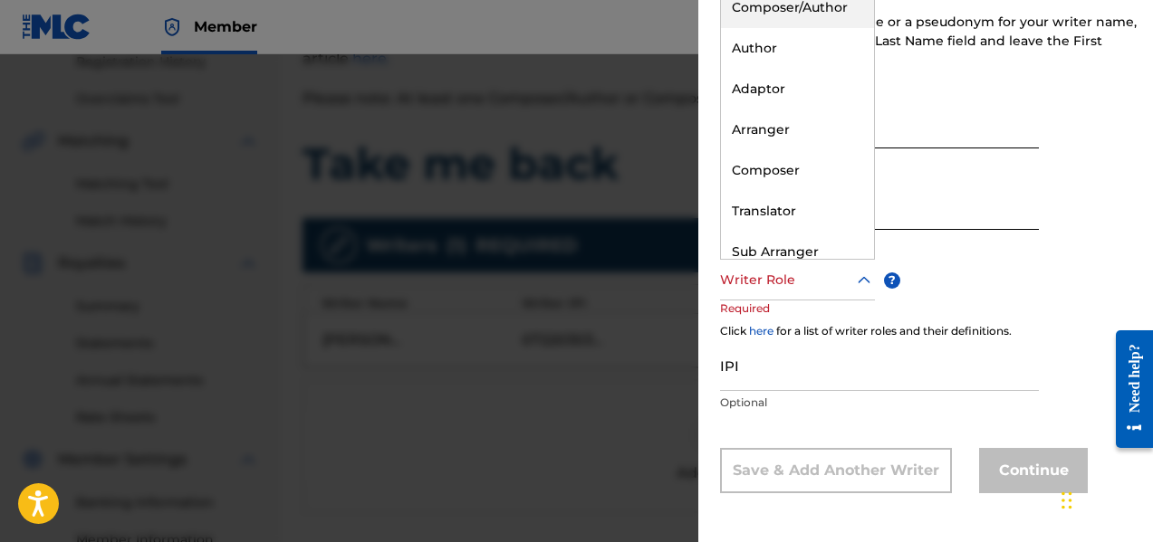
click at [751, 5] on div "Composer/Author" at bounding box center [797, 7] width 153 height 41
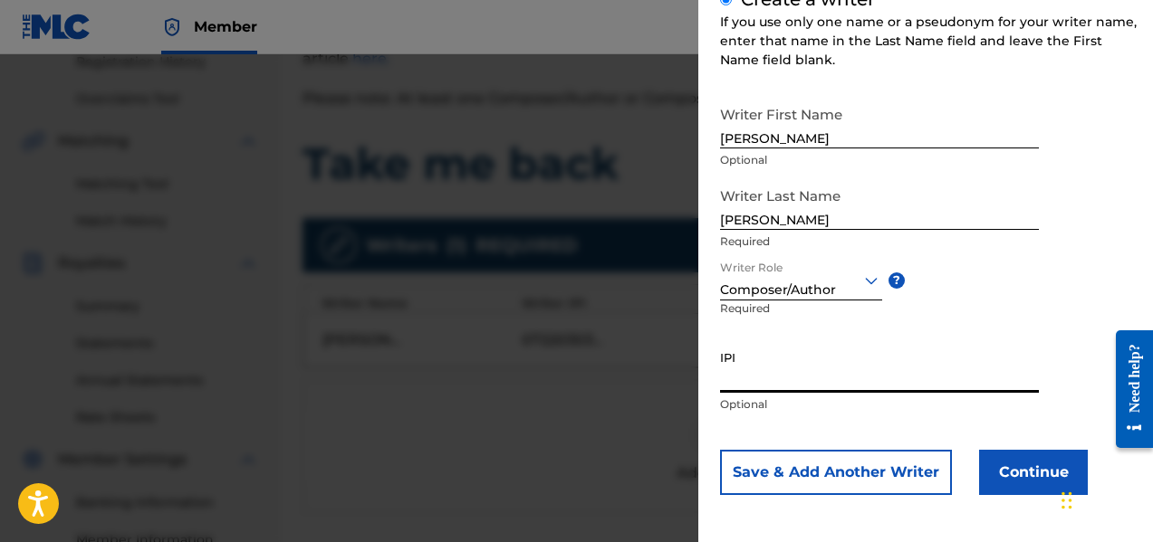
click at [761, 371] on input "IPI" at bounding box center [879, 367] width 319 height 52
type input "00057421388"
click at [1032, 479] on button "Continue" at bounding box center [1033, 472] width 109 height 45
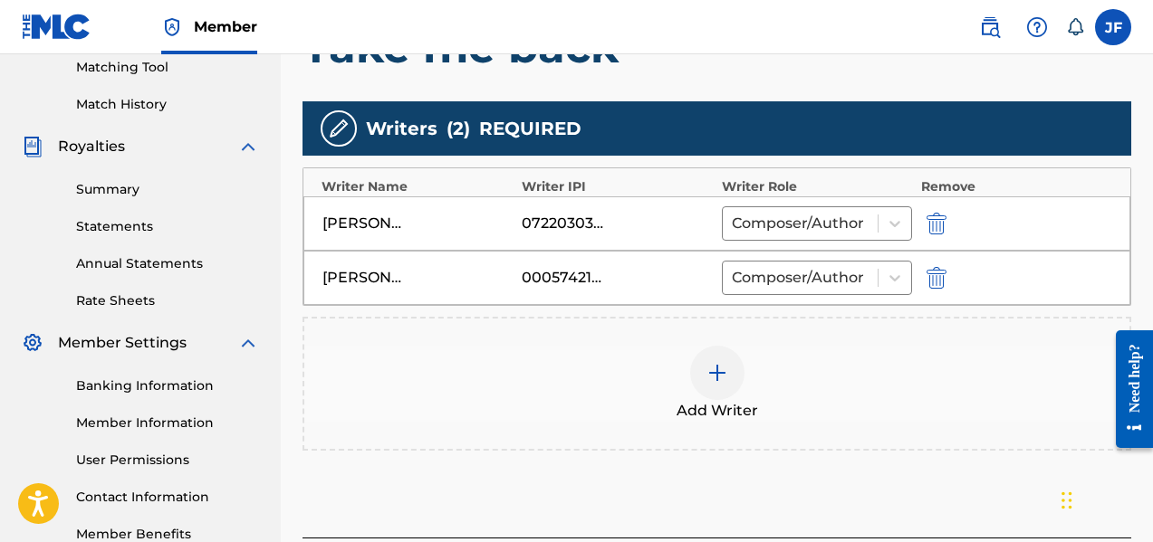
scroll to position [617, 0]
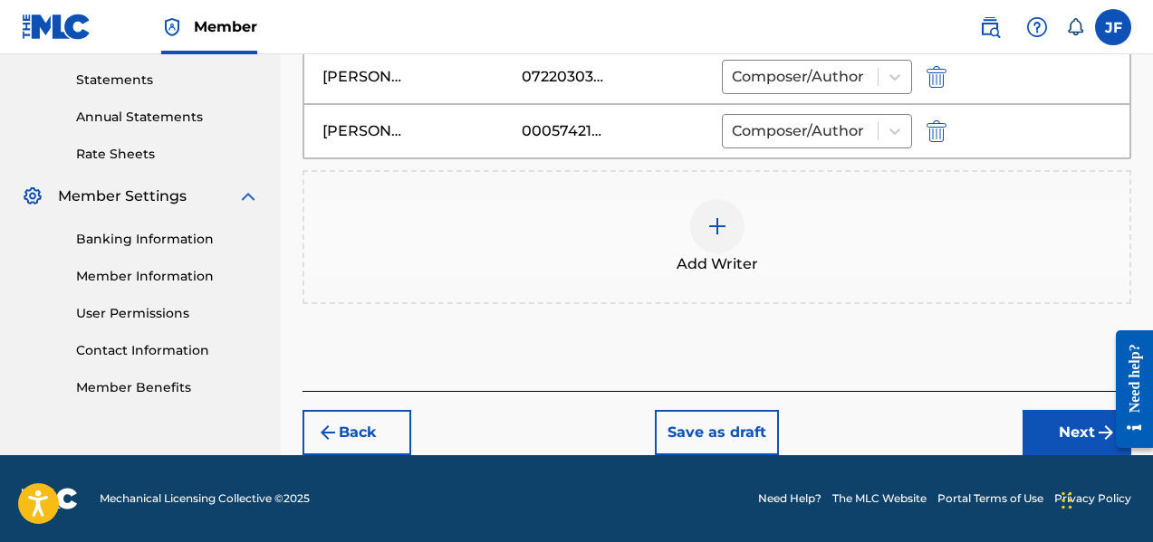
click at [1082, 430] on button "Next" at bounding box center [1076, 432] width 109 height 45
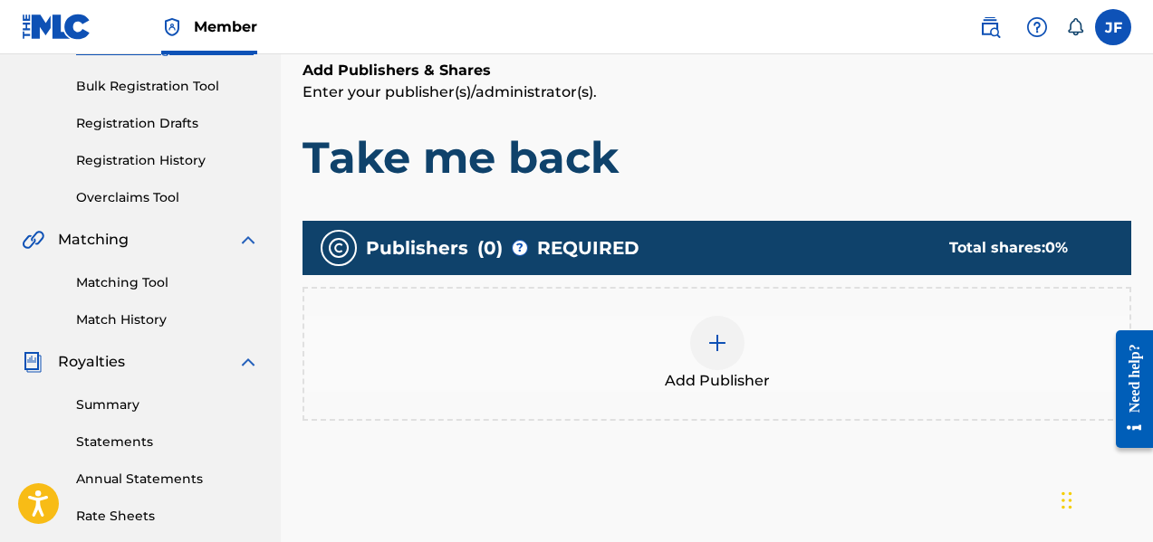
scroll to position [263, 0]
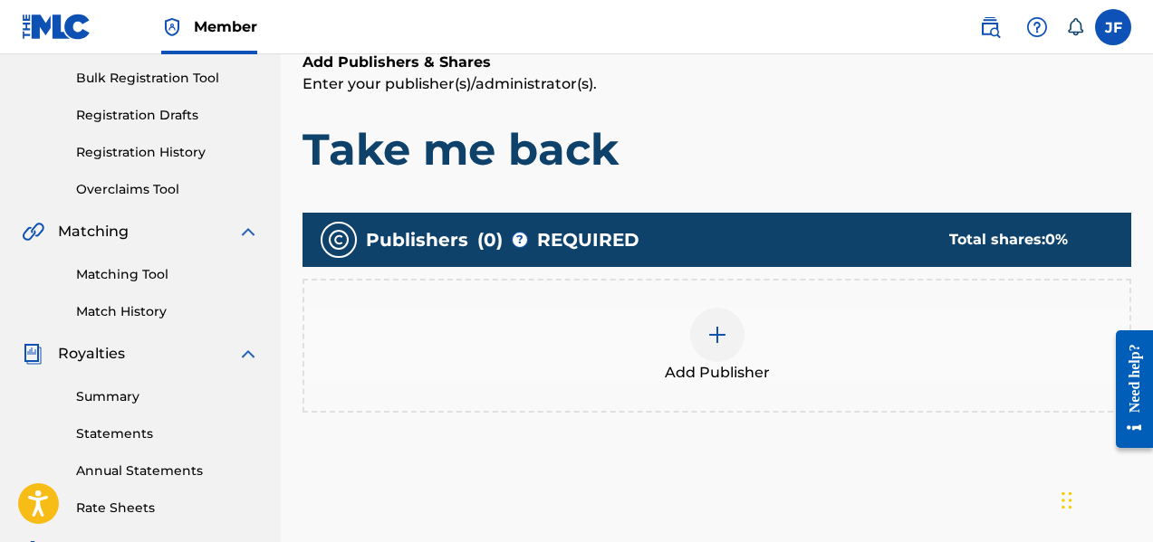
click at [742, 365] on span "Add Publisher" at bounding box center [717, 373] width 105 height 22
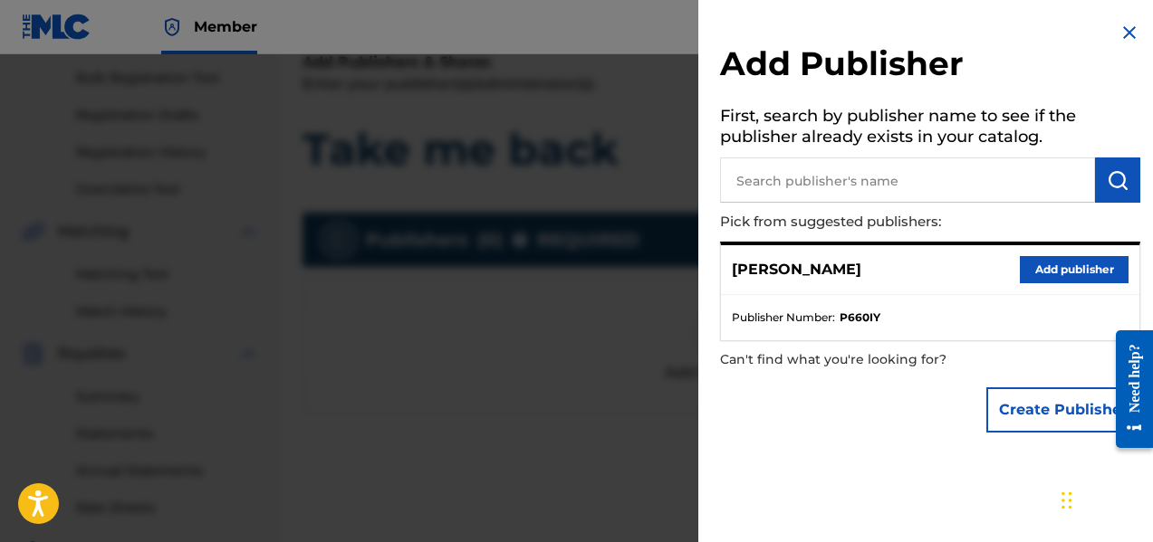
click at [793, 184] on input "text" at bounding box center [907, 180] width 375 height 45
type input "[PERSON_NAME]"
click at [1075, 417] on button "Create Publisher" at bounding box center [1063, 410] width 154 height 45
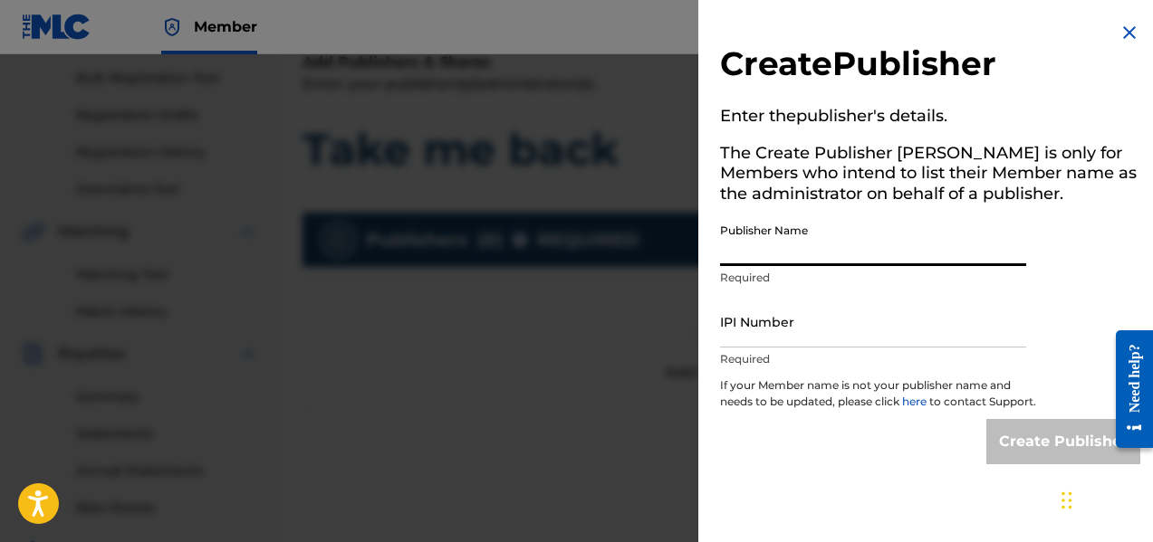
click at [809, 249] on input "Publisher Name" at bounding box center [873, 241] width 306 height 52
type input "[PERSON_NAME] Publishing"
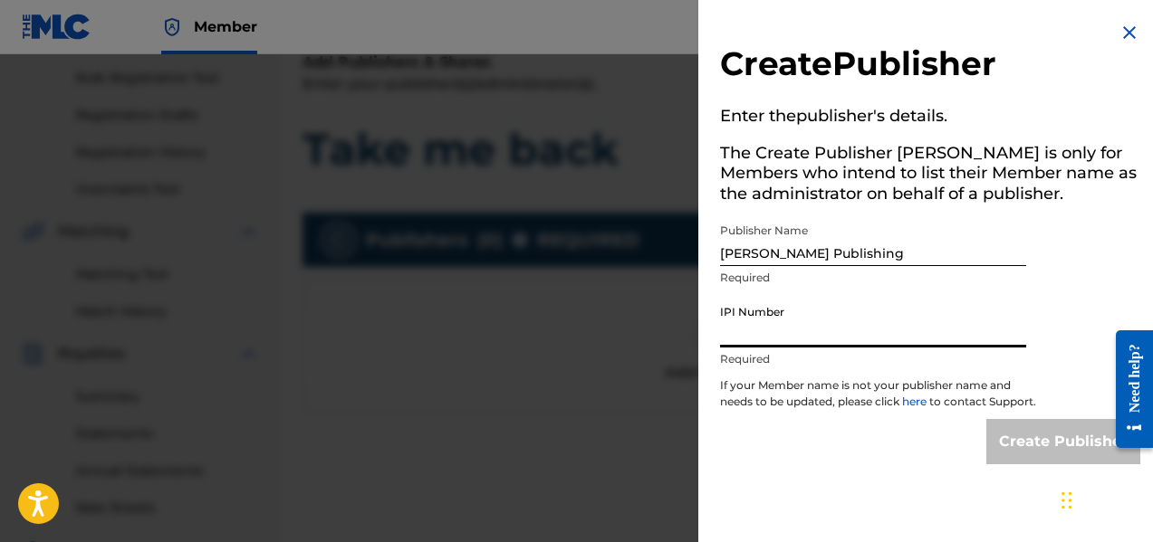
click at [819, 332] on input "IPI Number" at bounding box center [873, 322] width 306 height 52
type input "00739435514"
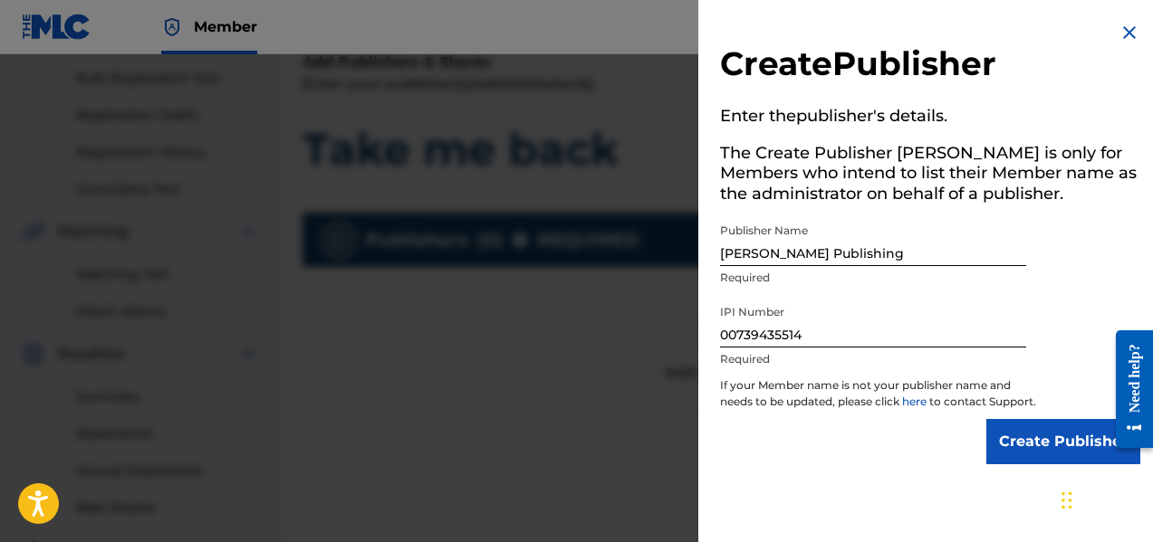
click at [1007, 459] on input "Create Publisher" at bounding box center [1063, 441] width 154 height 45
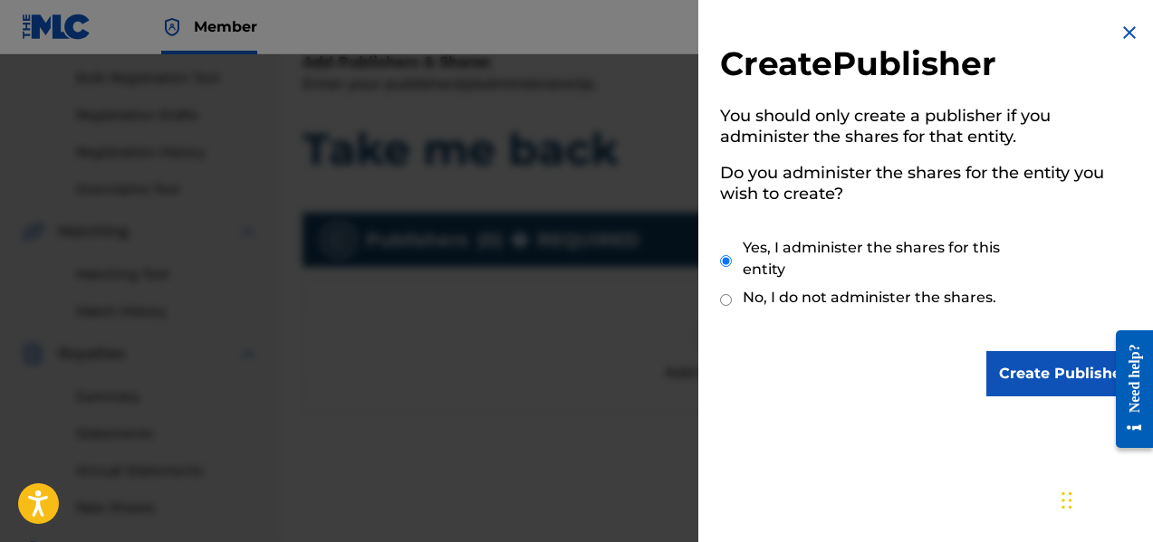
click at [1042, 378] on input "Create Publisher" at bounding box center [1063, 373] width 154 height 45
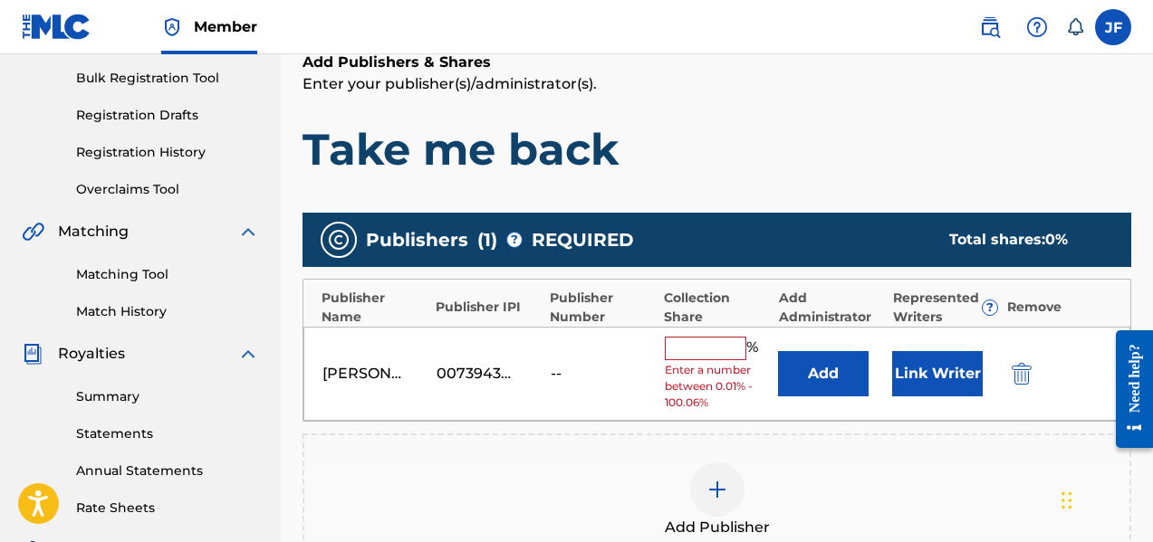
click at [589, 368] on div "--" at bounding box center [590, 374] width 81 height 22
click at [710, 359] on input "text" at bounding box center [705, 349] width 81 height 24
type input "100"
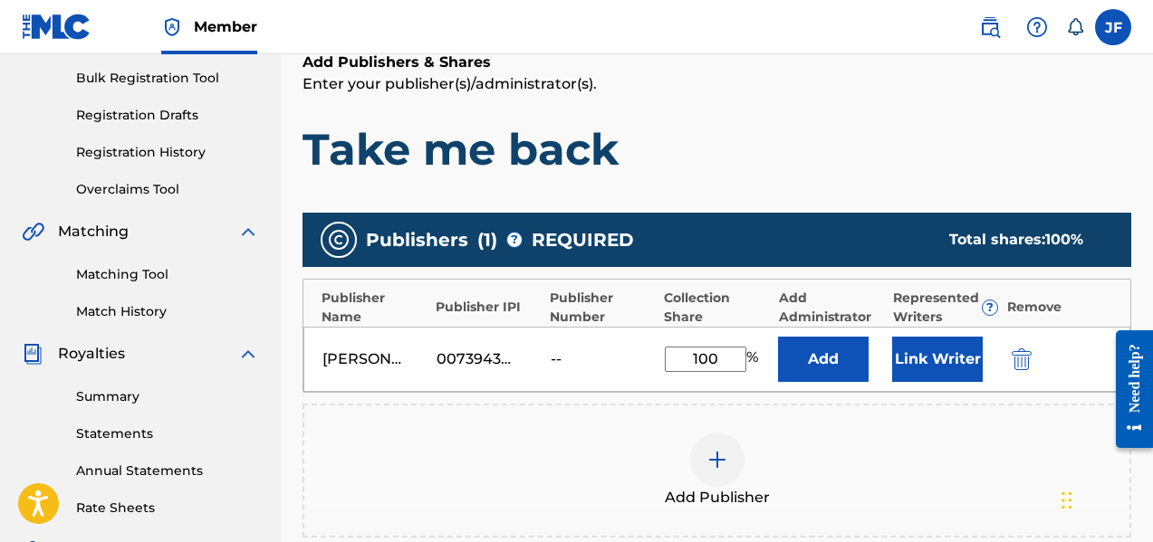
click at [932, 364] on button "Link Writer" at bounding box center [937, 359] width 91 height 45
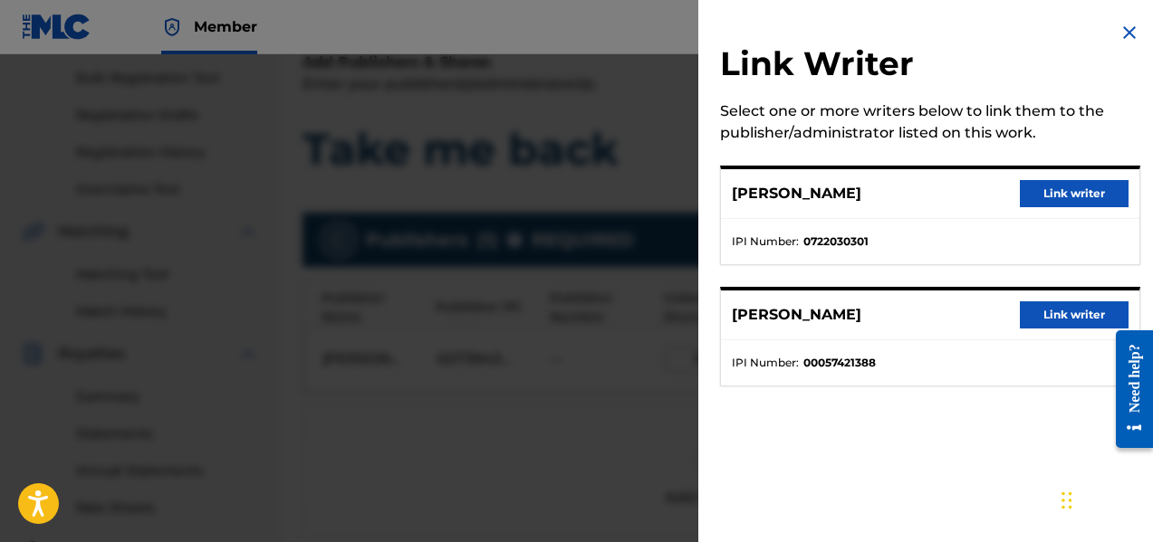
click at [1072, 192] on button "Link writer" at bounding box center [1073, 193] width 109 height 27
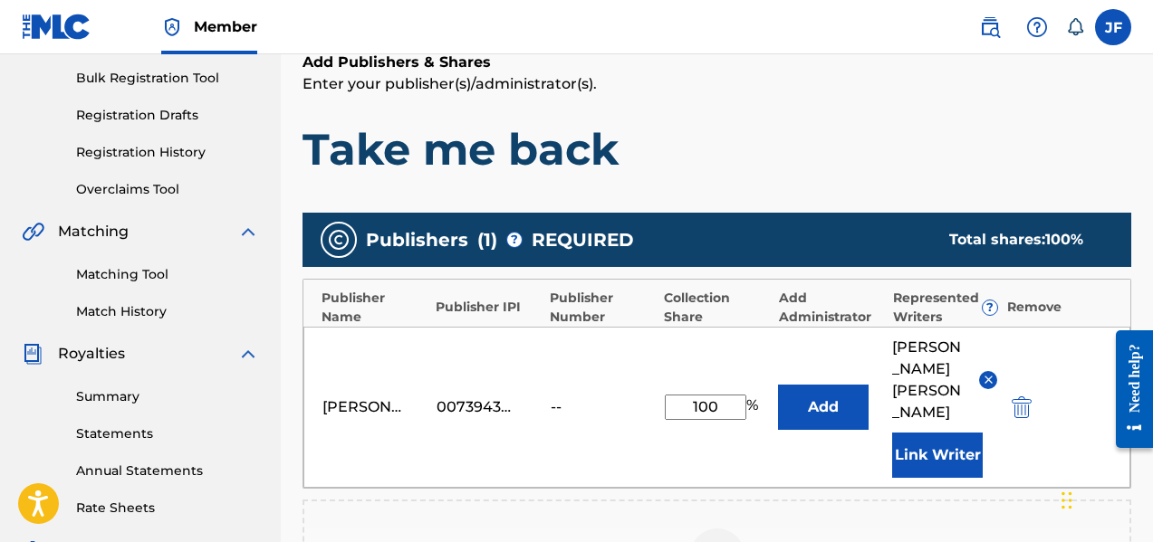
click at [956, 433] on button "Link Writer" at bounding box center [937, 455] width 91 height 45
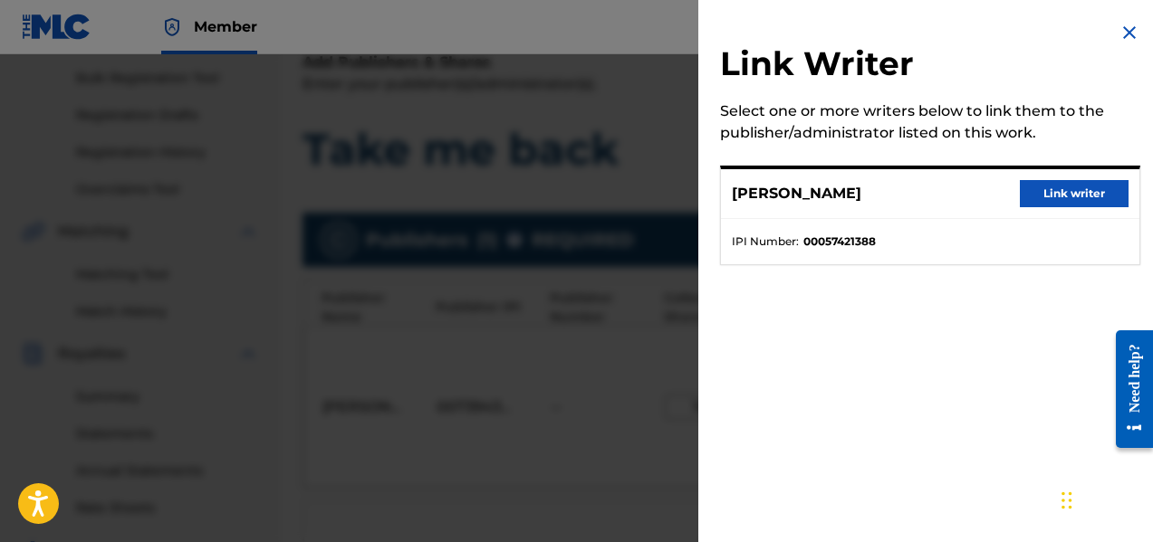
click at [1090, 200] on button "Link writer" at bounding box center [1073, 193] width 109 height 27
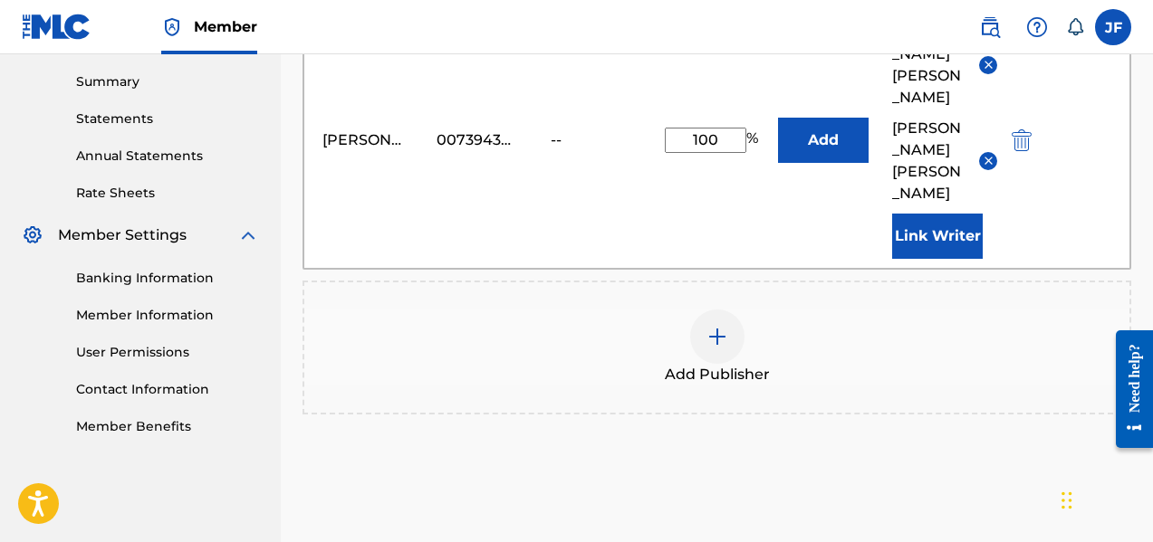
scroll to position [625, 0]
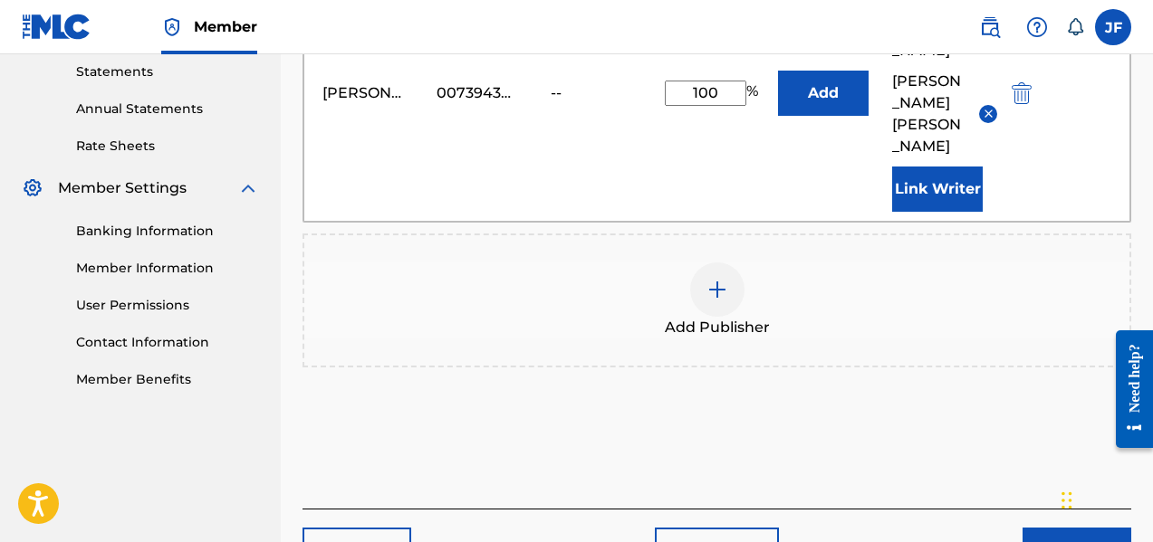
click at [1045, 528] on button "Next" at bounding box center [1076, 550] width 109 height 45
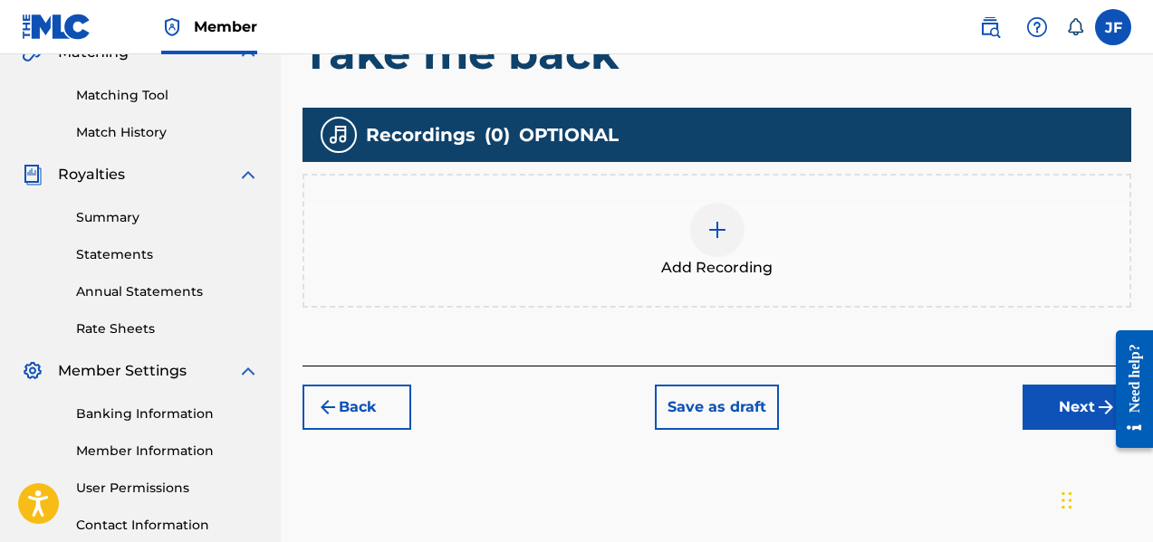
scroll to position [444, 0]
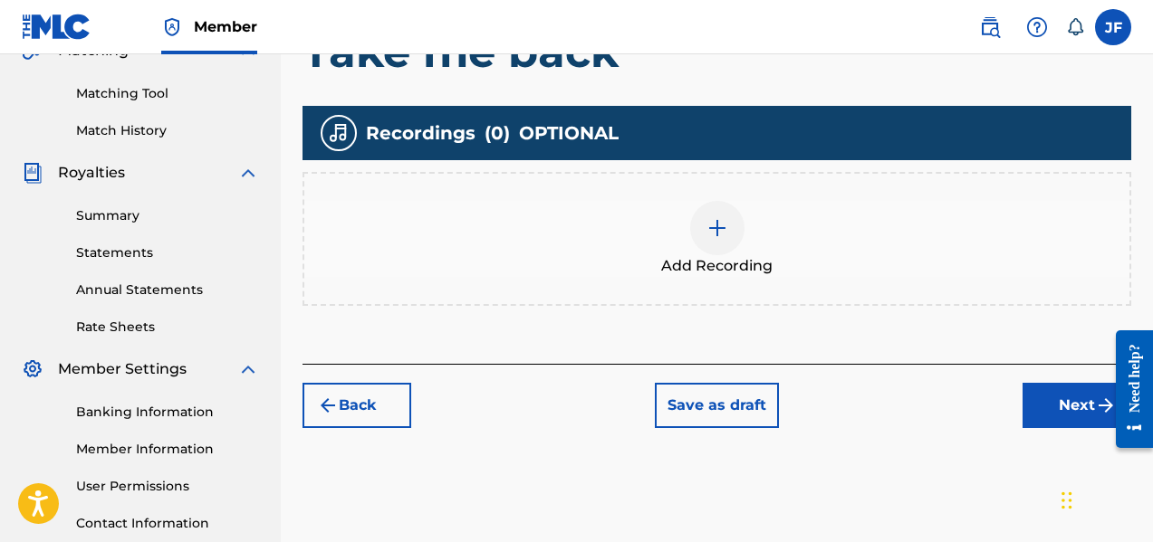
click at [1069, 407] on button "Next" at bounding box center [1076, 405] width 109 height 45
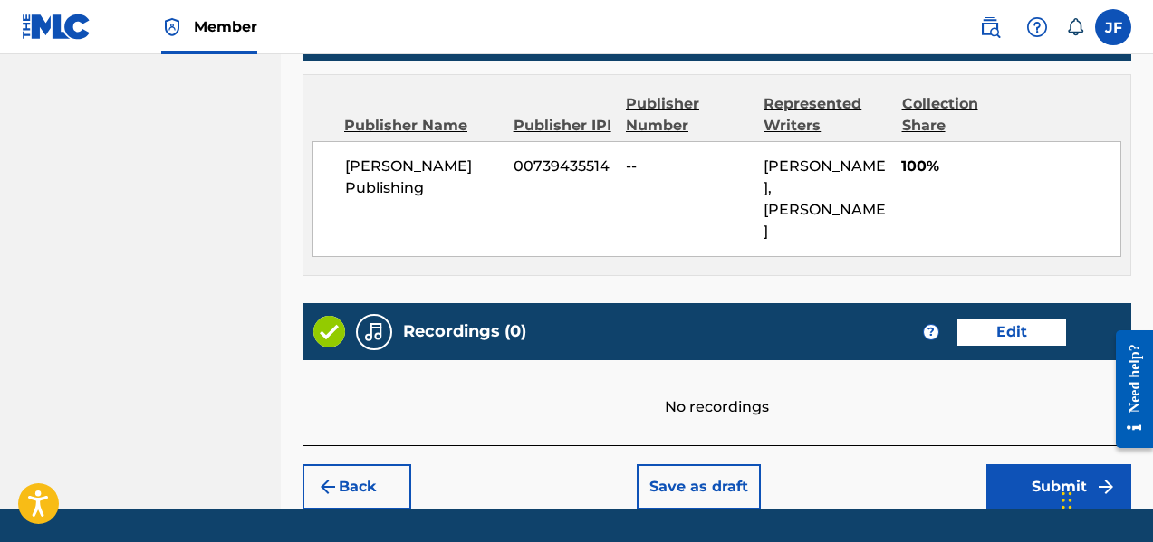
scroll to position [983, 0]
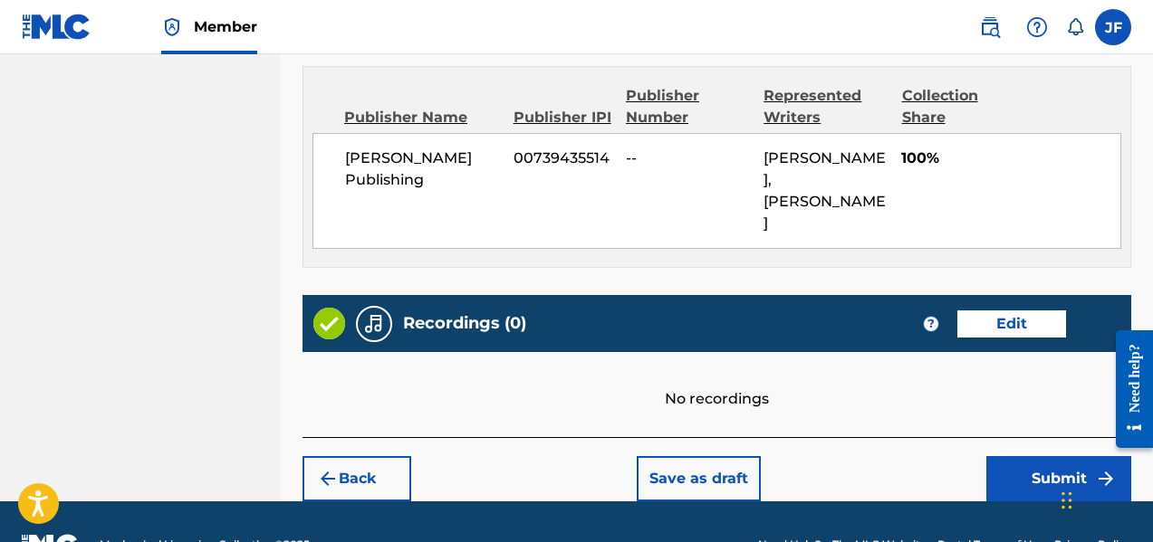
click at [1054, 456] on button "Submit" at bounding box center [1058, 478] width 145 height 45
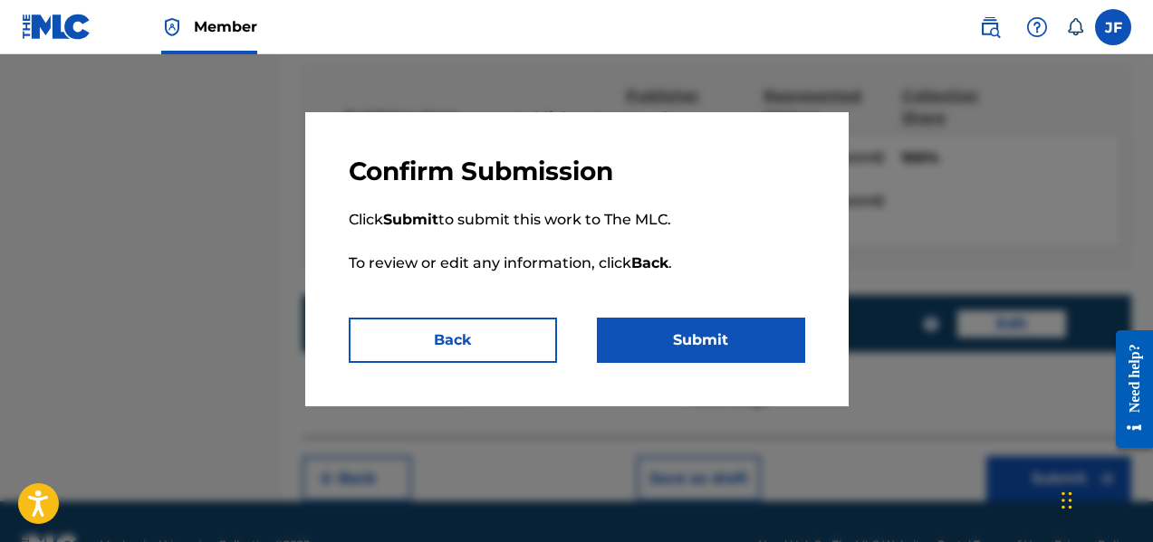
click at [732, 340] on button "Submit" at bounding box center [701, 340] width 208 height 45
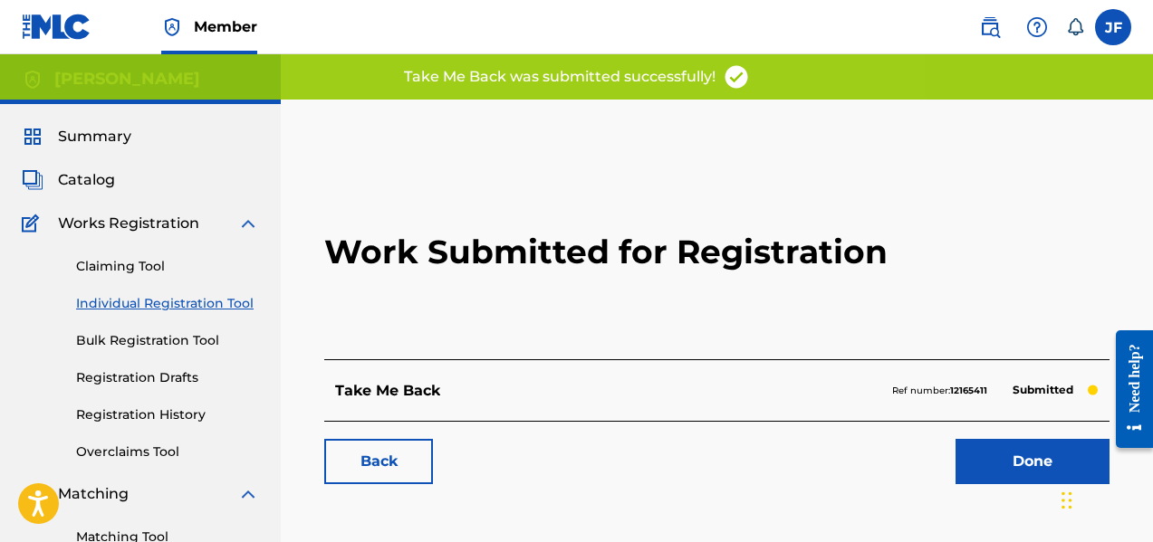
click at [80, 187] on span "Catalog" at bounding box center [86, 180] width 57 height 22
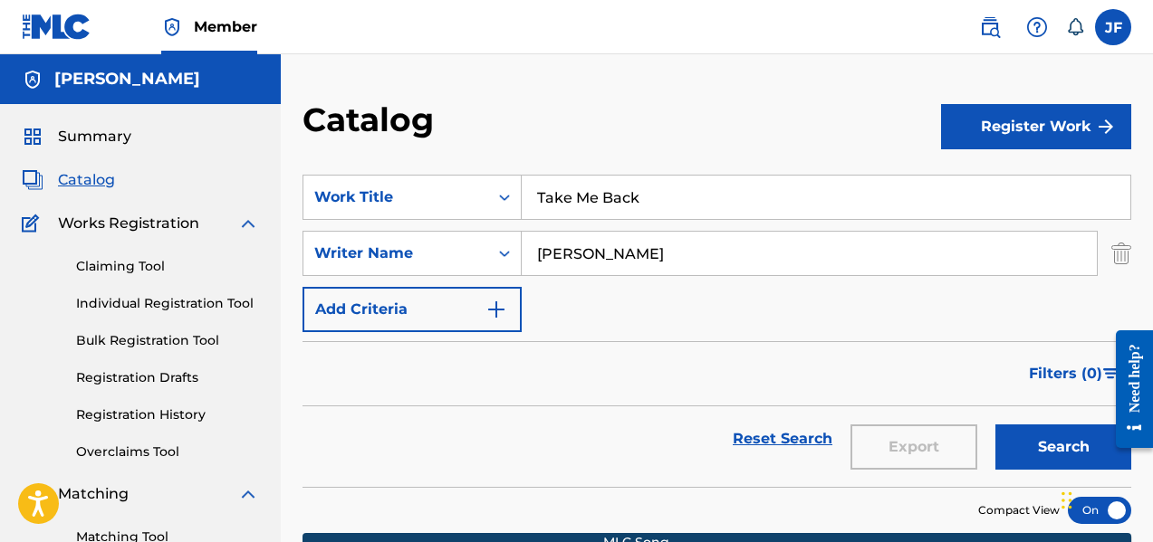
click at [75, 136] on span "Summary" at bounding box center [94, 137] width 73 height 22
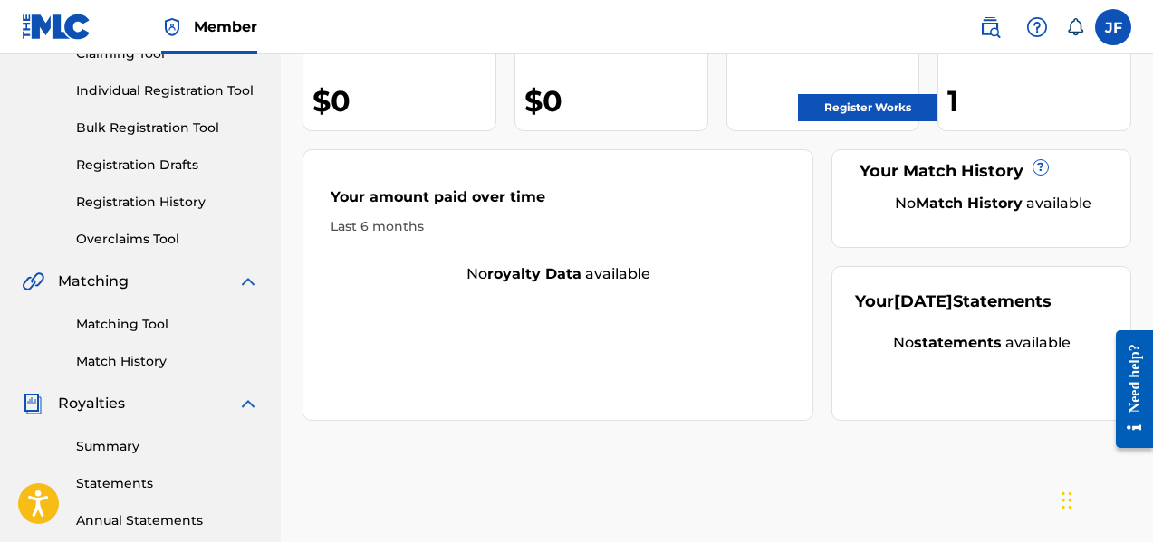
scroll to position [309, 0]
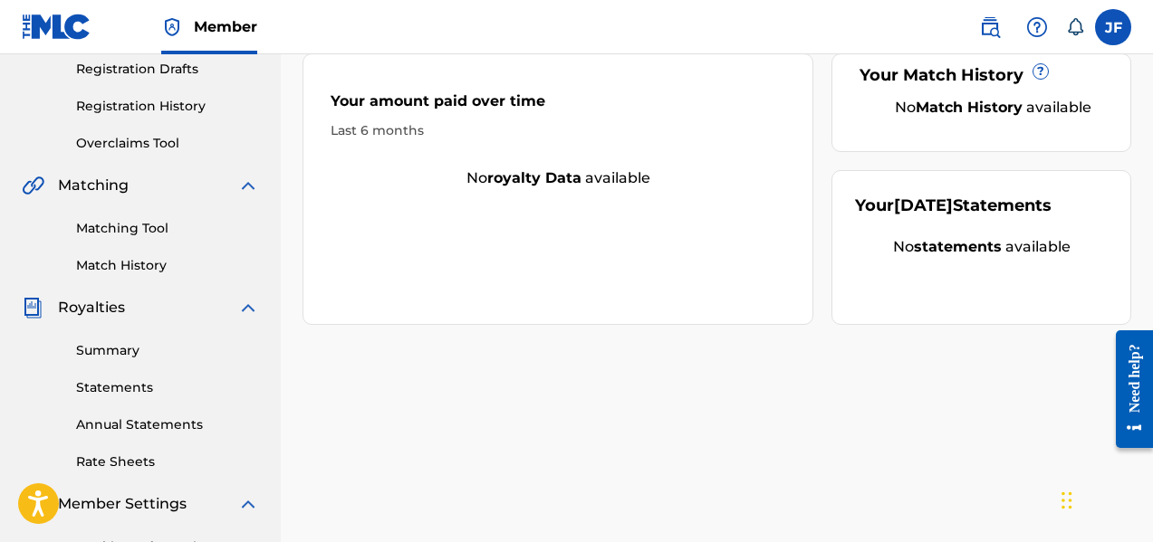
click at [107, 352] on link "Summary" at bounding box center [167, 350] width 183 height 19
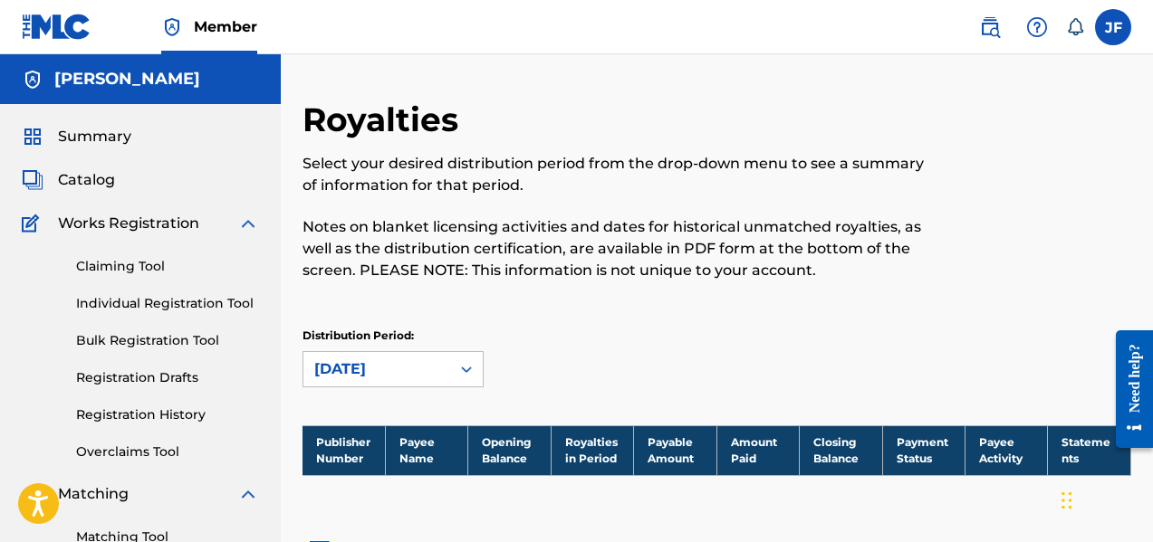
click at [128, 230] on span "Works Registration" at bounding box center [128, 224] width 141 height 22
click at [91, 180] on span "Catalog" at bounding box center [86, 180] width 57 height 22
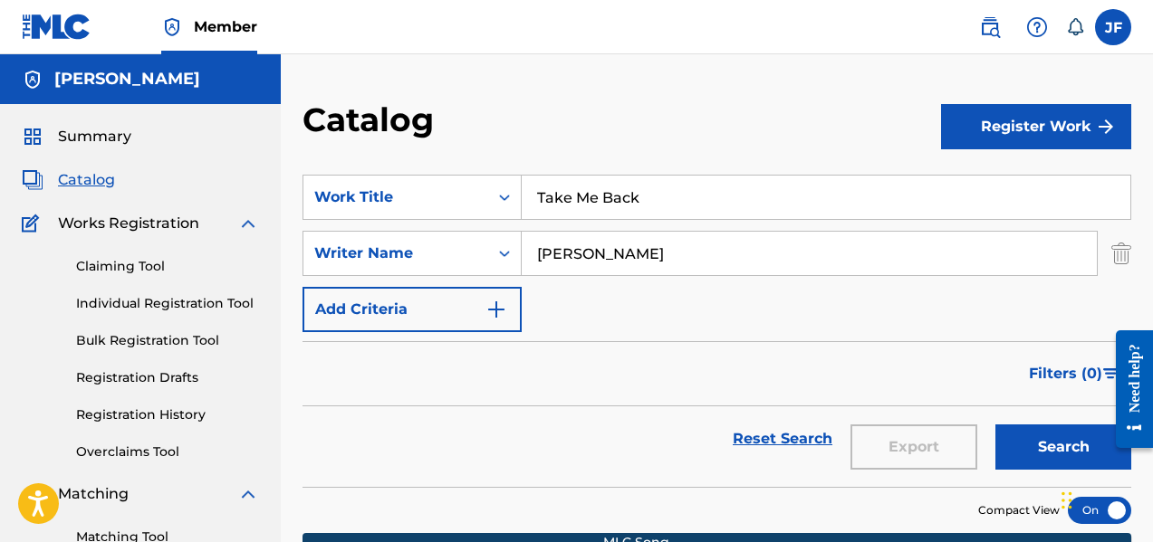
click at [108, 132] on span "Summary" at bounding box center [94, 137] width 73 height 22
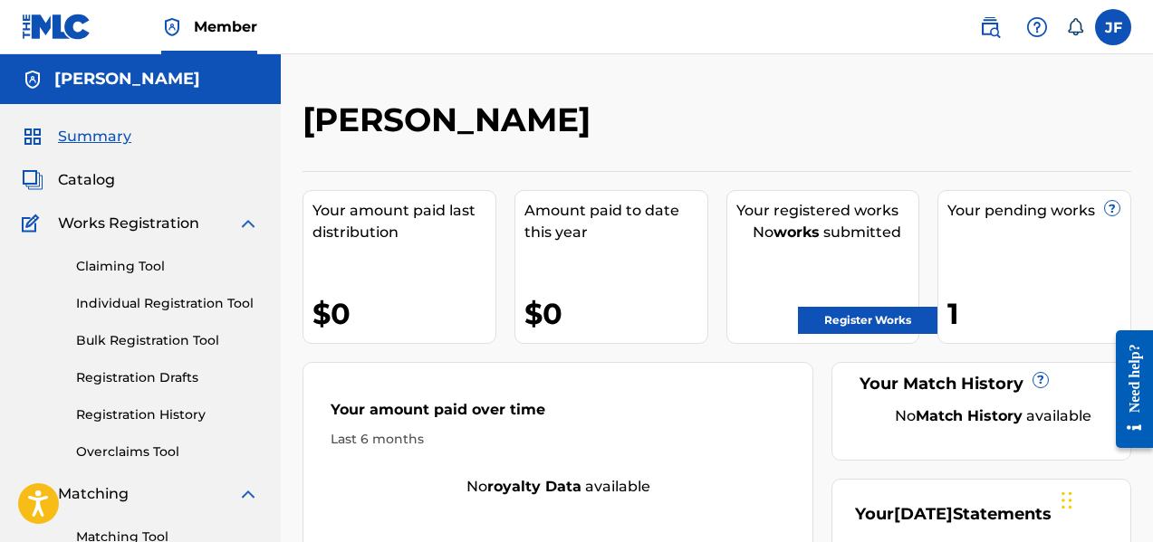
click at [100, 181] on span "Catalog" at bounding box center [86, 180] width 57 height 22
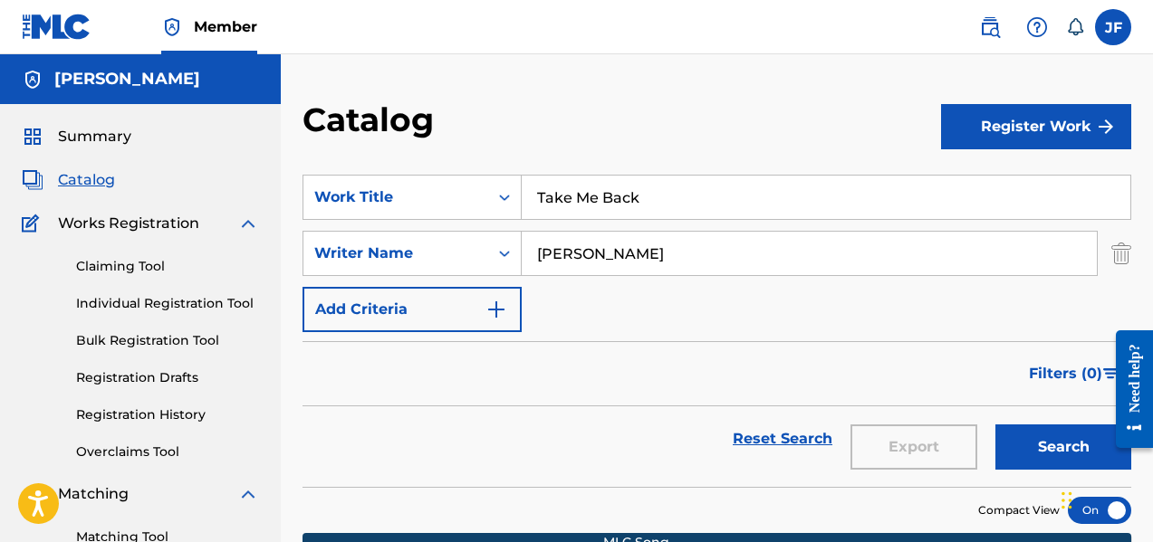
drag, startPoint x: 671, startPoint y: 198, endPoint x: 108, endPoint y: 193, distance: 563.2
click at [184, 175] on main "[PERSON_NAME] Summary Catalog Works Registration Claiming Tool Individual Regis…" at bounding box center [576, 544] width 1153 height 981
type input "1951"
click at [1066, 444] on button "Search" at bounding box center [1063, 447] width 136 height 45
click at [139, 414] on link "Registration History" at bounding box center [167, 415] width 183 height 19
